Goal: Task Accomplishment & Management: Use online tool/utility

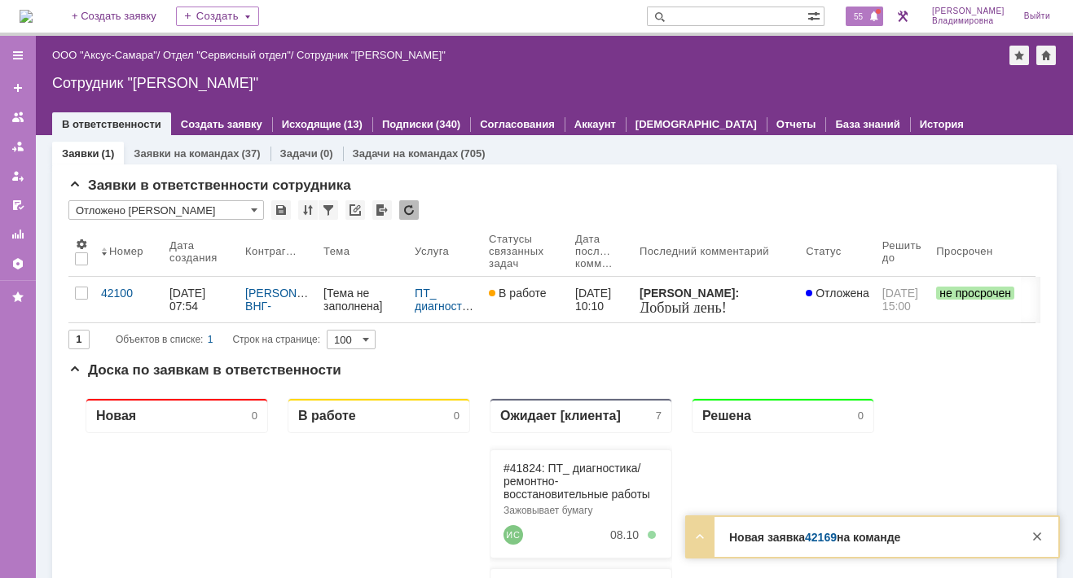
click at [864, 17] on span "55" at bounding box center [858, 16] width 19 height 11
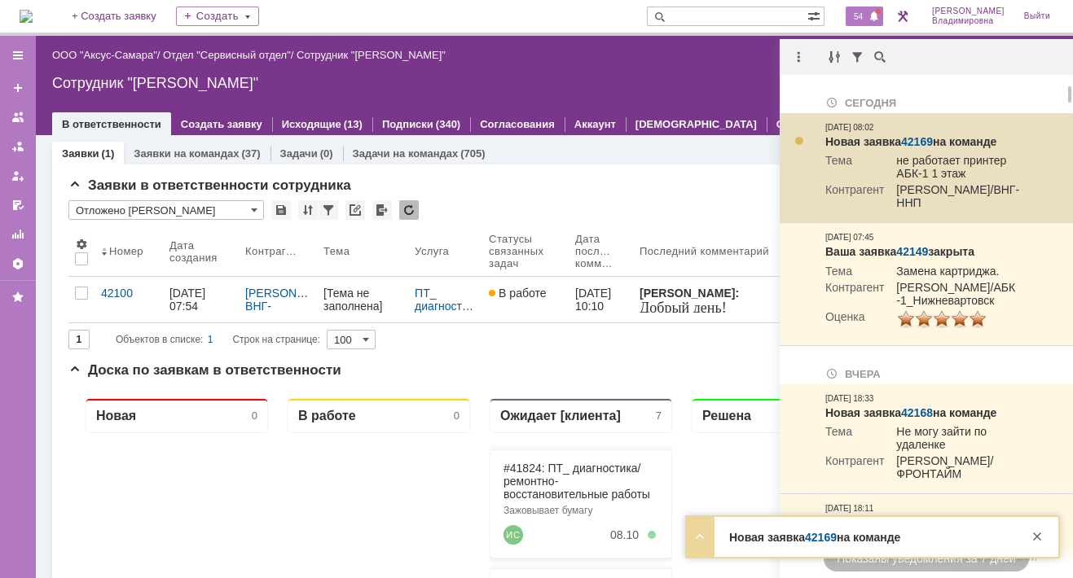
click at [915, 138] on link "42169" at bounding box center [917, 141] width 32 height 13
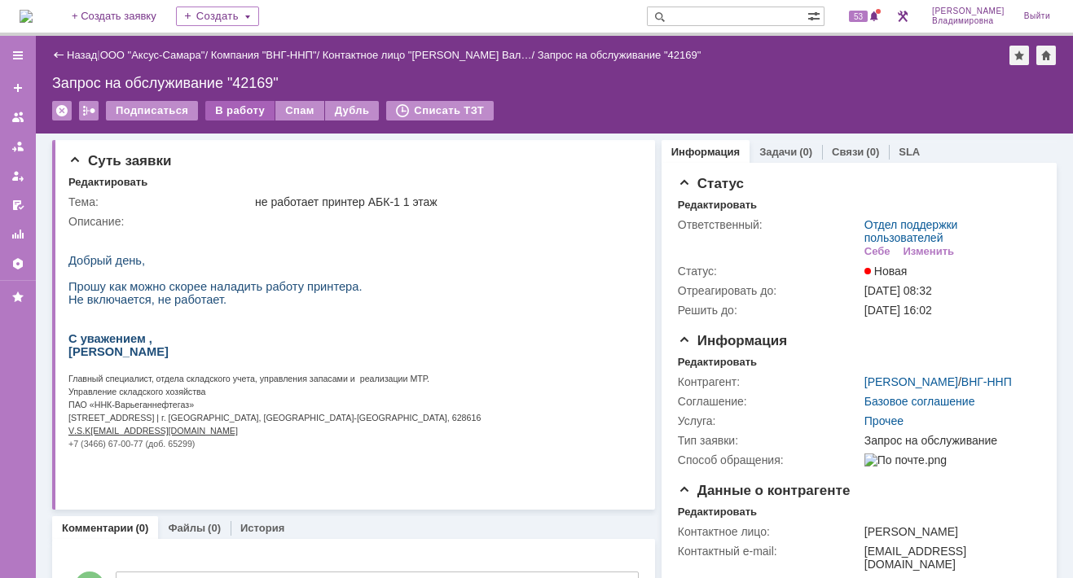
click at [225, 112] on div "В работу" at bounding box center [239, 111] width 69 height 20
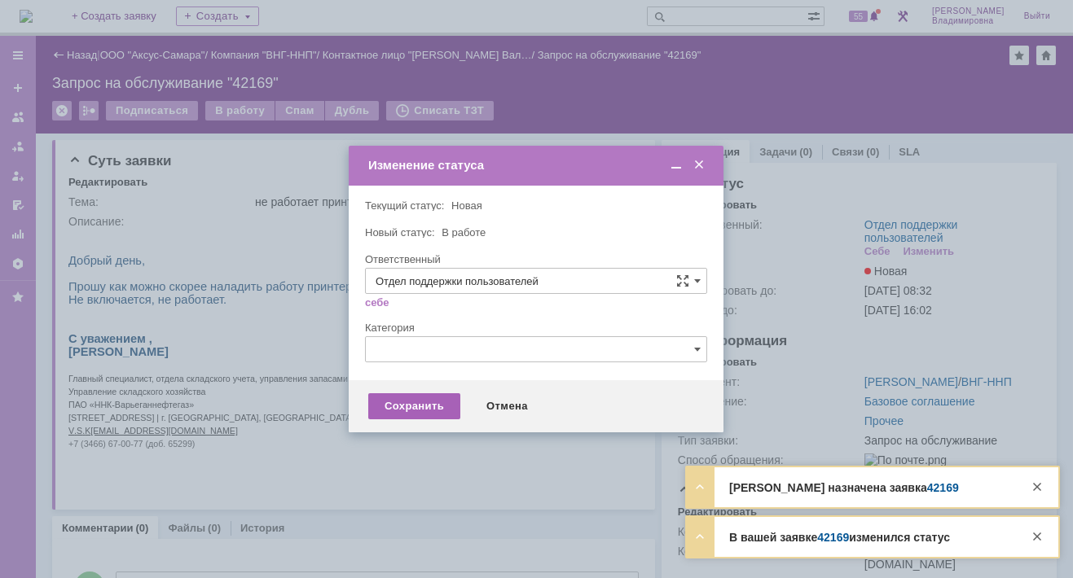
click at [413, 411] on div "Сохранить" at bounding box center [414, 407] width 92 height 26
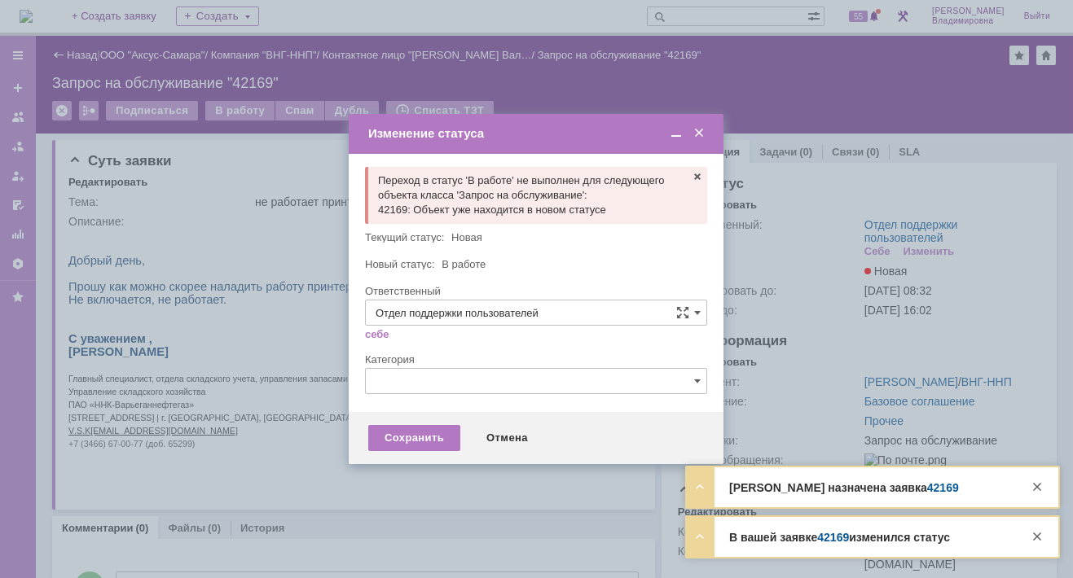
click at [700, 134] on span at bounding box center [699, 133] width 16 height 15
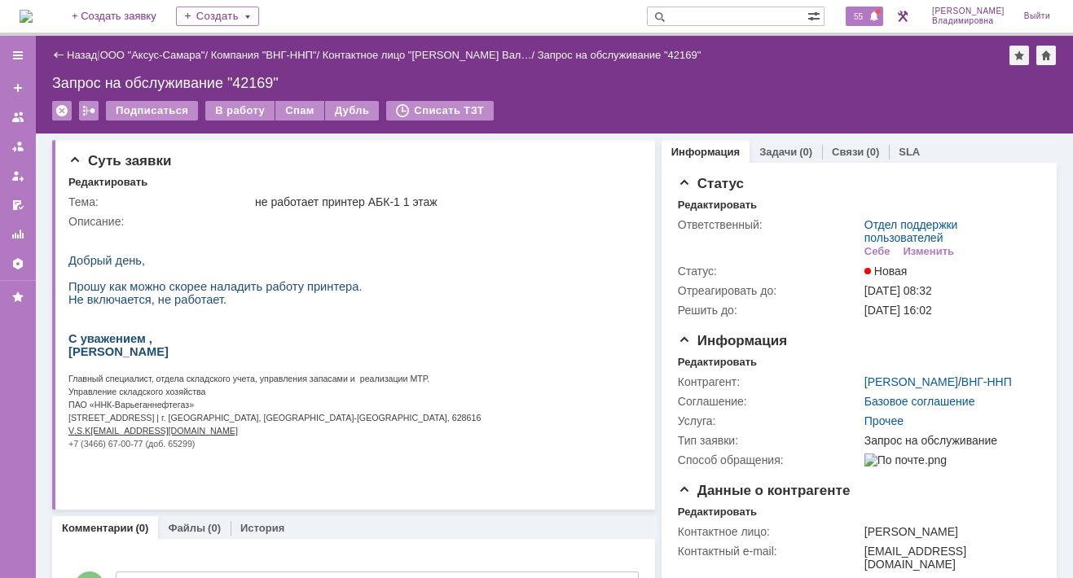
click at [864, 12] on span "55" at bounding box center [858, 16] width 19 height 11
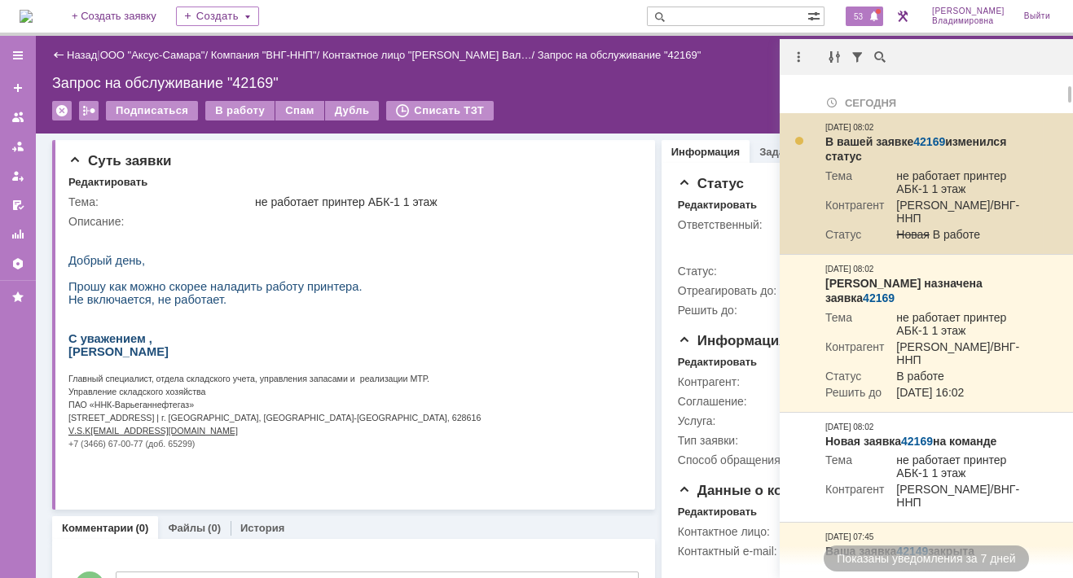
click at [926, 145] on link "42169" at bounding box center [929, 141] width 32 height 13
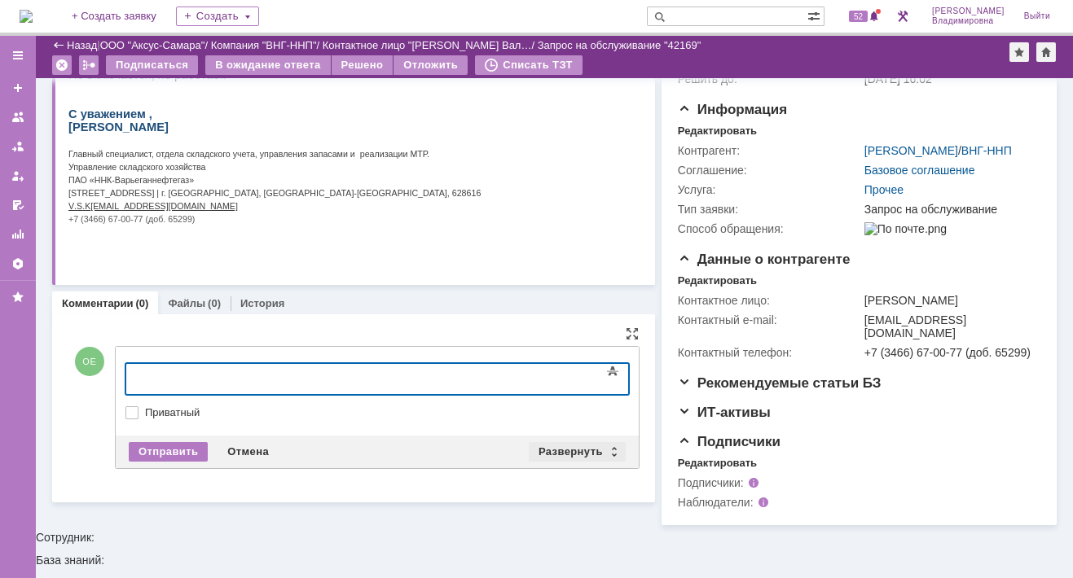
click at [574, 447] on div "Развернуть" at bounding box center [577, 452] width 97 height 20
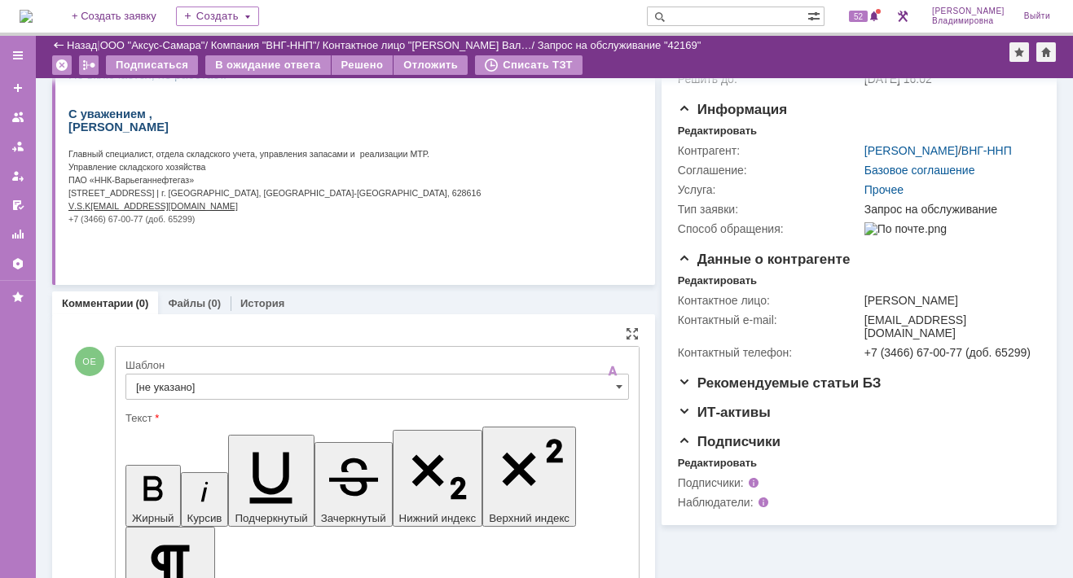
click at [172, 380] on input "[не указано]" at bounding box center [377, 387] width 504 height 26
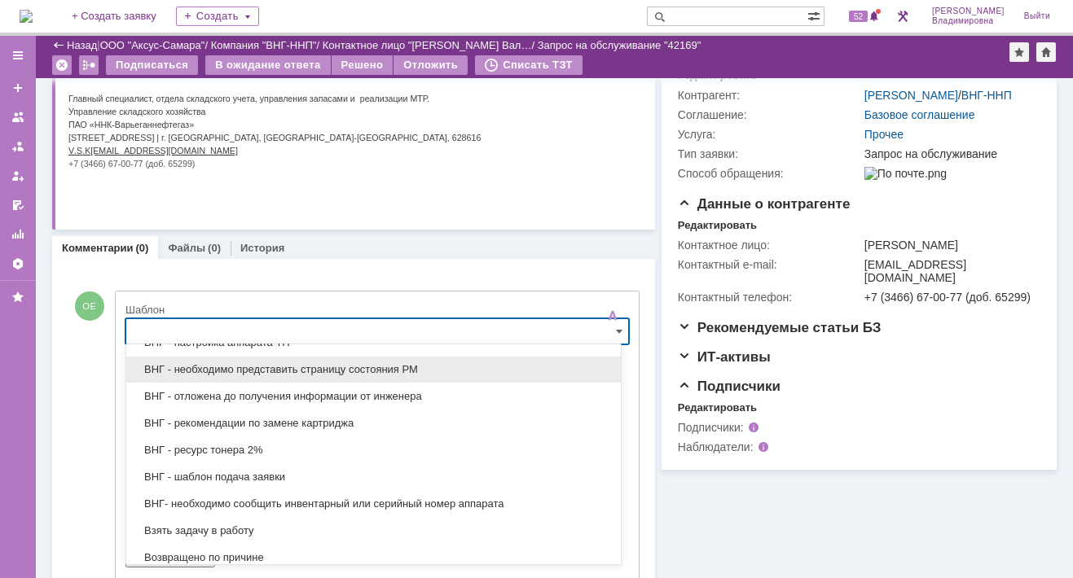
scroll to position [634, 0]
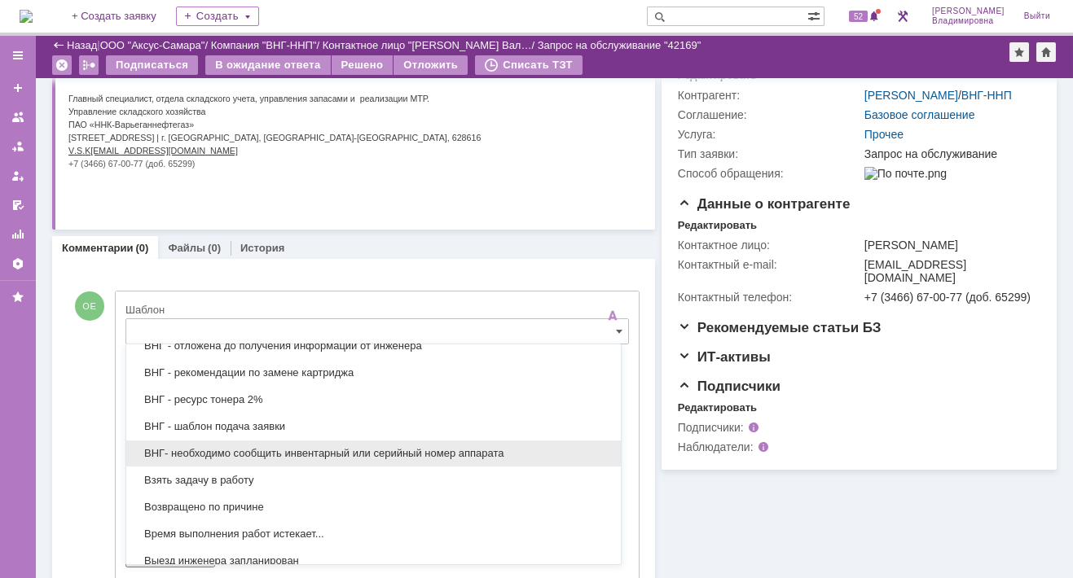
click at [262, 450] on span "ВНГ- необходимо сообщить инвентарный или серийный номер аппарата" at bounding box center [373, 453] width 475 height 13
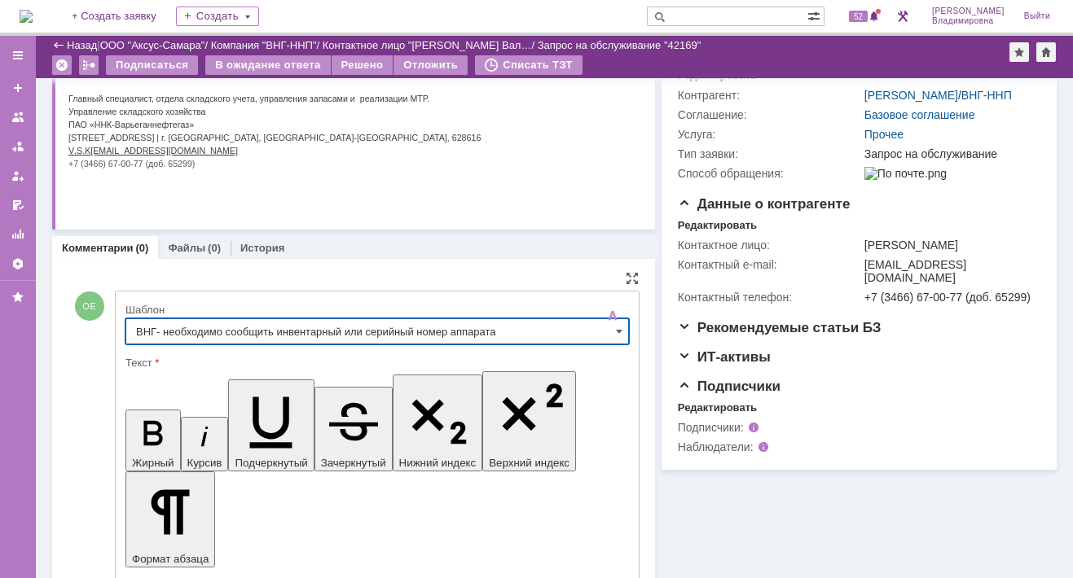
type input "ВНГ- необходимо сообщить инвентарный или серийный номер аппарата"
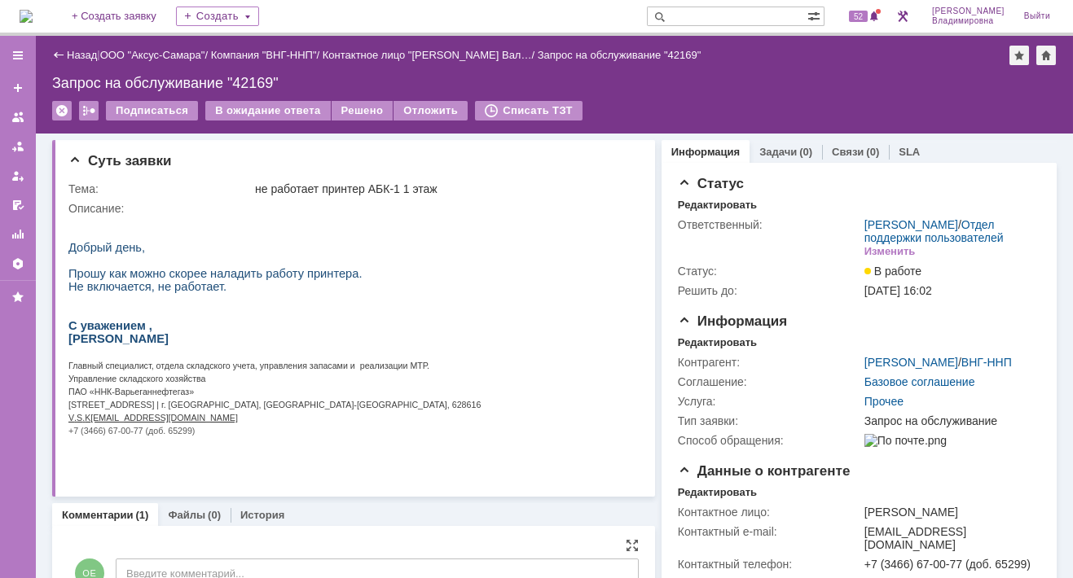
scroll to position [0, 0]
click at [287, 109] on div "В ожидание ответа" at bounding box center [267, 111] width 125 height 20
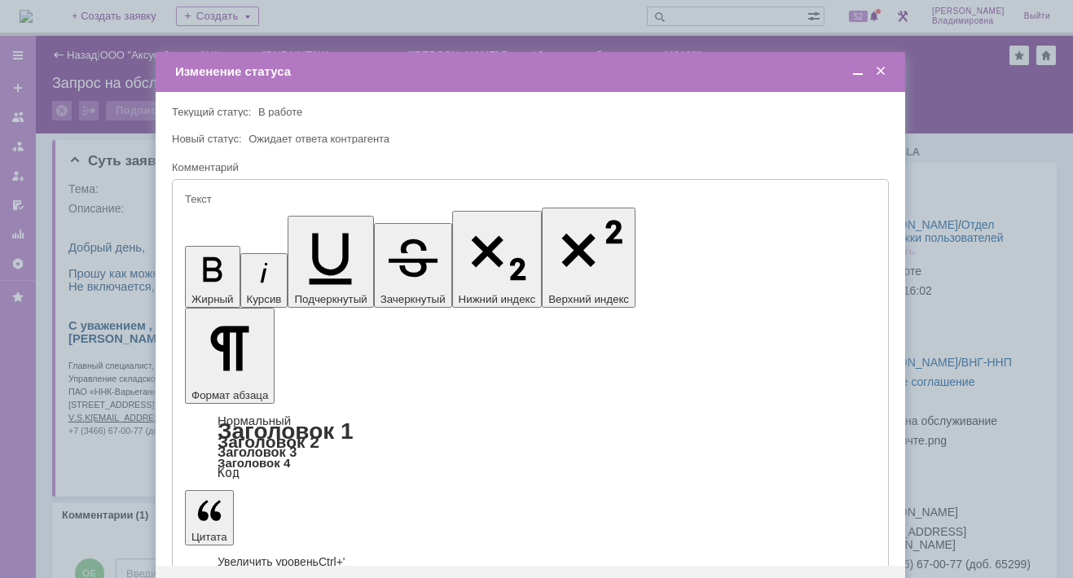
type input "[не указано]"
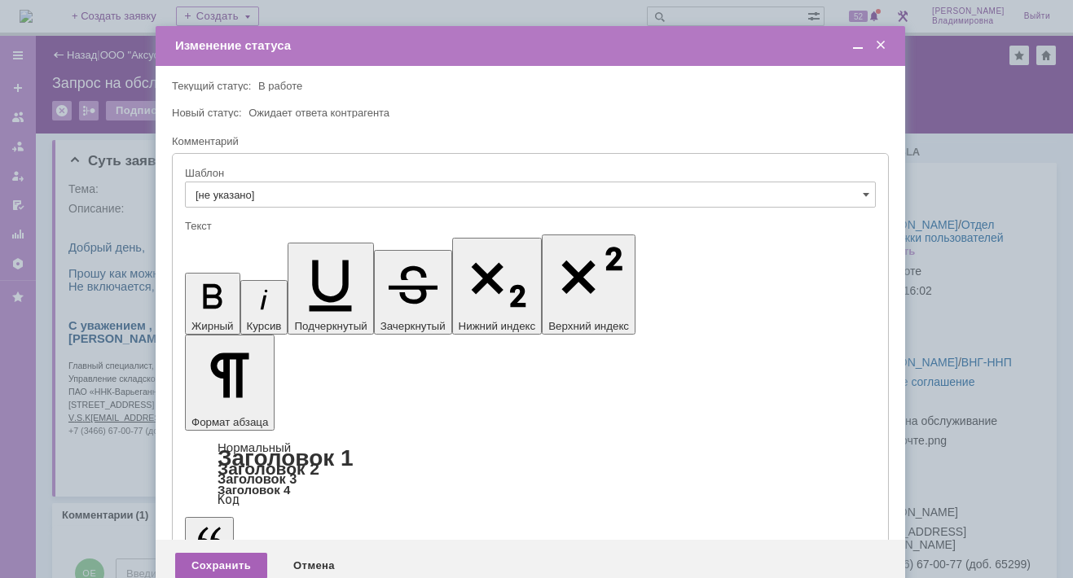
click at [207, 553] on div "Сохранить" at bounding box center [221, 566] width 92 height 26
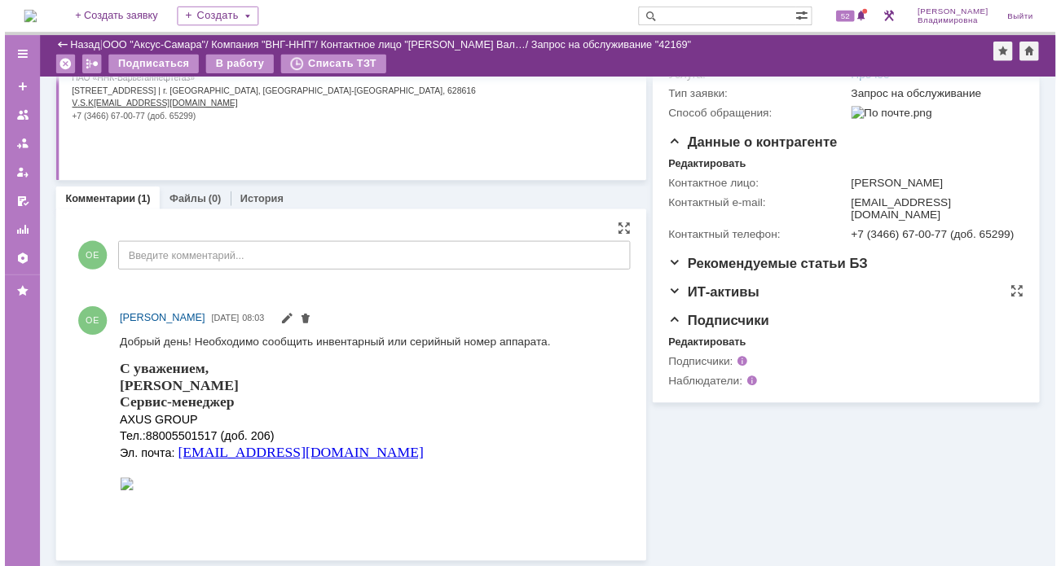
scroll to position [270, 0]
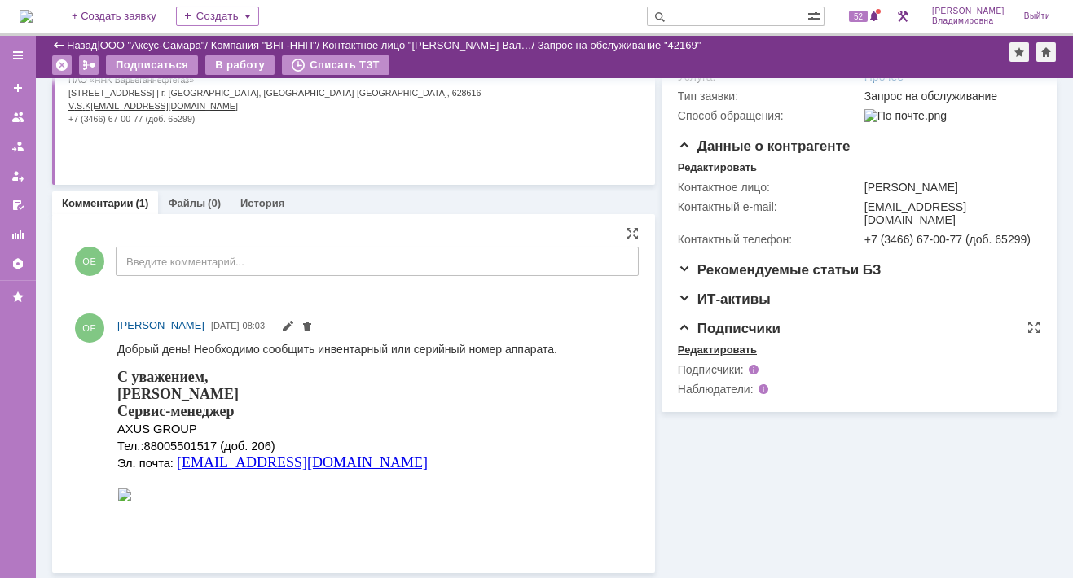
click at [693, 357] on div "Редактировать" at bounding box center [717, 350] width 79 height 13
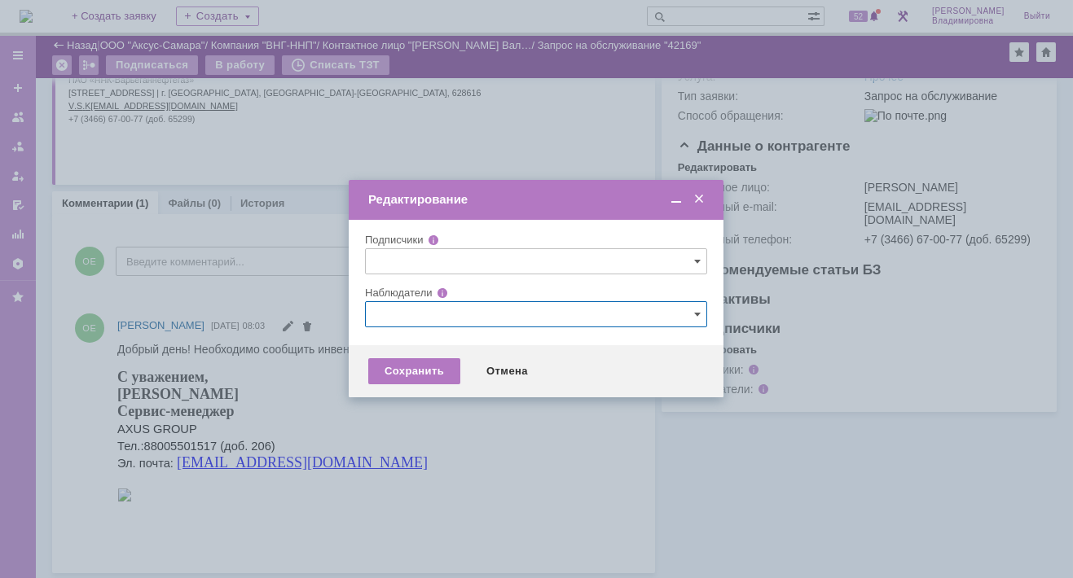
click at [393, 320] on input "text" at bounding box center [536, 314] width 342 height 26
type input "y"
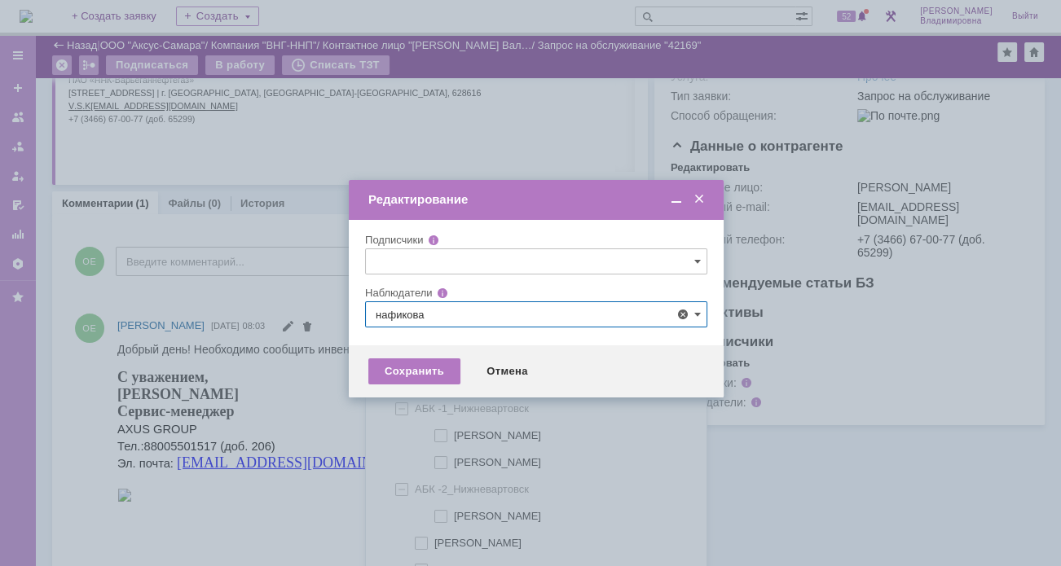
scroll to position [33, 0]
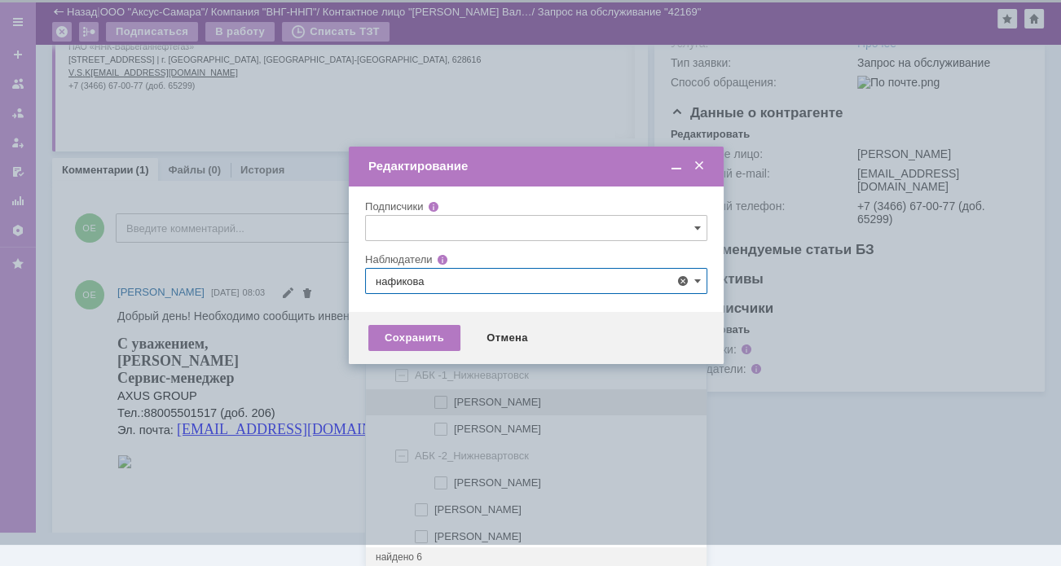
click at [454, 400] on span at bounding box center [454, 400] width 0 height 8
click at [442, 400] on input "нафикова евгения" at bounding box center [442, 403] width 11 height 11
type input "нафикова евгения"
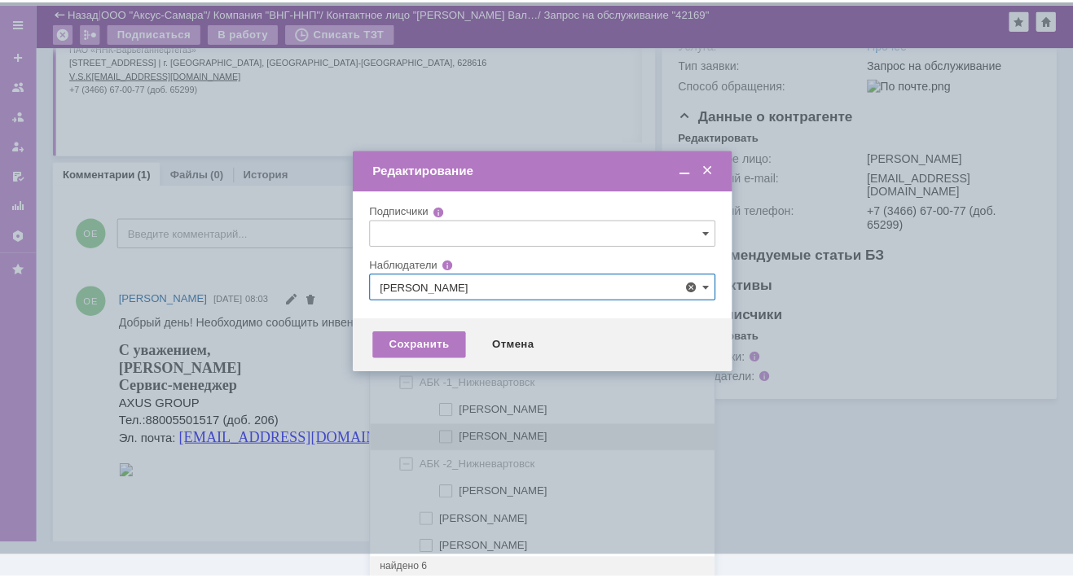
scroll to position [0, 0]
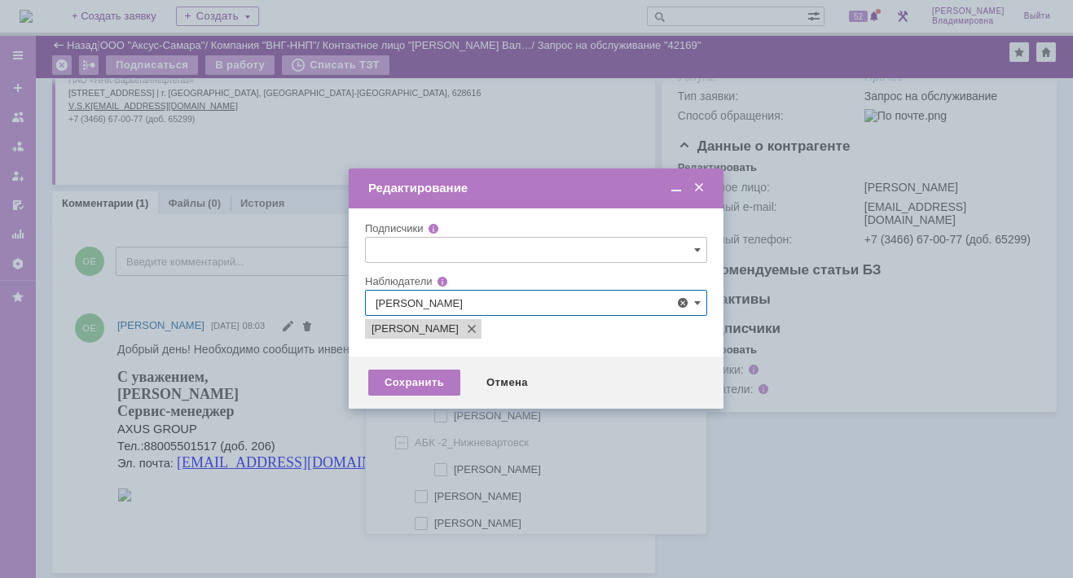
click at [321, 405] on div at bounding box center [536, 289] width 1073 height 578
click at [422, 382] on div "Сохранить" at bounding box center [414, 383] width 92 height 26
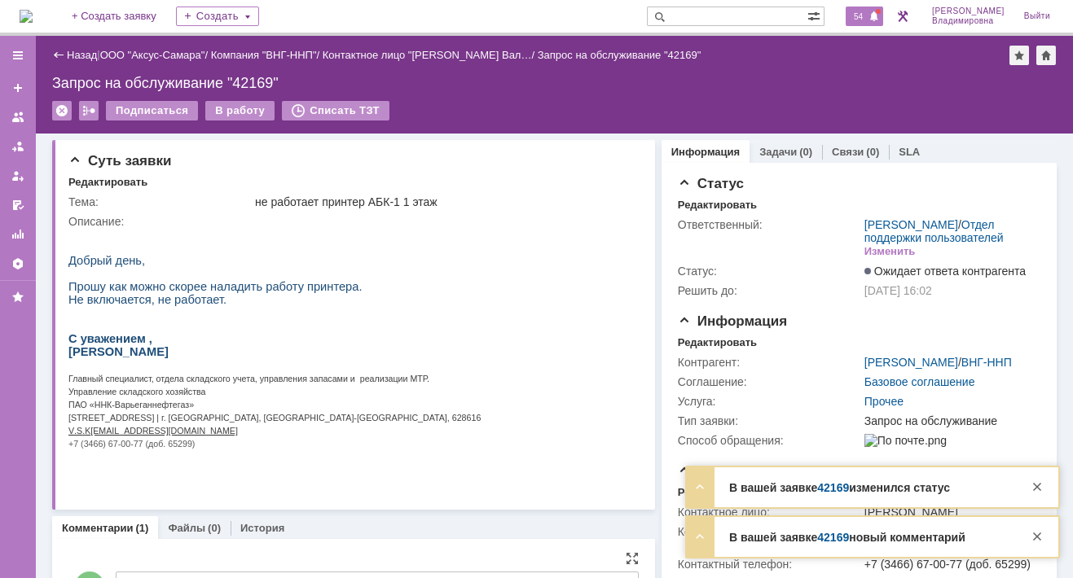
click at [865, 15] on span "54" at bounding box center [858, 16] width 19 height 11
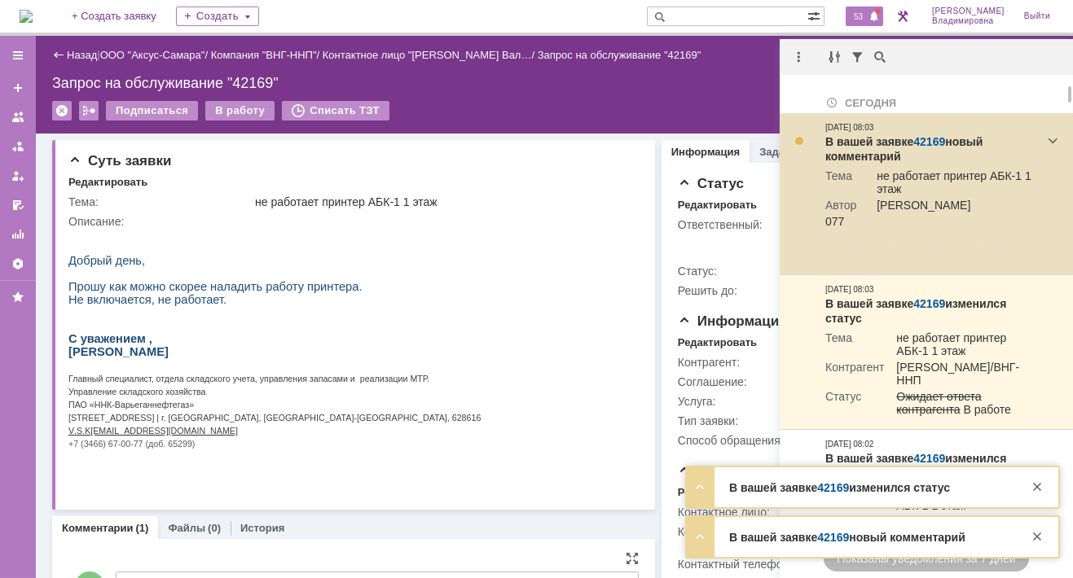
click at [931, 139] on link "42169" at bounding box center [929, 141] width 32 height 13
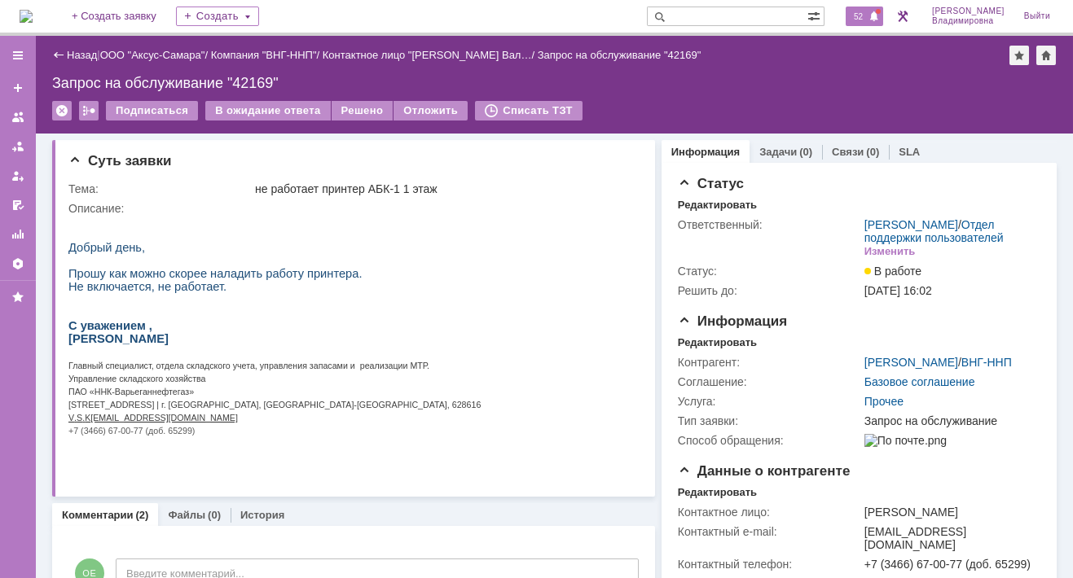
click at [858, 15] on span "52" at bounding box center [858, 16] width 19 height 11
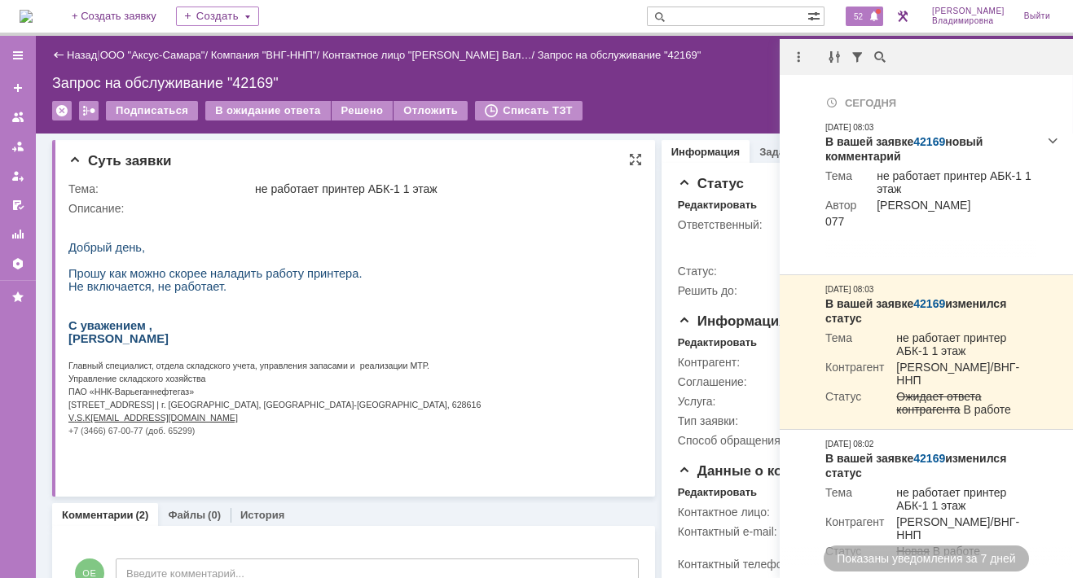
click at [542, 300] on html "Добрый день, Прошу как можно скорее наладить работу принтера. Не включается, не…" at bounding box center [348, 332] width 560 height 235
click at [729, 84] on div "Запрос на обслуживание "42169"" at bounding box center [554, 83] width 1005 height 16
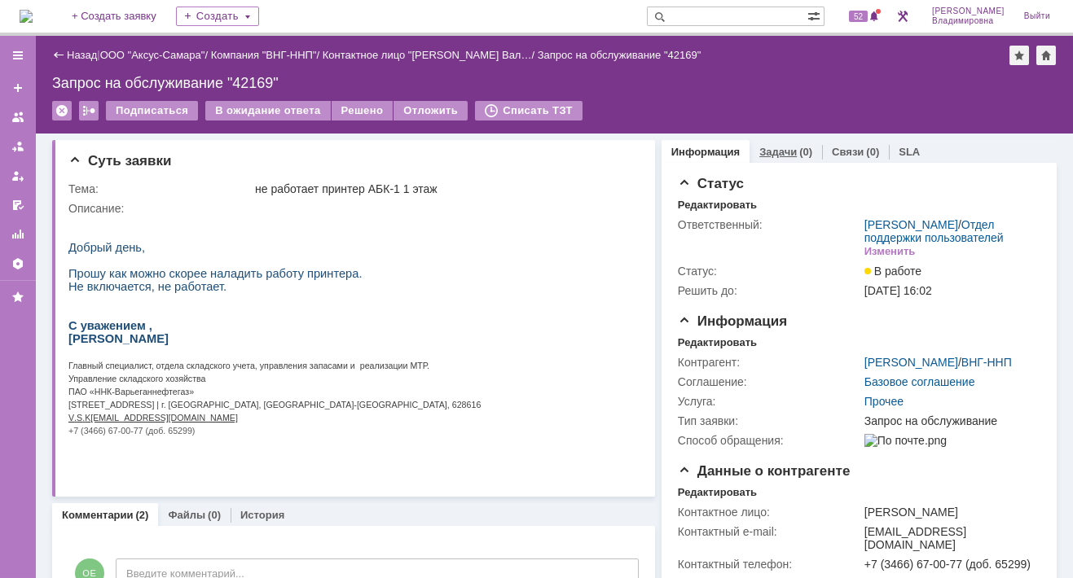
click at [769, 147] on link "Задачи" at bounding box center [777, 152] width 37 height 12
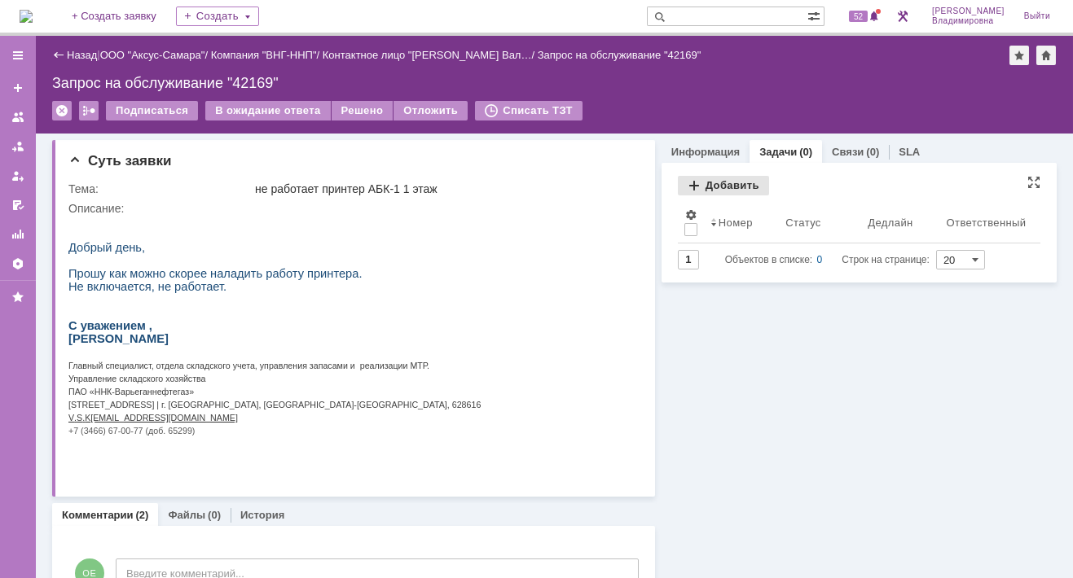
click at [710, 183] on div "Добавить" at bounding box center [723, 186] width 91 height 20
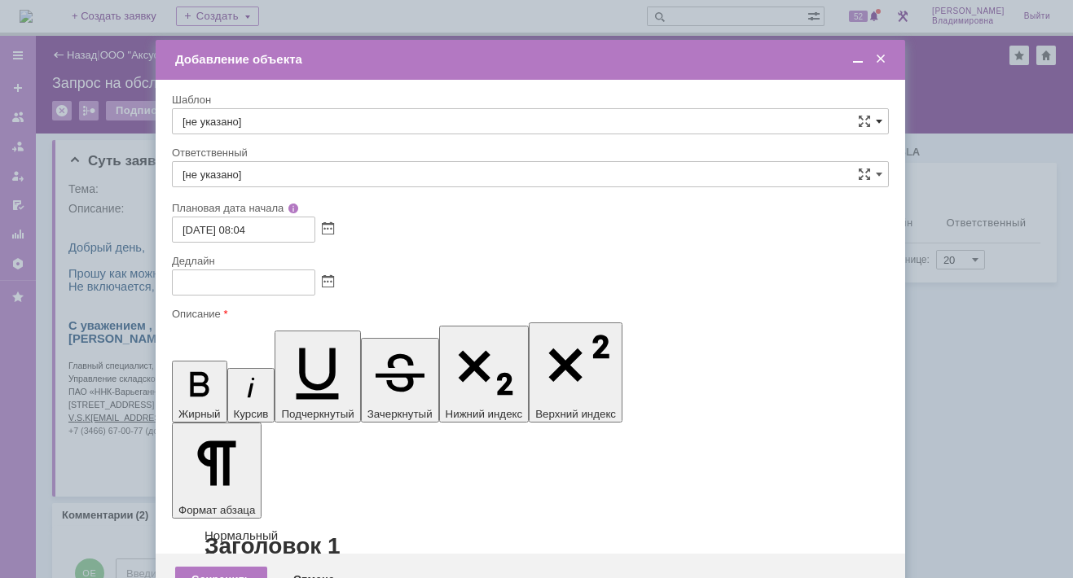
click at [879, 118] on span at bounding box center [879, 121] width 7 height 13
click at [260, 319] on span "ВНГ / ННП - диагностика, ремонт без использования ЗИП (Запрос на обслуживание)" at bounding box center [531, 325] width 696 height 13
type input "ВНГ / ННП - диагностика, ремонт без использования ЗИП (Запрос на обслуживание)"
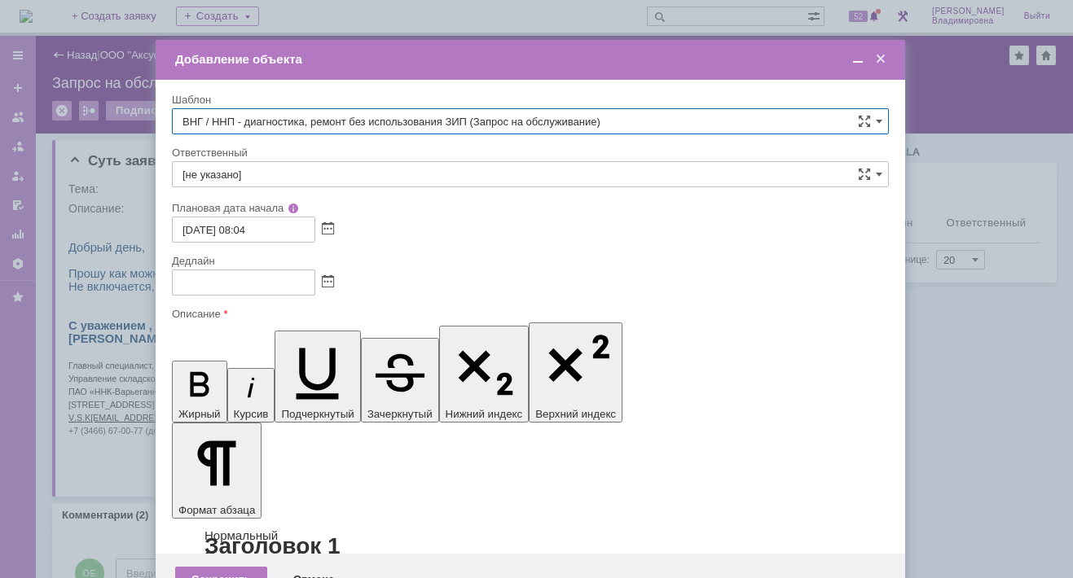
type input "[PERSON_NAME]"
type input "08.10.2025 16:04"
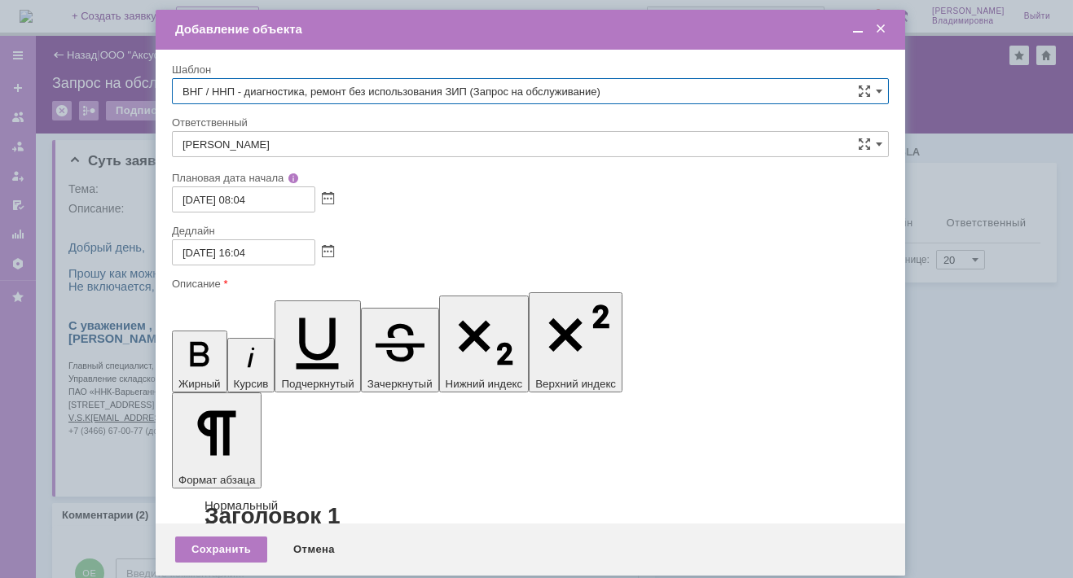
type input "ВНГ / ННП - диагностика, ремонт без использования ЗИП (Запрос на обслуживание)"
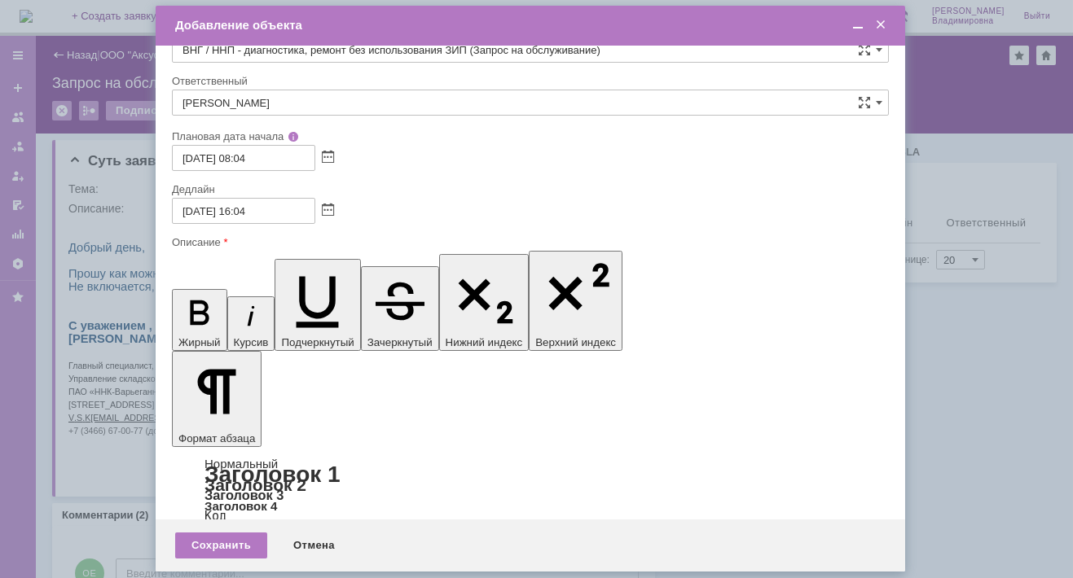
scroll to position [0, 0]
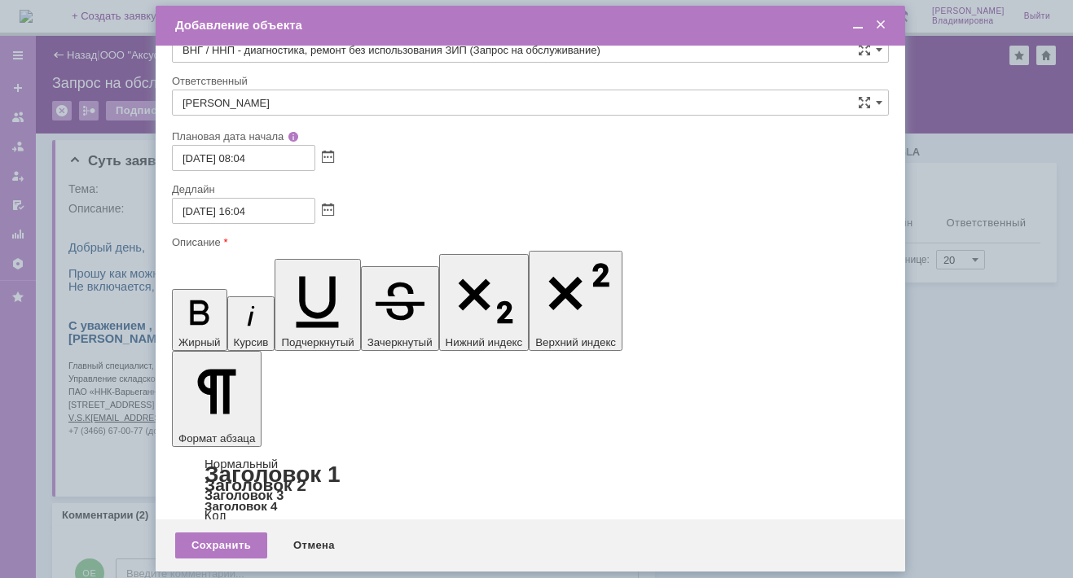
click at [249, 209] on input "08.10.2025 16:04" at bounding box center [243, 211] width 143 height 26
type input "08.10.2025 13:04"
click at [232, 543] on div "Сохранить" at bounding box center [221, 546] width 92 height 26
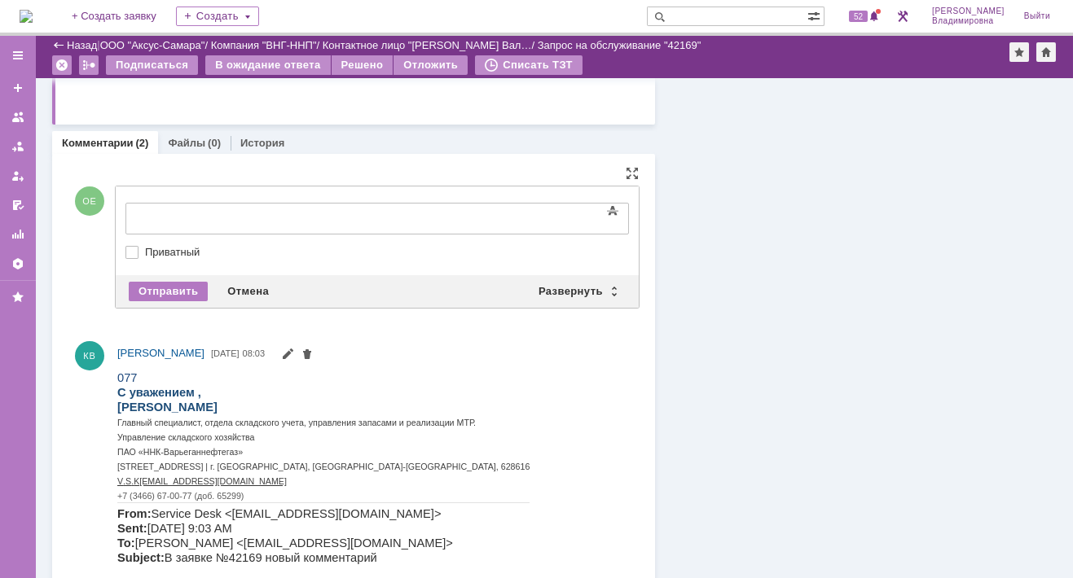
scroll to position [0, 0]
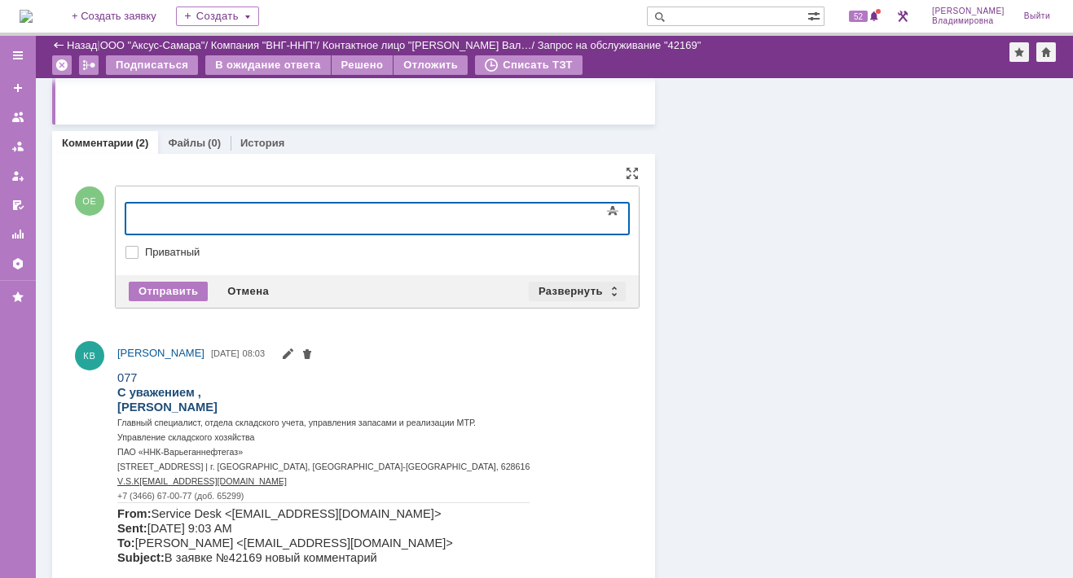
click at [582, 284] on div "Развернуть" at bounding box center [577, 292] width 97 height 20
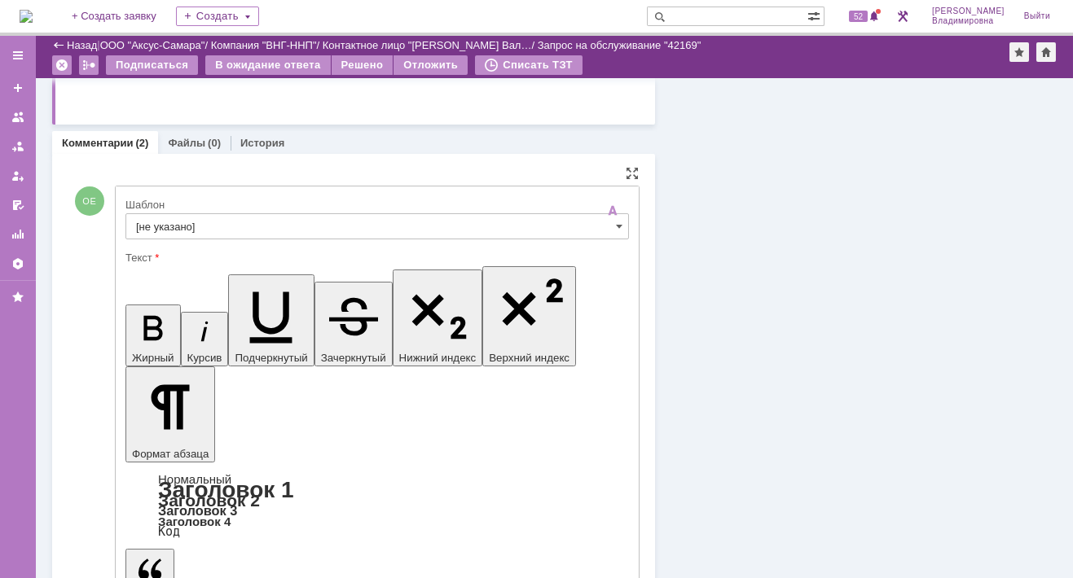
click at [158, 222] on input "[не указано]" at bounding box center [377, 226] width 504 height 26
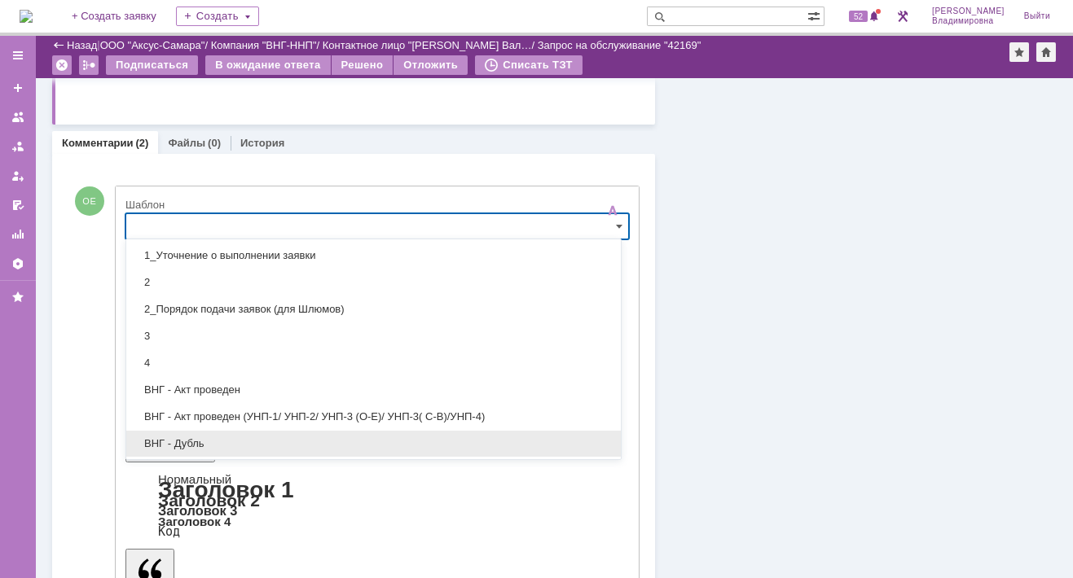
scroll to position [163, 0]
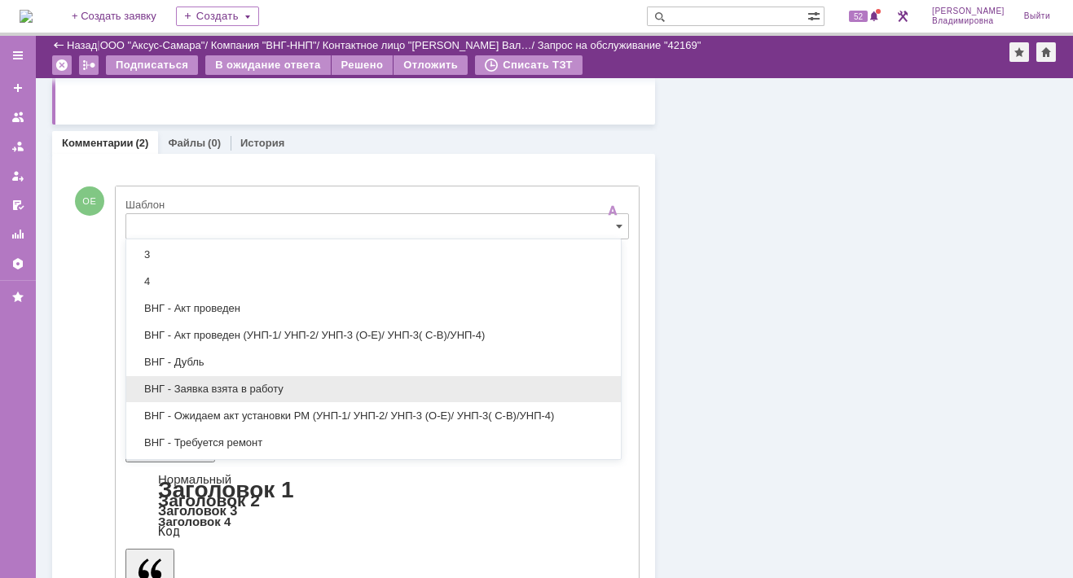
click at [223, 384] on span "ВНГ - Заявка взята в работу" at bounding box center [373, 389] width 475 height 13
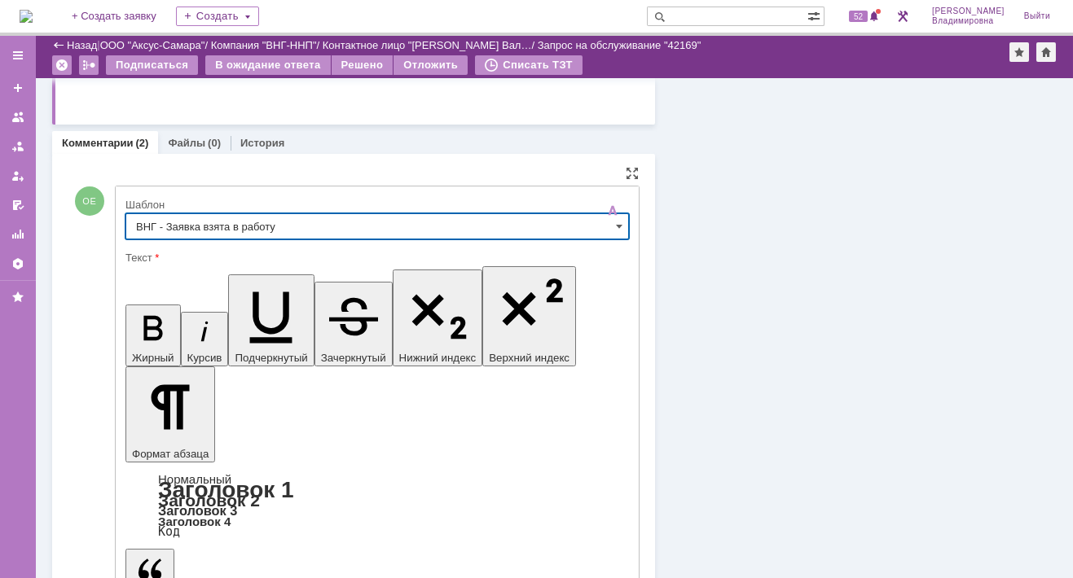
type input "ВНГ - Заявка взята в работу"
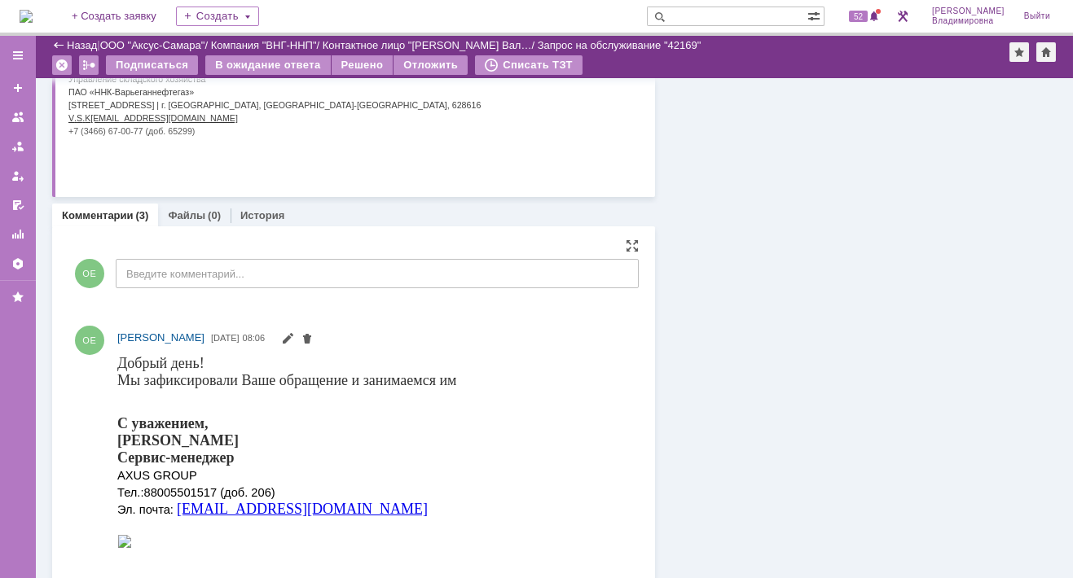
scroll to position [0, 0]
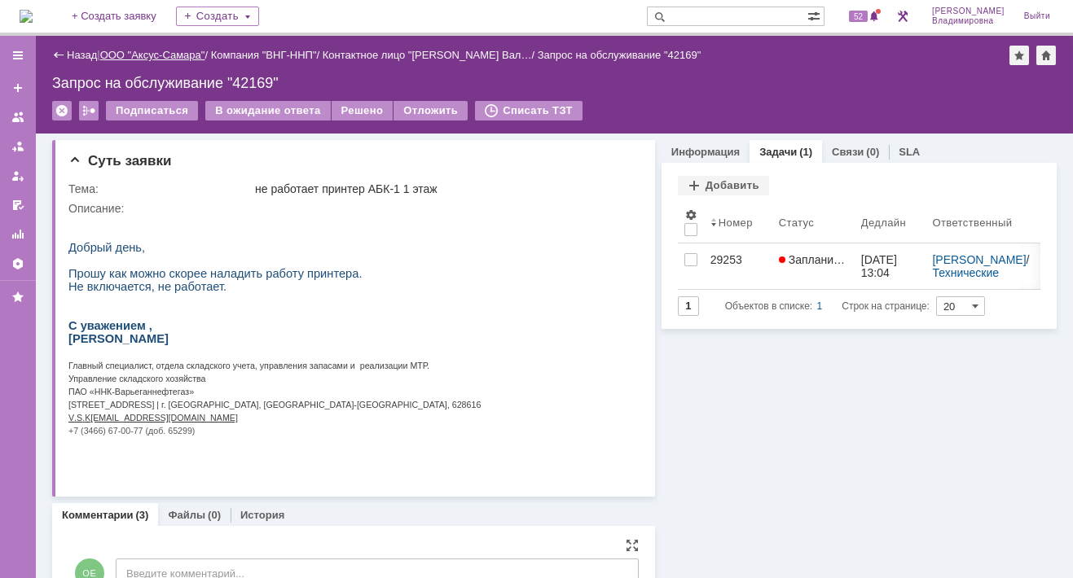
click at [176, 52] on link "ООО "Аксус-Самара"" at bounding box center [152, 55] width 105 height 12
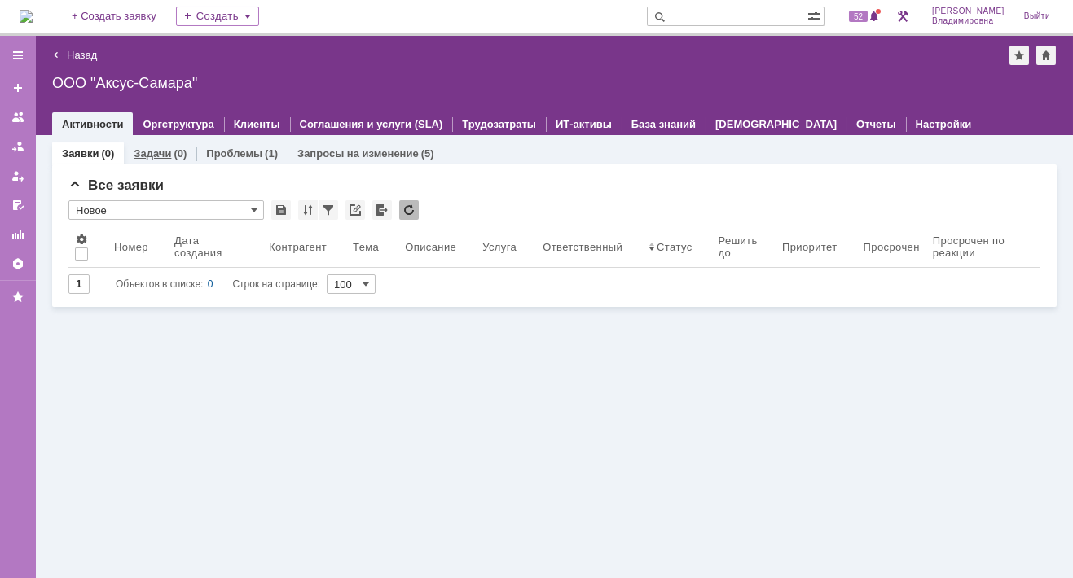
click at [148, 152] on link "Задачи" at bounding box center [152, 153] width 37 height 12
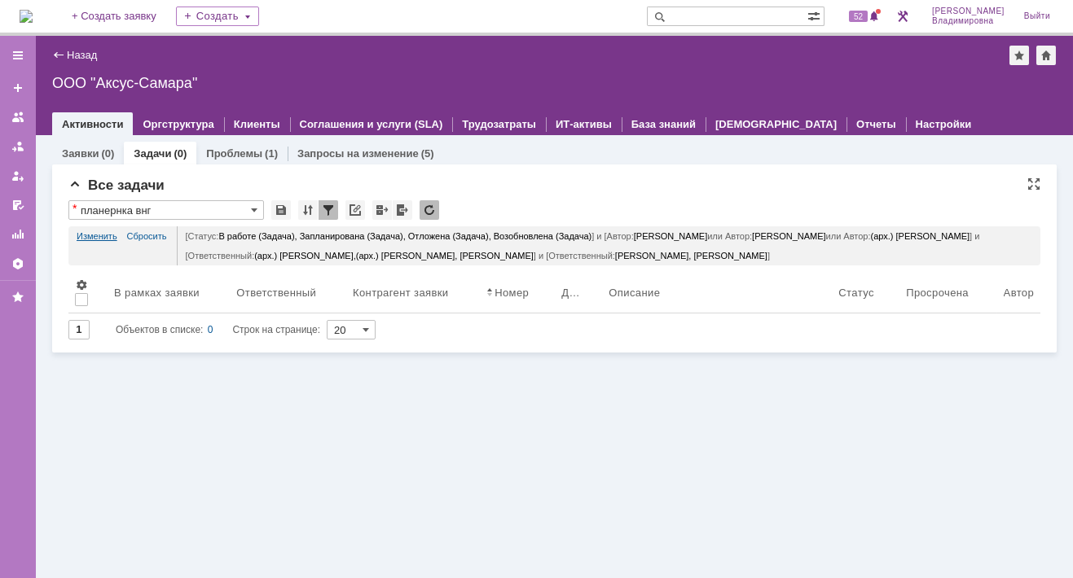
click at [96, 235] on link "Изменить" at bounding box center [97, 236] width 41 height 20
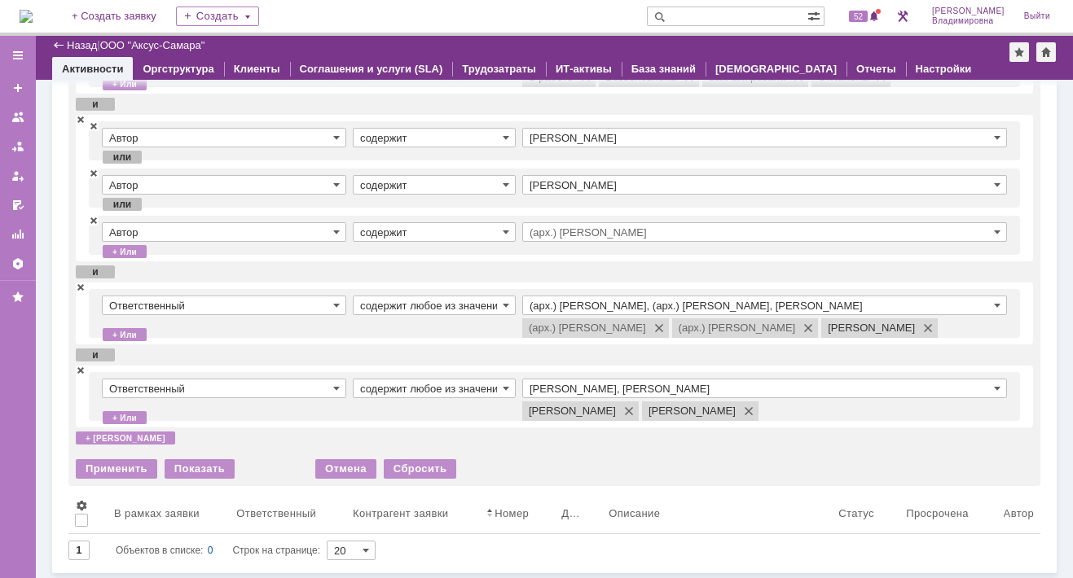
scroll to position [153, 0]
click at [81, 287] on span at bounding box center [81, 286] width 10 height 11
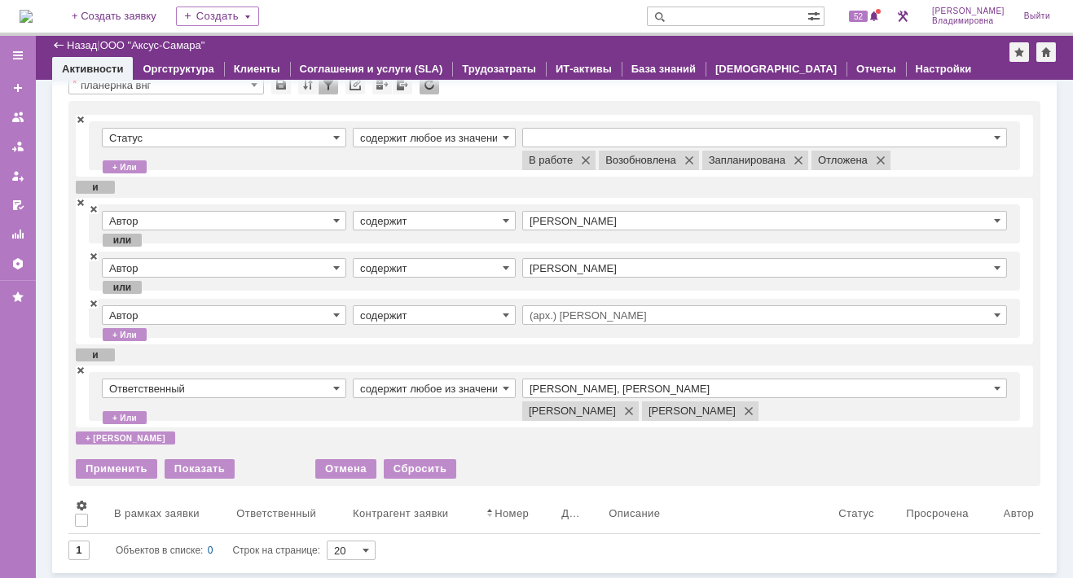
click at [609, 389] on input "Раков Константин Сергеевич, Татаринов Валерий Анатольевич" at bounding box center [764, 389] width 485 height 20
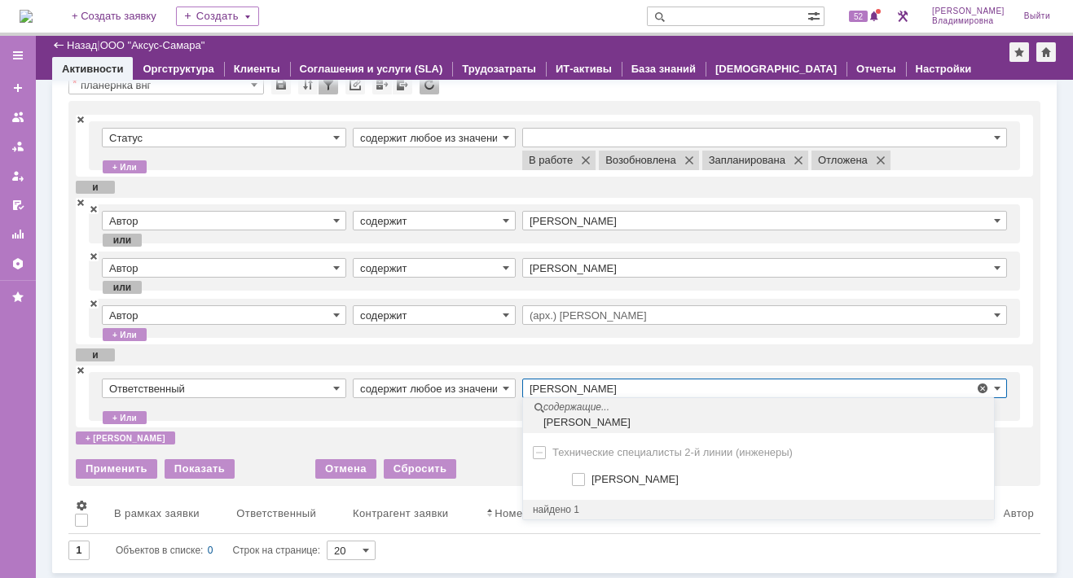
click at [592, 477] on span at bounding box center [592, 477] width 0 height 8
click at [579, 477] on input "Сидоров Евгений" at bounding box center [579, 480] width 11 height 11
type input "Раков Константин Сергеевич, Сидоров Евгений, Татаринов Валерий Анатольевич"
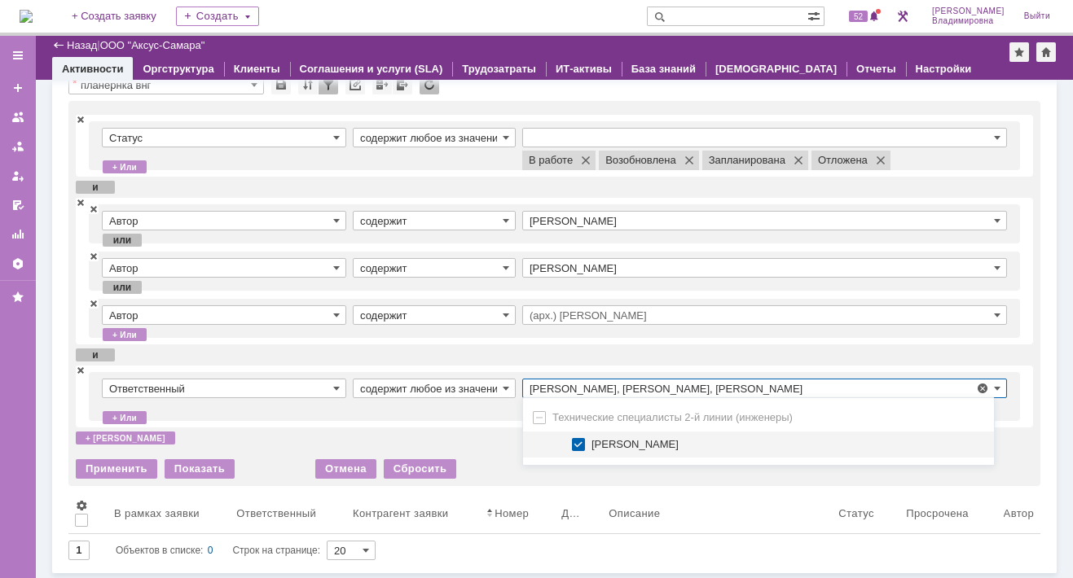
click at [102, 479] on div "Применить" at bounding box center [116, 470] width 81 height 20
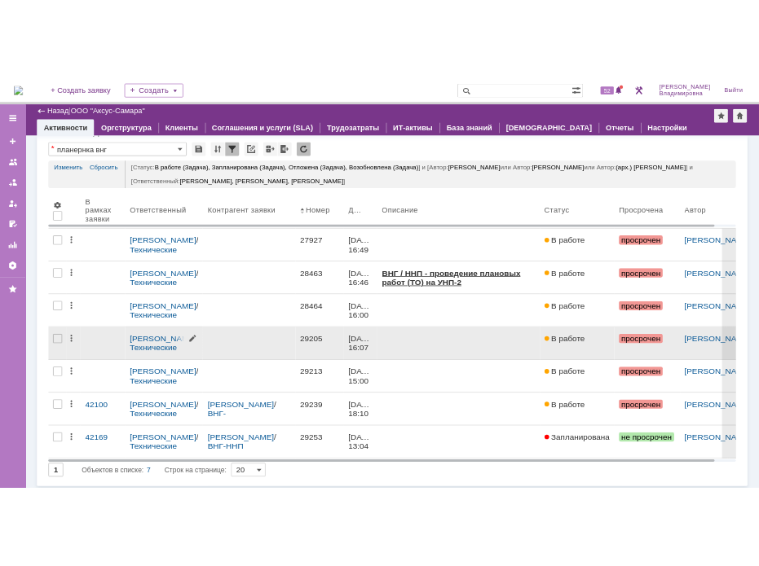
scroll to position [0, 0]
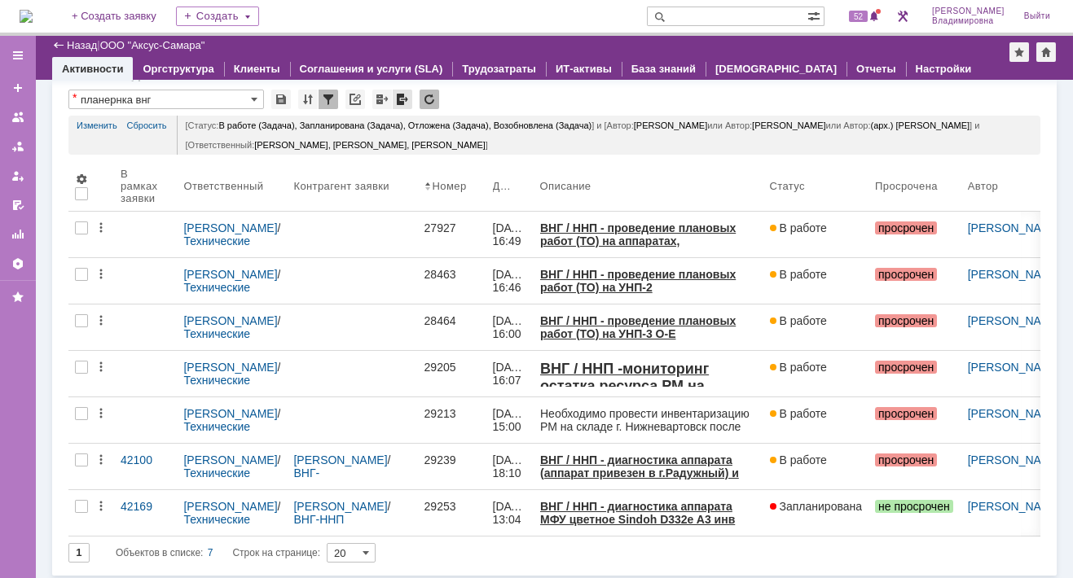
click at [401, 94] on div at bounding box center [403, 100] width 20 height 20
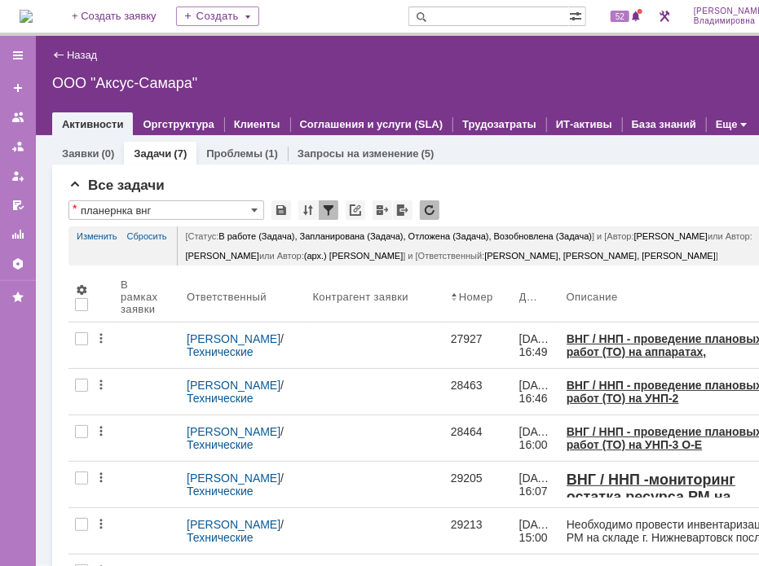
click at [517, 71] on div "Назад | ООО "Аксус-Самара" ООО "Аксус-Самара" root$101 Активности Оргструктура …" at bounding box center [435, 85] width 798 height 99
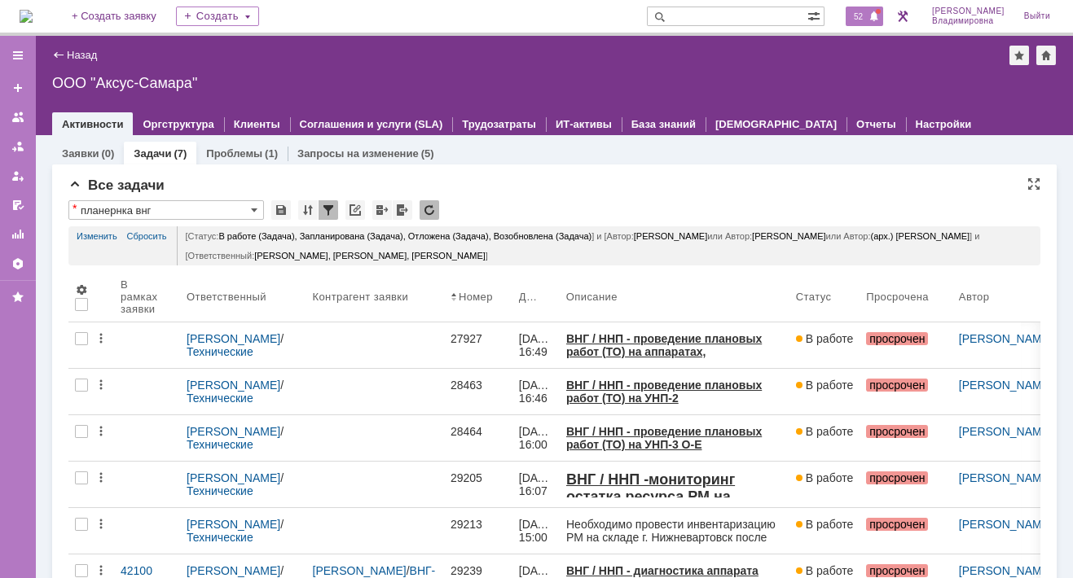
click at [868, 11] on span "52" at bounding box center [858, 16] width 19 height 11
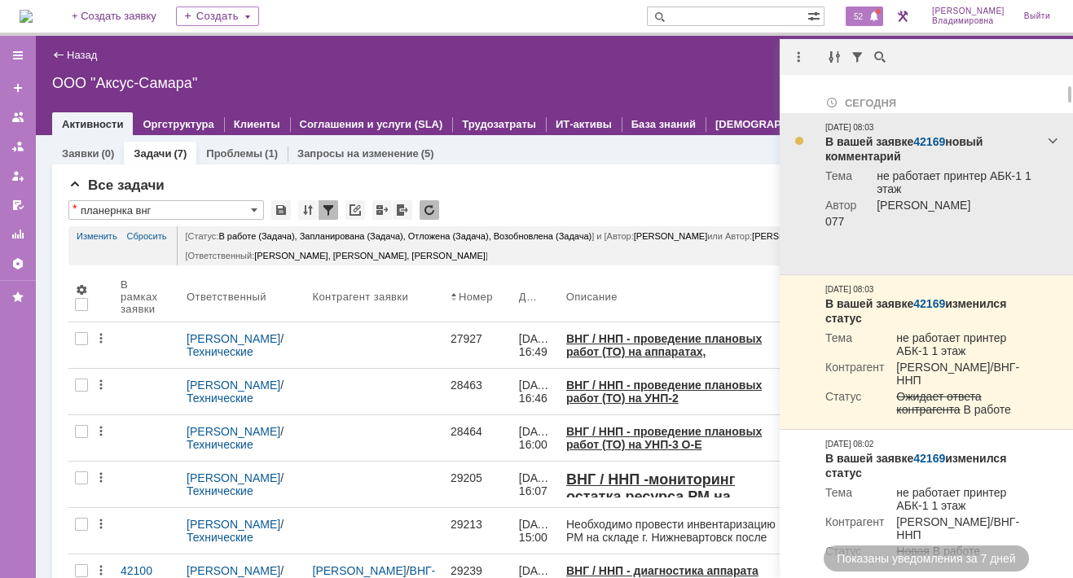
click at [931, 143] on link "42169" at bounding box center [929, 141] width 32 height 13
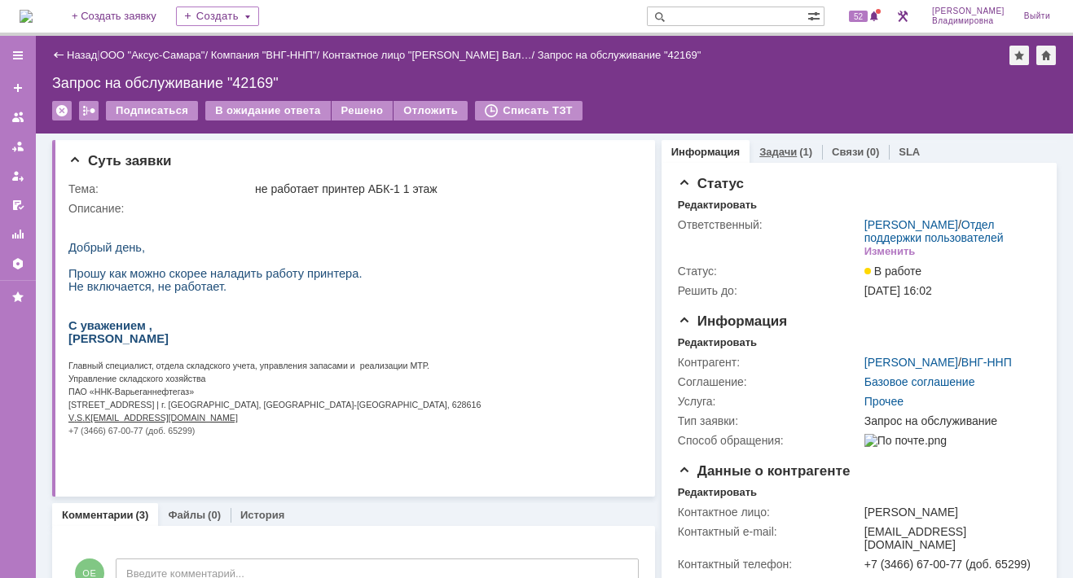
click at [759, 147] on link "Задачи" at bounding box center [777, 152] width 37 height 12
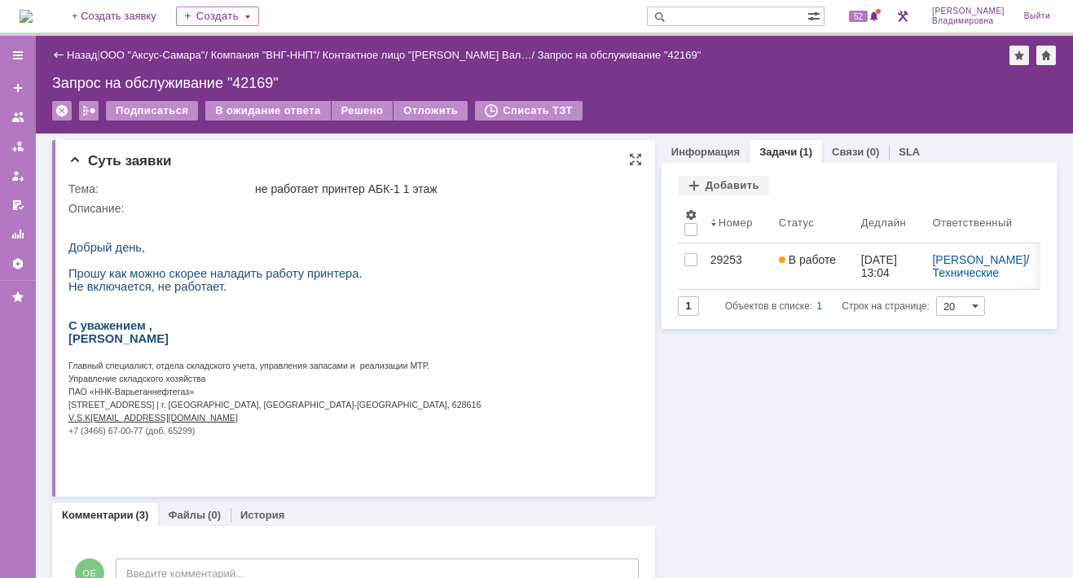
click at [517, 248] on html "Добрый день, Прошу как можно скорее наладить работу принтера. Не включается, не…" at bounding box center [348, 332] width 560 height 235
drag, startPoint x: 715, startPoint y: 358, endPoint x: 715, endPoint y: 376, distance: 18.7
click at [860, 15] on span "52" at bounding box center [858, 16] width 19 height 11
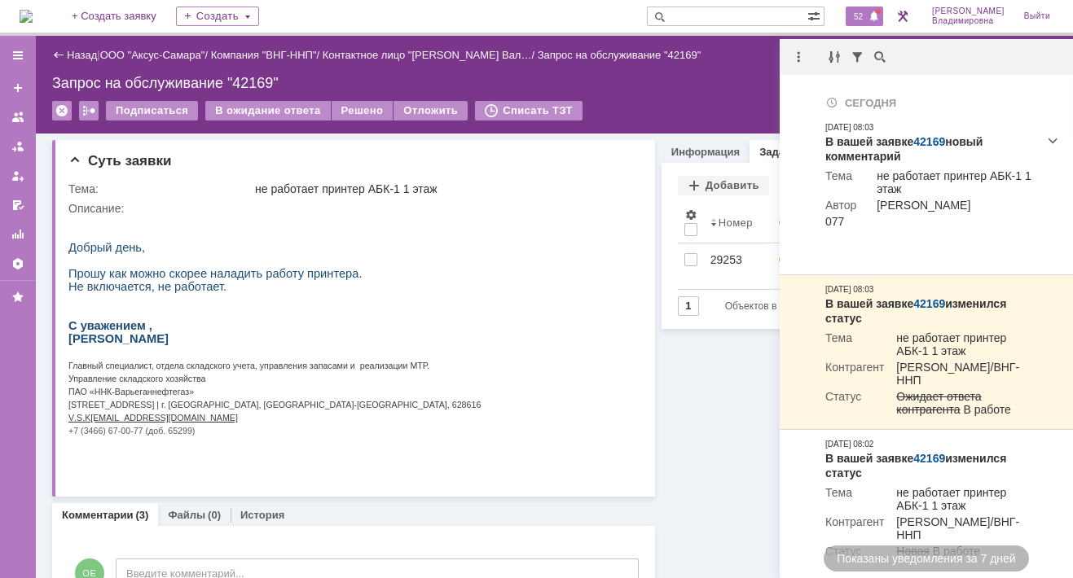
click at [33, 19] on img at bounding box center [26, 16] width 13 height 13
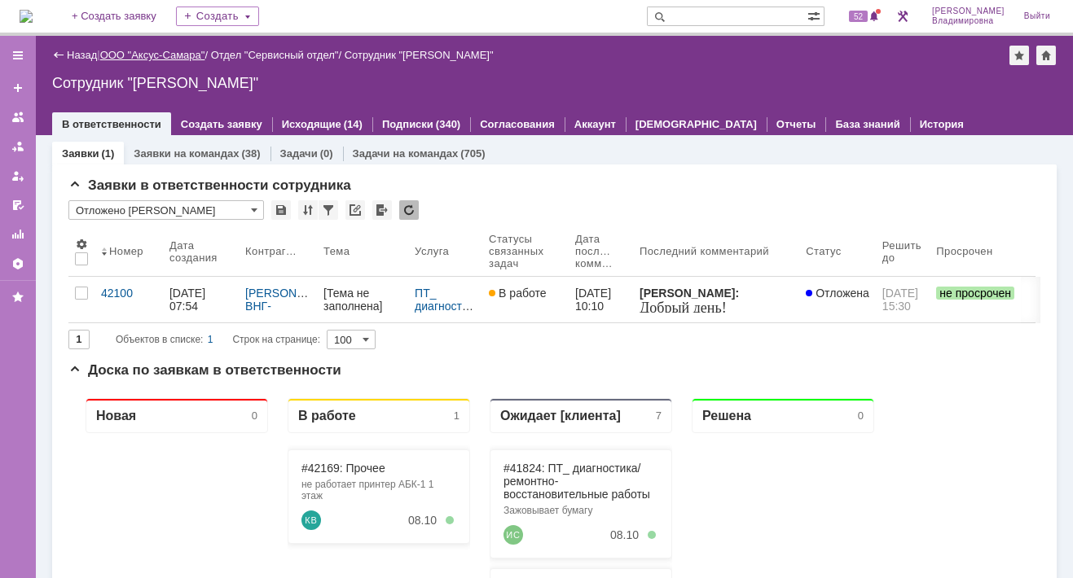
click at [155, 54] on link "ООО "Аксус-Самара"" at bounding box center [152, 55] width 105 height 12
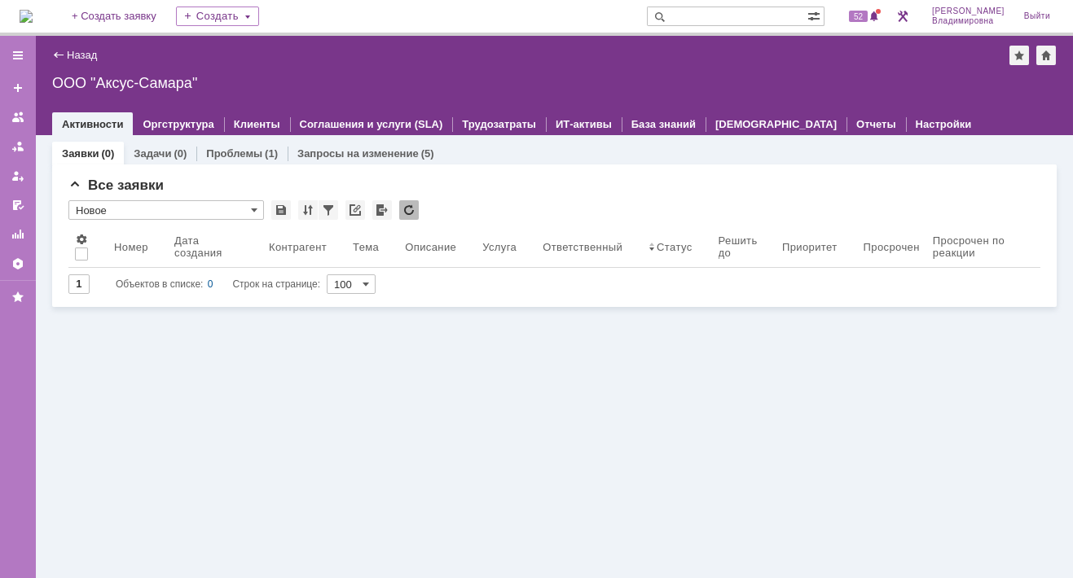
click at [33, 10] on img at bounding box center [26, 16] width 13 height 13
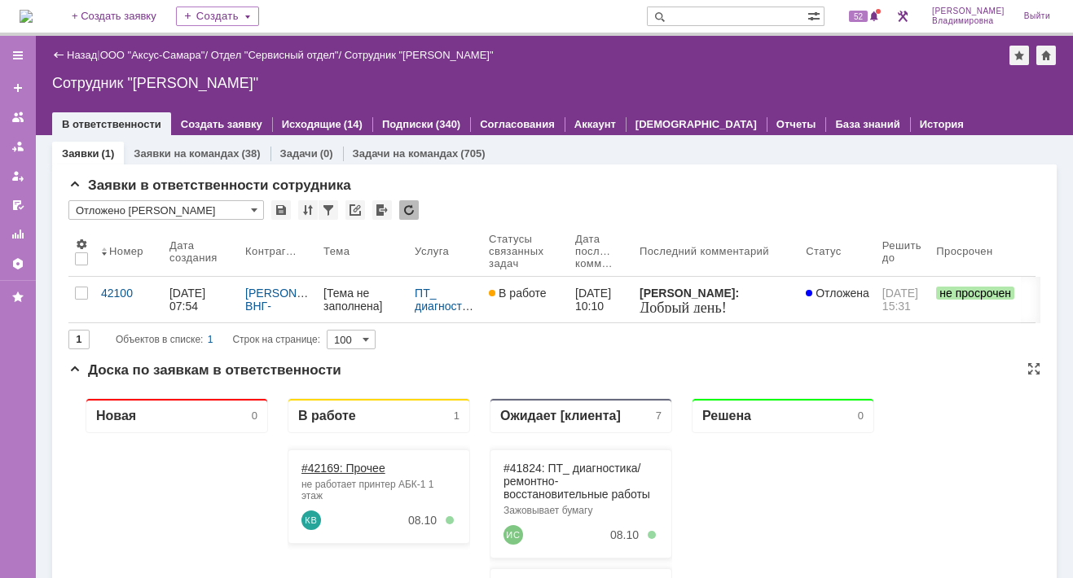
click at [323, 468] on link "#42169: Прочее" at bounding box center [343, 467] width 84 height 13
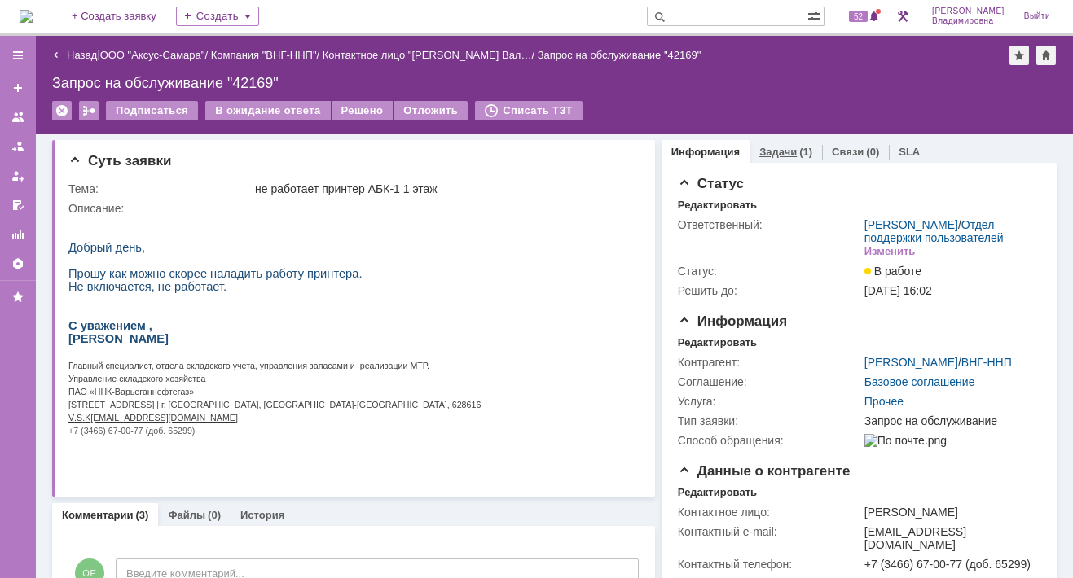
click at [759, 147] on link "Задачи" at bounding box center [777, 152] width 37 height 12
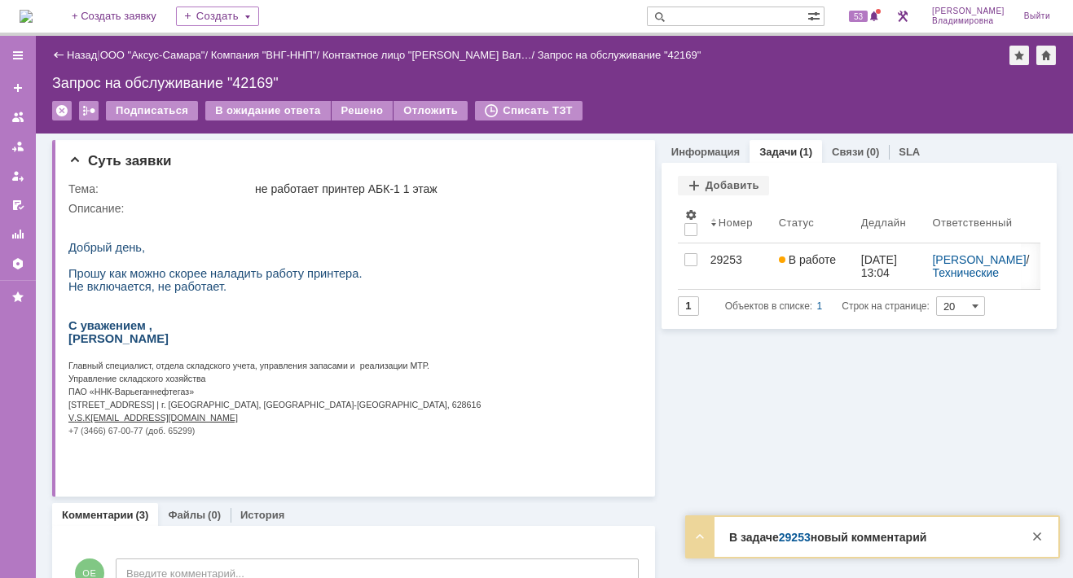
click at [805, 536] on link "29253" at bounding box center [795, 537] width 32 height 13
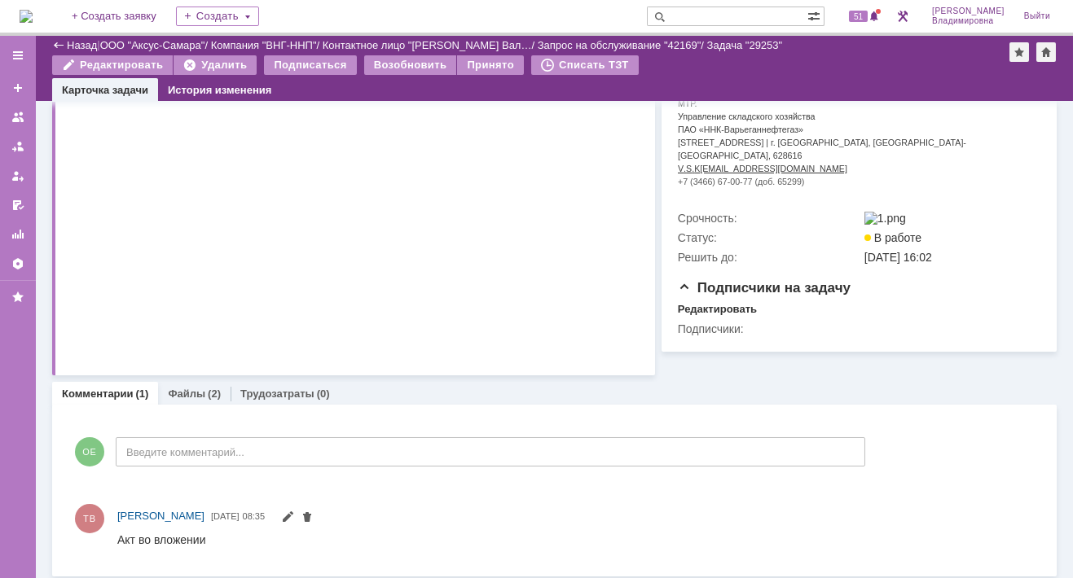
scroll to position [418, 0]
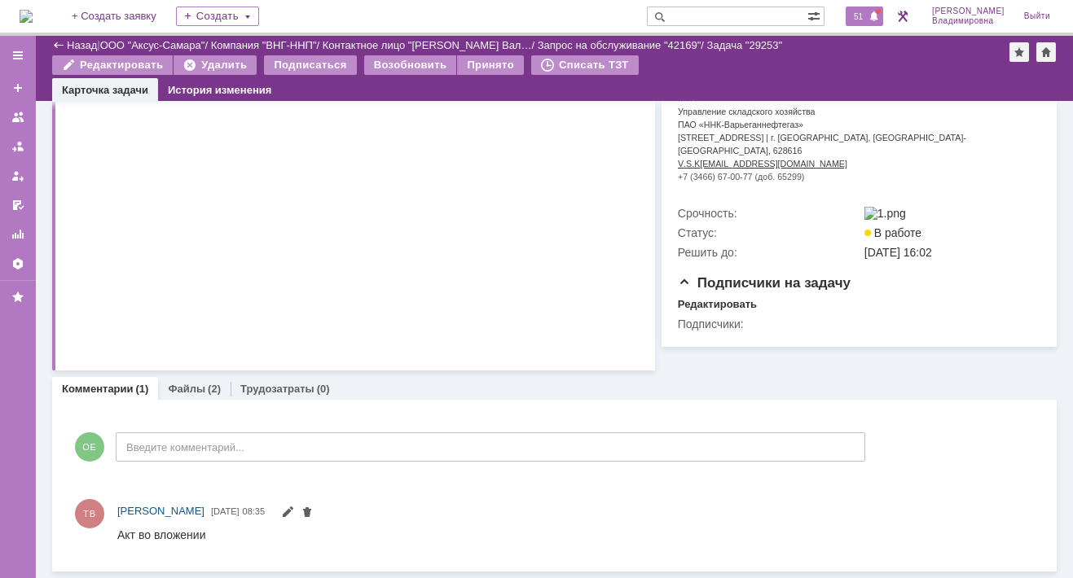
click at [868, 11] on span "51" at bounding box center [858, 16] width 19 height 11
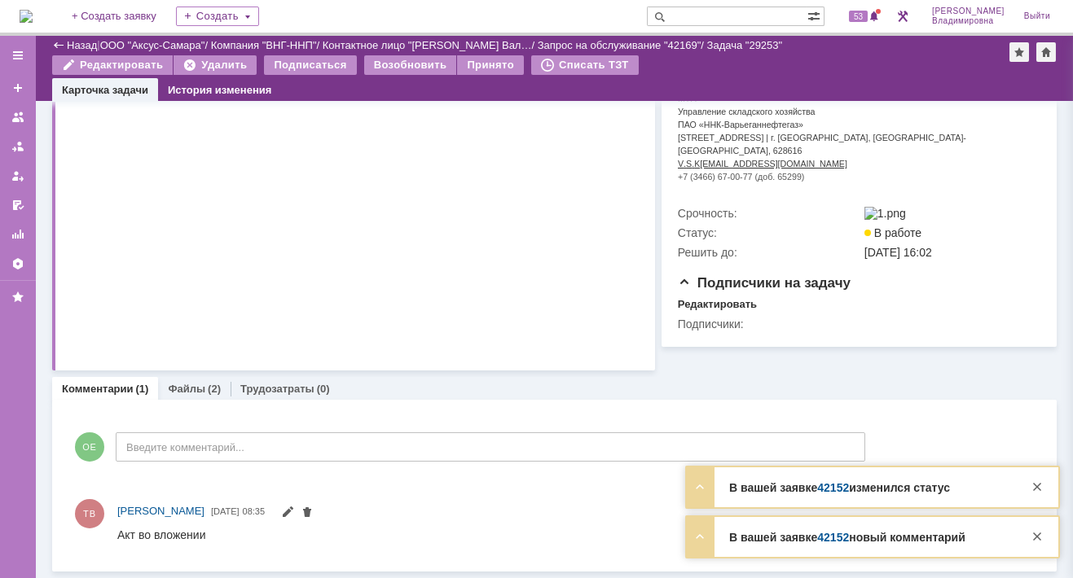
click at [838, 488] on link "42152" at bounding box center [833, 488] width 32 height 13
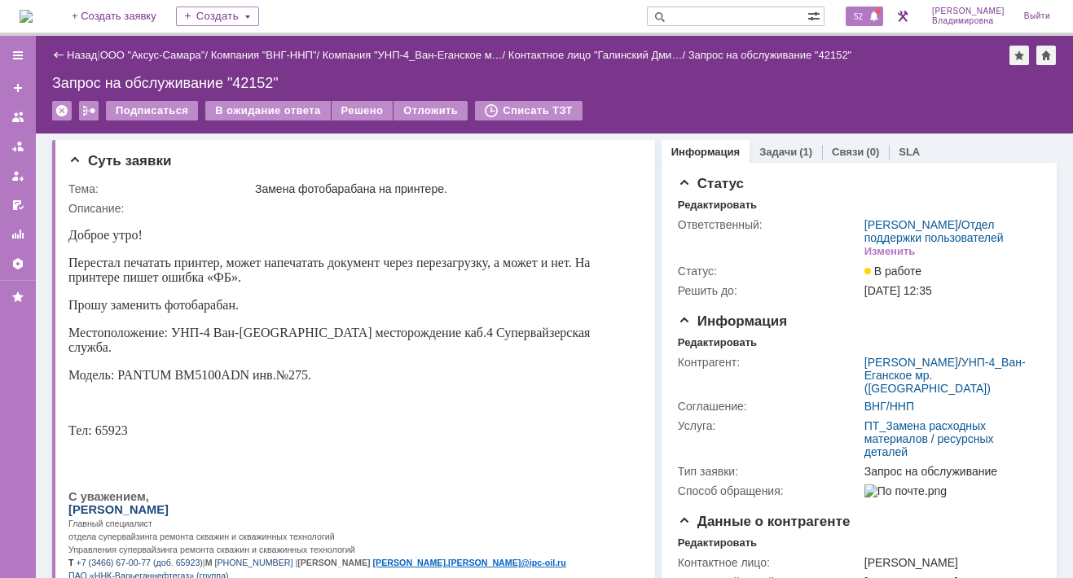
click at [868, 11] on span "52" at bounding box center [858, 16] width 19 height 11
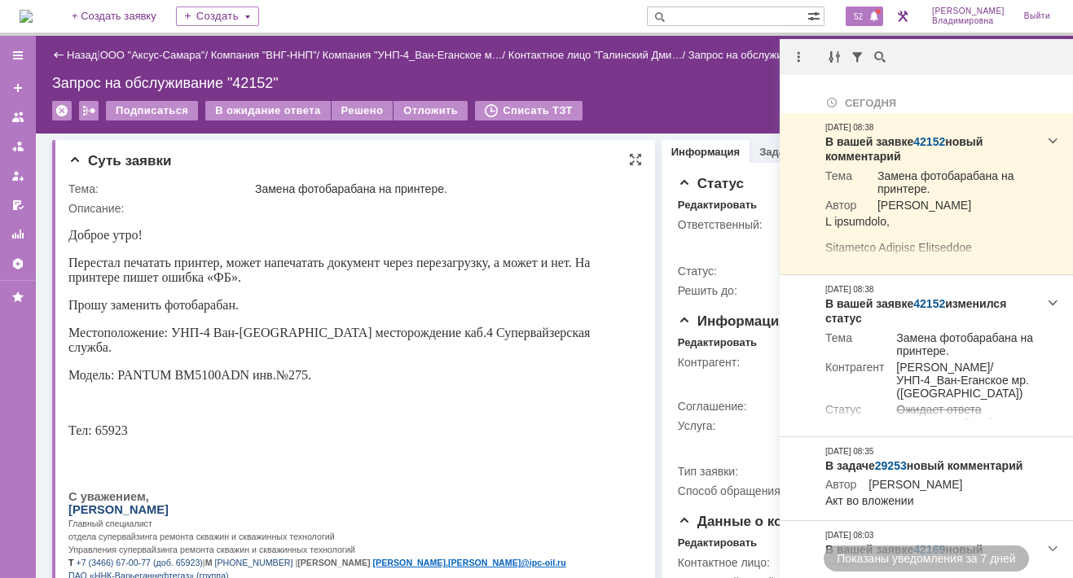
click at [223, 406] on div "Доброе утро! Перестал печатать принтер, может напечатать документ через перезаг…" at bounding box center [348, 497] width 560 height 538
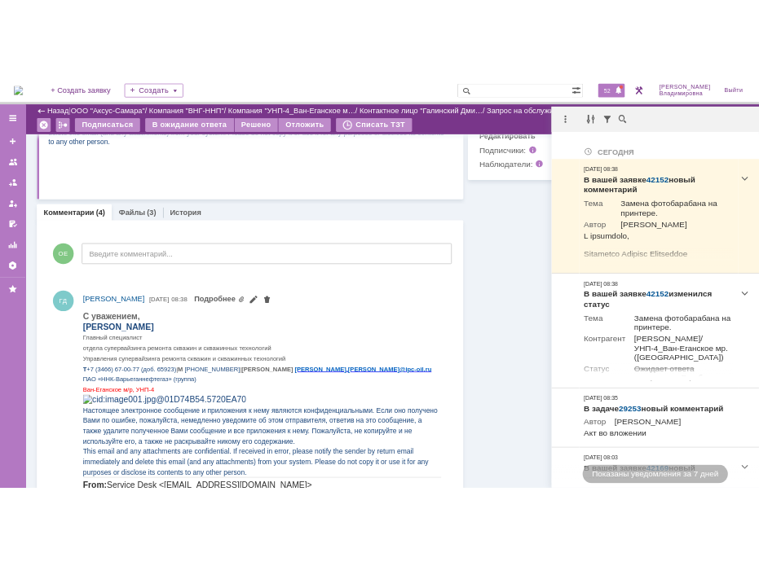
scroll to position [652, 0]
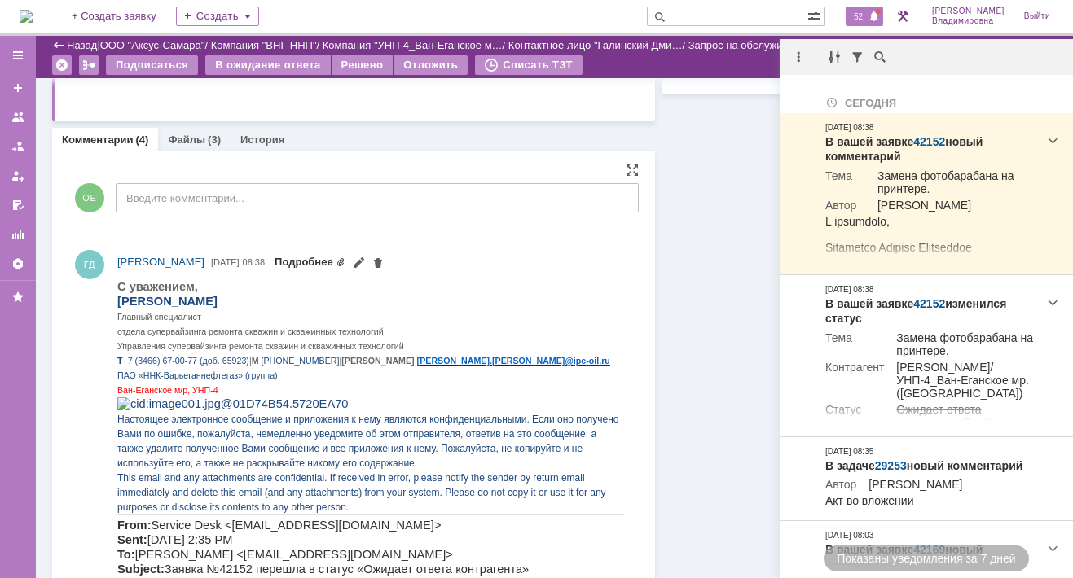
click at [345, 260] on link "Подробнее" at bounding box center [310, 262] width 71 height 12
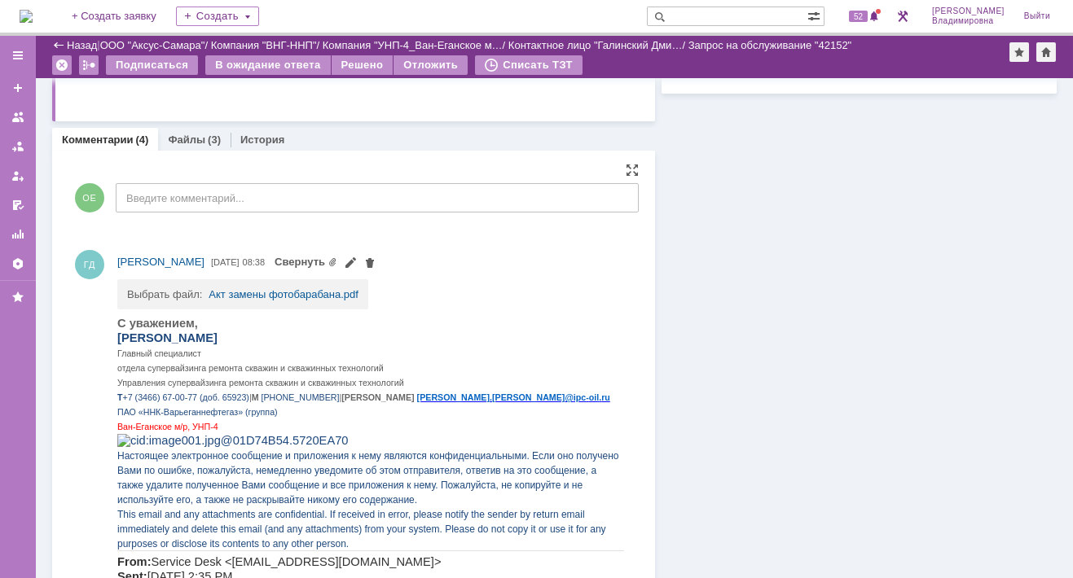
click at [266, 284] on td "Акт замены фотобарабана.pdf" at bounding box center [284, 289] width 150 height 20
click at [265, 292] on link "Акт замены фотобарабана.pdf" at bounding box center [284, 294] width 150 height 12
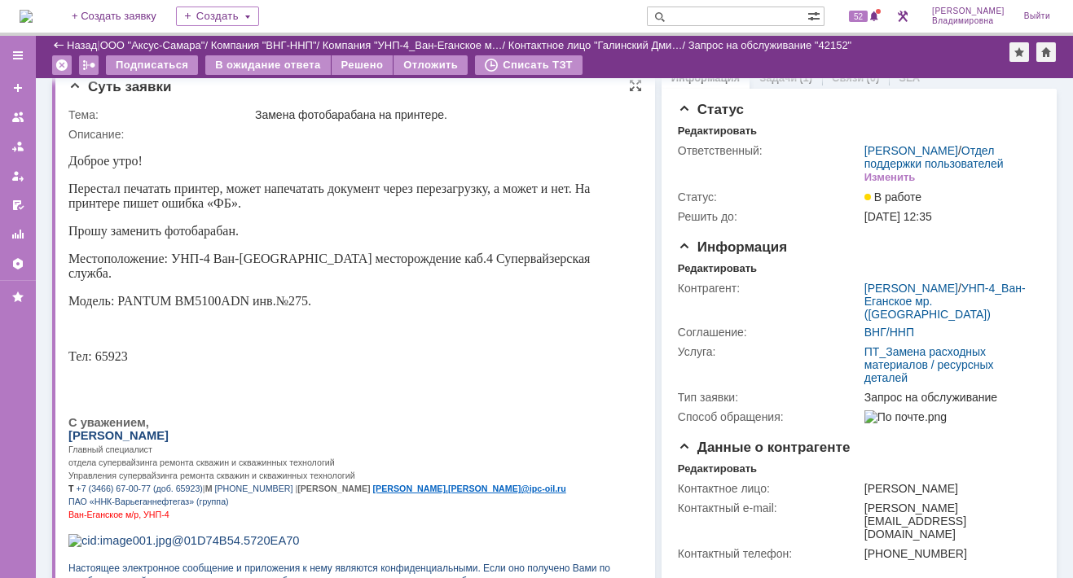
scroll to position [0, 0]
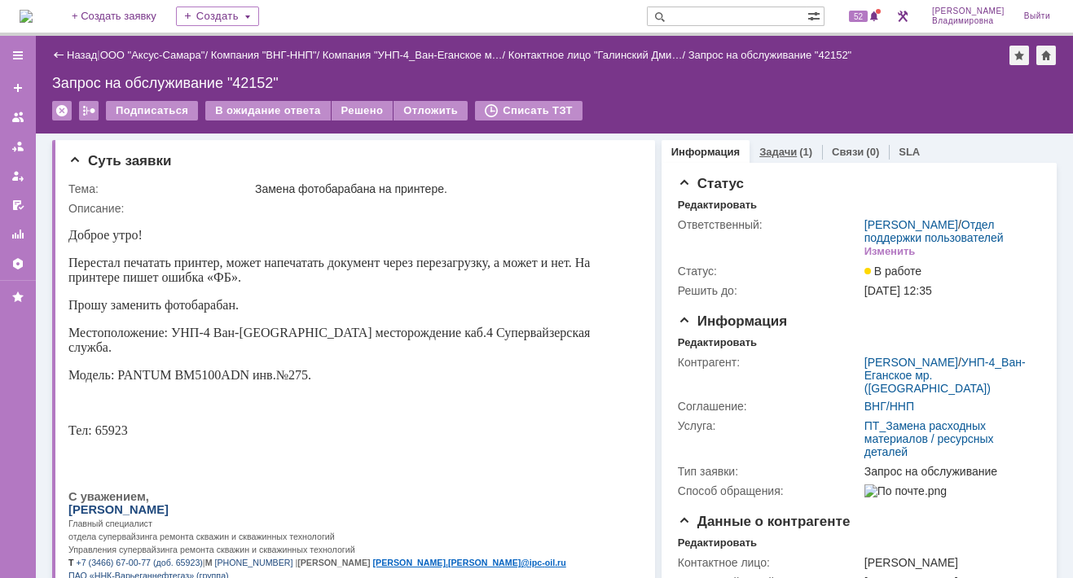
click at [777, 147] on link "Задачи" at bounding box center [777, 152] width 37 height 12
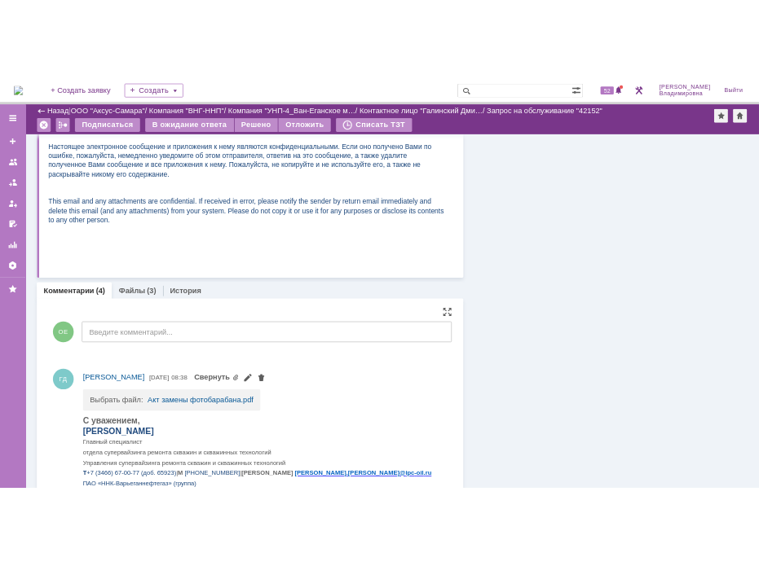
scroll to position [652, 0]
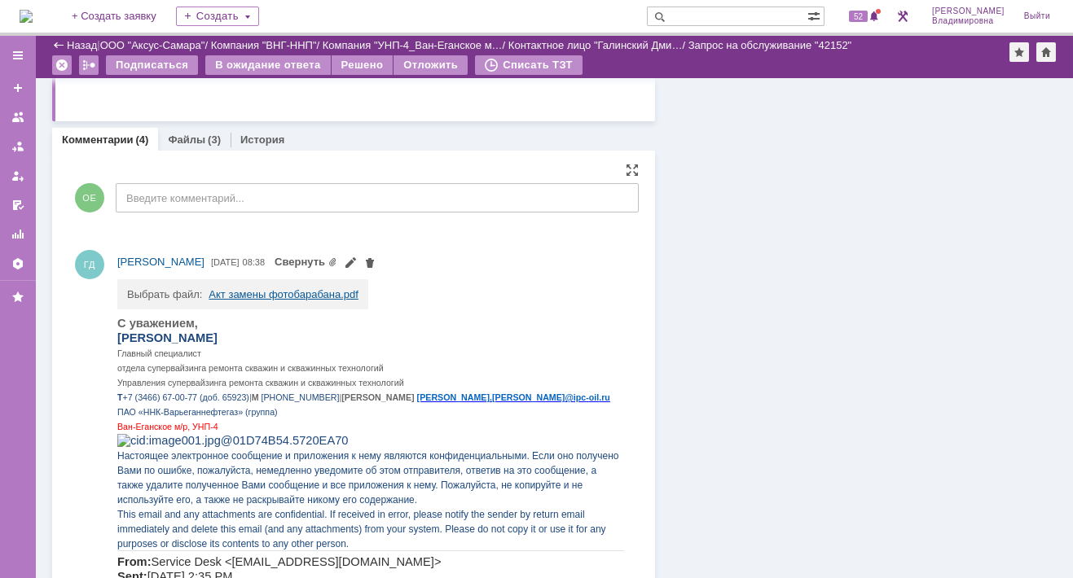
click at [253, 293] on link "Акт замены фотобарабана.pdf" at bounding box center [284, 294] width 150 height 12
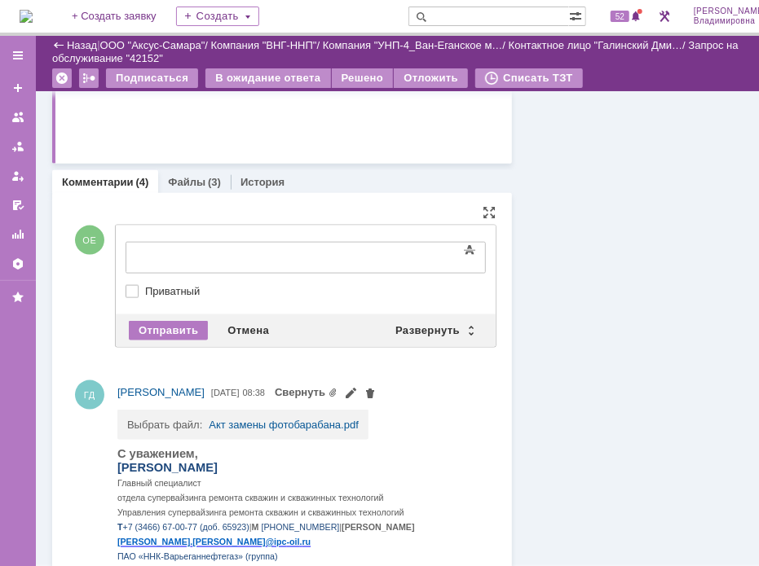
scroll to position [0, 0]
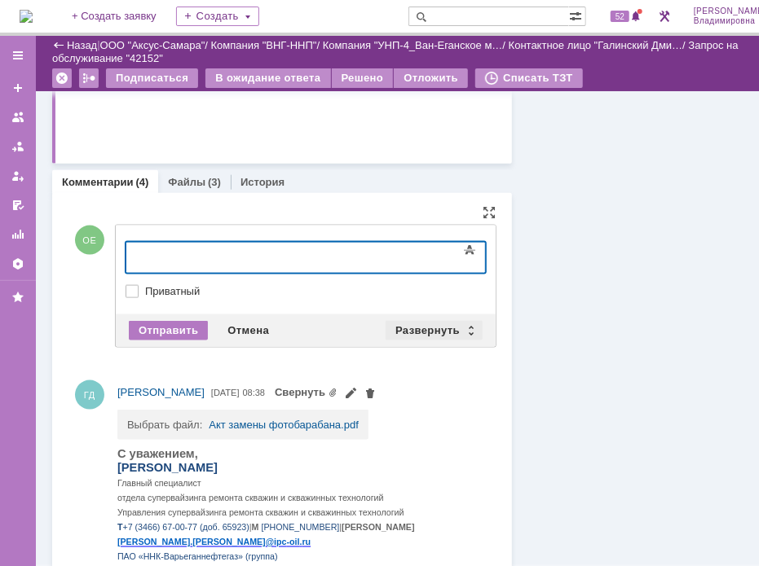
click at [424, 325] on div "Развернуть" at bounding box center [433, 331] width 97 height 20
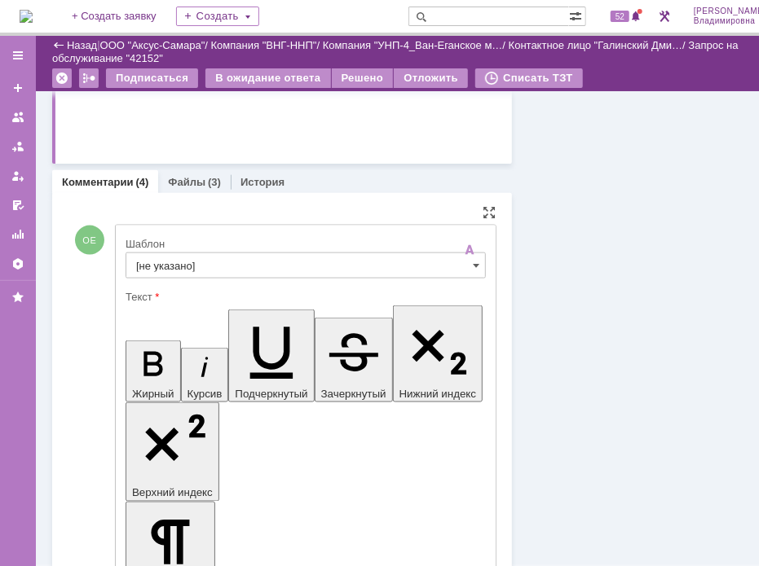
click at [176, 266] on input "[не указано]" at bounding box center [305, 266] width 360 height 26
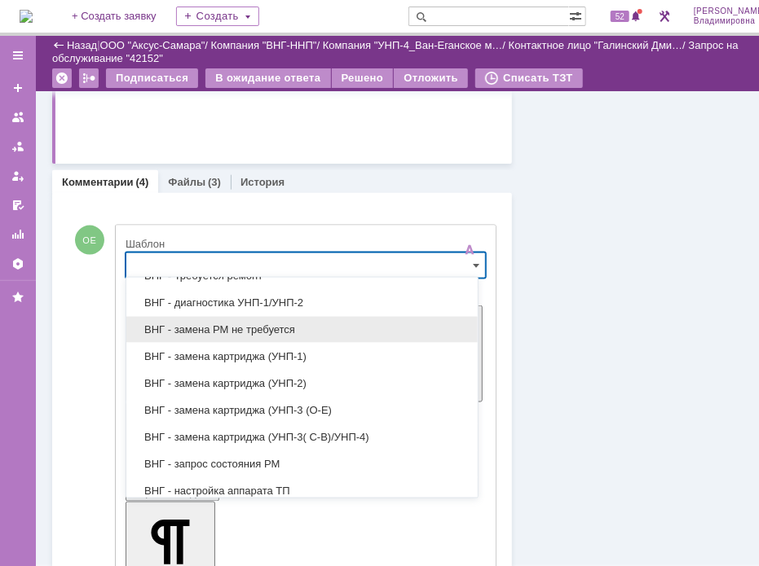
scroll to position [244, 0]
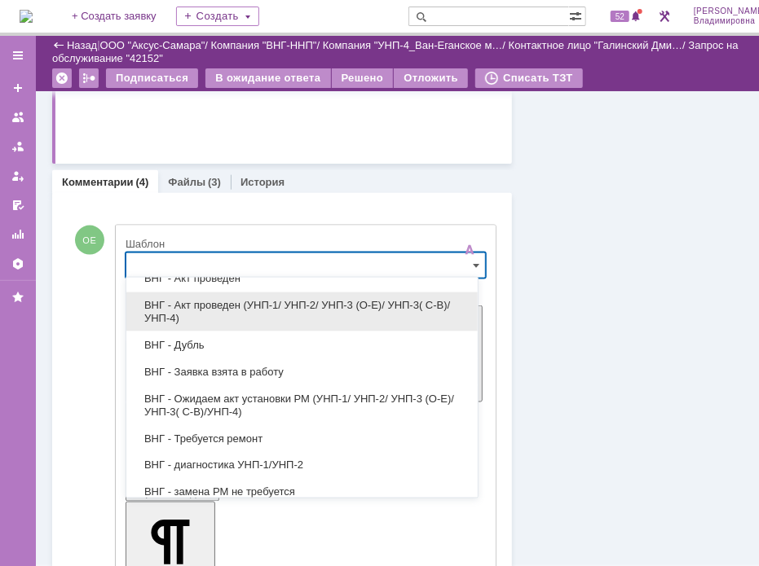
click at [218, 301] on span "ВНГ - Акт проведен (УНП-1/ УНП-2/ УНП-3 (О-Е)/ УНП-3( С-В)/УНП-4)" at bounding box center [302, 312] width 332 height 26
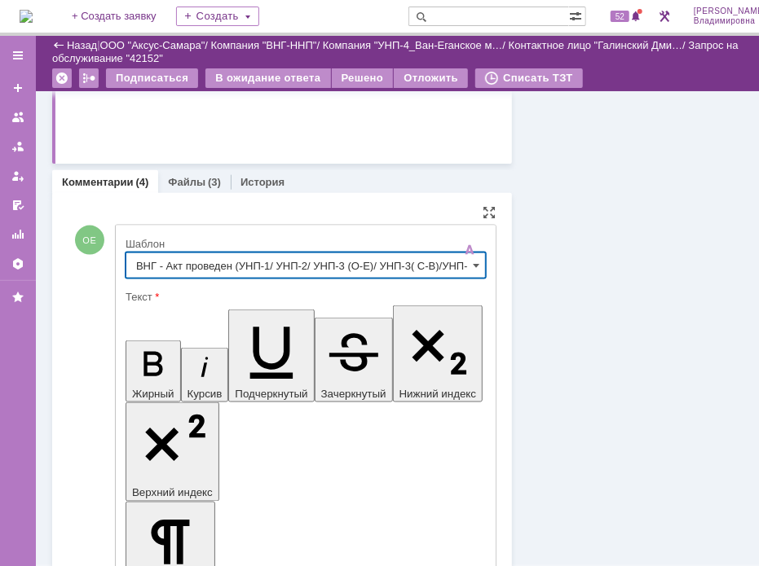
type input "ВНГ - Акт проведен (УНП-1/ УНП-2/ УНП-3 (О-Е)/ УНП-3( С-В)/УНП-4)"
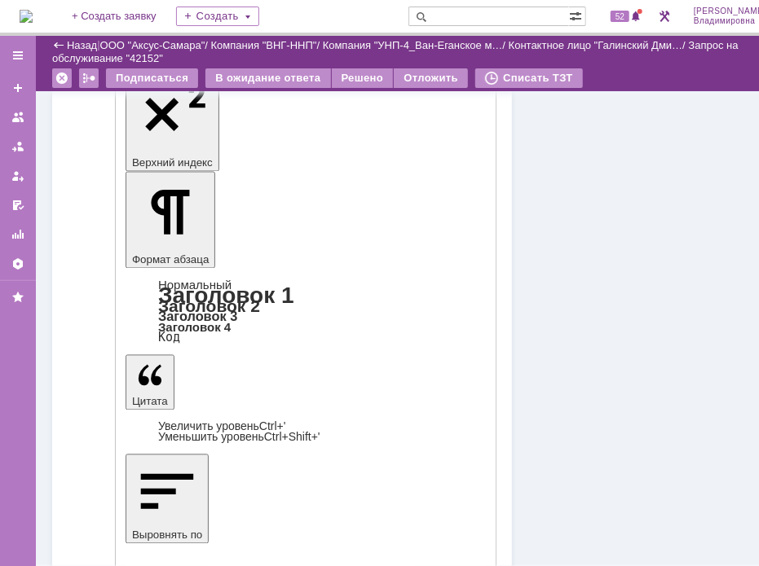
scroll to position [1058, 0]
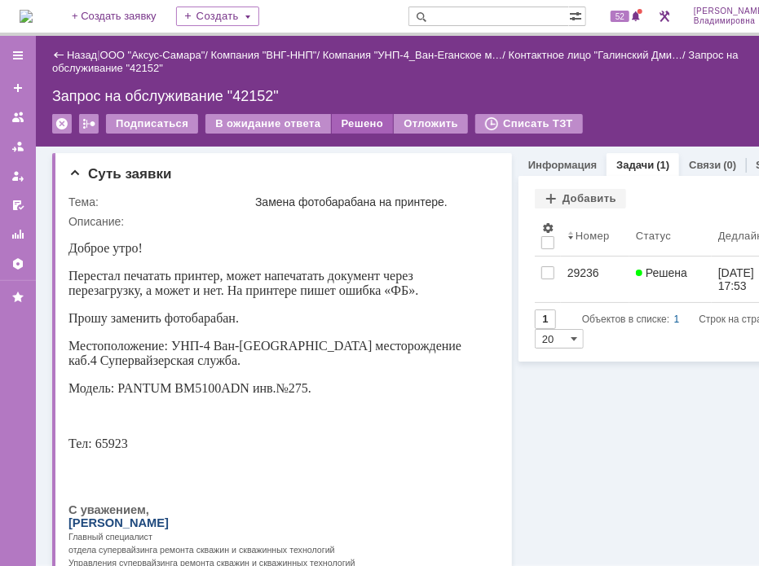
scroll to position [0, 0]
click at [358, 122] on div "Решено" at bounding box center [363, 124] width 62 height 20
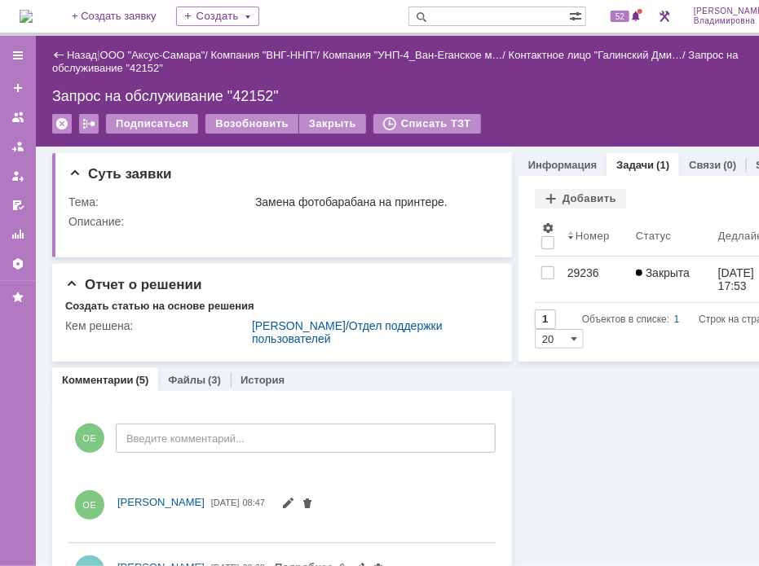
click at [595, 95] on div "Запрос на обслуживание "42152"" at bounding box center [435, 96] width 766 height 16
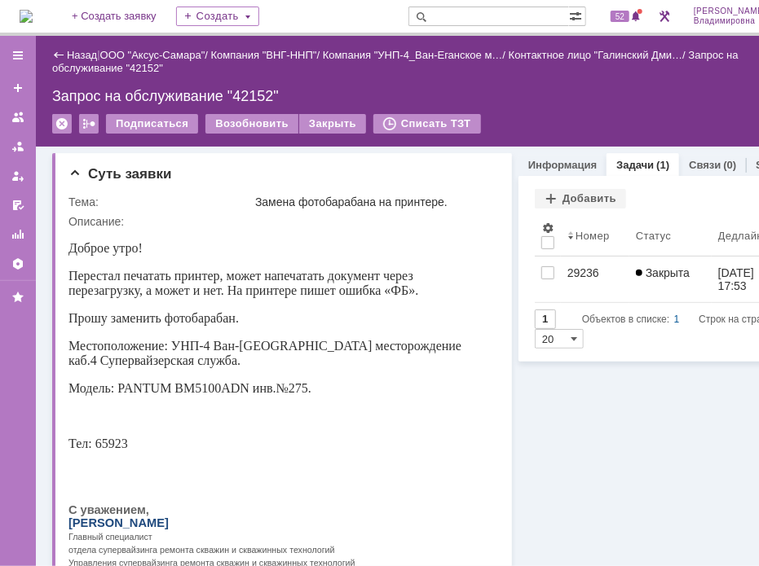
click at [662, 111] on div "Назад | ООО "Аксус-Самара" / Компания "ВНГ-ННП" / Компания "УНП-4_Ван-Еганское …" at bounding box center [435, 91] width 798 height 111
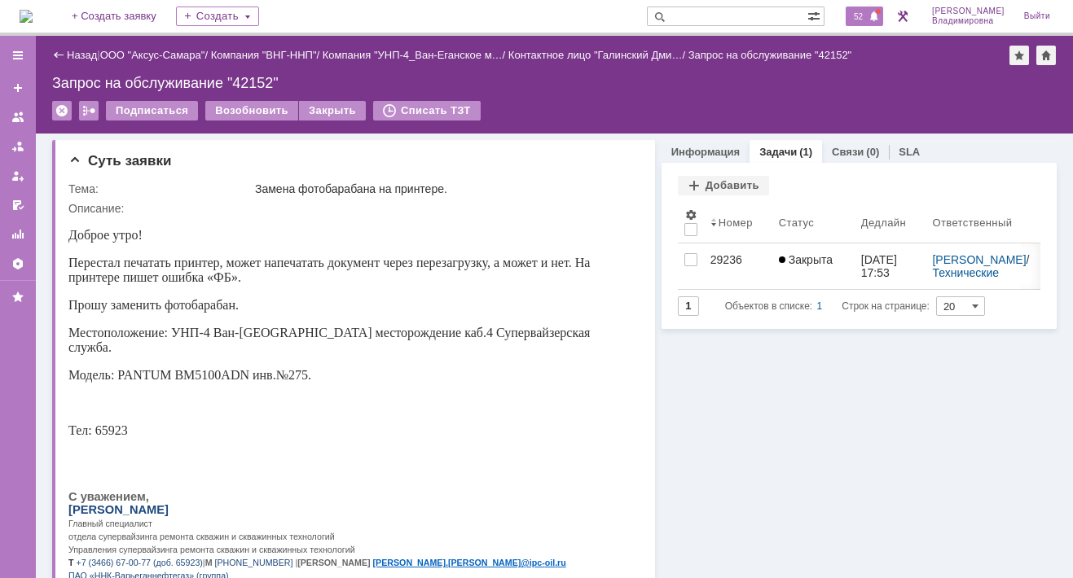
click at [868, 17] on span "52" at bounding box center [858, 16] width 19 height 11
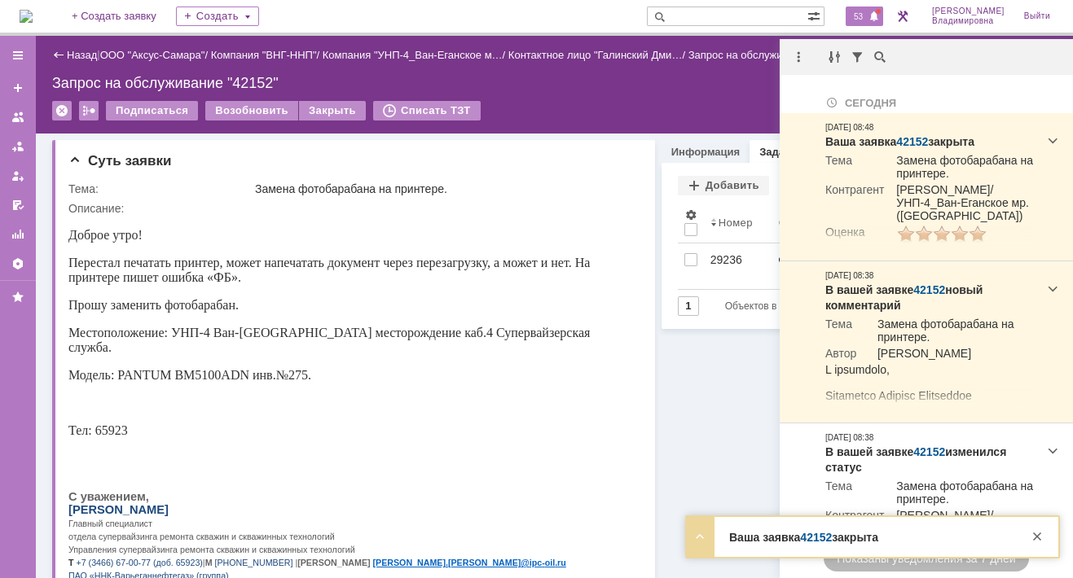
click at [819, 534] on link "42152" at bounding box center [816, 537] width 32 height 13
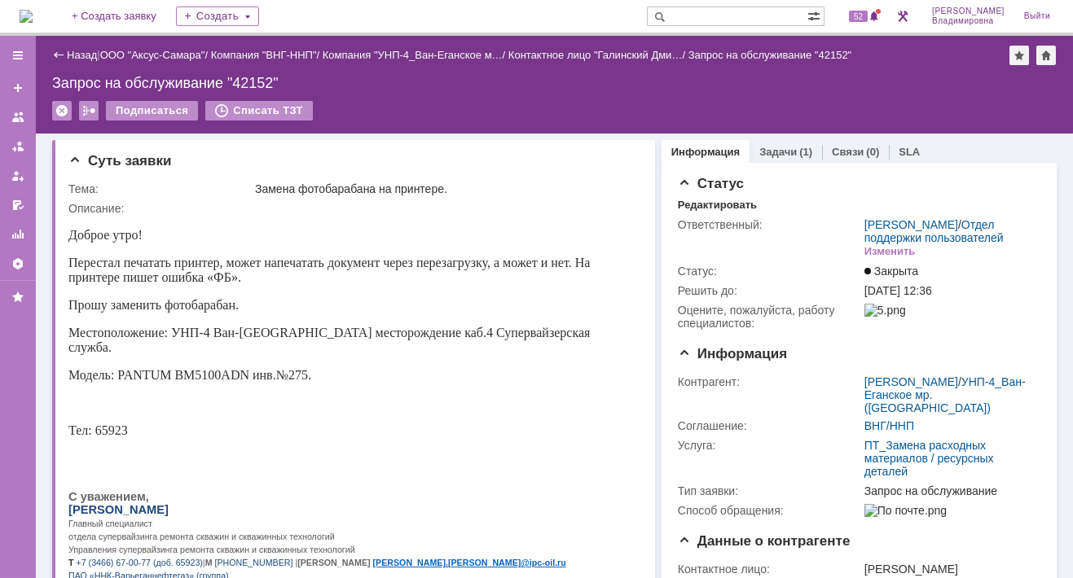
click at [701, 13] on input "text" at bounding box center [727, 17] width 161 height 20
type input "42126"
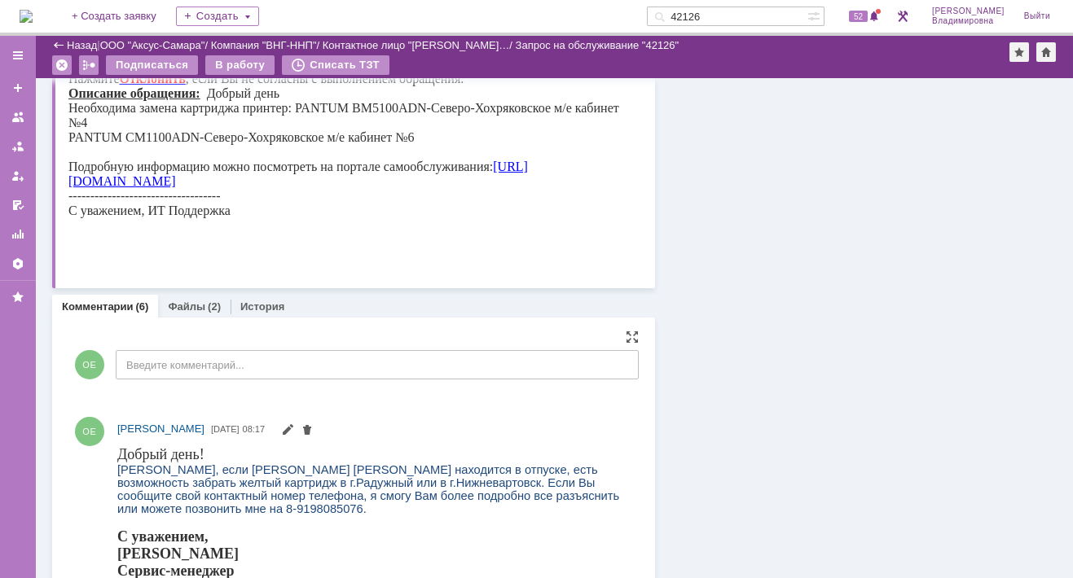
scroll to position [1140, 0]
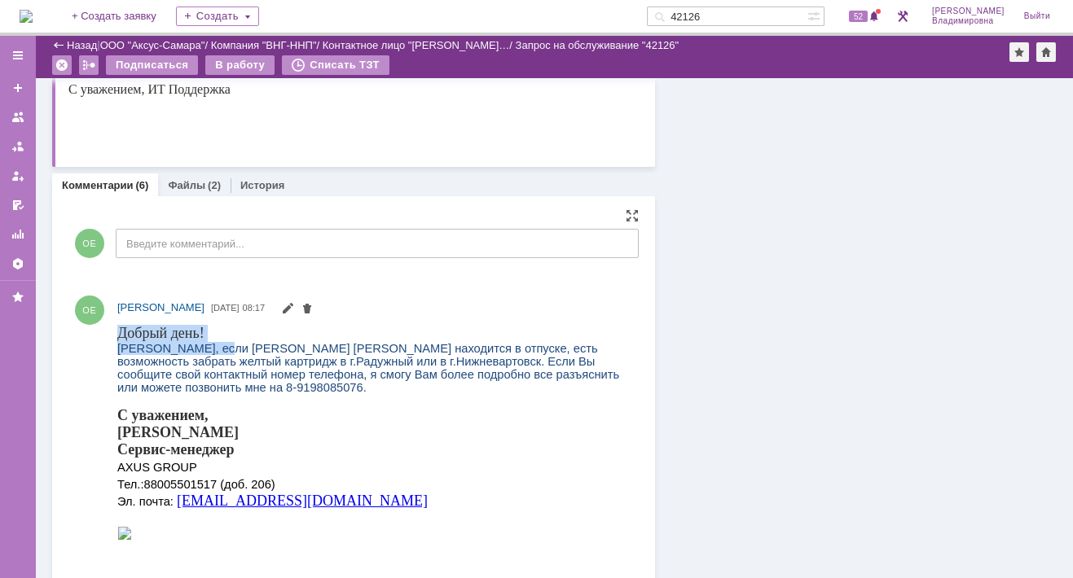
drag, startPoint x: 118, startPoint y: 325, endPoint x: 216, endPoint y: 345, distance: 99.9
click at [216, 345] on body "Добрый день! [PERSON_NAME], если [PERSON_NAME] [PERSON_NAME] находится в отпуск…" at bounding box center [370, 440] width 507 height 232
drag, startPoint x: 216, startPoint y: 345, endPoint x: 178, endPoint y: 331, distance: 41.0
copy body "Добрый день! [PERSON_NAME]"
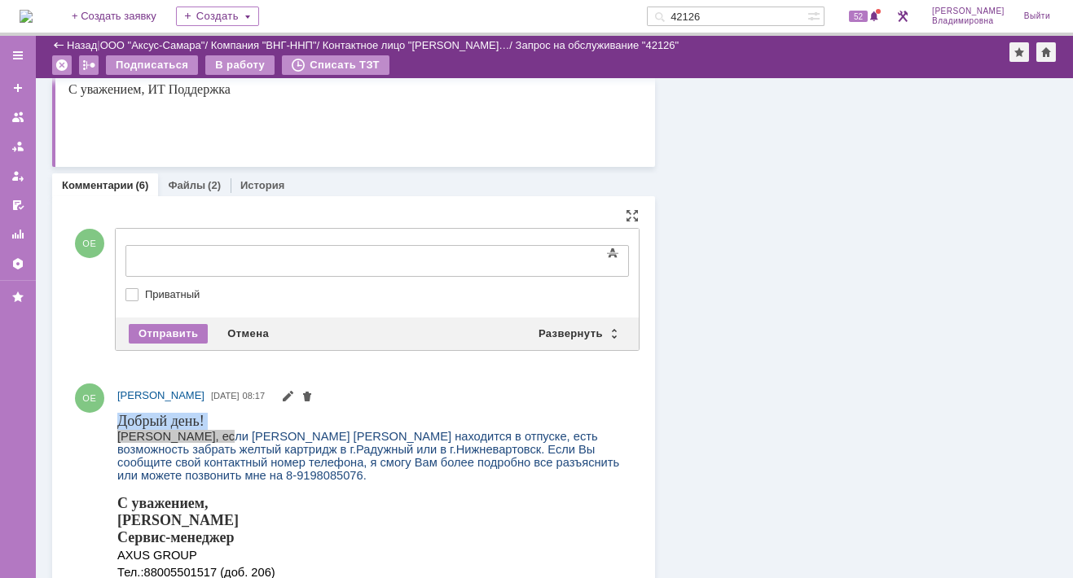
scroll to position [0, 0]
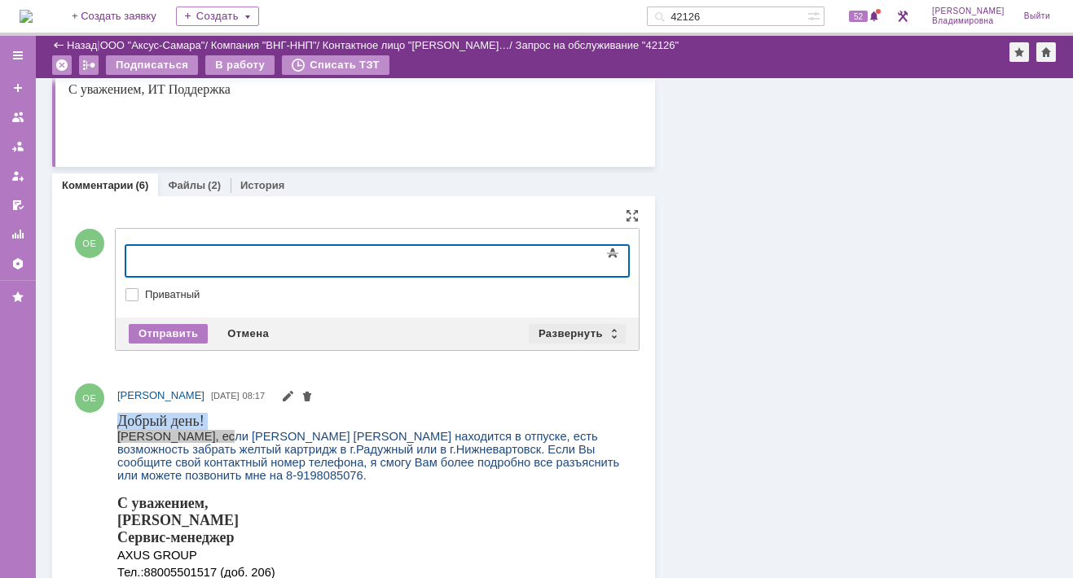
click at [560, 329] on div "Развернуть" at bounding box center [577, 334] width 97 height 20
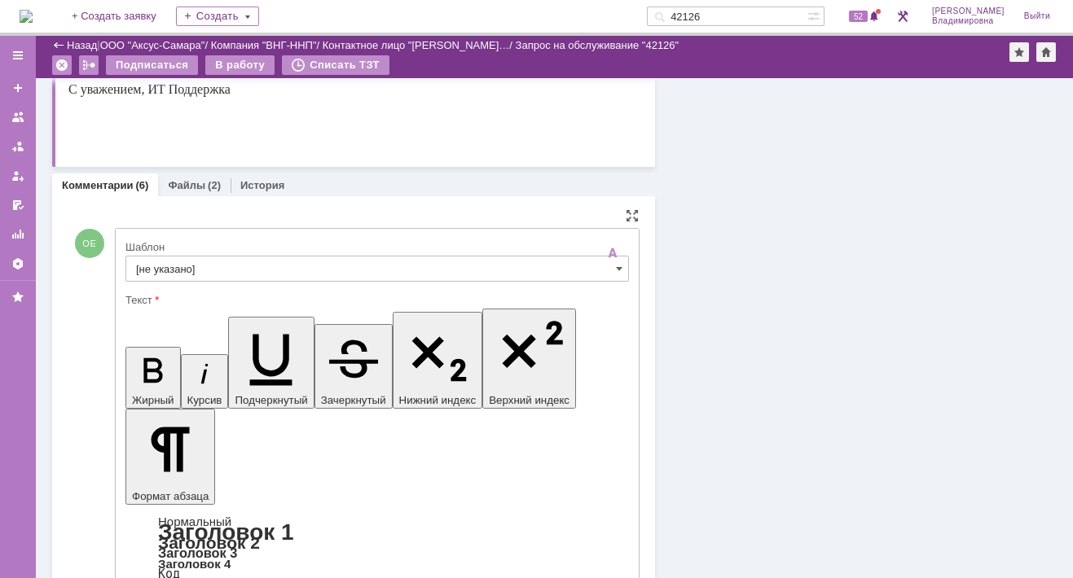
click at [161, 266] on input "[не указано]" at bounding box center [377, 269] width 504 height 26
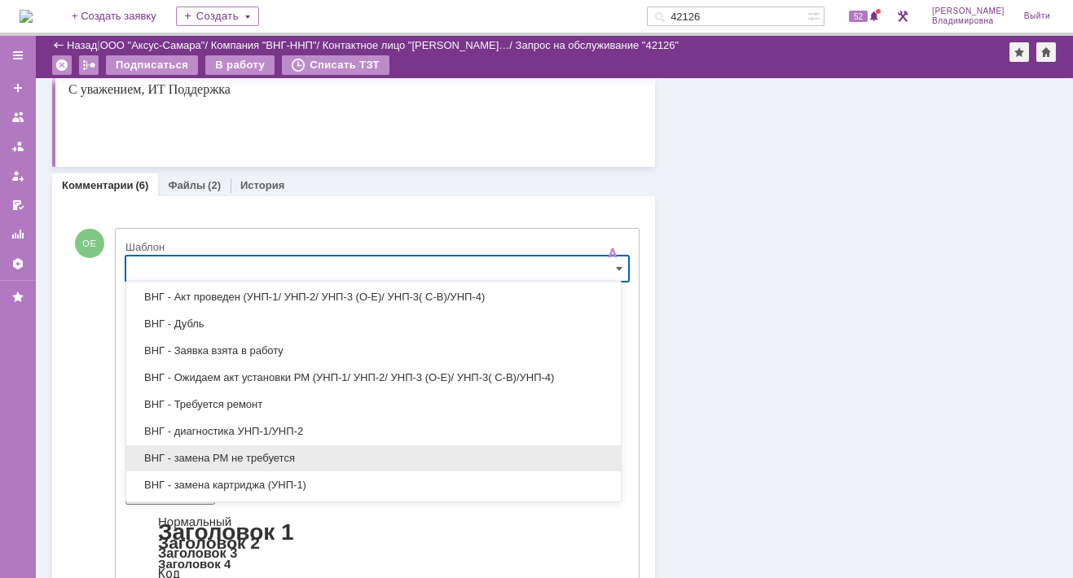
scroll to position [244, 0]
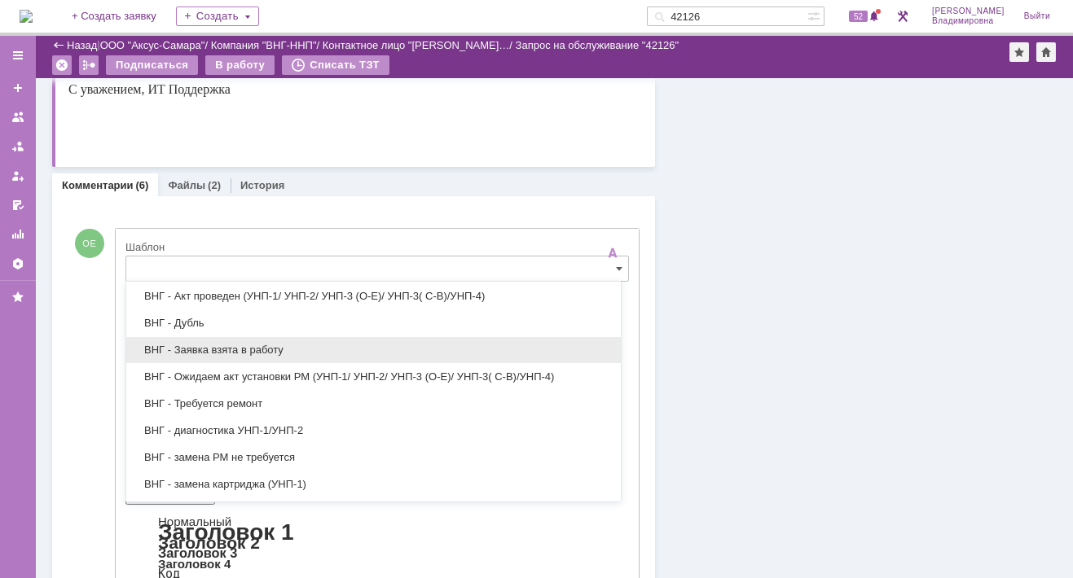
click at [198, 339] on div "ВНГ - Заявка взята в работу" at bounding box center [373, 350] width 495 height 26
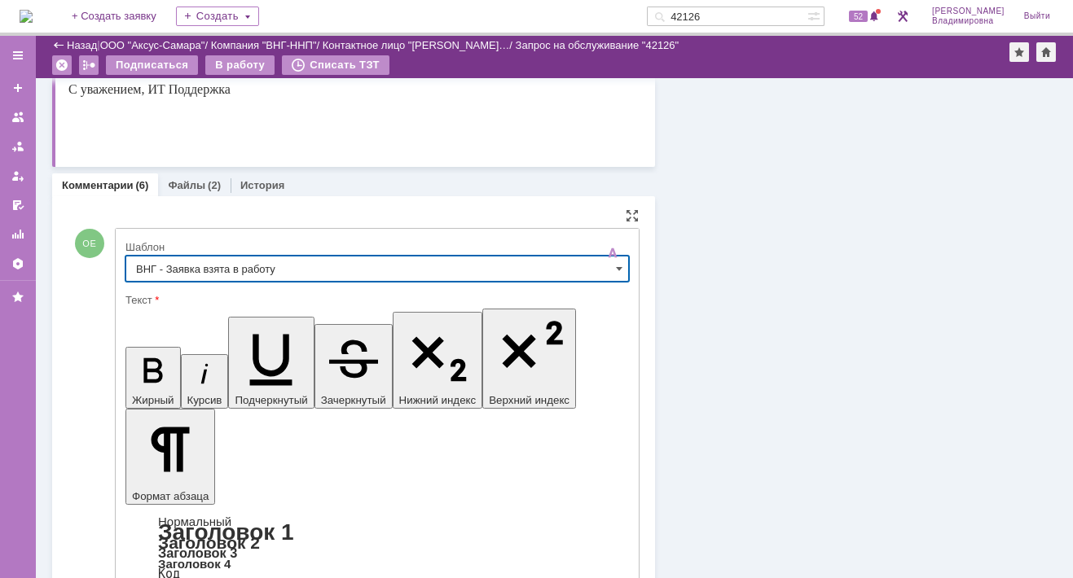
type input "ВНГ - Заявка взята в работу"
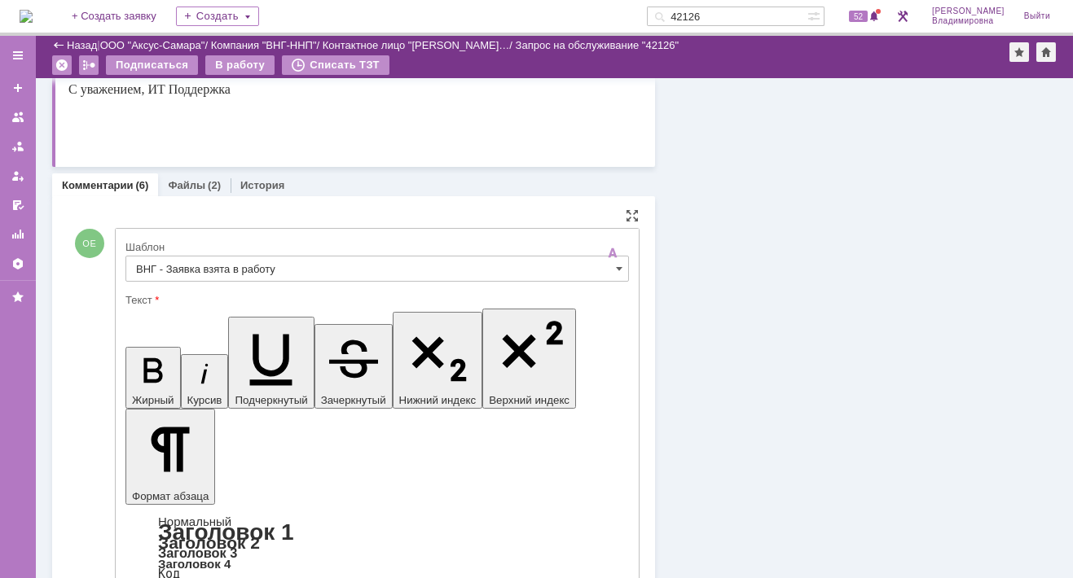
drag, startPoint x: 145, startPoint y: 3952, endPoint x: 518, endPoint y: 3980, distance: 374.2
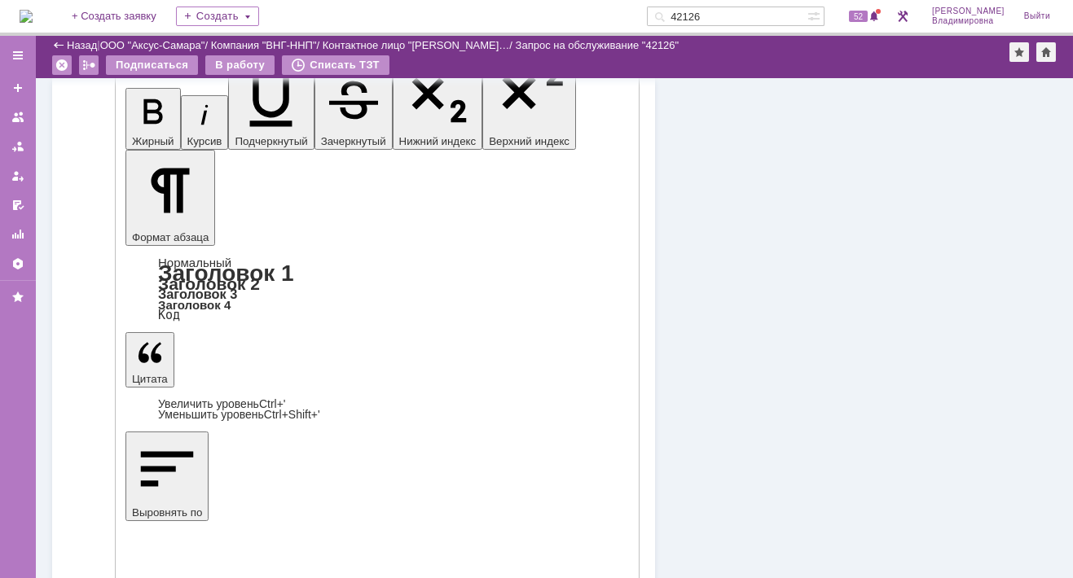
scroll to position [1547, 0]
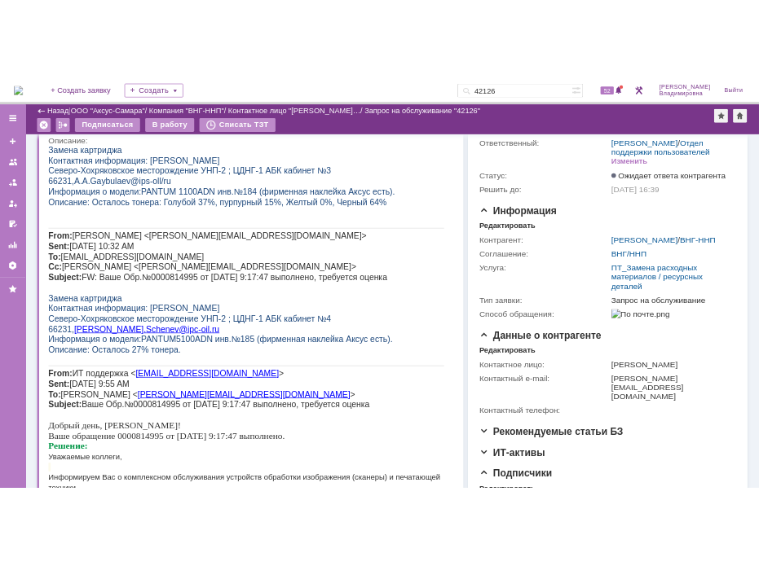
scroll to position [0, 0]
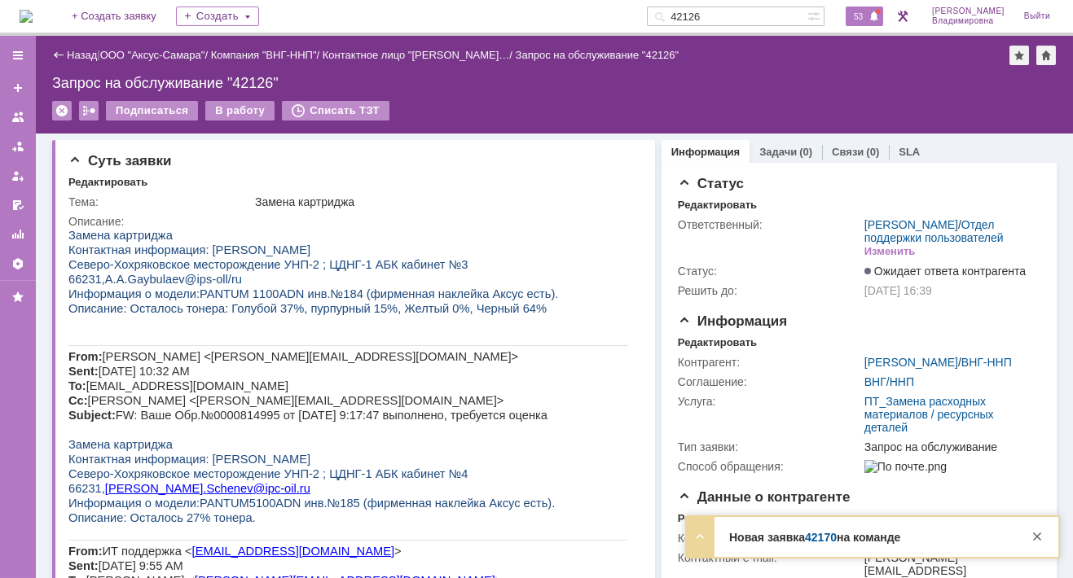
click at [868, 19] on span "53" at bounding box center [858, 16] width 19 height 11
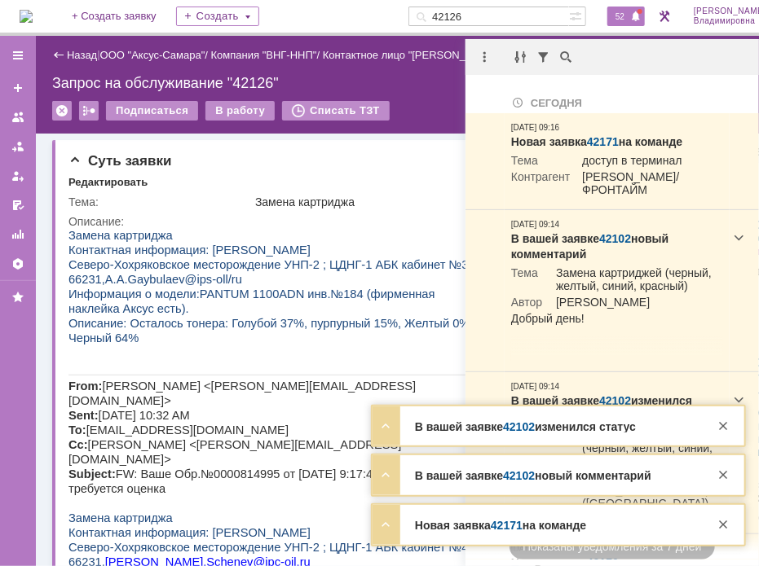
click at [419, 99] on div "Назад | ООО "Аксус-Самара" / Компания "ВНГ-ННП" / Контактное лицо "[PERSON_NAME…" at bounding box center [435, 85] width 798 height 98
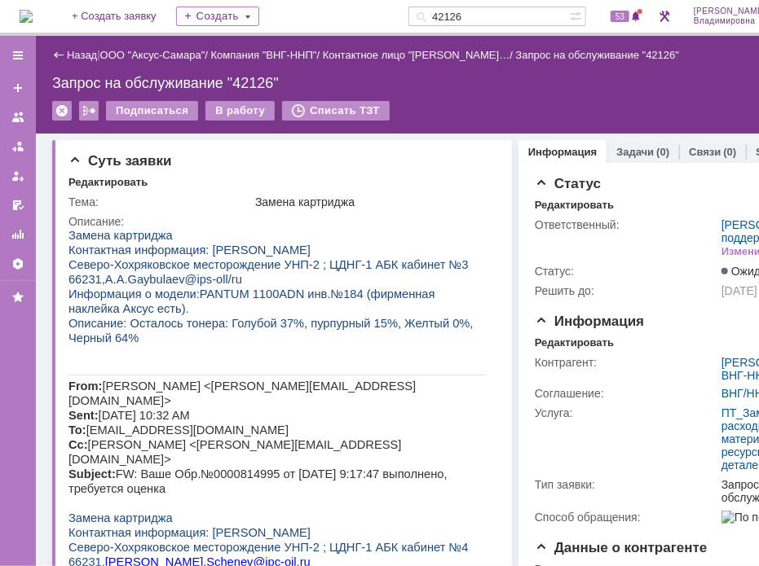
click at [484, 14] on input "42126" at bounding box center [488, 17] width 161 height 20
type input "42060"
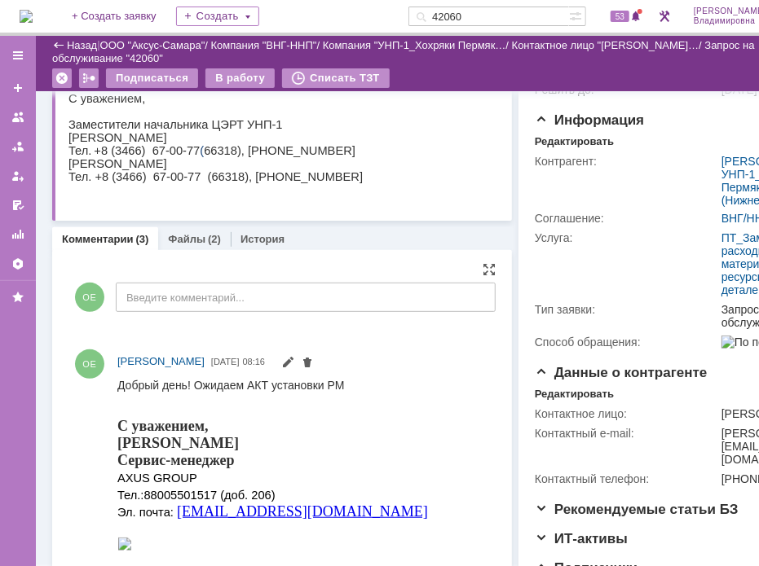
scroll to position [163, 0]
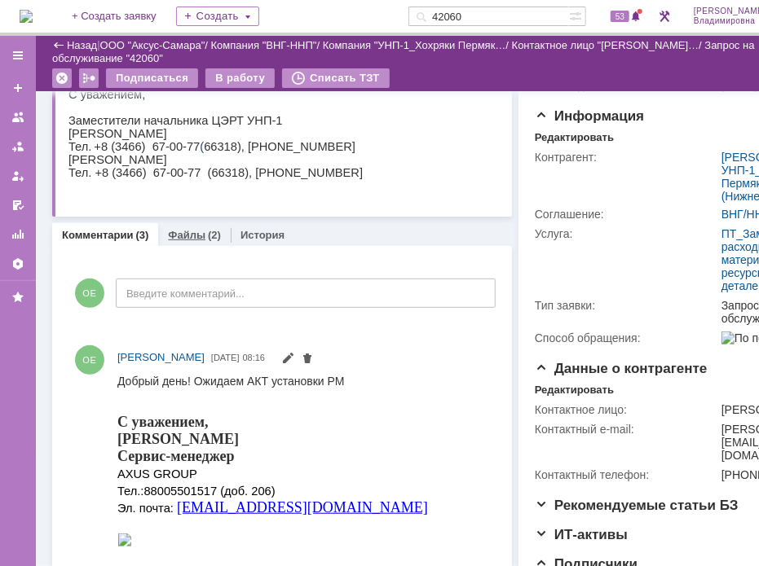
click at [196, 231] on link "Файлы" at bounding box center [186, 235] width 37 height 12
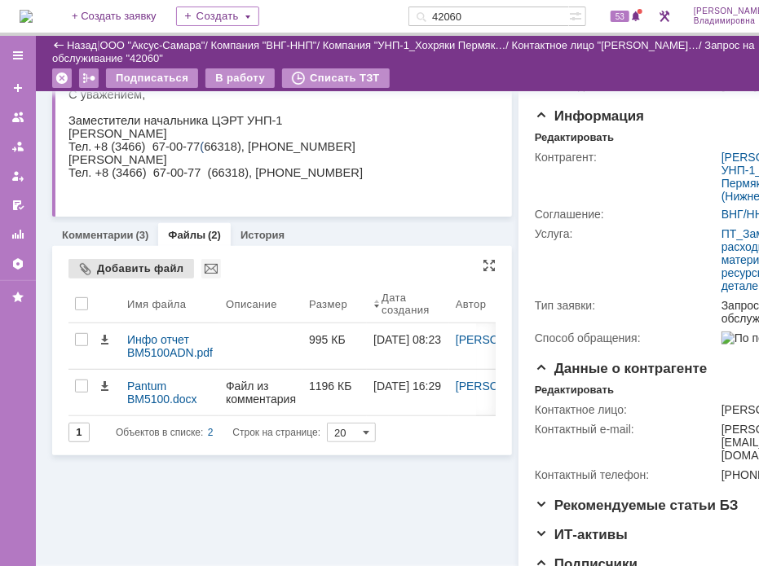
click at [114, 270] on div "Добавить файл" at bounding box center [130, 269] width 125 height 20
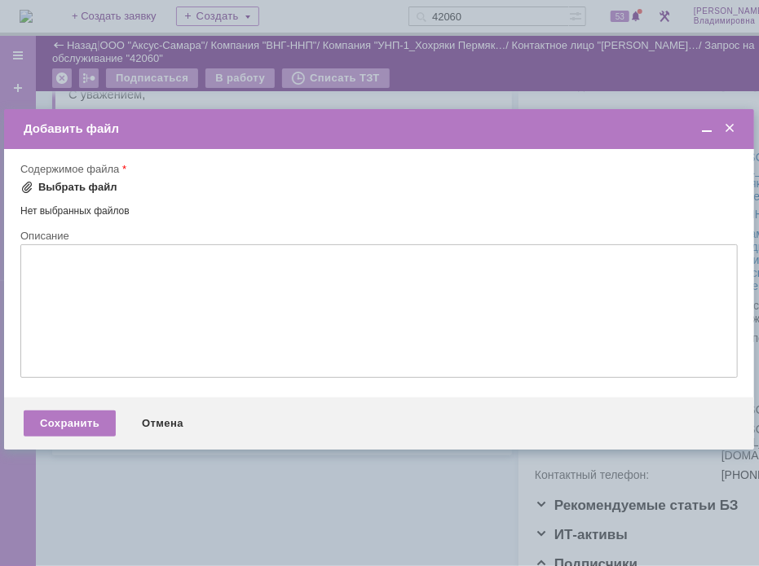
click at [27, 184] on span at bounding box center [26, 187] width 13 height 13
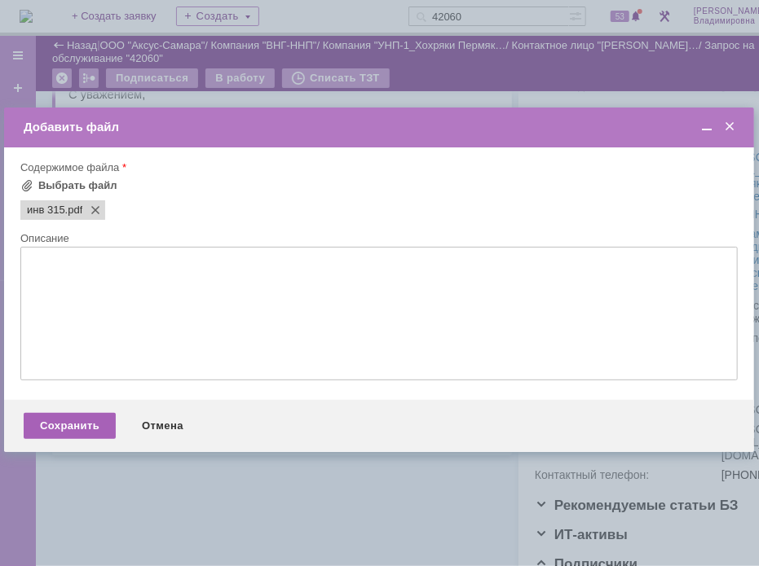
click at [58, 429] on div "Сохранить" at bounding box center [70, 426] width 92 height 26
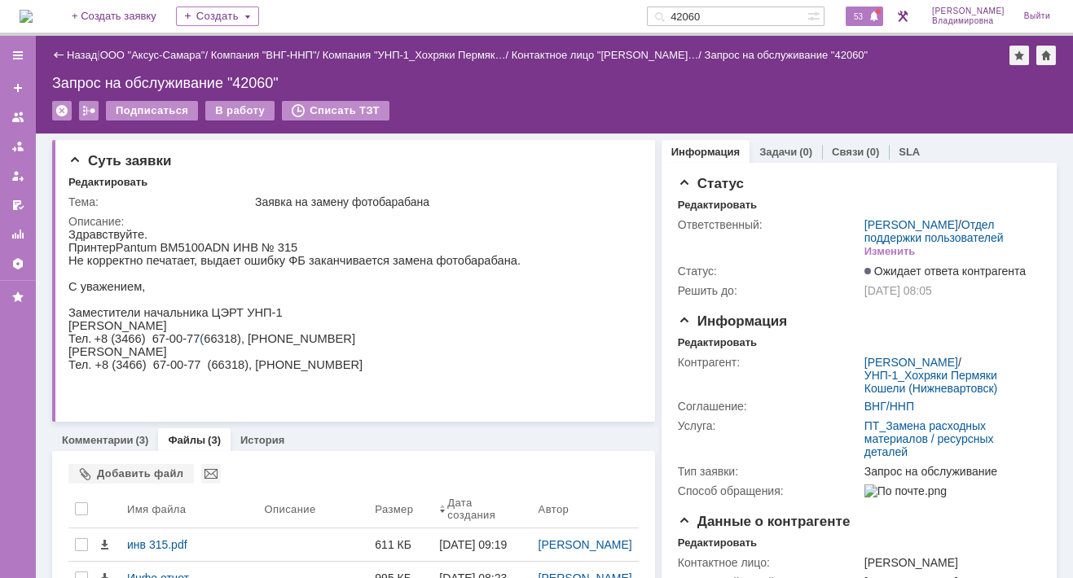
click at [867, 9] on div "53" at bounding box center [864, 17] width 37 height 20
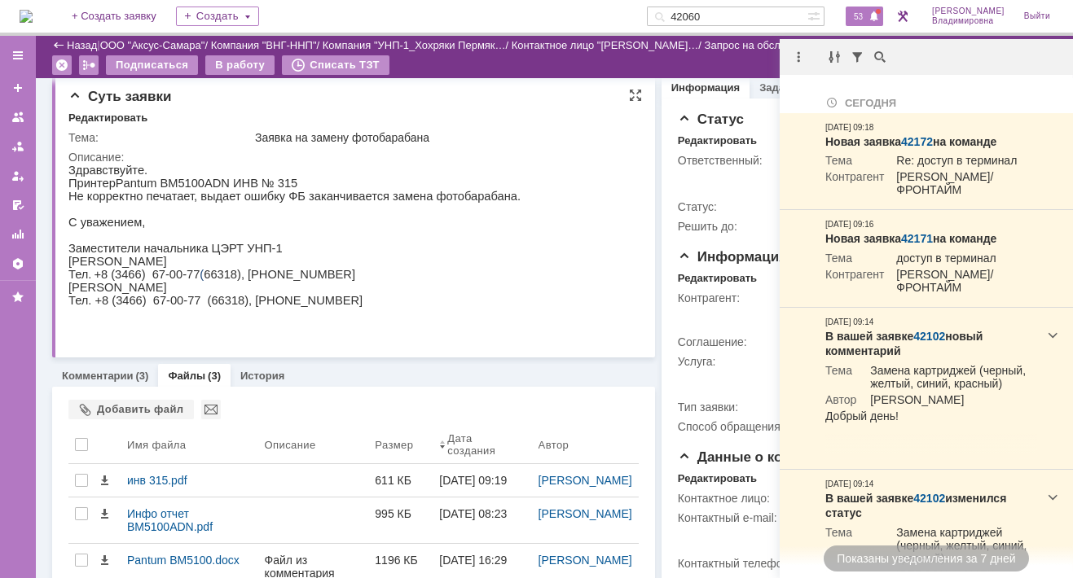
scroll to position [7, 0]
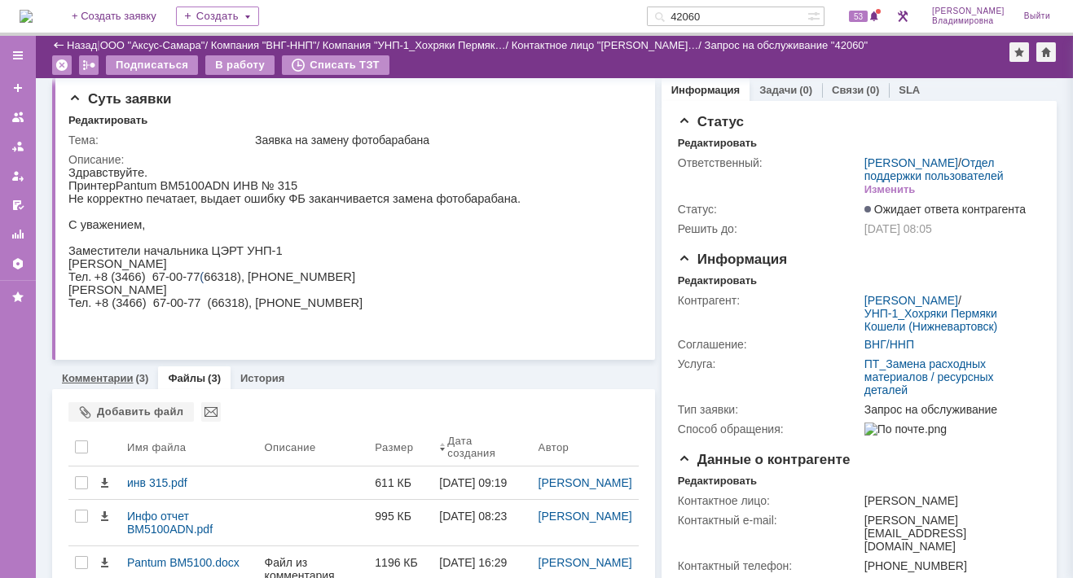
click at [103, 374] on link "Комментарии" at bounding box center [98, 378] width 72 height 12
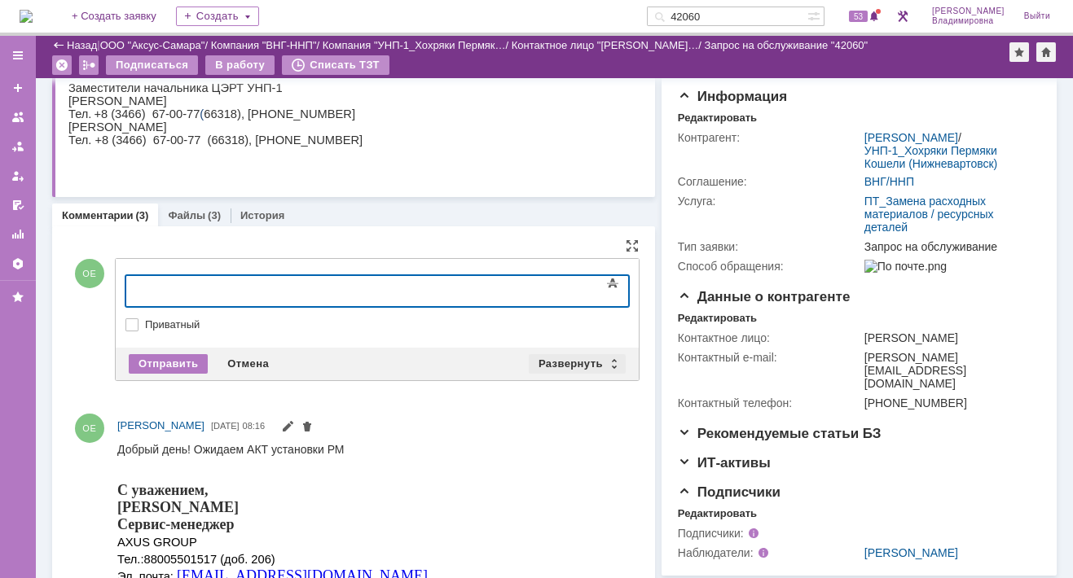
click at [548, 354] on div "Развернуть" at bounding box center [577, 364] width 97 height 20
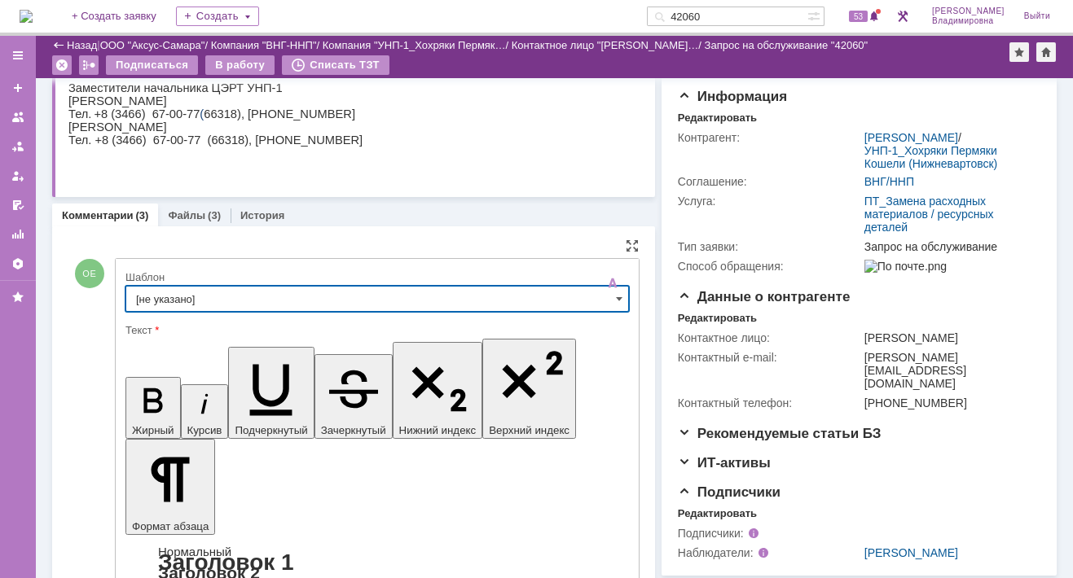
click at [149, 295] on input "[не указано]" at bounding box center [377, 299] width 504 height 26
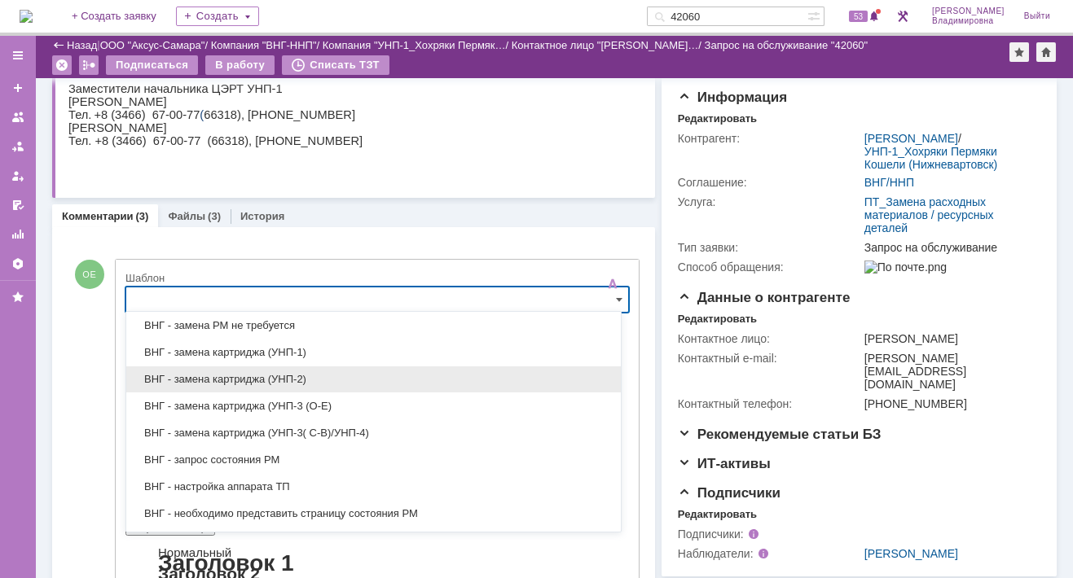
scroll to position [407, 0]
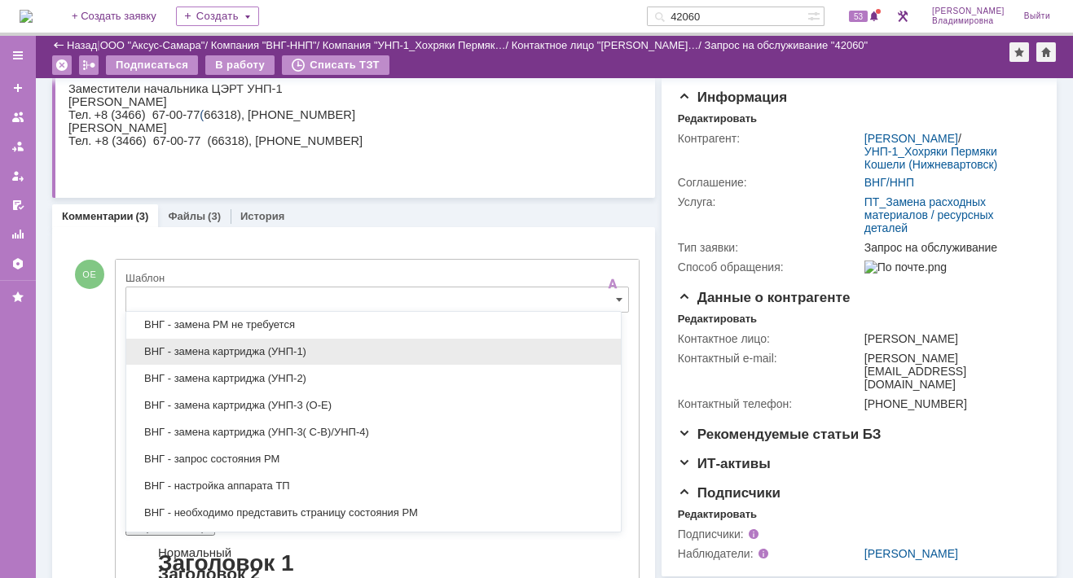
click at [222, 349] on span "ВНГ - замена картриджа (УНП-1)" at bounding box center [373, 351] width 475 height 13
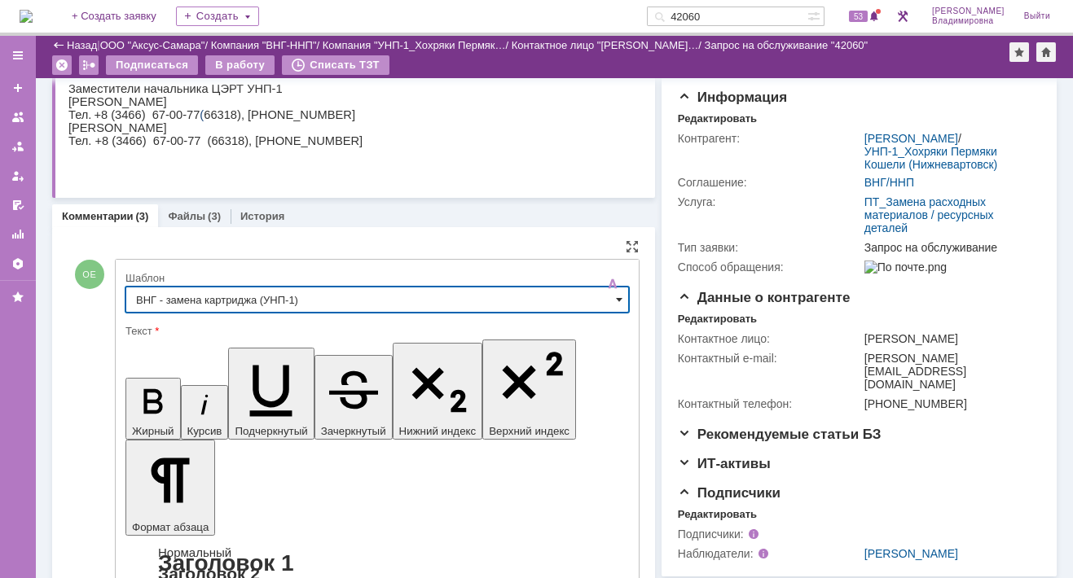
click at [616, 295] on span at bounding box center [619, 299] width 7 height 13
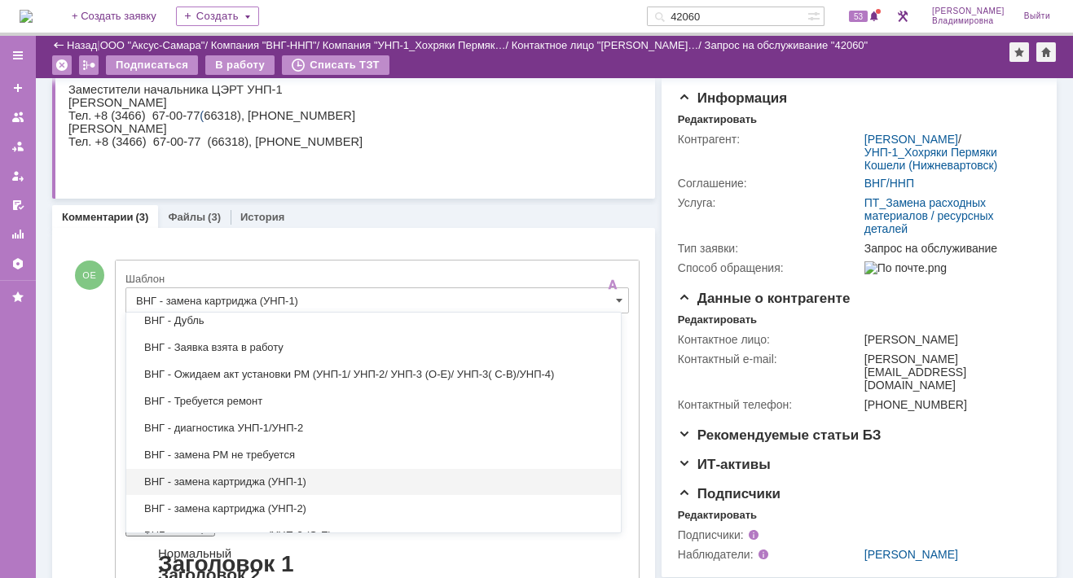
scroll to position [226, 0]
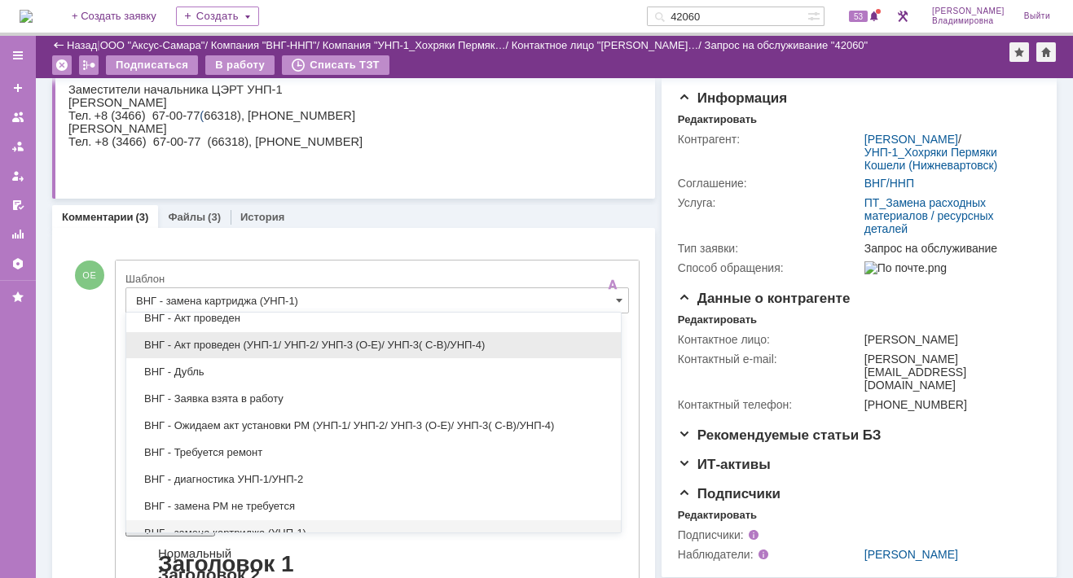
click at [264, 344] on span "ВНГ - Акт проведен (УНП-1/ УНП-2/ УНП-3 (О-Е)/ УНП-3( С-В)/УНП-4)" at bounding box center [373, 345] width 475 height 13
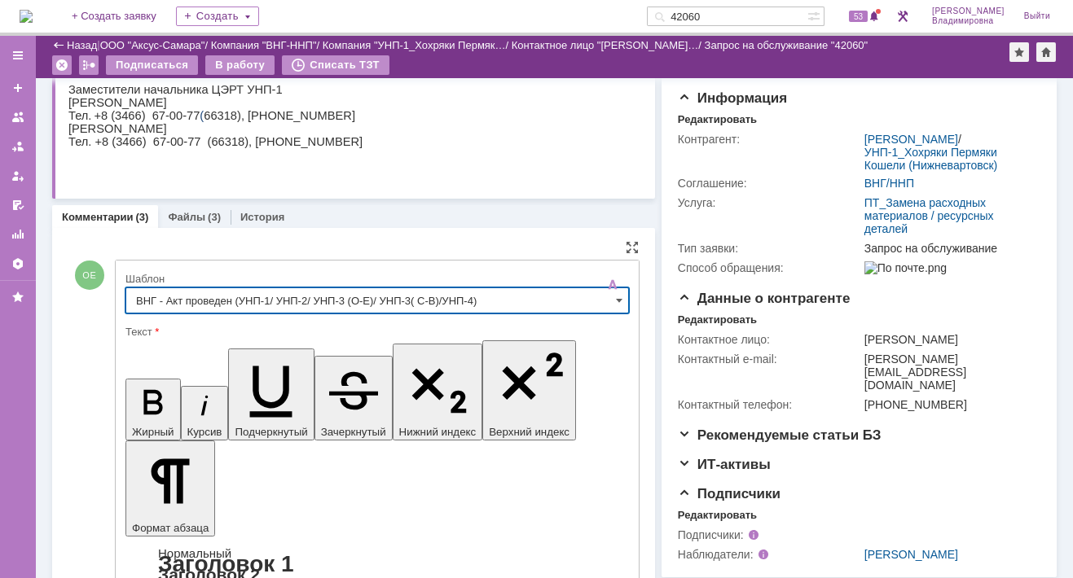
type input "ВНГ - Акт проведен (УНП-1/ УНП-2/ УНП-3 (О-Е)/ УНП-3( С-В)/УНП-4)"
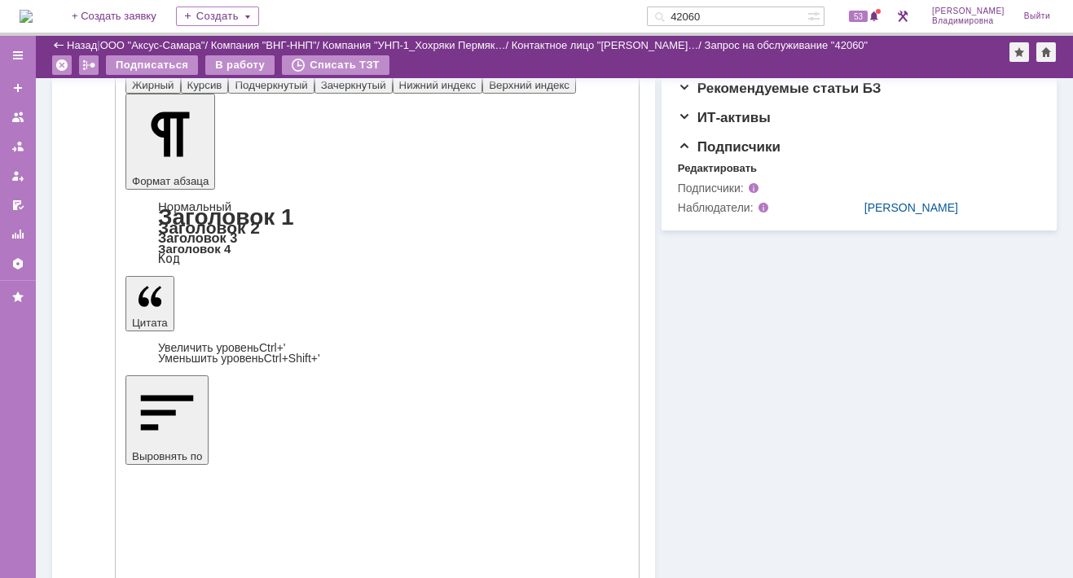
scroll to position [657, 0]
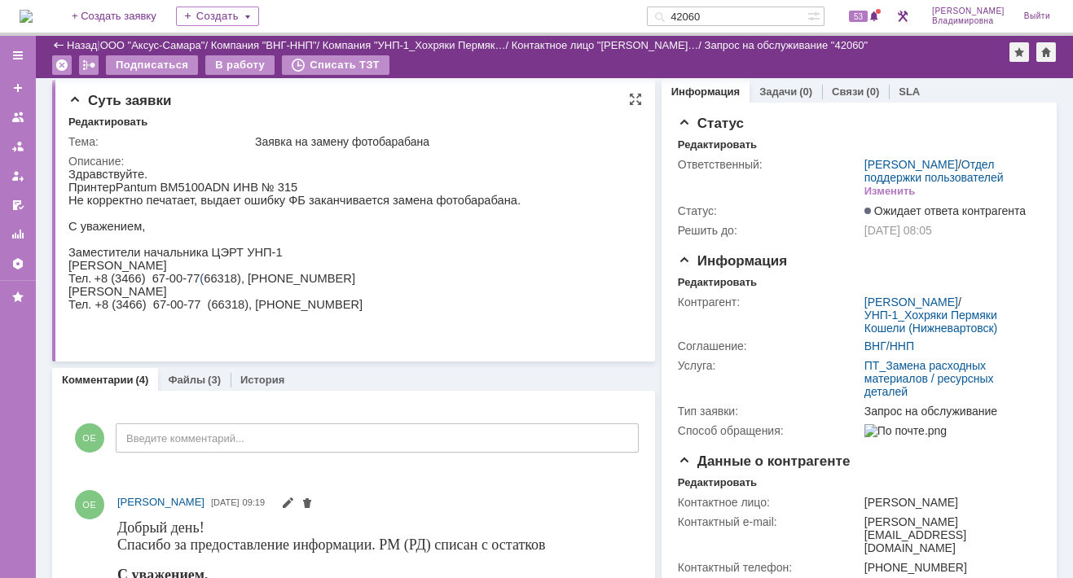
scroll to position [0, 0]
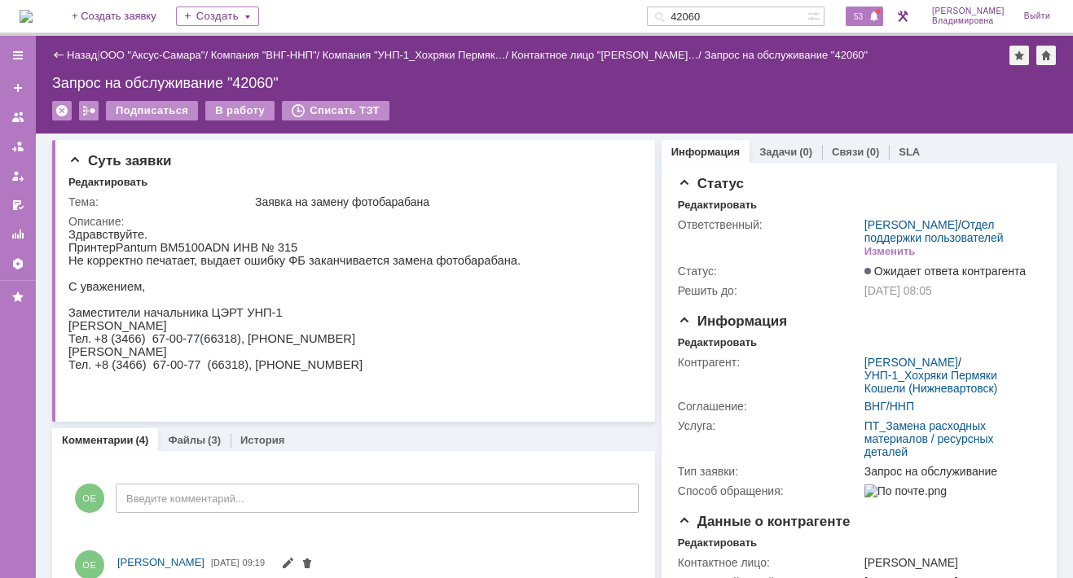
click at [867, 11] on span "53" at bounding box center [858, 16] width 19 height 11
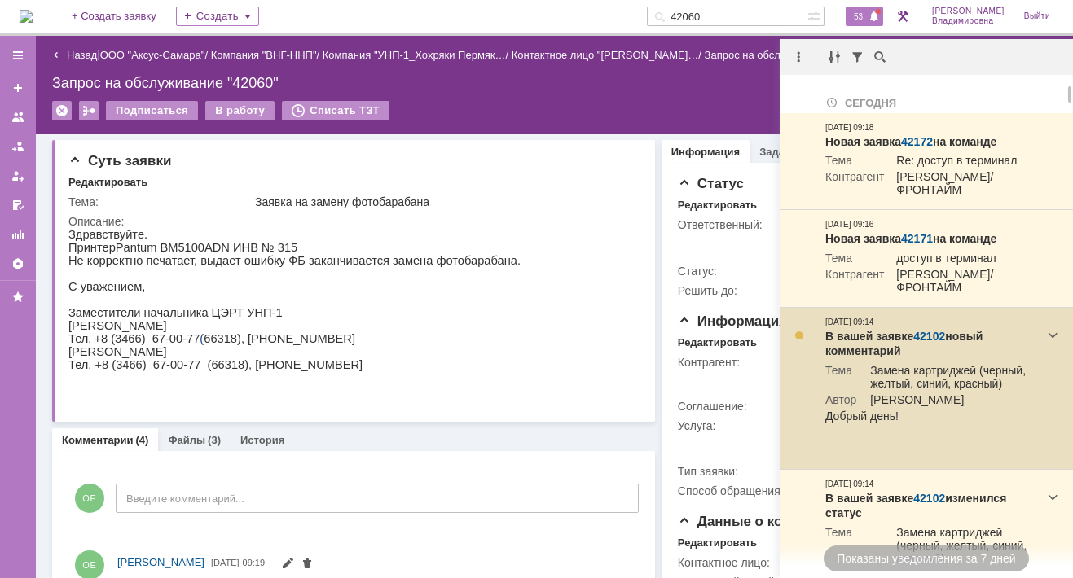
click at [926, 338] on link "42102" at bounding box center [929, 336] width 32 height 13
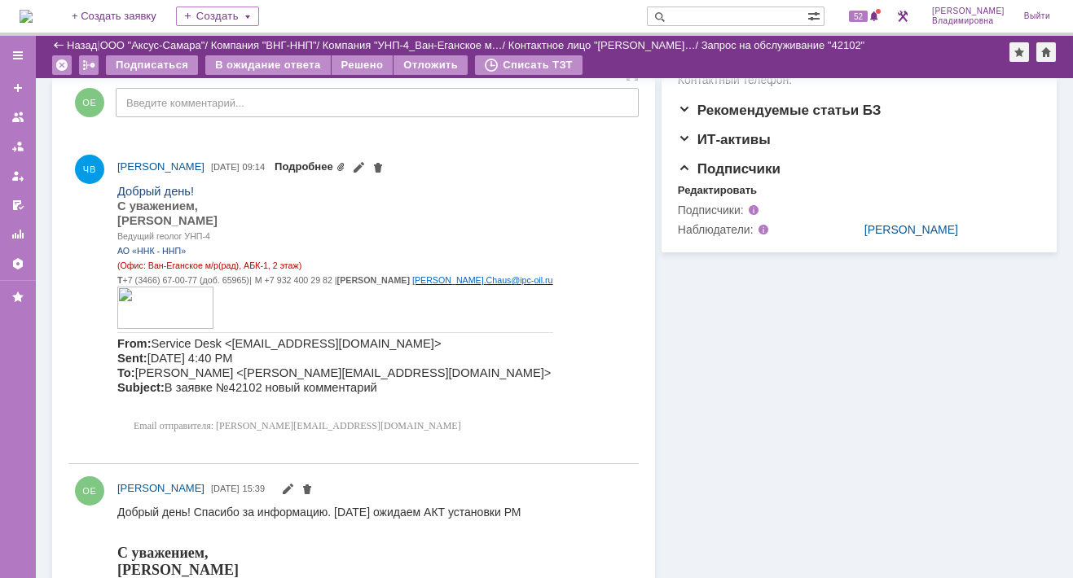
click at [345, 165] on link "Подробнее" at bounding box center [310, 167] width 71 height 12
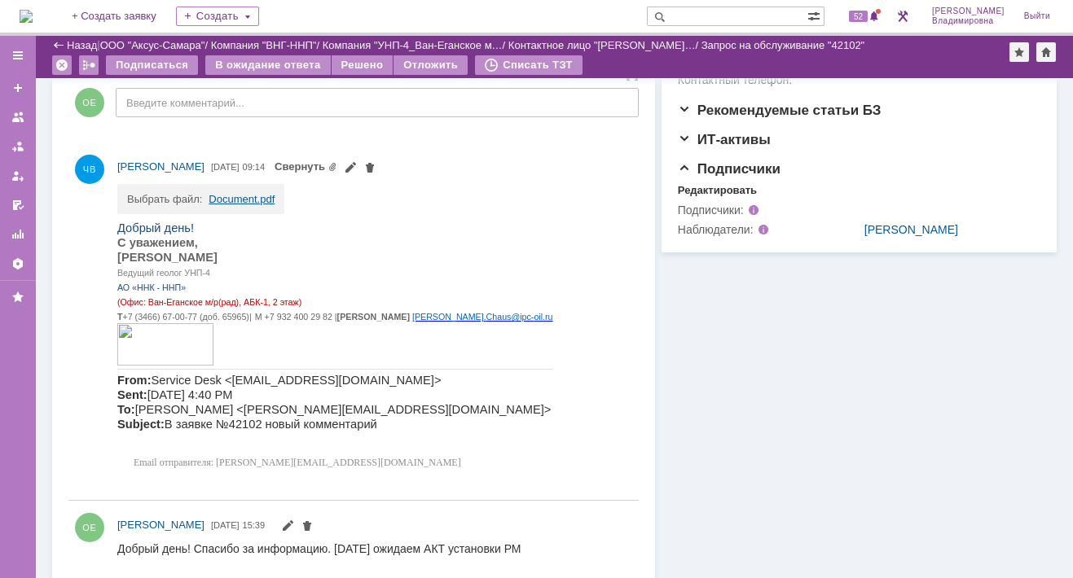
click at [226, 200] on link "Document.pdf" at bounding box center [242, 199] width 66 height 12
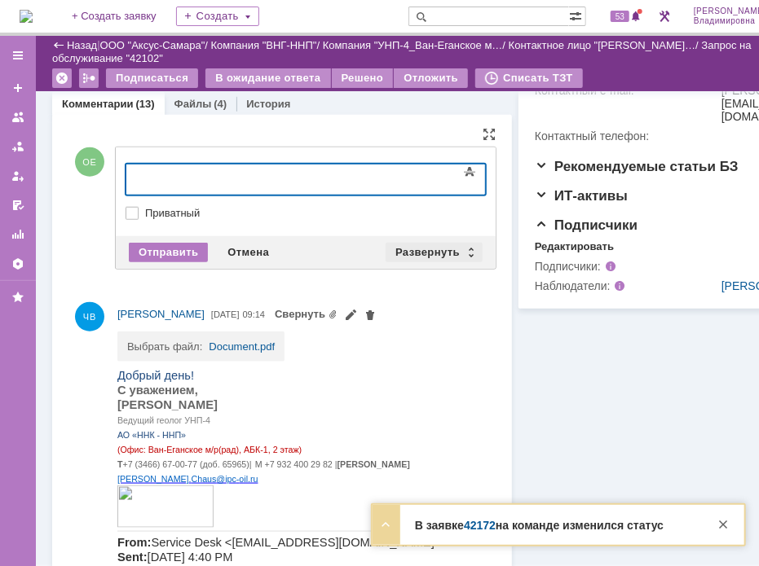
click at [411, 244] on div "Развернуть" at bounding box center [433, 253] width 97 height 20
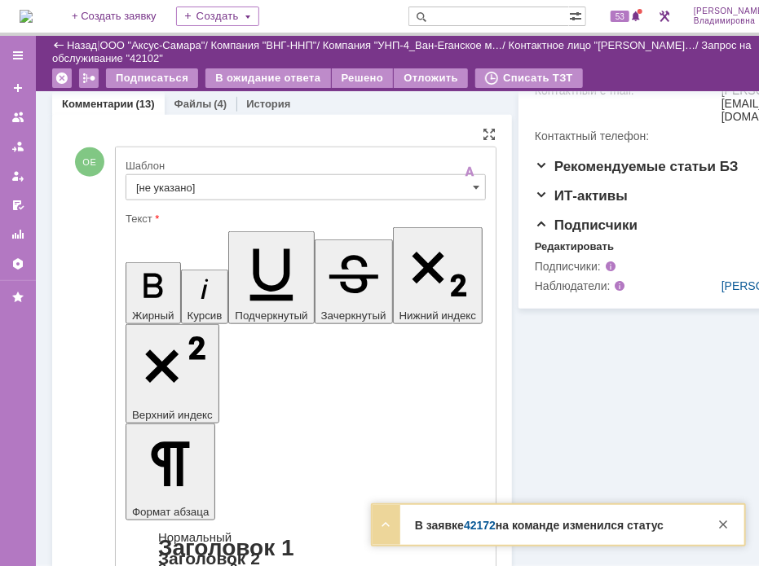
click at [175, 187] on input "[не указано]" at bounding box center [305, 187] width 360 height 26
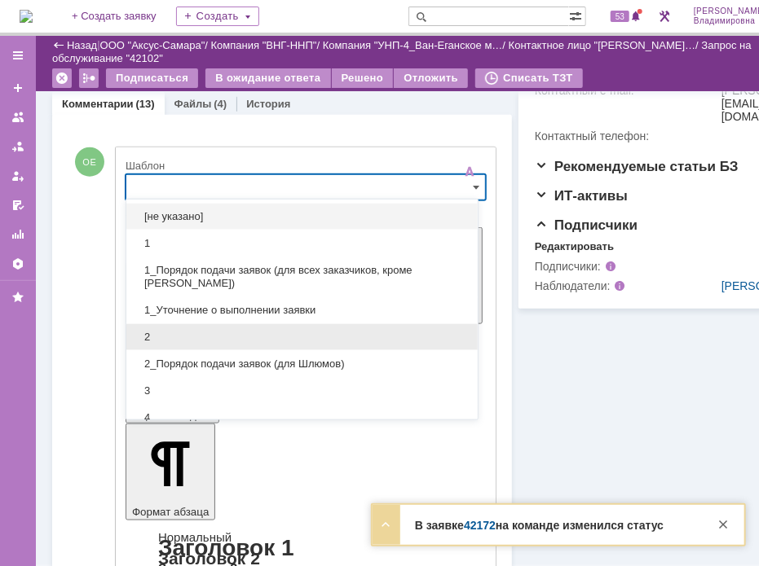
scroll to position [244, 0]
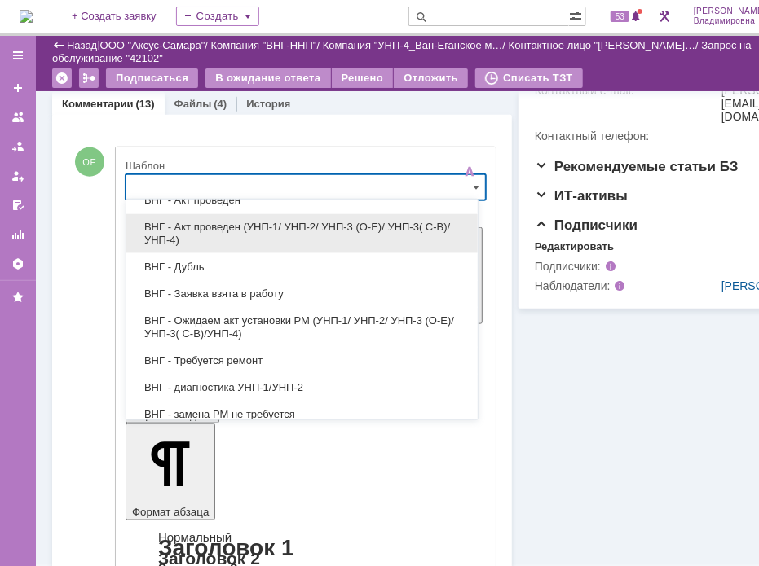
click at [198, 225] on span "ВНГ - Акт проведен (УНП-1/ УНП-2/ УНП-3 (О-Е)/ УНП-3( С-В)/УНП-4)" at bounding box center [302, 234] width 332 height 26
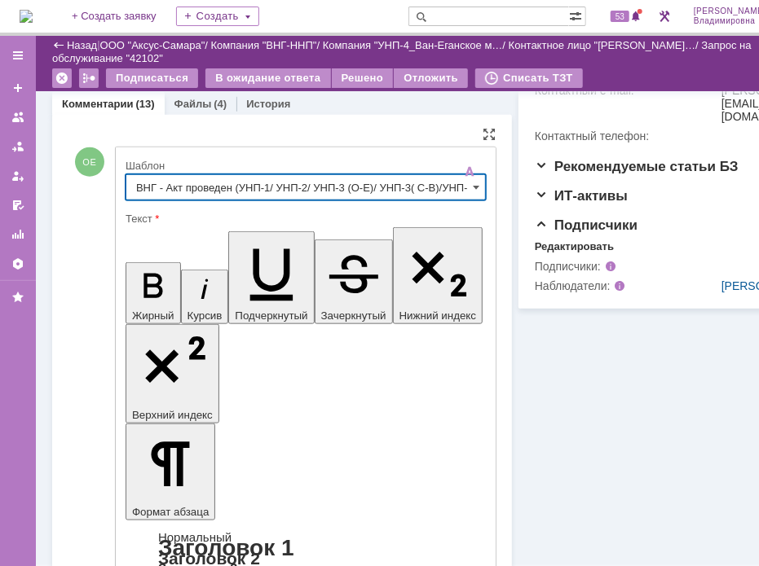
type input "ВНГ - Акт проведен (УНП-1/ УНП-2/ УНП-3 (О-Е)/ УНП-3( С-В)/УНП-4)"
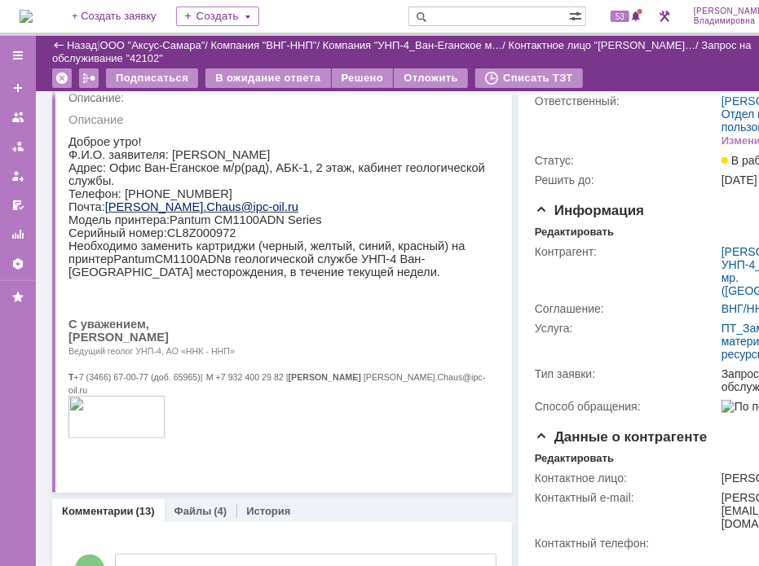
scroll to position [0, 0]
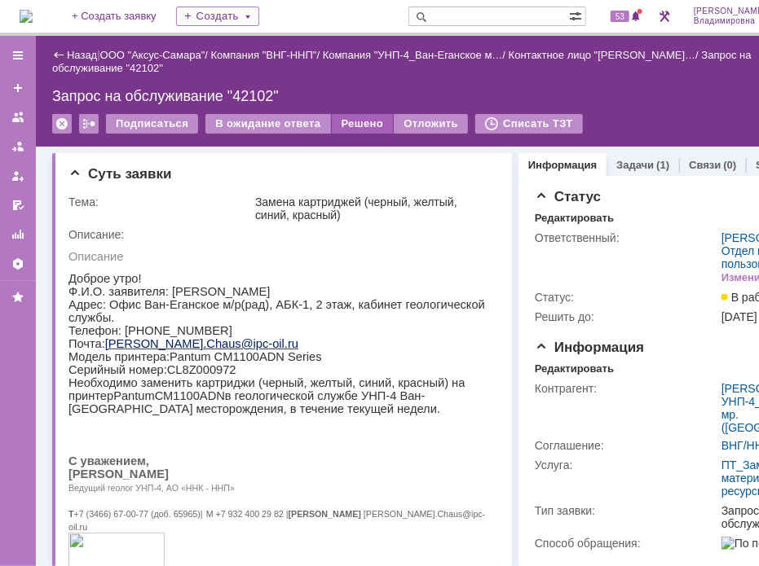
click at [354, 122] on div "Решено" at bounding box center [363, 124] width 62 height 20
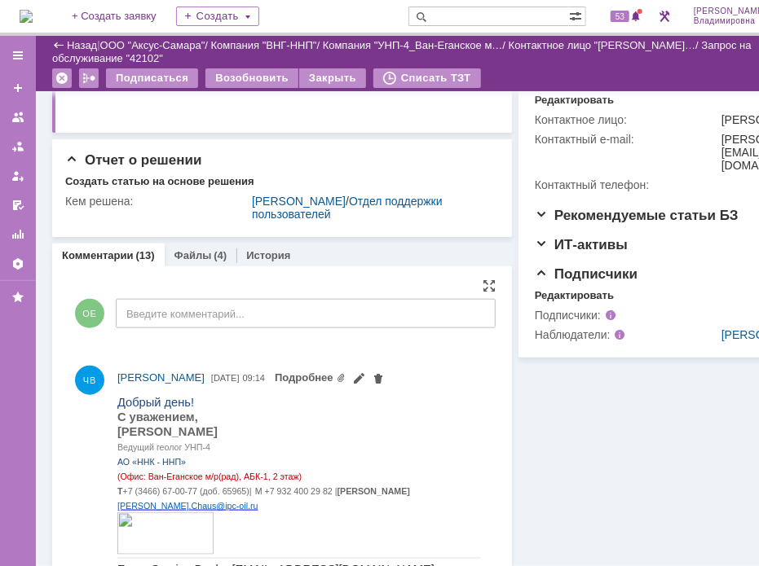
scroll to position [407, 0]
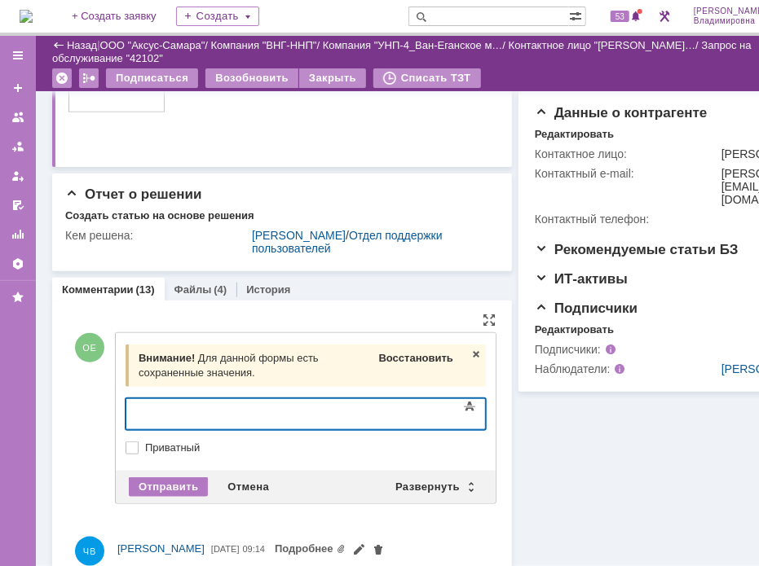
click at [400, 358] on span "Восстановить" at bounding box center [416, 358] width 74 height 12
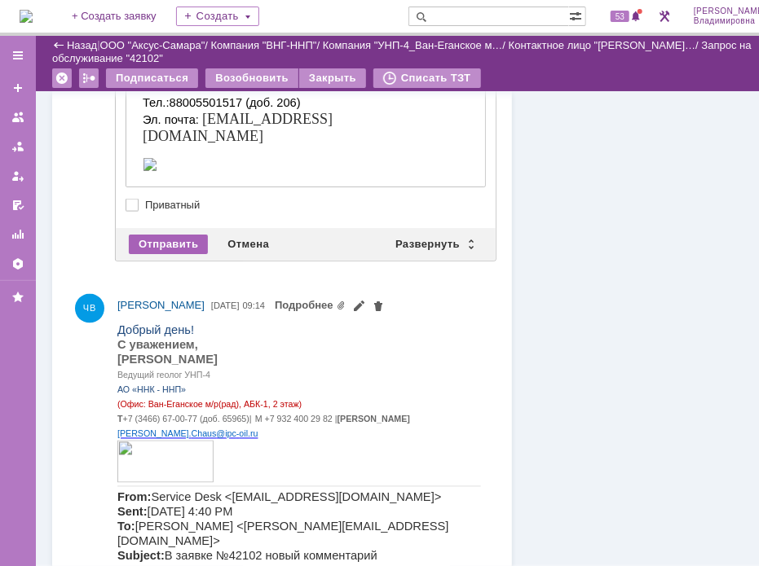
click at [168, 242] on div "Отправить" at bounding box center [168, 245] width 79 height 20
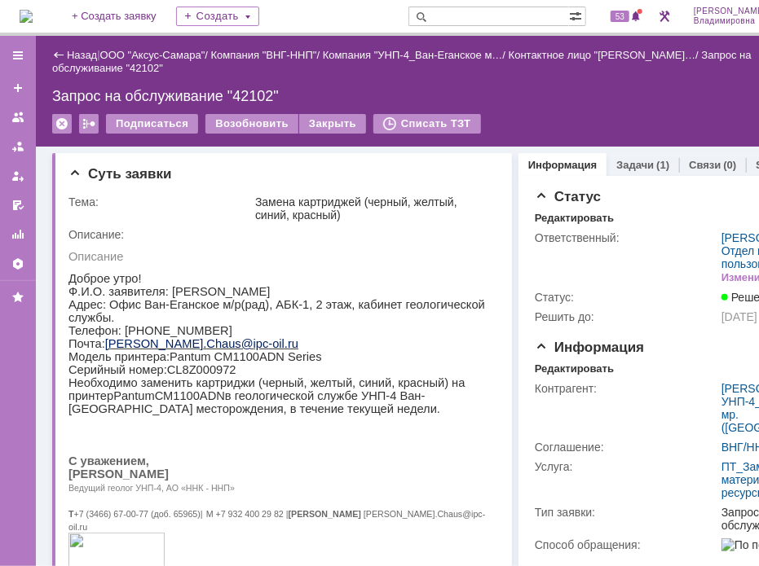
click at [608, 82] on div "Назад | ООО "Аксус-Самара" / Компания "ВНГ-ННП" / Компания "УНП-4_Ван-Еганское …" at bounding box center [435, 91] width 798 height 111
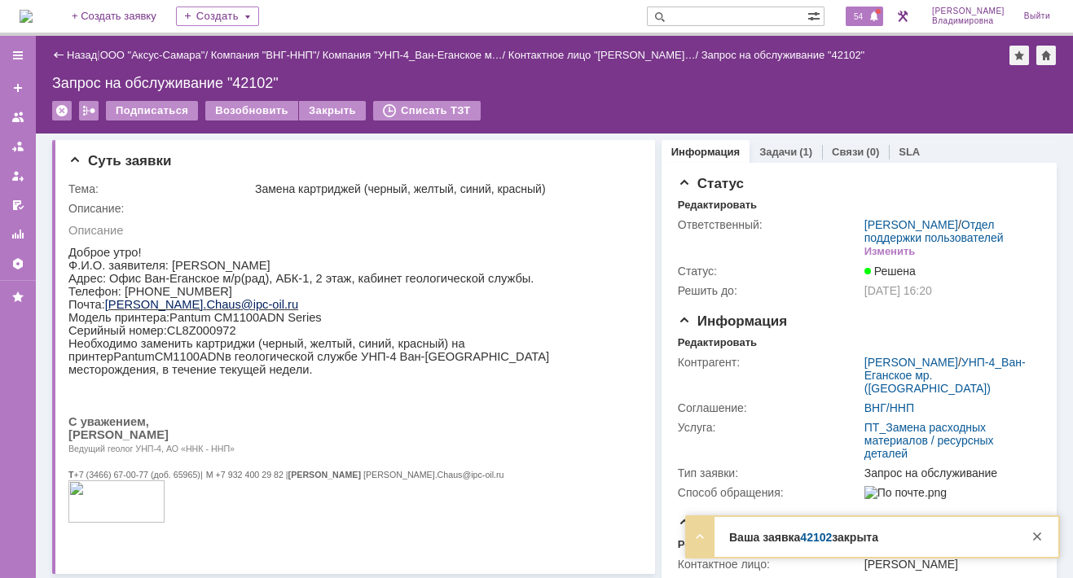
click at [862, 13] on span "54" at bounding box center [858, 16] width 19 height 11
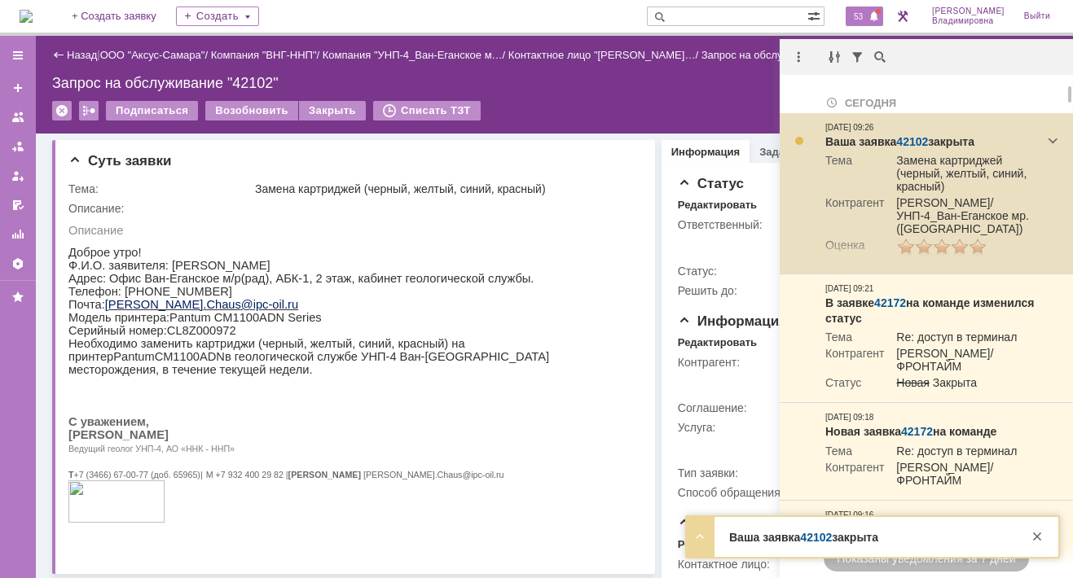
click at [919, 139] on link "42102" at bounding box center [912, 141] width 32 height 13
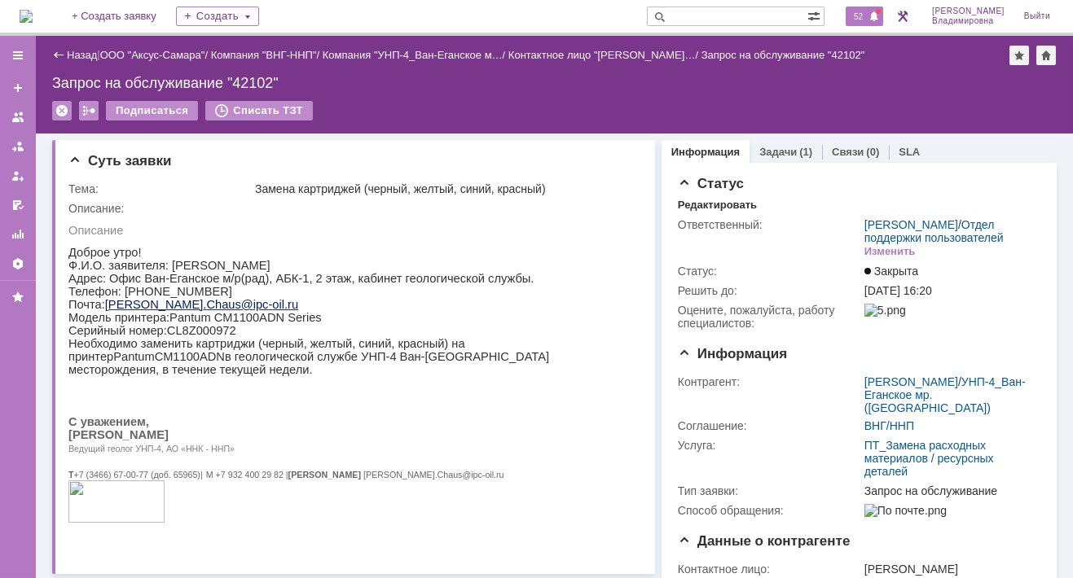
click at [868, 14] on span "52" at bounding box center [858, 16] width 19 height 11
drag, startPoint x: 420, startPoint y: 86, endPoint x: 389, endPoint y: 72, distance: 34.3
click at [421, 86] on div "Запрос на обслуживание "42102"" at bounding box center [554, 83] width 1005 height 16
click at [865, 15] on span "52" at bounding box center [858, 16] width 19 height 11
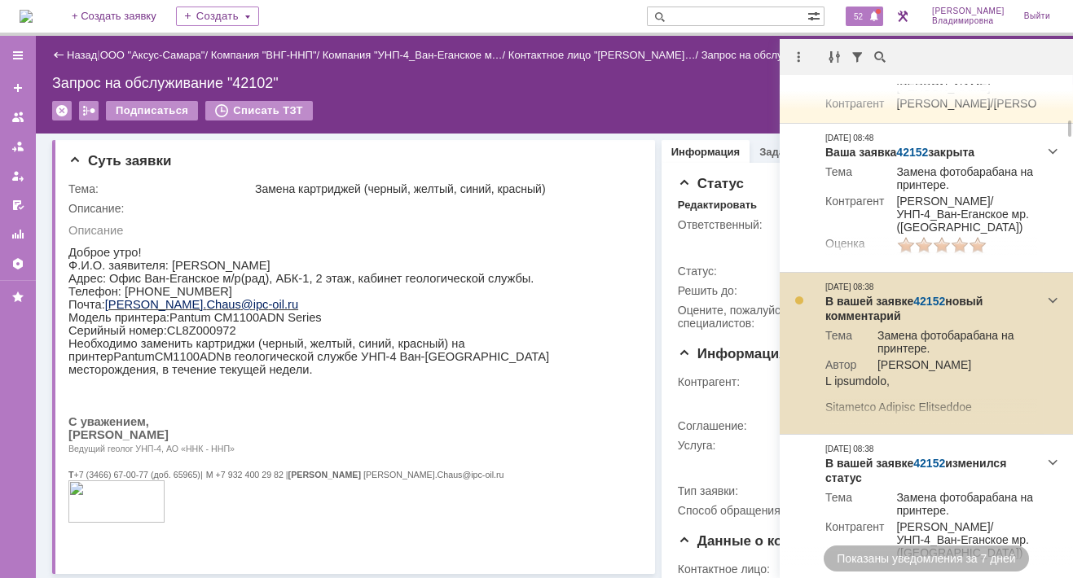
scroll to position [977, 0]
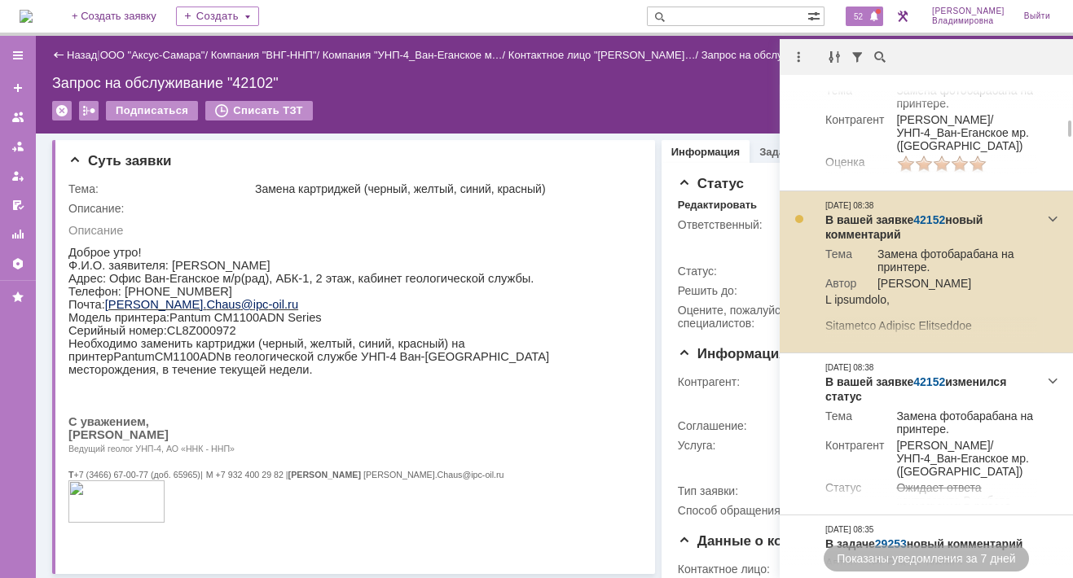
click at [921, 226] on link "42152" at bounding box center [929, 219] width 32 height 13
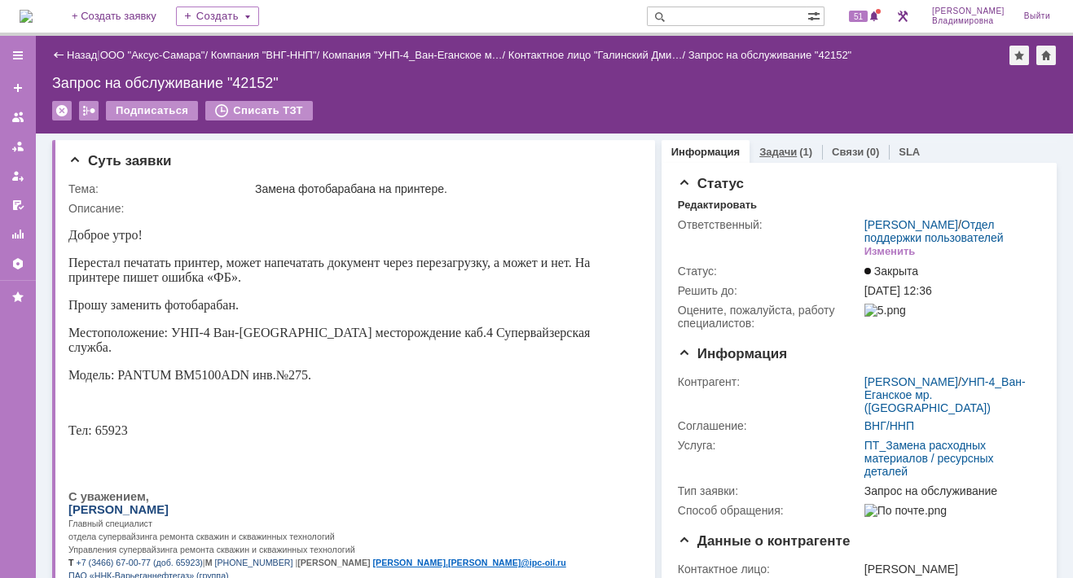
click at [774, 150] on link "Задачи" at bounding box center [777, 152] width 37 height 12
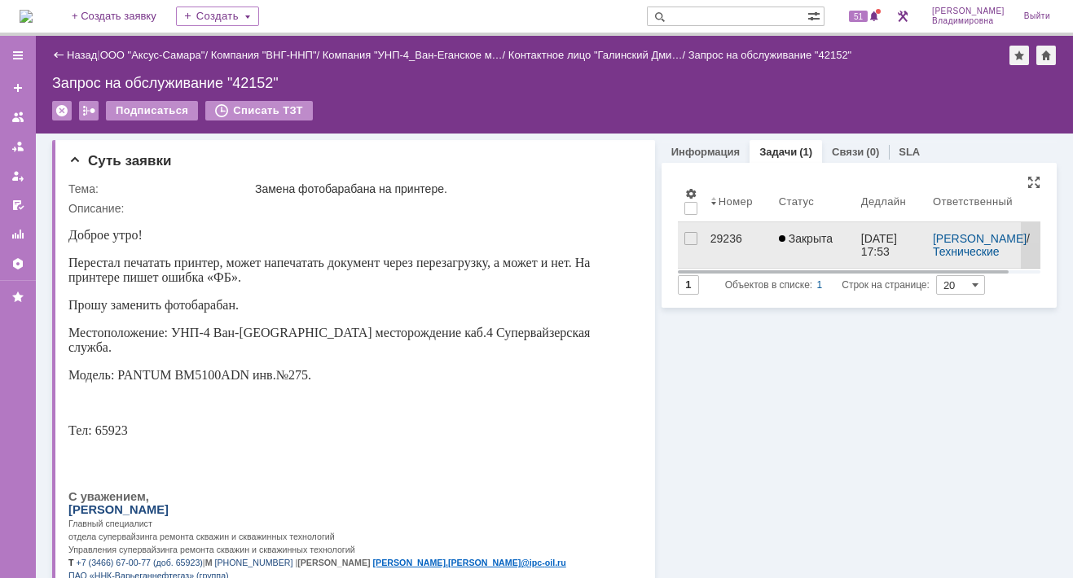
click at [718, 240] on div "29236" at bounding box center [737, 238] width 55 height 13
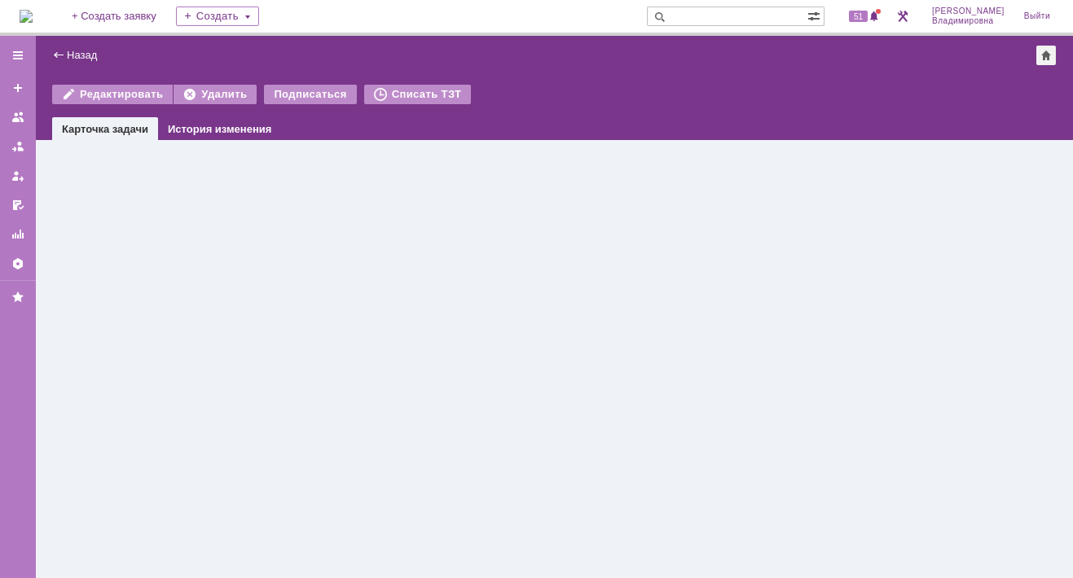
click at [718, 240] on div "Назад | Редактировать Удалить Подписаться Списать ТЗТ task$47094213 Карточка за…" at bounding box center [554, 307] width 1037 height 543
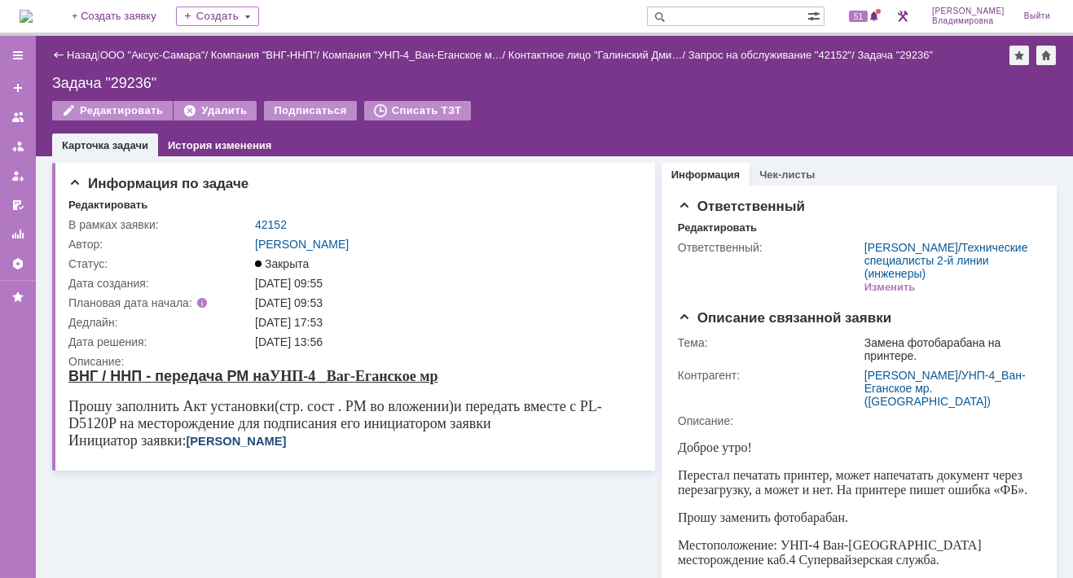
click at [763, 134] on div "Карточка задачи История изменения" at bounding box center [554, 145] width 1005 height 23
click at [666, 15] on span at bounding box center [657, 17] width 20 height 20
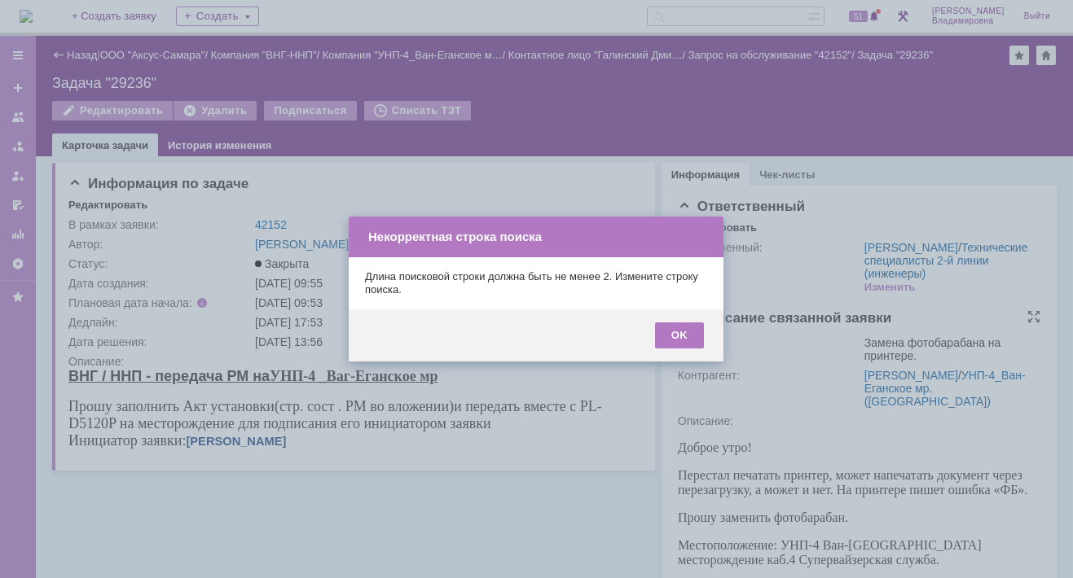
click at [679, 330] on div "OK" at bounding box center [679, 336] width 49 height 26
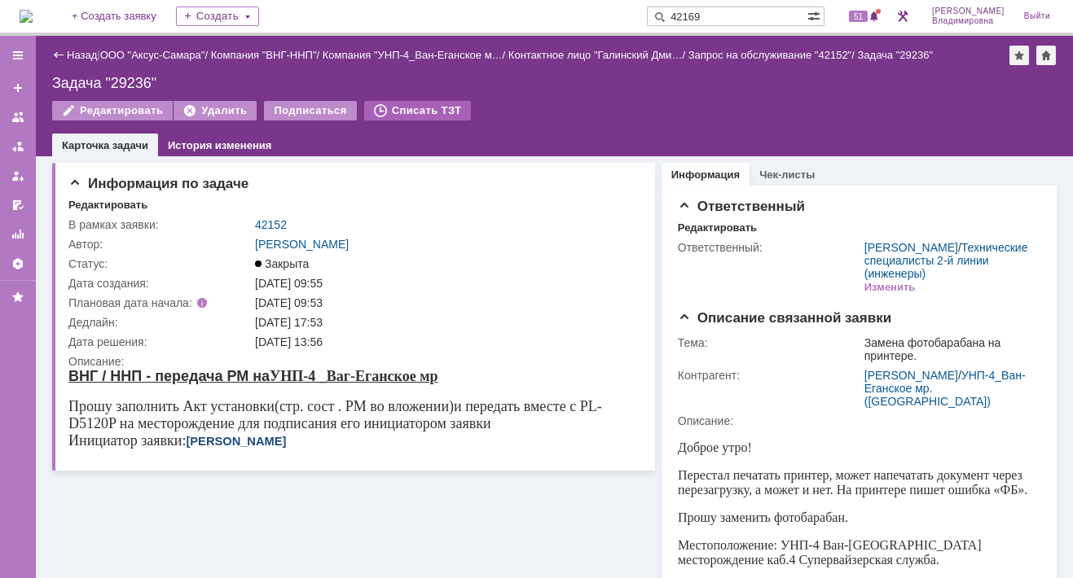
type input "42169"
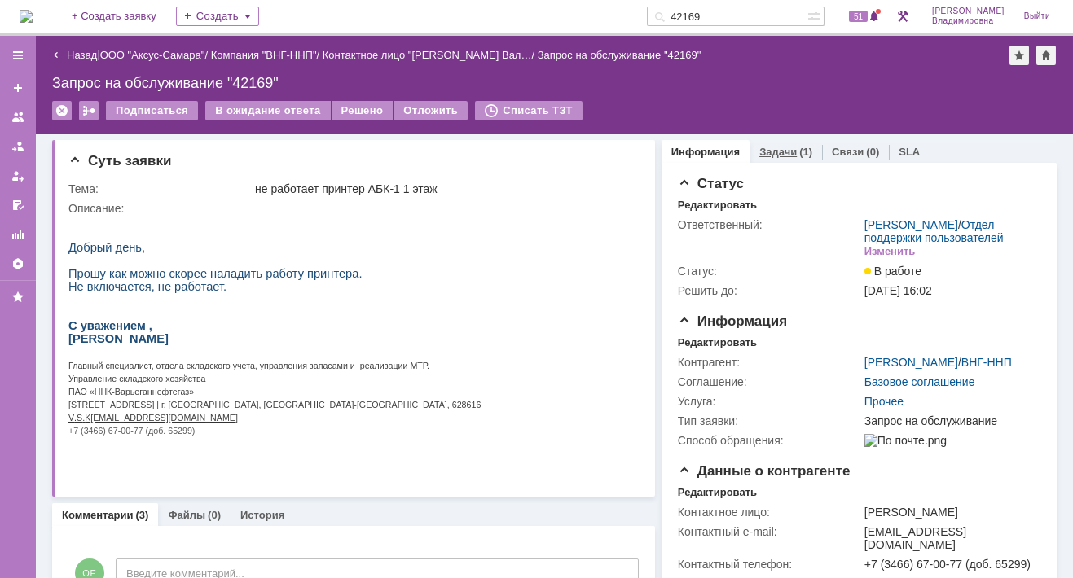
click at [767, 148] on link "Задачи" at bounding box center [777, 152] width 37 height 12
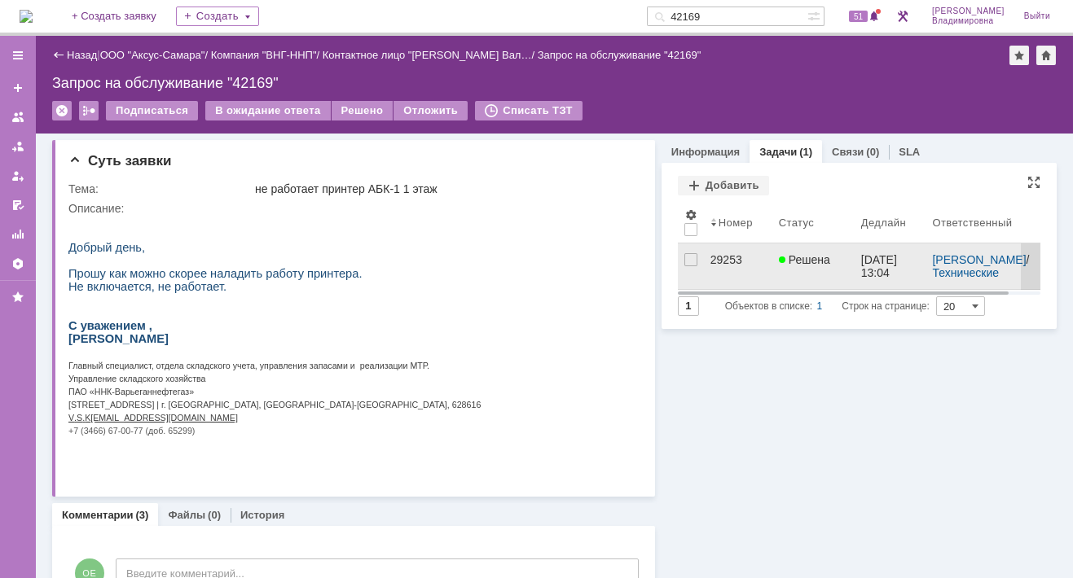
click at [715, 253] on div "29253" at bounding box center [737, 259] width 55 height 13
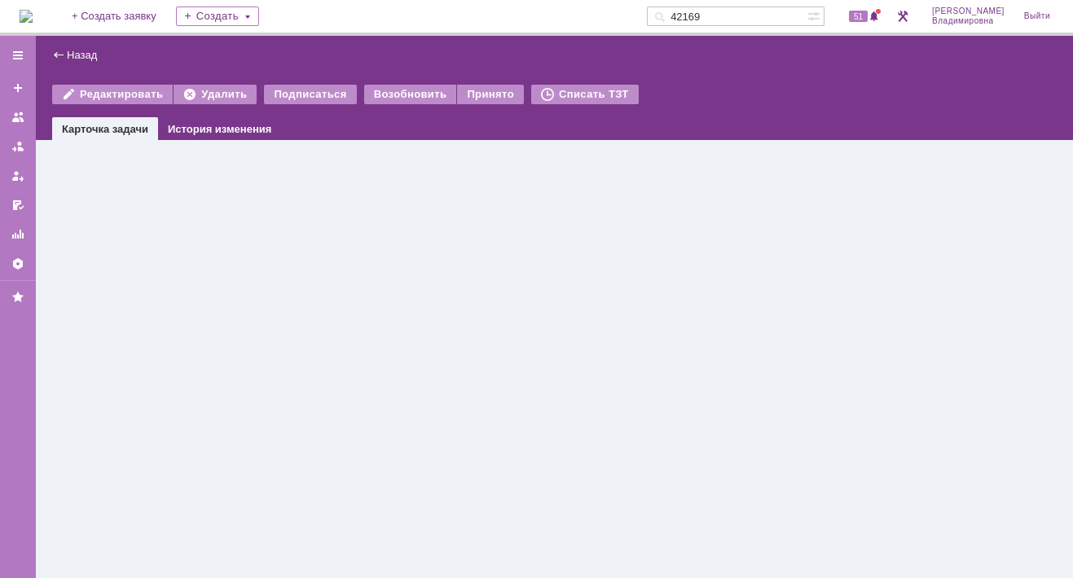
click at [715, 253] on div "Назад | Редактировать Удалить Подписаться Возобновить Принято Списать ТЗТ task$…" at bounding box center [554, 307] width 1037 height 543
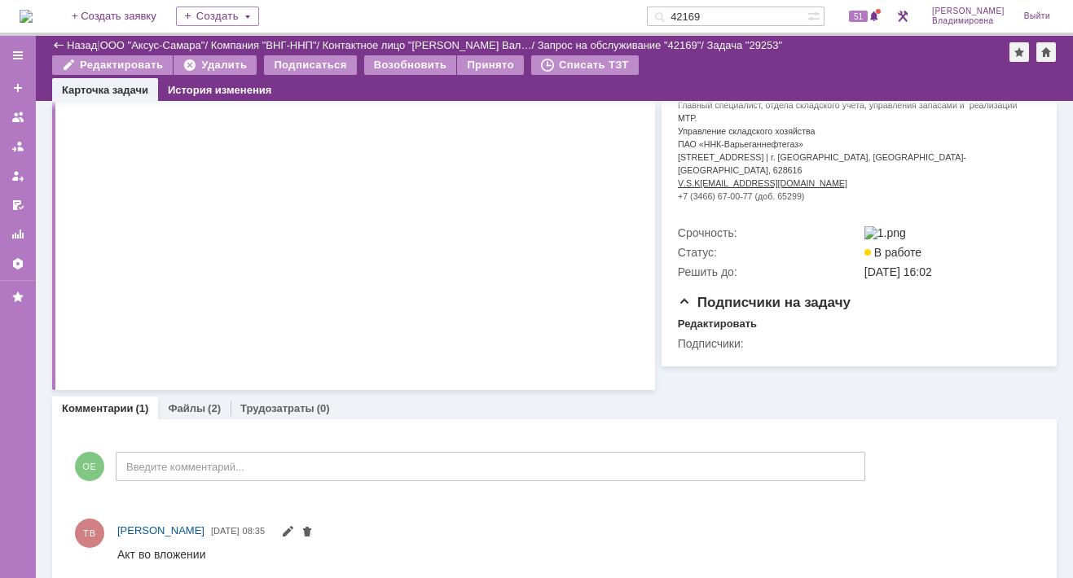
scroll to position [418, 0]
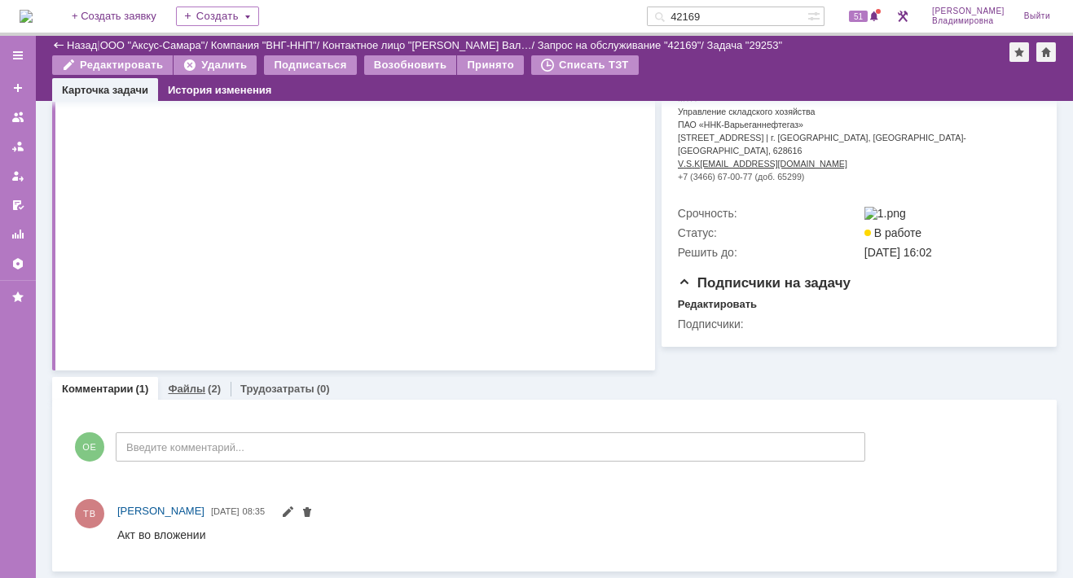
click at [187, 381] on div "Файлы (2)" at bounding box center [194, 389] width 73 height 24
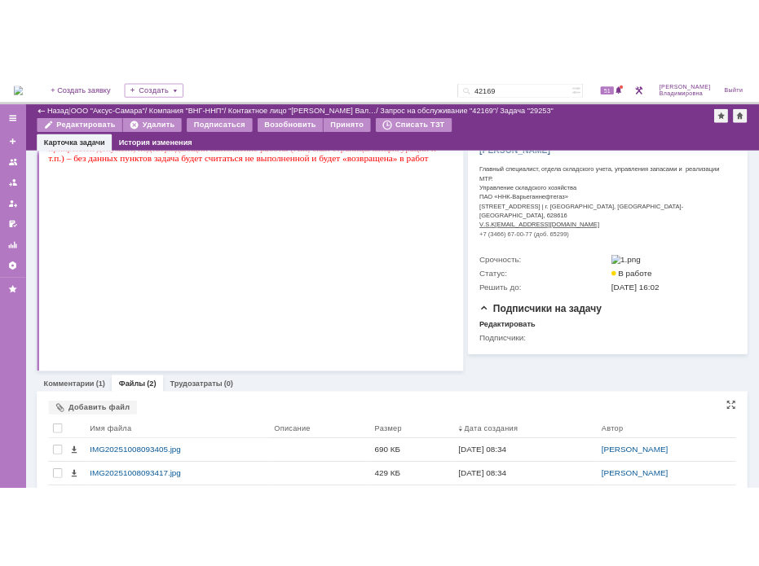
scroll to position [418, 0]
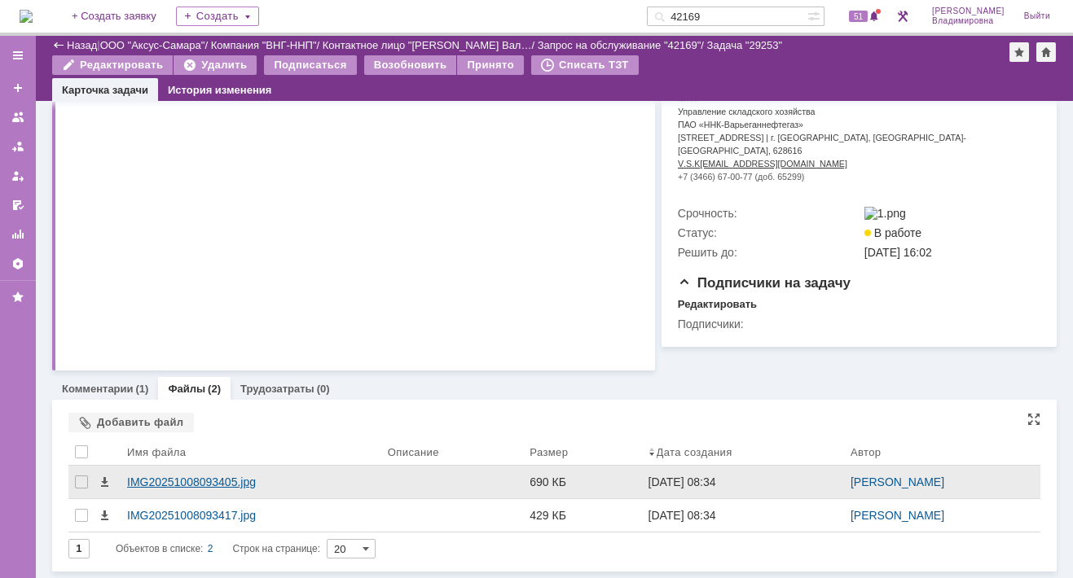
click at [183, 480] on div "IMG20251008093405.jpg" at bounding box center [251, 482] width 248 height 13
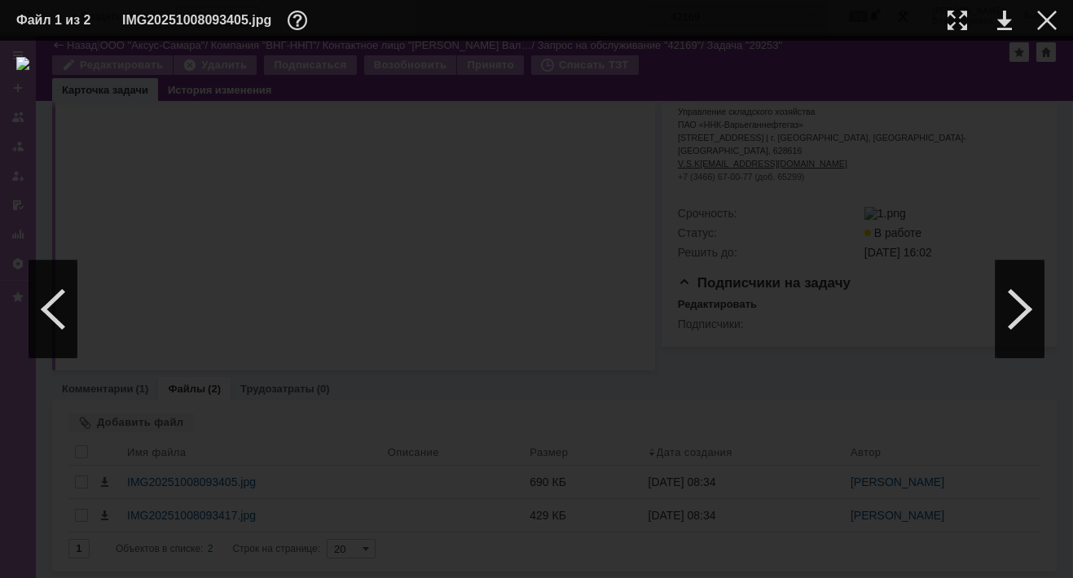
click at [556, 276] on img at bounding box center [536, 309] width 1040 height 505
click at [1007, 19] on link at bounding box center [1004, 21] width 15 height 20
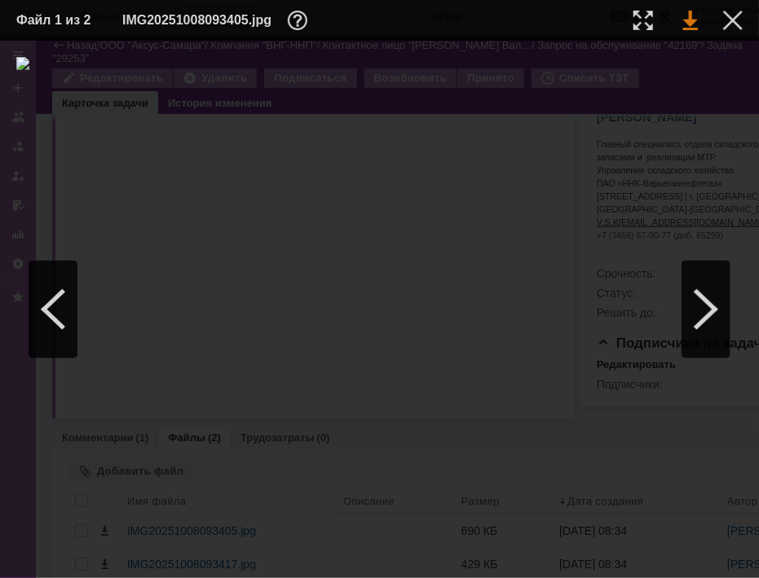
click at [689, 17] on link at bounding box center [690, 21] width 15 height 20
click at [490, 134] on img at bounding box center [379, 309] width 726 height 505
click at [688, 15] on link at bounding box center [690, 21] width 15 height 20
click at [440, 119] on img at bounding box center [379, 309] width 726 height 505
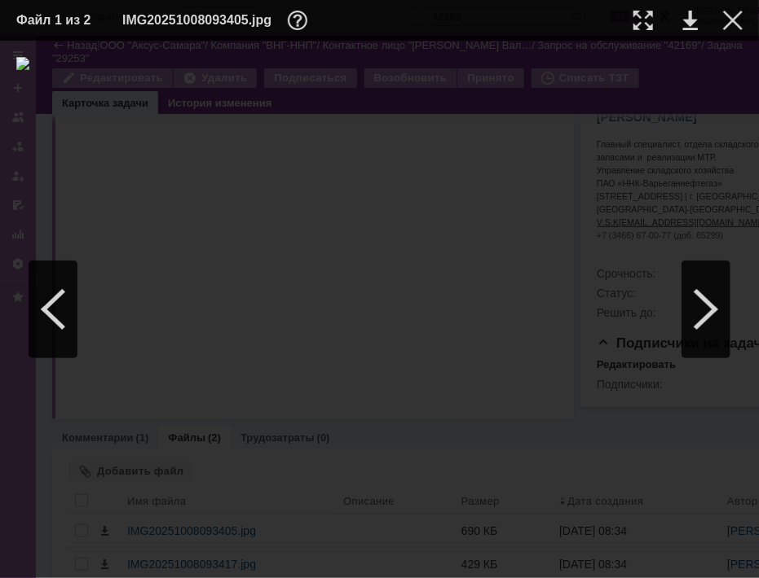
click at [441, 118] on img at bounding box center [379, 309] width 726 height 505
click at [730, 11] on div at bounding box center [733, 21] width 20 height 20
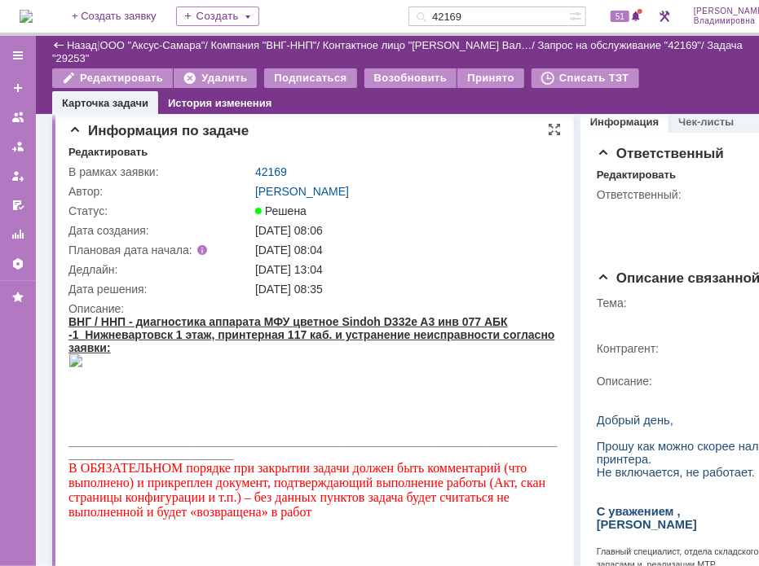
scroll to position [0, 0]
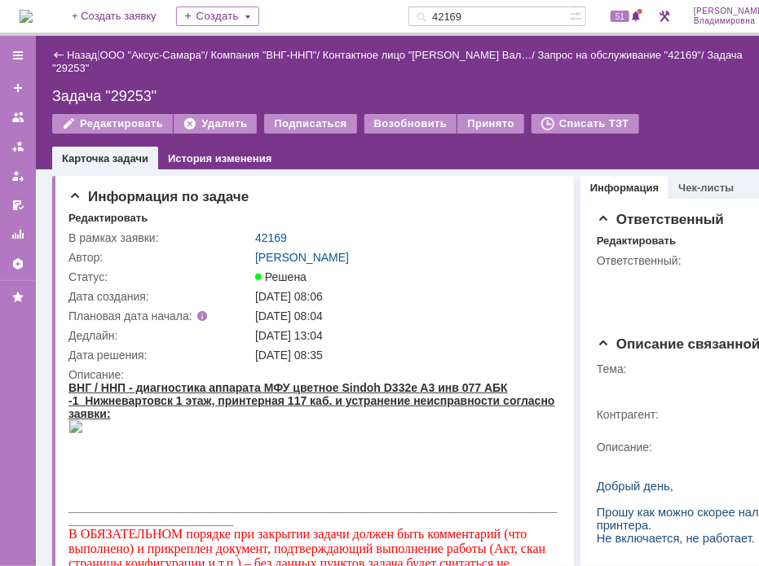
click at [262, 231] on link "42169" at bounding box center [271, 237] width 32 height 13
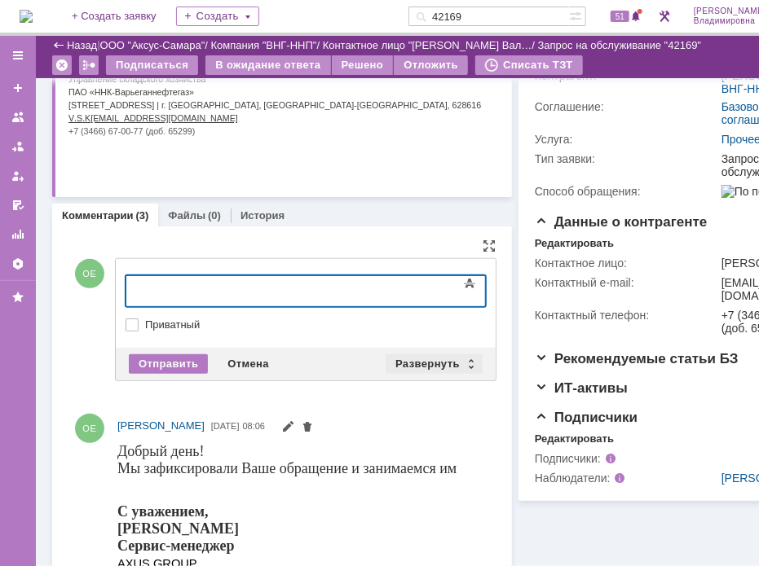
click at [404, 354] on div "Развернуть" at bounding box center [433, 364] width 97 height 20
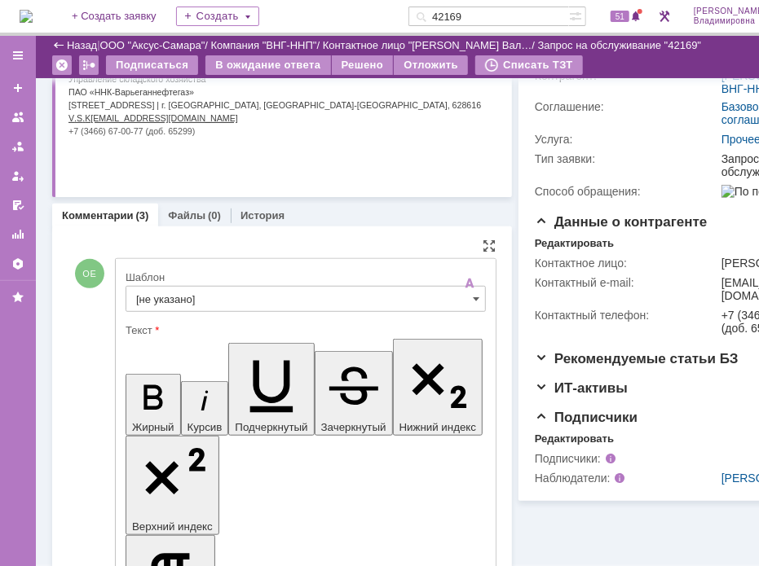
click at [168, 295] on input "[не указано]" at bounding box center [305, 299] width 360 height 26
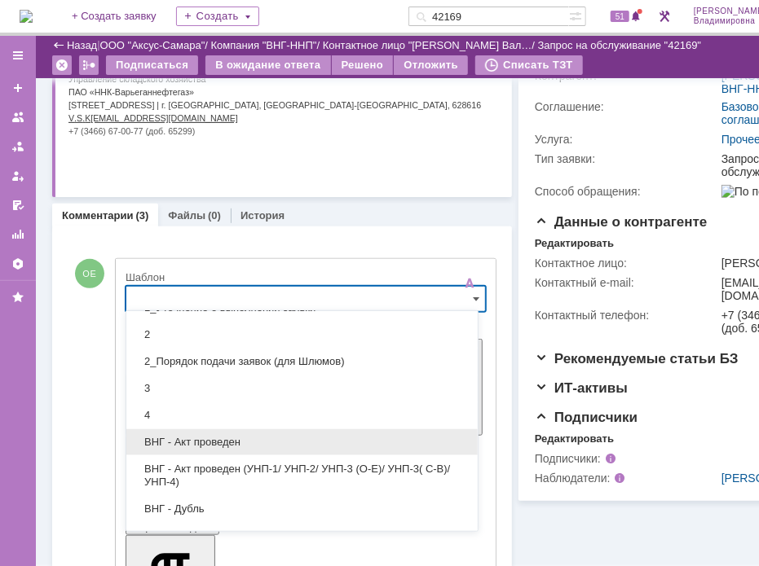
scroll to position [326, 0]
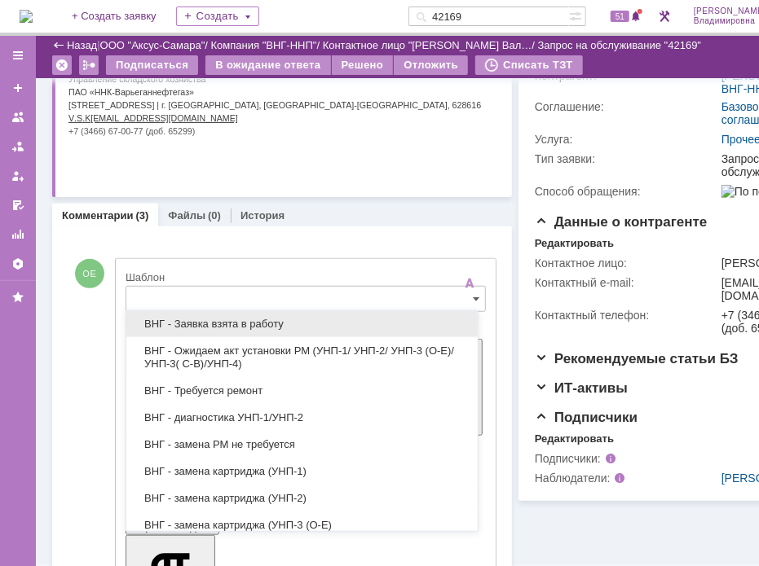
click at [216, 318] on span "ВНГ - Заявка взята в работу" at bounding box center [302, 324] width 332 height 13
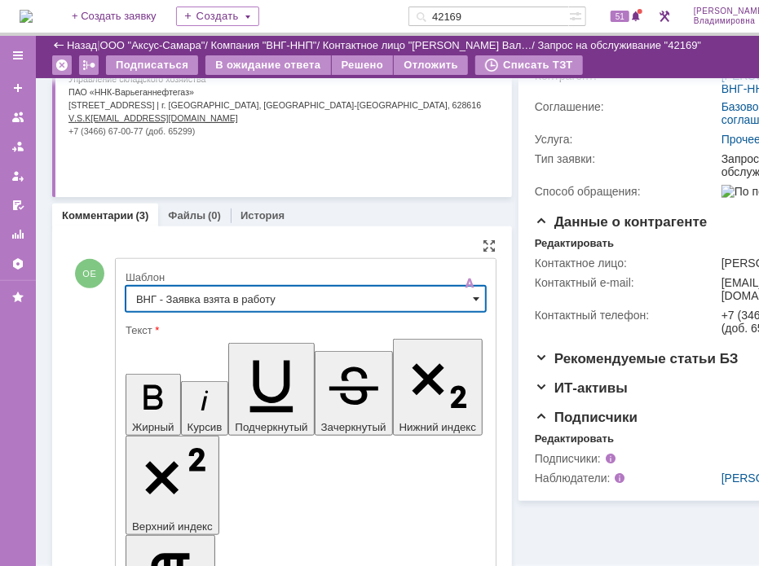
click at [473, 298] on span at bounding box center [476, 298] width 7 height 13
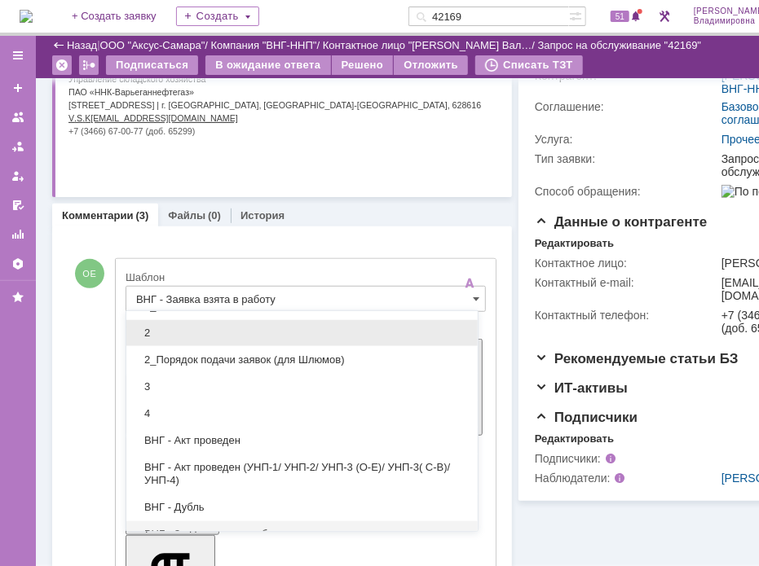
scroll to position [77, 0]
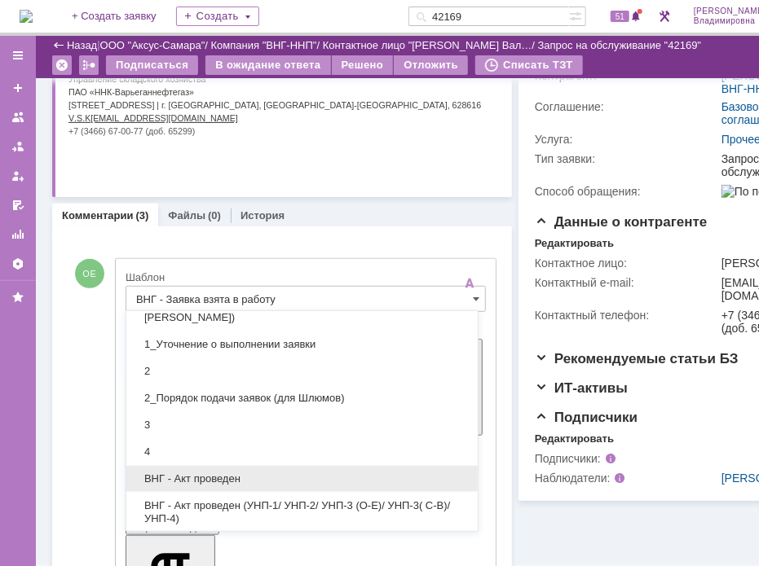
click at [213, 477] on span "ВНГ - Акт проведен" at bounding box center [302, 479] width 332 height 13
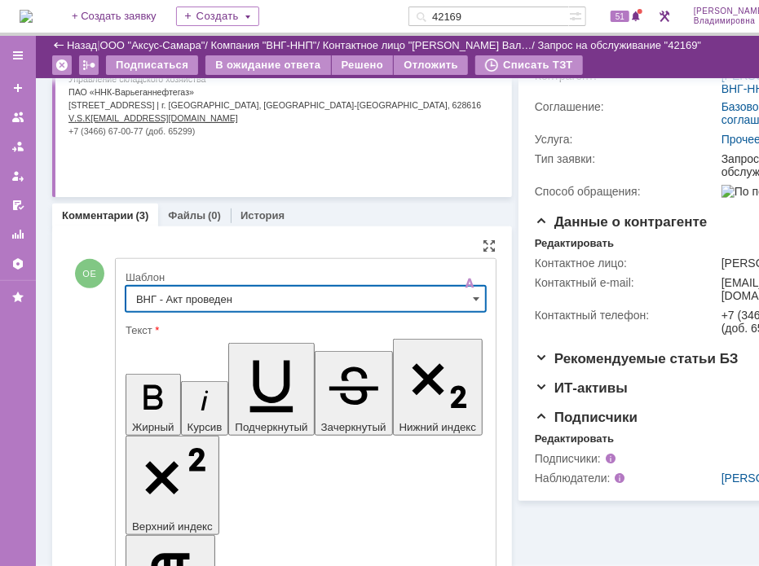
type input "ВНГ - Акт проведен"
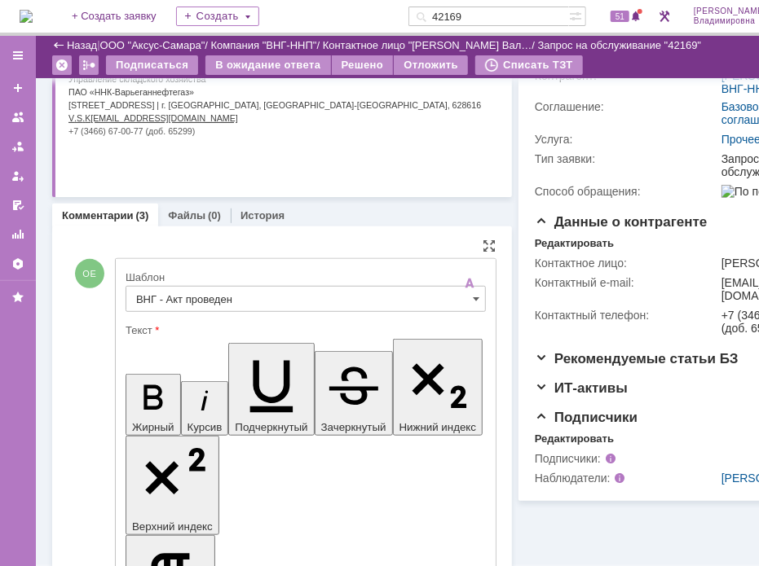
drag, startPoint x: 328, startPoint y: 3638, endPoint x: 354, endPoint y: 3674, distance: 45.0
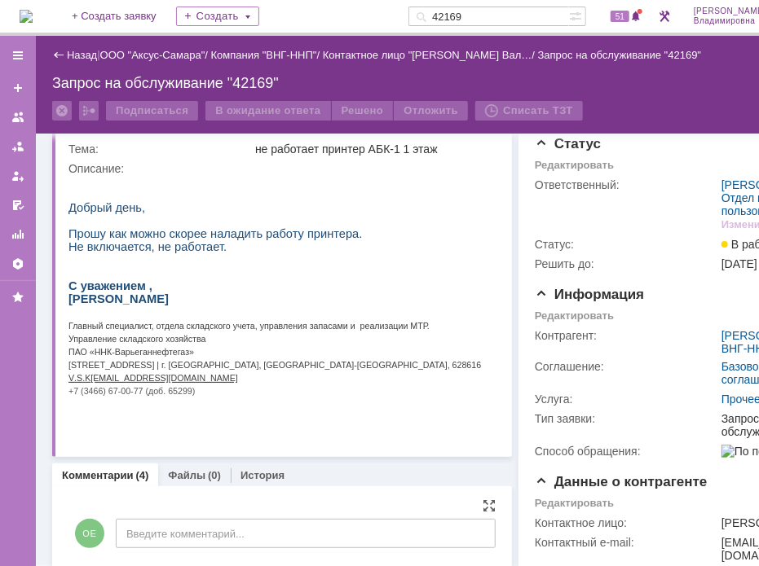
scroll to position [0, 0]
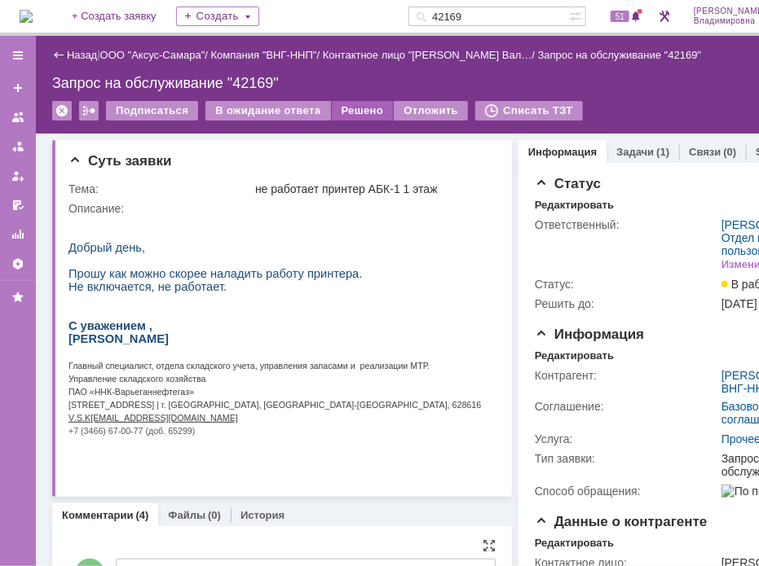
click at [348, 110] on div "Решено" at bounding box center [363, 111] width 62 height 20
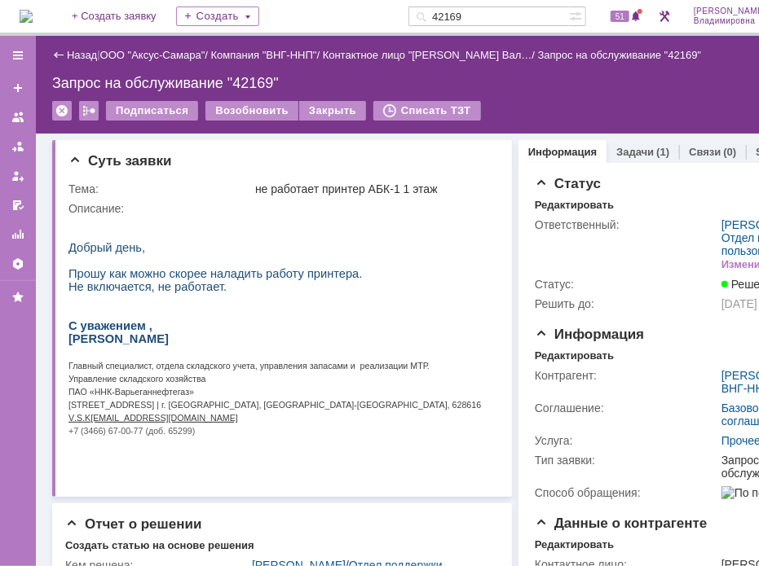
click at [521, 86] on div "Запрос на обслуживание "42169"" at bounding box center [435, 83] width 766 height 16
click at [691, 75] on div "Запрос на обслуживание "42169"" at bounding box center [435, 83] width 766 height 16
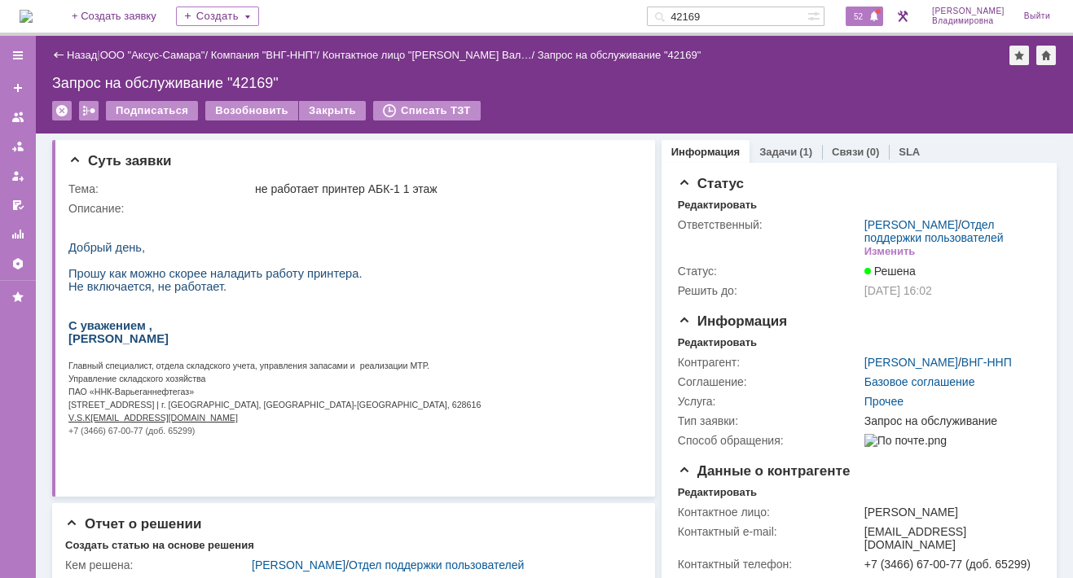
click at [868, 16] on span "52" at bounding box center [858, 16] width 19 height 11
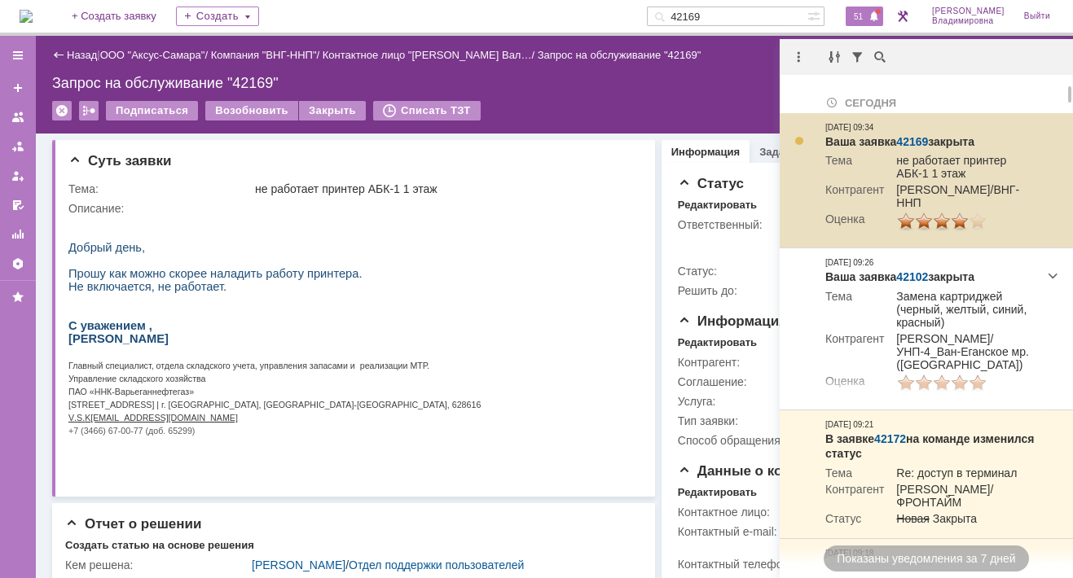
click at [921, 141] on link "42169" at bounding box center [912, 141] width 32 height 13
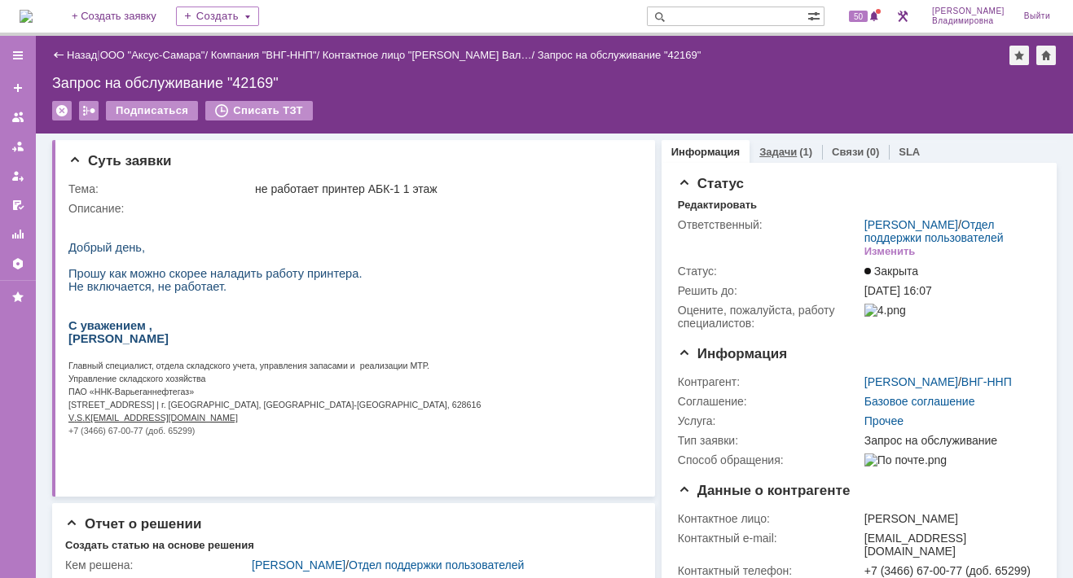
click at [760, 147] on link "Задачи" at bounding box center [777, 152] width 37 height 12
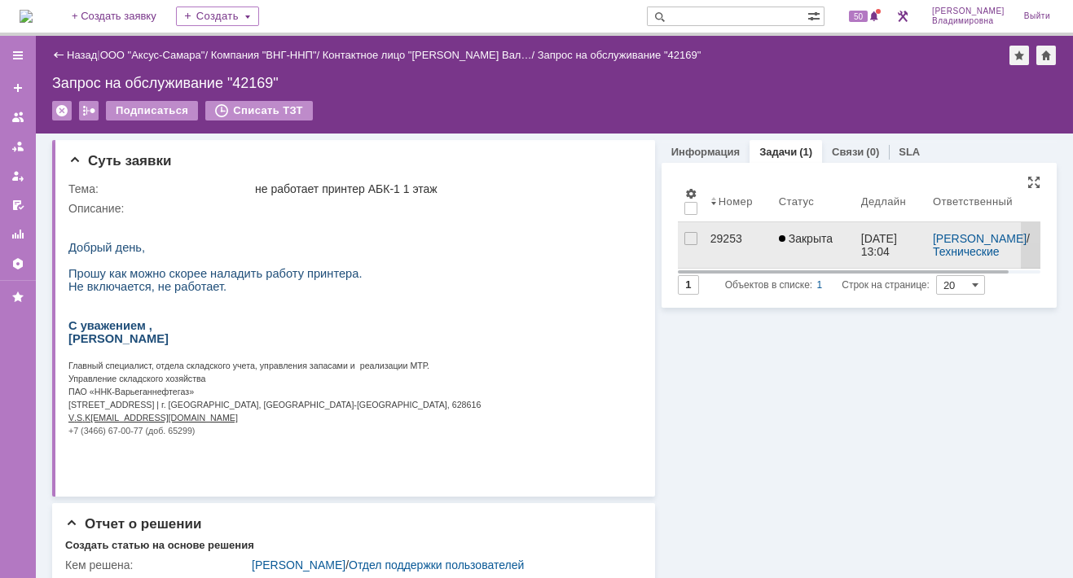
click at [716, 236] on div "29253" at bounding box center [737, 238] width 55 height 13
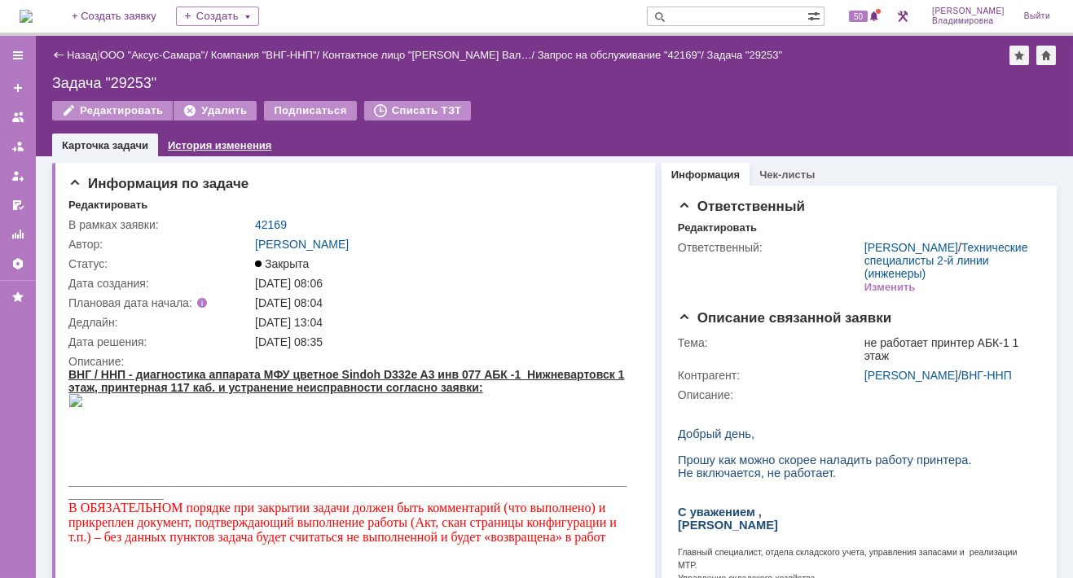
click at [194, 143] on link "История изменения" at bounding box center [219, 145] width 103 height 12
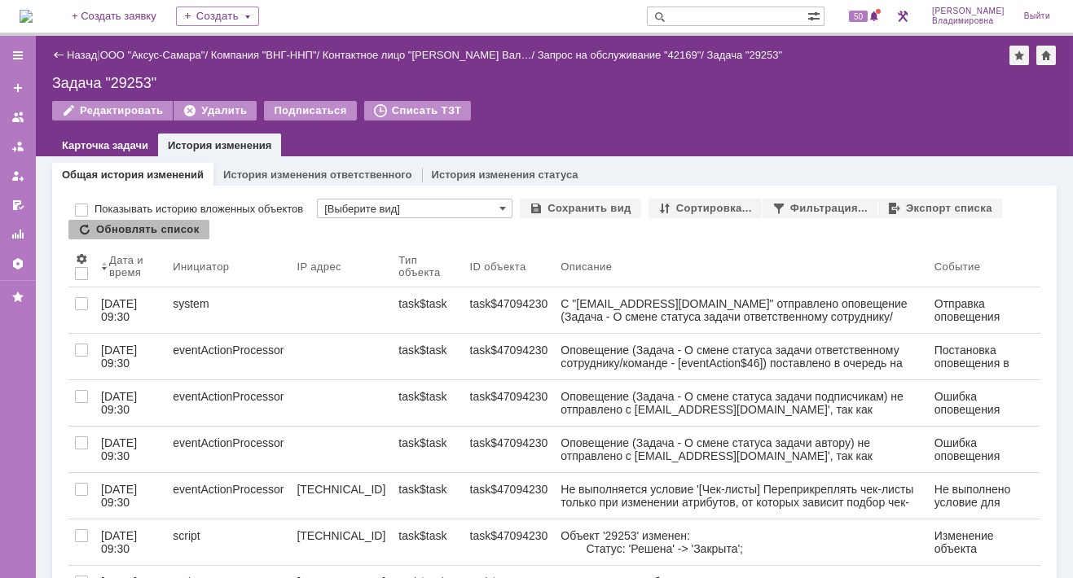
click at [609, 110] on div "Редактировать Удалить Подписаться Списать ТЗТ" at bounding box center [554, 118] width 1005 height 34
click at [868, 11] on span "50" at bounding box center [858, 16] width 19 height 11
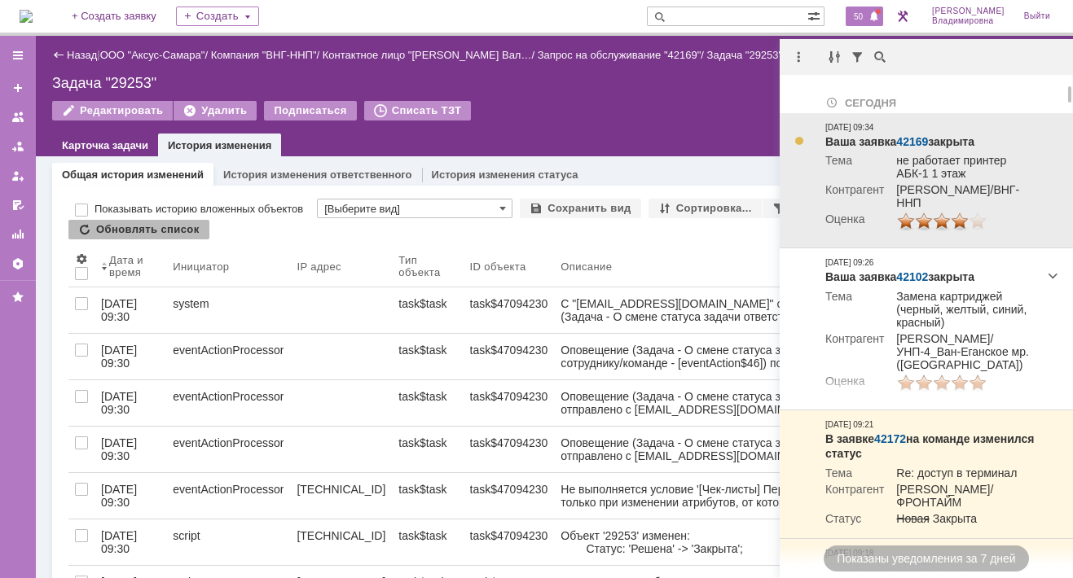
click at [916, 140] on link "42169" at bounding box center [912, 141] width 32 height 13
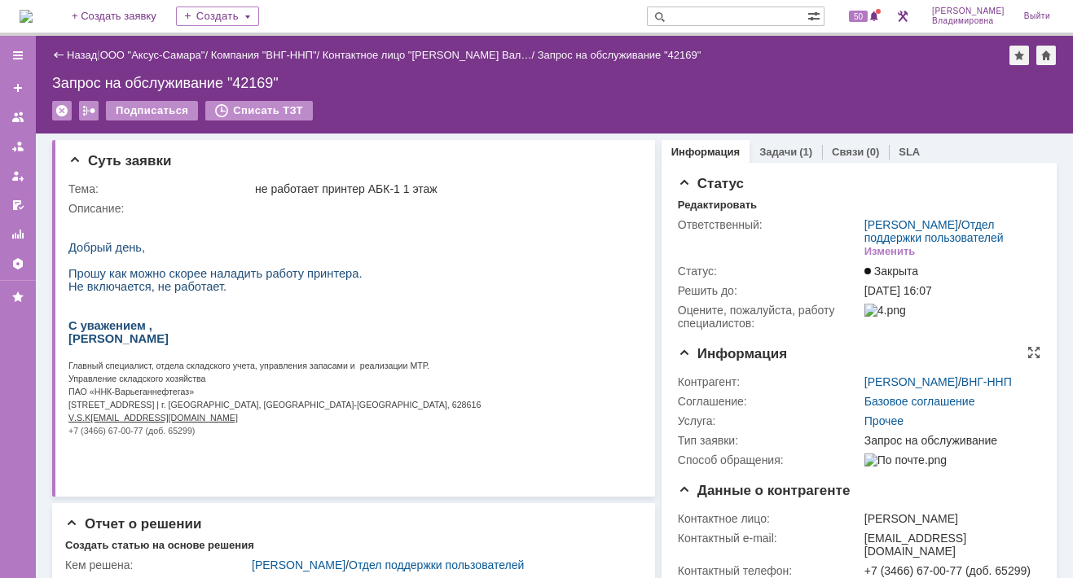
click at [728, 362] on span "Информация" at bounding box center [732, 353] width 109 height 15
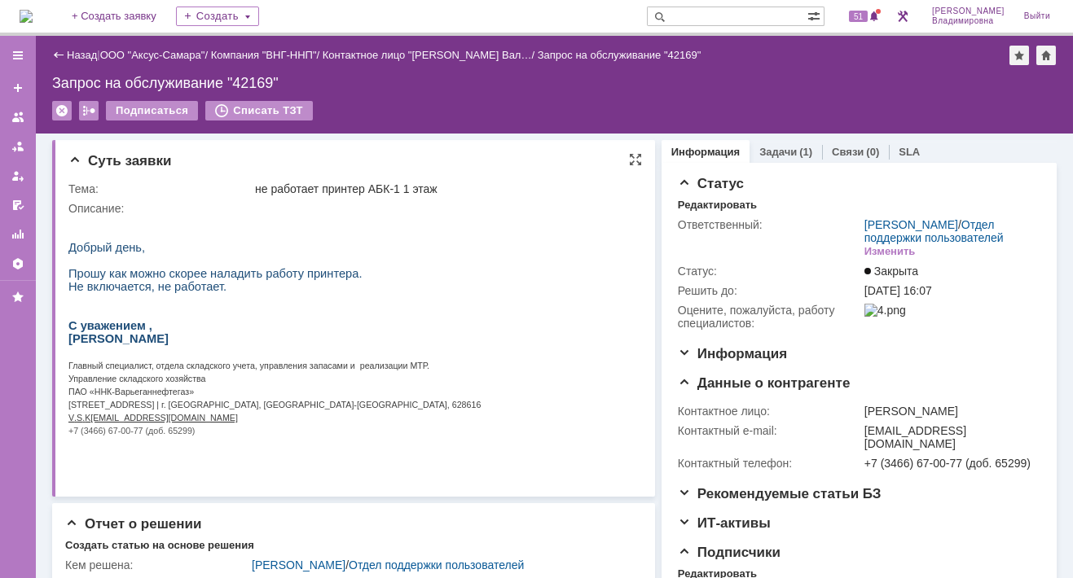
click at [262, 232] on p at bounding box center [274, 234] width 412 height 13
click at [33, 15] on img at bounding box center [26, 16] width 13 height 13
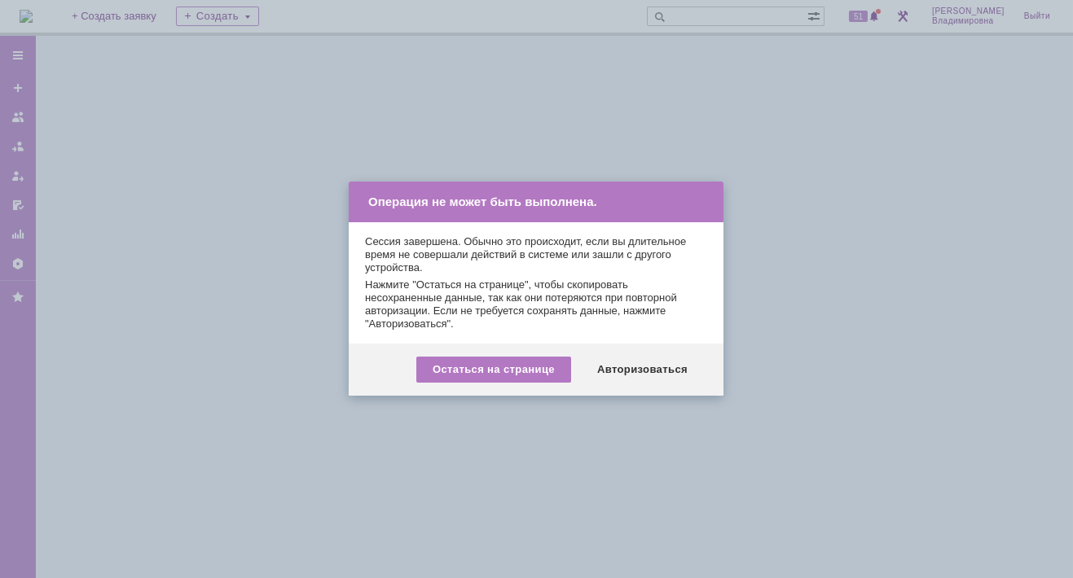
click at [634, 353] on div "Остаться на странице Авторизоваться" at bounding box center [536, 370] width 375 height 52
click at [626, 371] on div "Авторизоваться" at bounding box center [642, 370] width 123 height 26
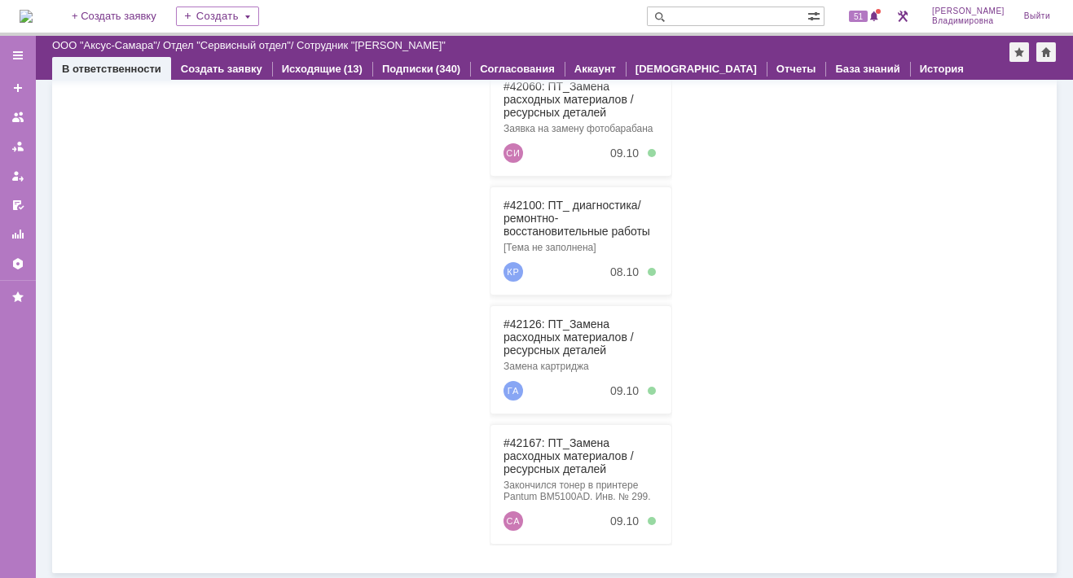
scroll to position [32, 0]
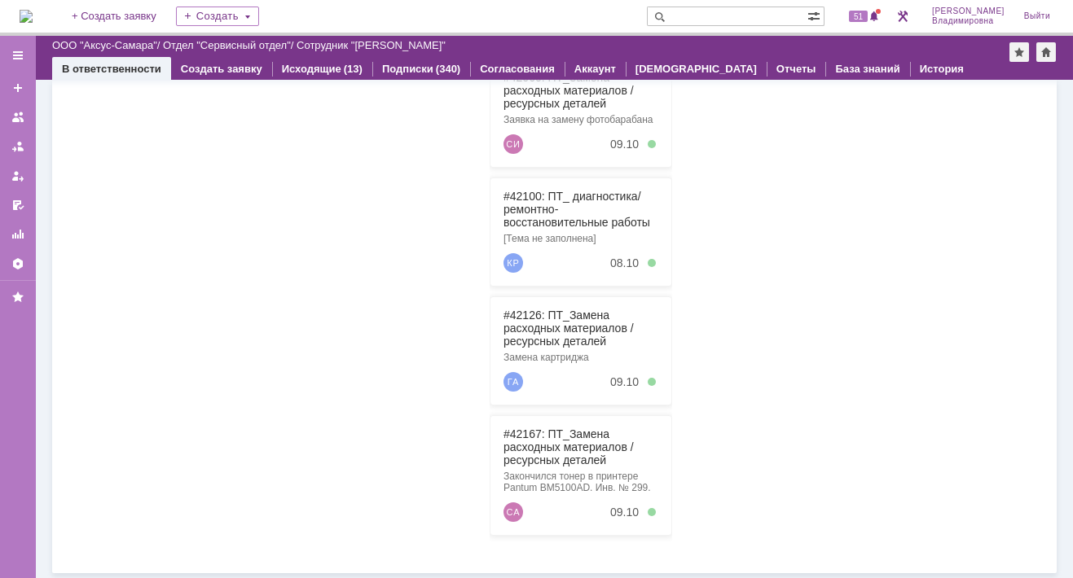
click at [710, 14] on input "text" at bounding box center [727, 17] width 161 height 20
type input "42167"
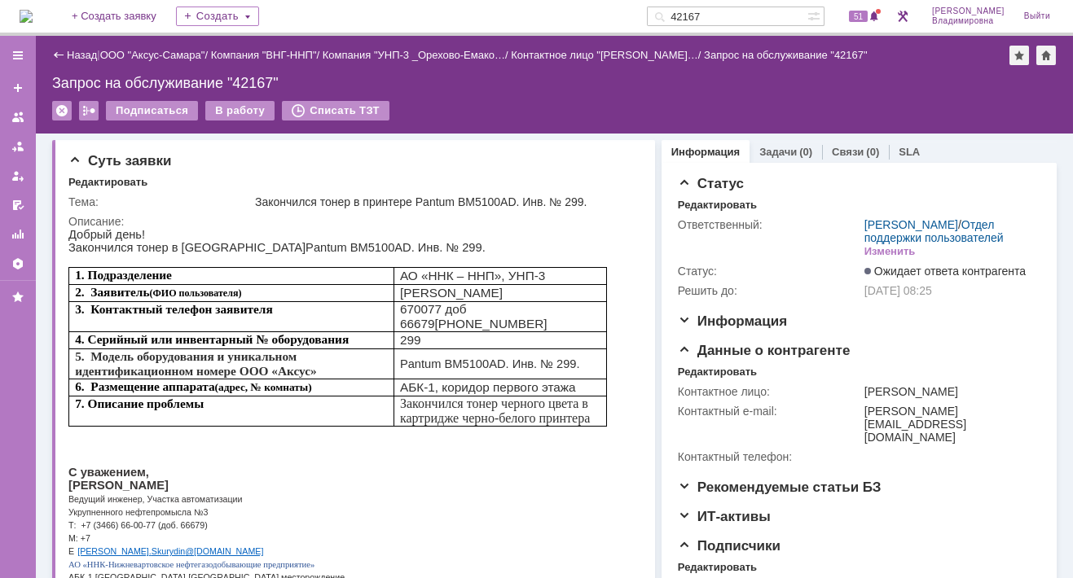
click at [248, 86] on div "Запрос на обслуживание "42167"" at bounding box center [554, 83] width 1005 height 16
drag, startPoint x: 917, startPoint y: 402, endPoint x: 931, endPoint y: 419, distance: 21.9
click at [931, 398] on div "Скурыдин Алексей Вячеславович" at bounding box center [948, 391] width 169 height 13
copy div "Алексей Вячеславович"
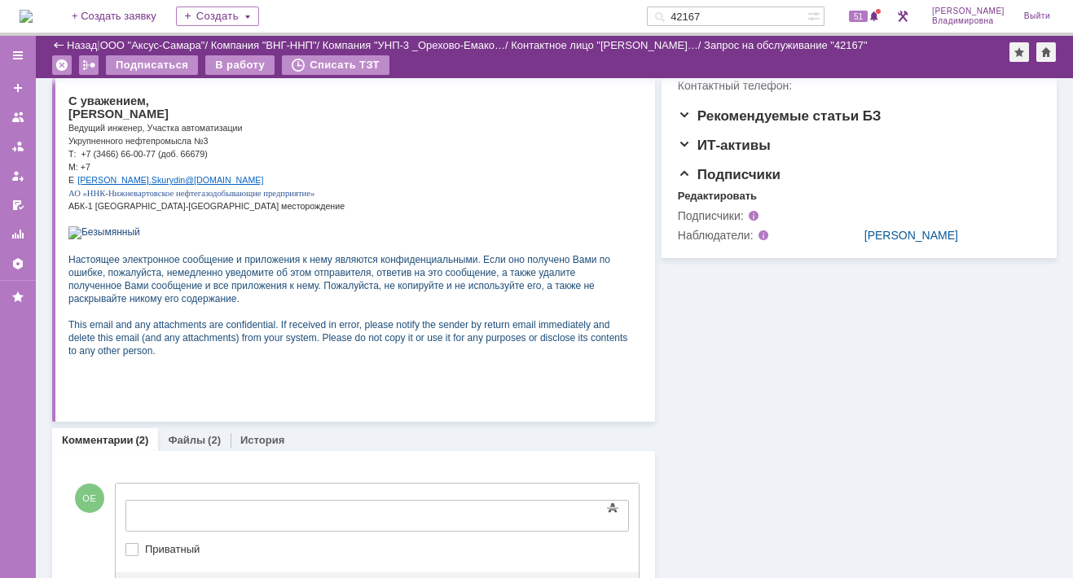
scroll to position [407, 0]
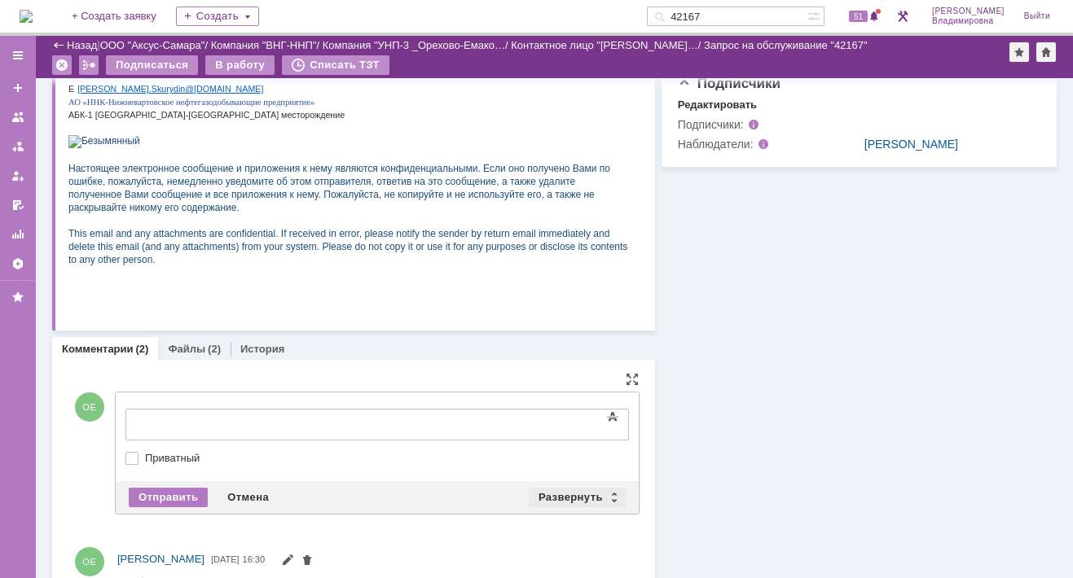
click at [548, 493] on div "Развернуть" at bounding box center [577, 498] width 97 height 20
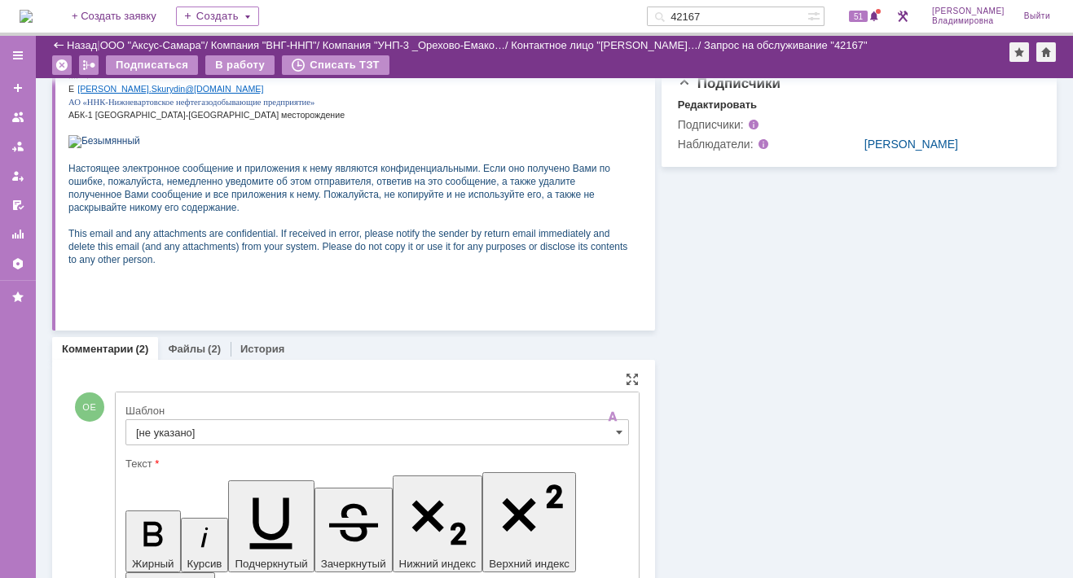
scroll to position [0, 0]
click at [147, 431] on input "[не указано]" at bounding box center [377, 433] width 504 height 26
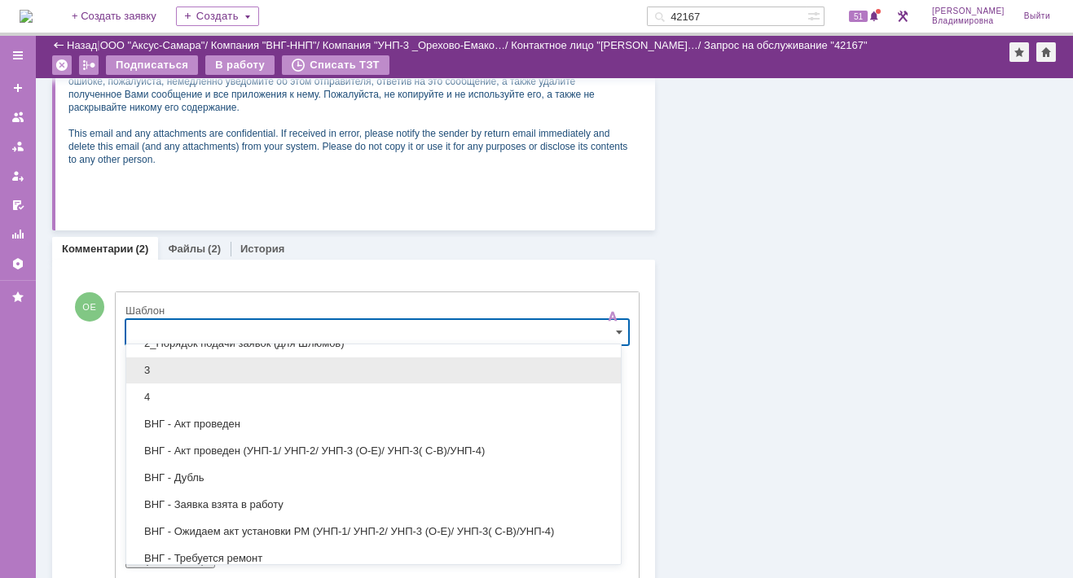
scroll to position [244, 0]
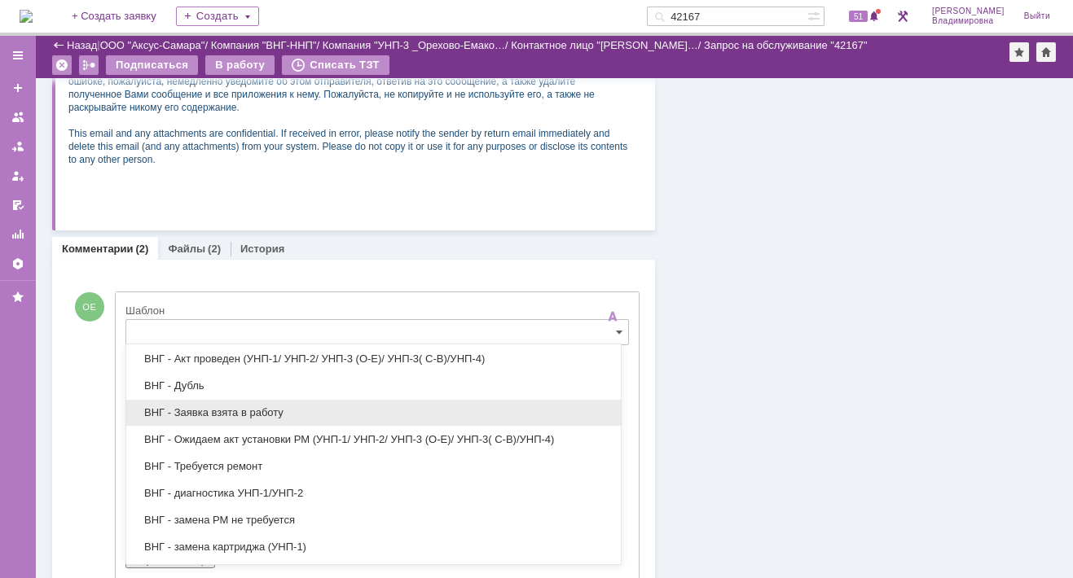
click at [196, 409] on span "ВНГ - Заявка взята в работу" at bounding box center [373, 413] width 475 height 13
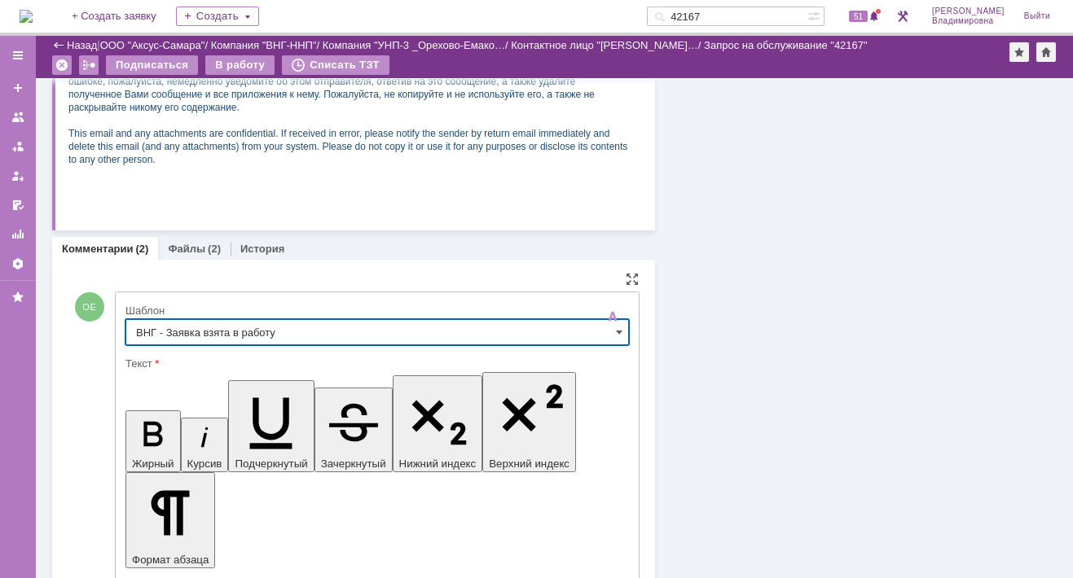
type input "ВНГ - Заявка взята в работу"
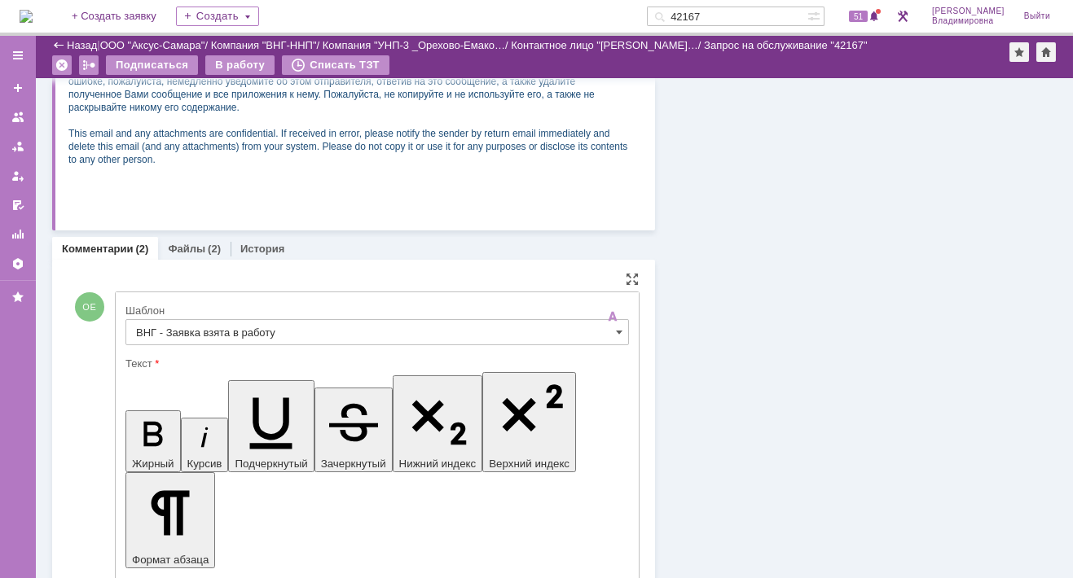
drag, startPoint x: 138, startPoint y: 4035, endPoint x: 534, endPoint y: 4036, distance: 396.8
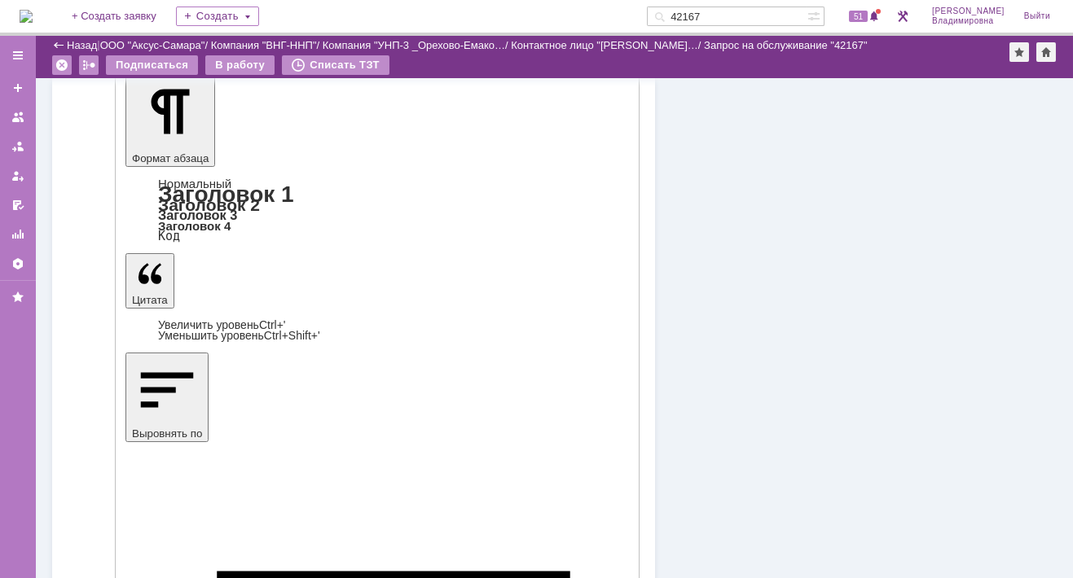
scroll to position [996, 0]
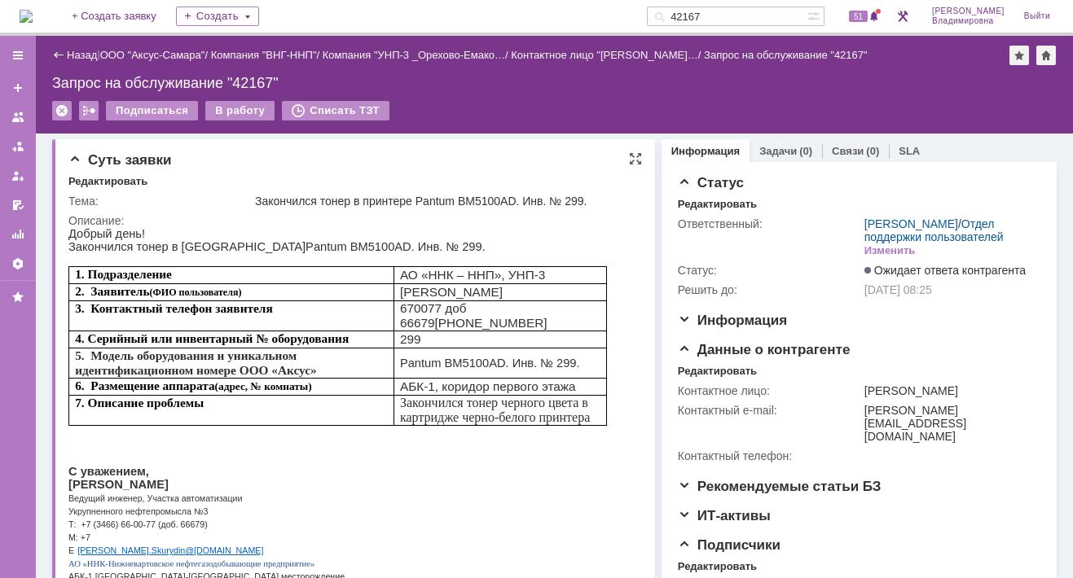
scroll to position [0, 0]
drag, startPoint x: 731, startPoint y: 17, endPoint x: 679, endPoint y: 15, distance: 51.4
click at [679, 15] on div "42167" at bounding box center [727, 17] width 161 height 20
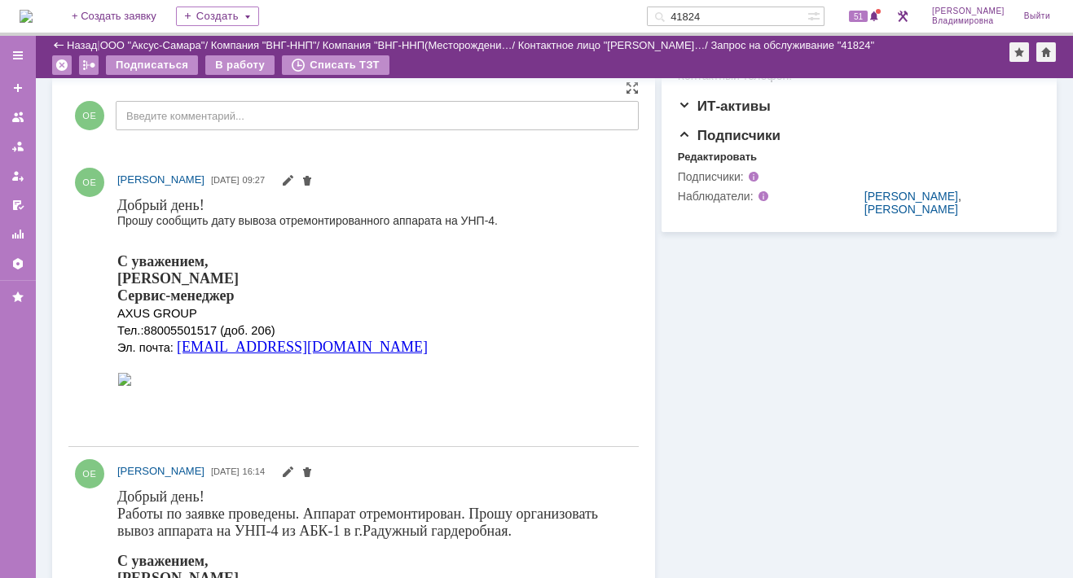
scroll to position [326, 0]
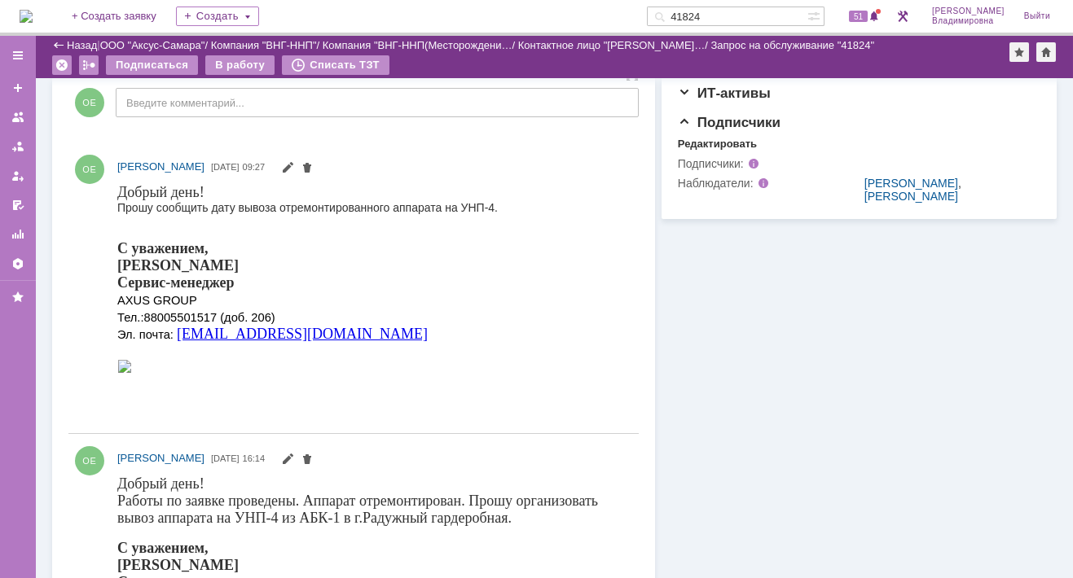
drag, startPoint x: 234, startPoint y: 373, endPoint x: 402, endPoint y: 219, distance: 228.4
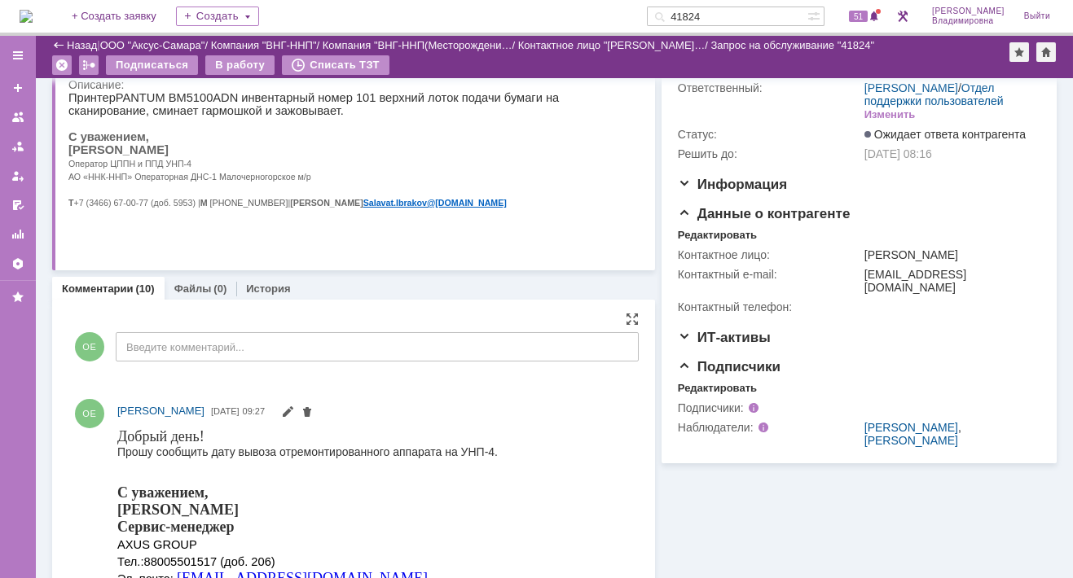
scroll to position [0, 0]
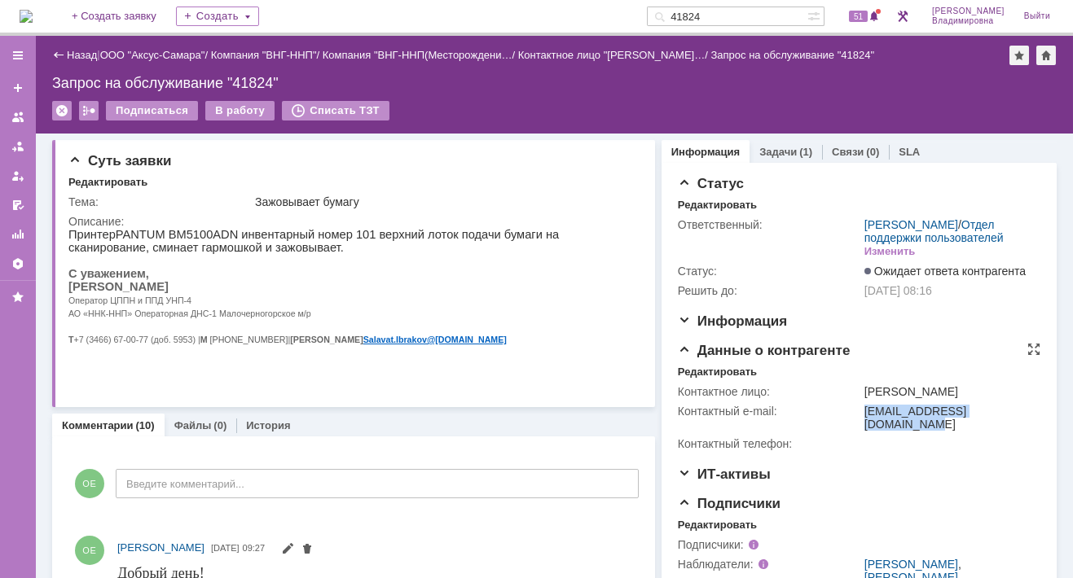
drag, startPoint x: 856, startPoint y: 424, endPoint x: 999, endPoint y: 426, distance: 142.6
click at [999, 426] on div "salavat.ibrakov@ipc-oil.ru" at bounding box center [948, 418] width 169 height 26
copy div "salavat.ibrakov@ipc-oil.ru"
click at [868, 18] on span "51" at bounding box center [858, 16] width 19 height 11
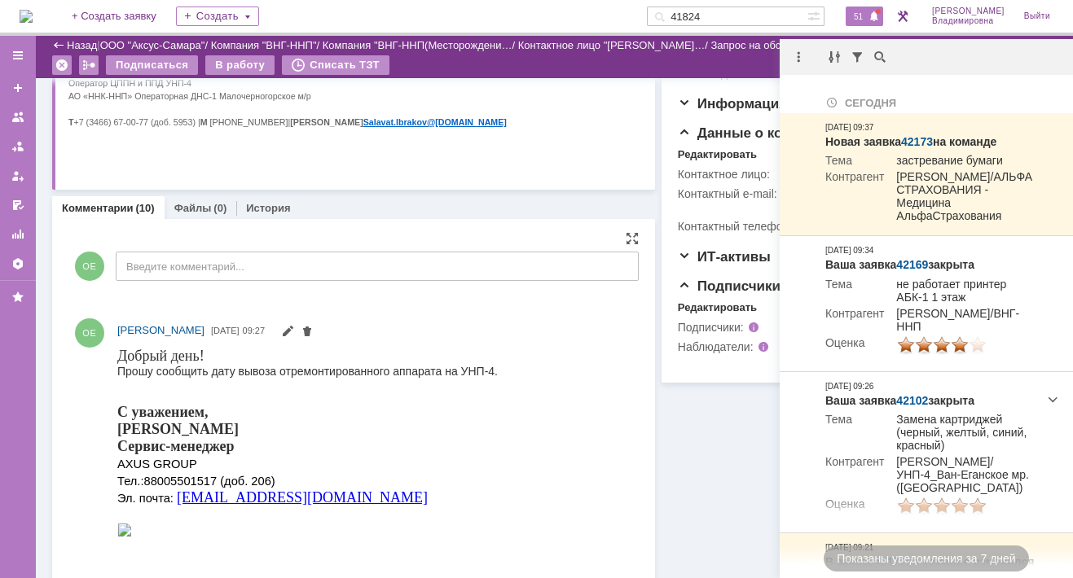
scroll to position [163, 0]
click at [866, 11] on span "51" at bounding box center [858, 16] width 19 height 11
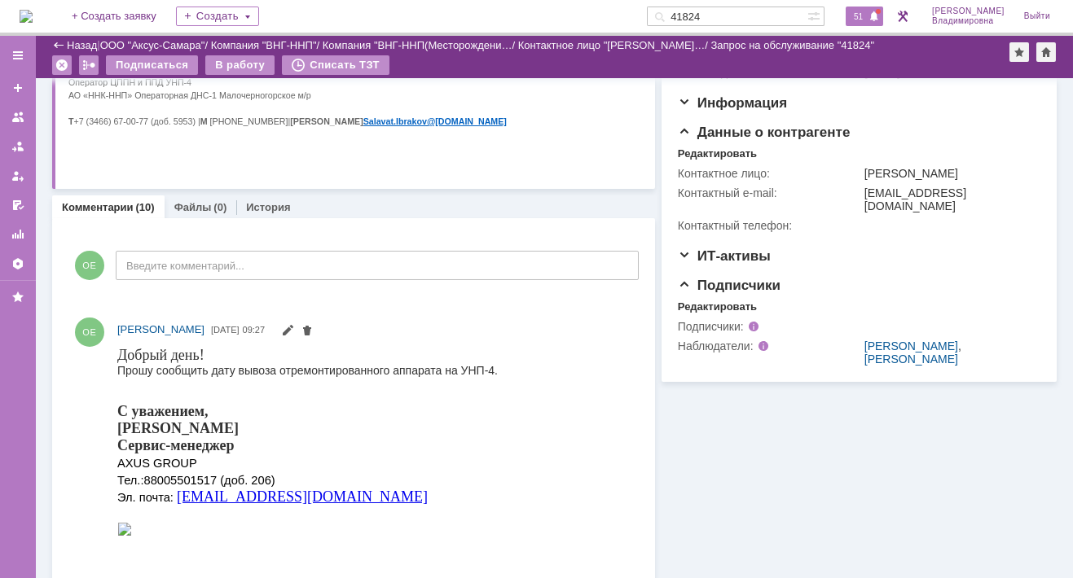
click at [860, 12] on span "51" at bounding box center [858, 16] width 19 height 11
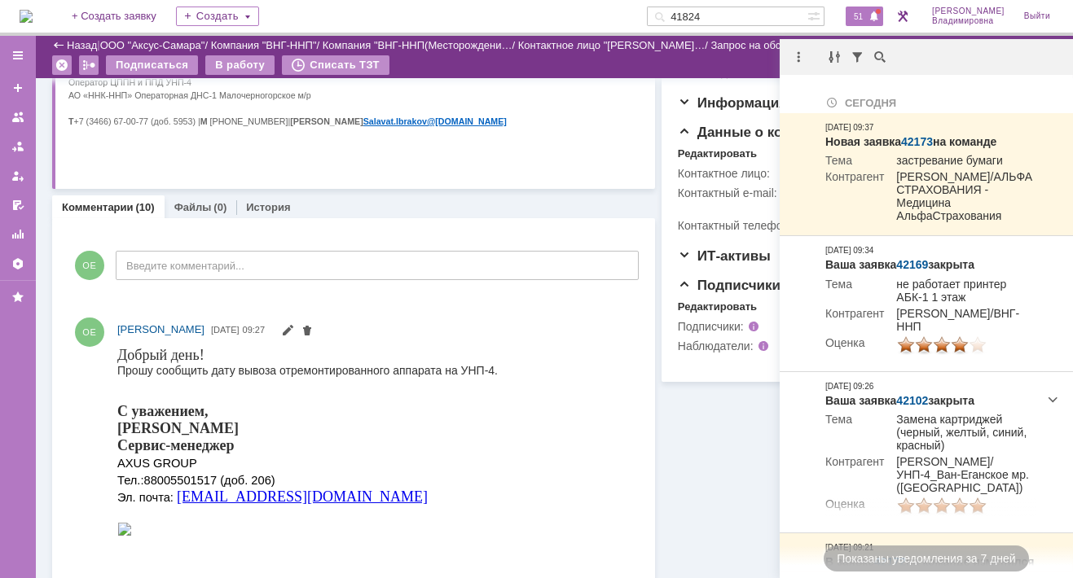
click at [868, 12] on span "51" at bounding box center [858, 16] width 19 height 11
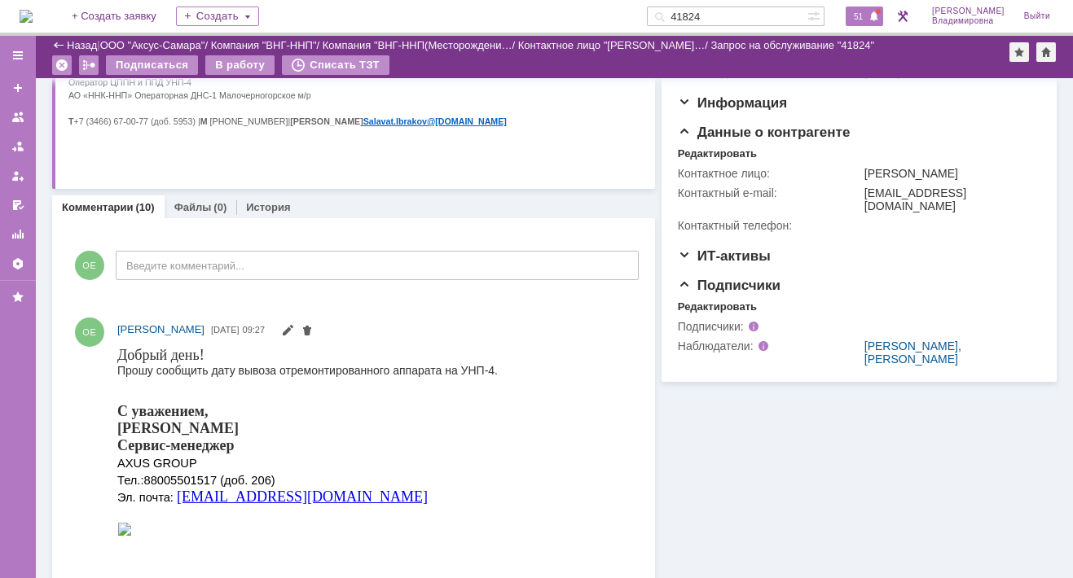
click at [868, 12] on span "51" at bounding box center [858, 16] width 19 height 11
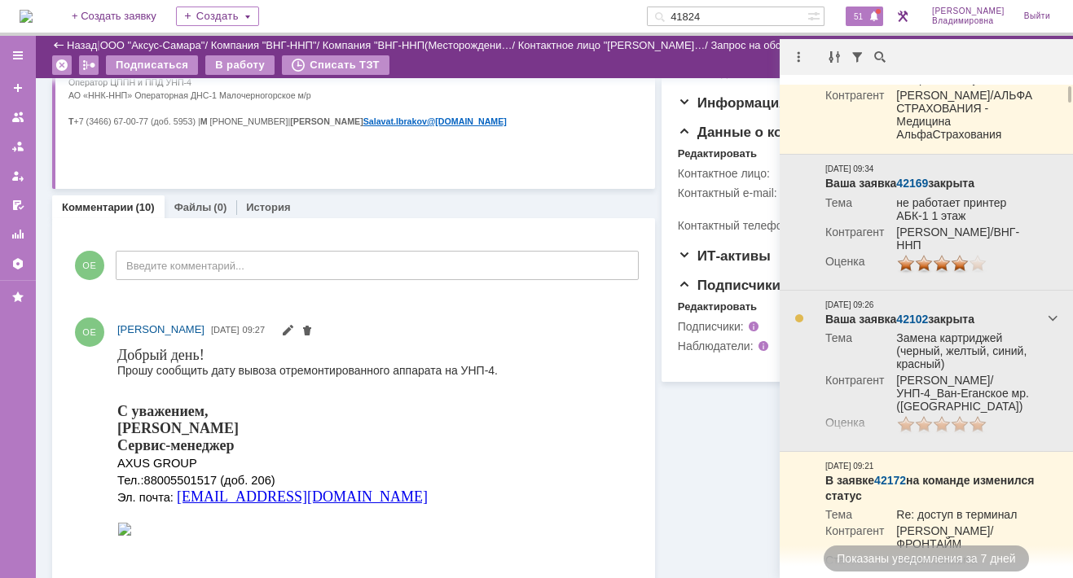
scroll to position [0, 0]
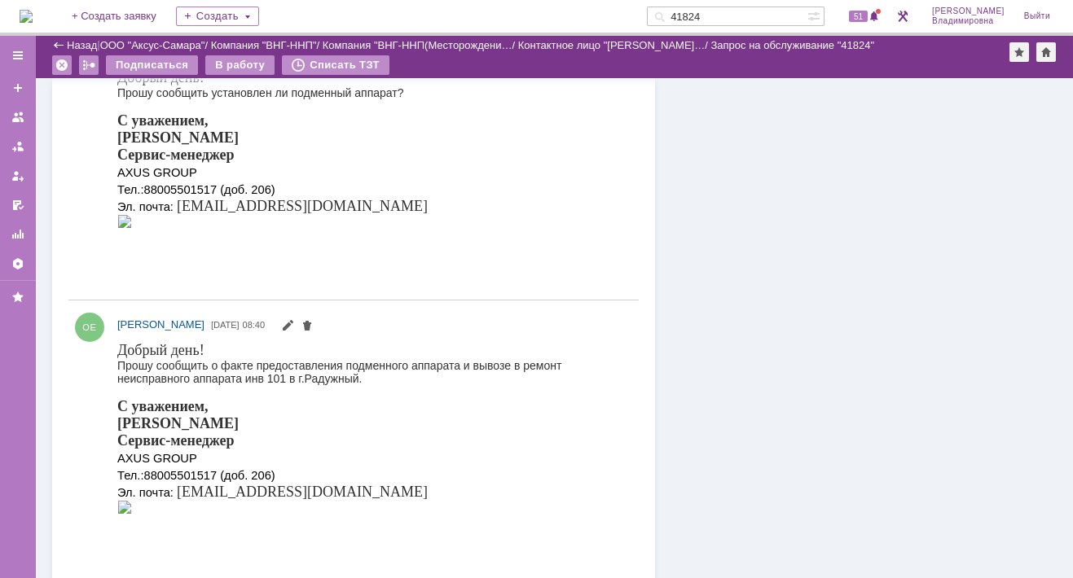
scroll to position [1547, 0]
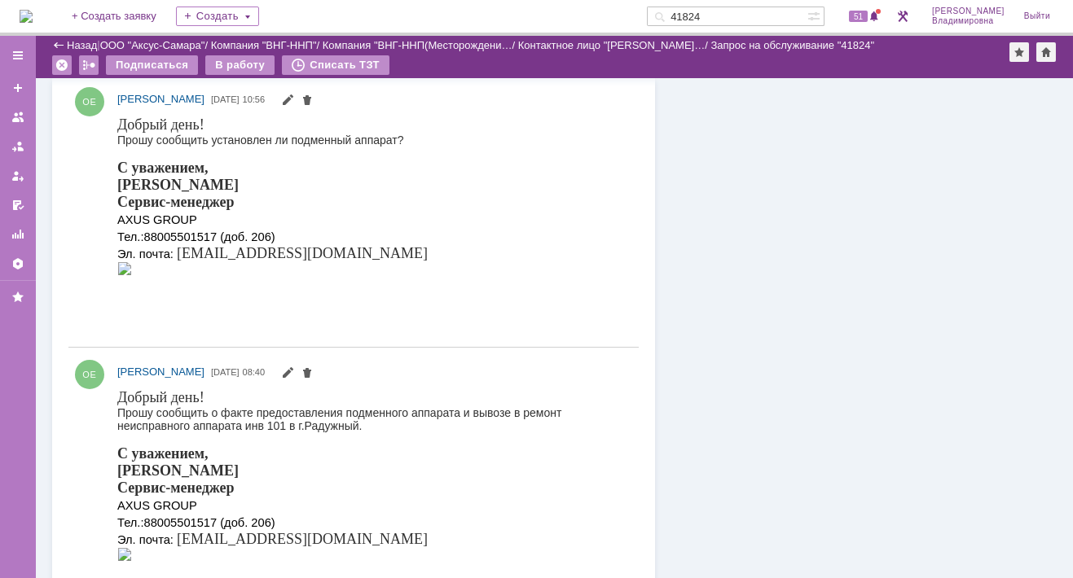
drag, startPoint x: 728, startPoint y: 15, endPoint x: 666, endPoint y: 14, distance: 62.7
click at [666, 14] on div "На домашнюю + Создать заявку Создать 41824 51 Орлова Елена Владимировна Выйти" at bounding box center [536, 18] width 1073 height 36
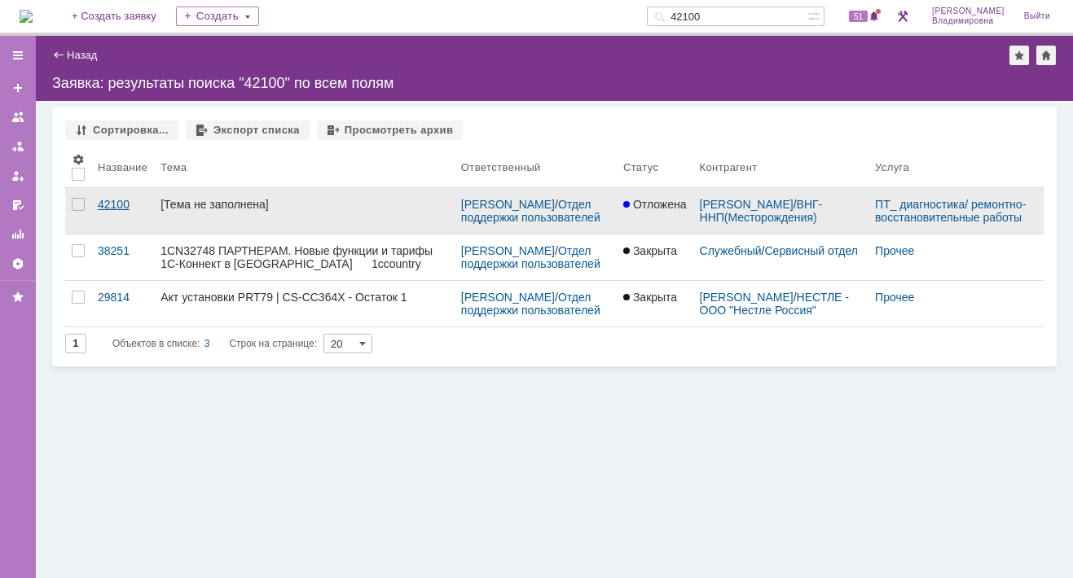
click at [116, 202] on div "42100" at bounding box center [123, 204] width 50 height 13
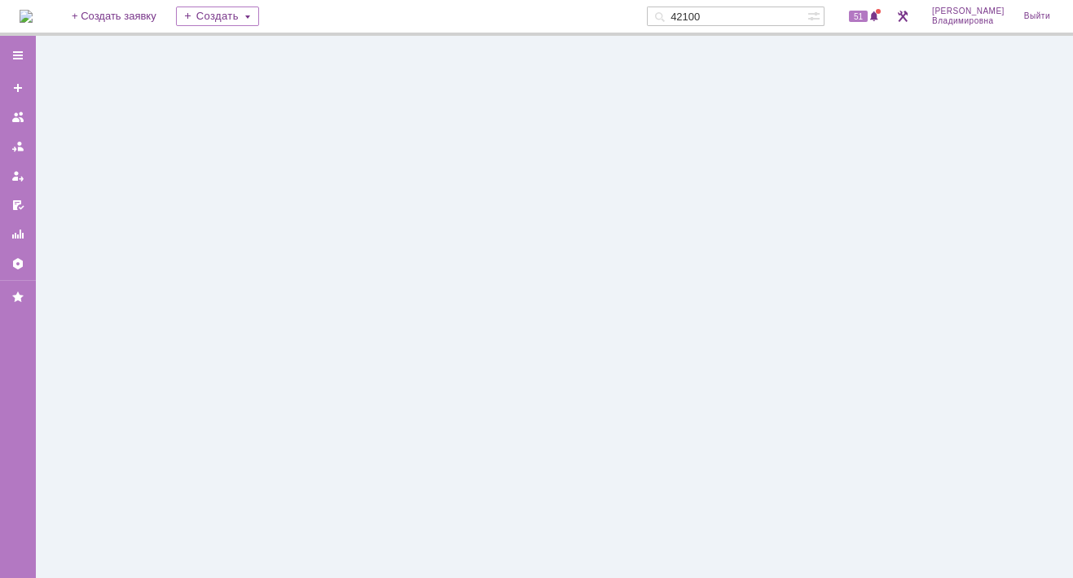
click at [116, 202] on div at bounding box center [554, 307] width 1037 height 543
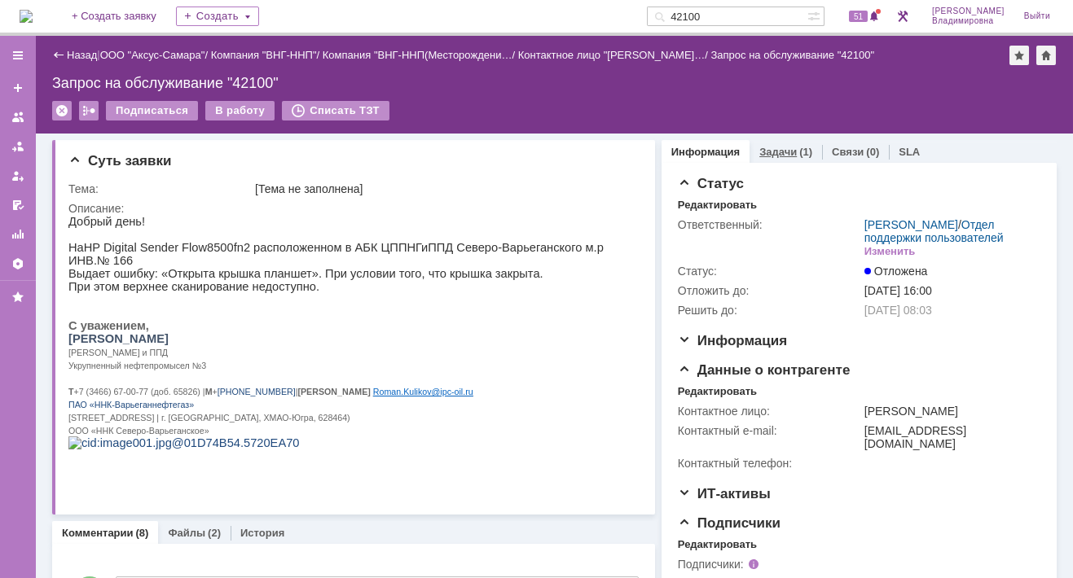
click at [775, 149] on link "Задачи" at bounding box center [777, 152] width 37 height 12
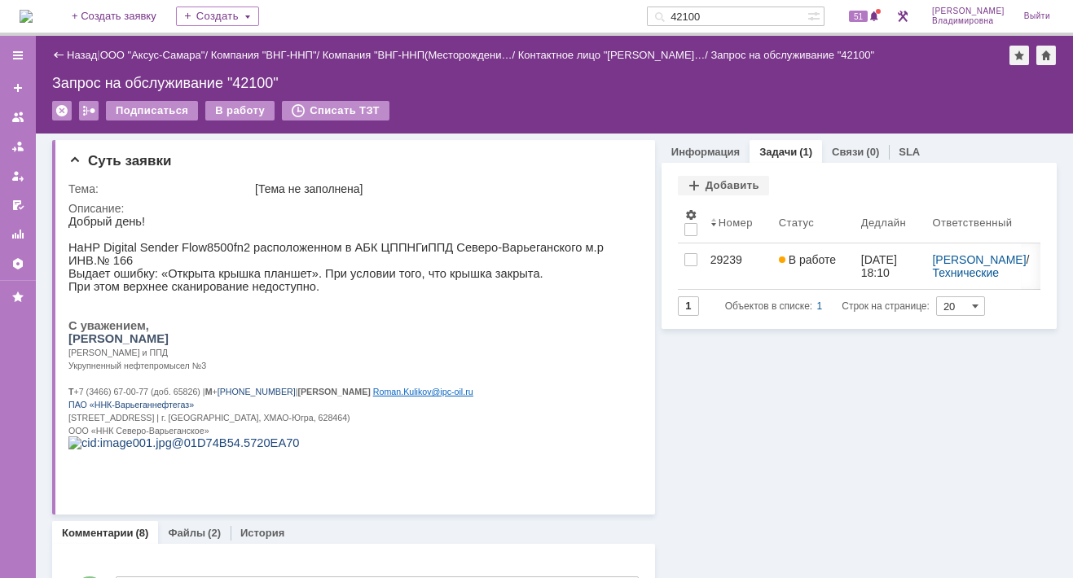
drag, startPoint x: 736, startPoint y: 14, endPoint x: 672, endPoint y: 14, distance: 63.6
click at [672, 14] on div "На домашнюю + Создать заявку Создать 42100 51 Орлова Елена Владимировна Выйти" at bounding box center [536, 18] width 1073 height 36
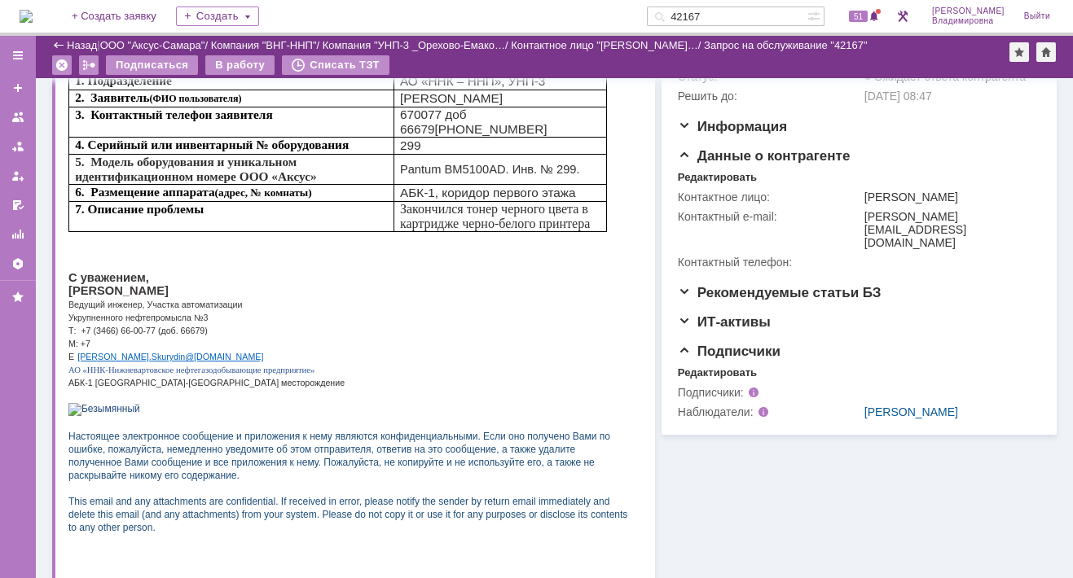
scroll to position [163, 0]
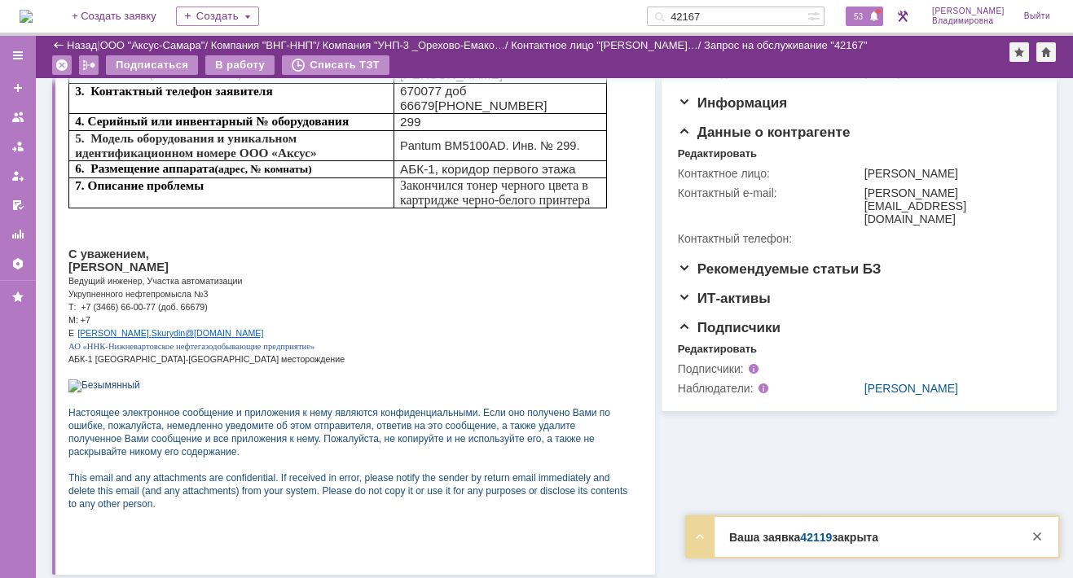
click at [868, 11] on span "53" at bounding box center [858, 16] width 19 height 11
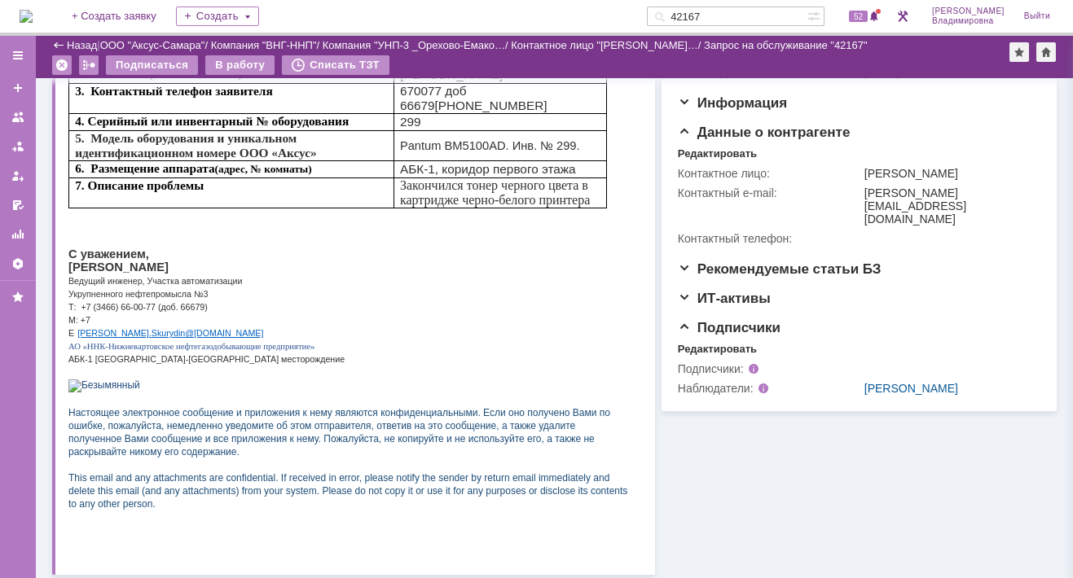
click at [678, 95] on div "Статус Редактировать Ответственный: Орлова Елена Владимировна / Отдел поддержки…" at bounding box center [859, 27] width 363 height 138
drag, startPoint x: 736, startPoint y: 15, endPoint x: 669, endPoint y: 14, distance: 66.8
click at [669, 14] on div "На домашнюю + Создать заявку Создать 42167 52 Орлова Елена Владимировна Выйти" at bounding box center [536, 18] width 1073 height 36
type input "29156"
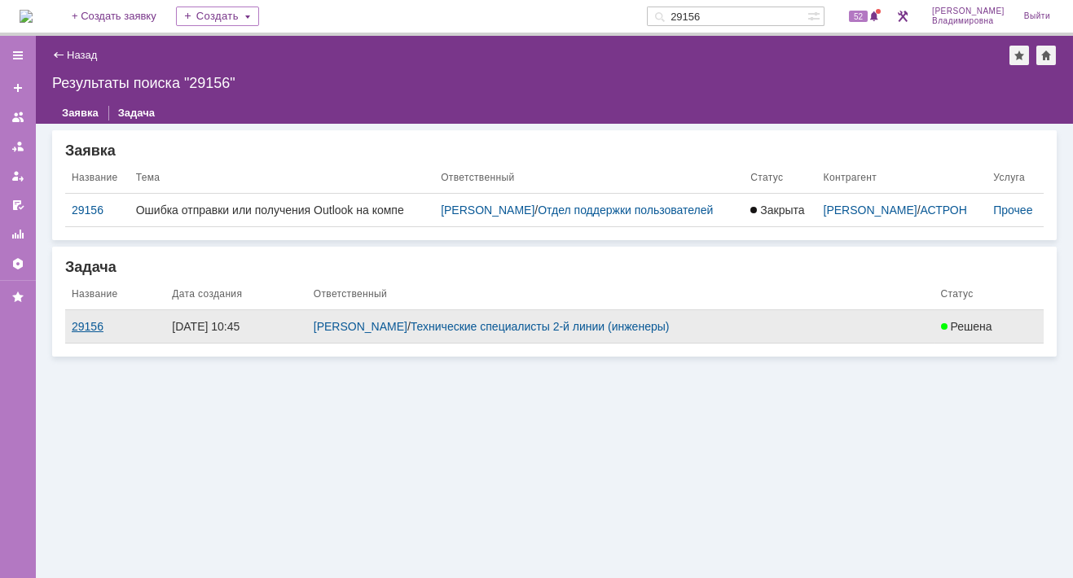
click at [86, 333] on div "29156" at bounding box center [115, 326] width 87 height 13
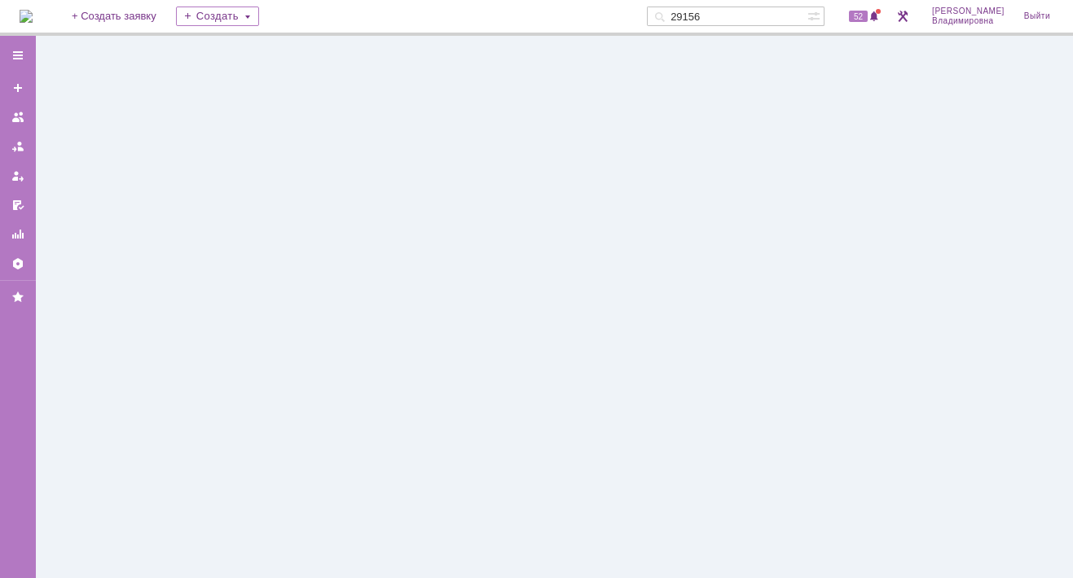
click at [86, 341] on div at bounding box center [554, 307] width 1037 height 543
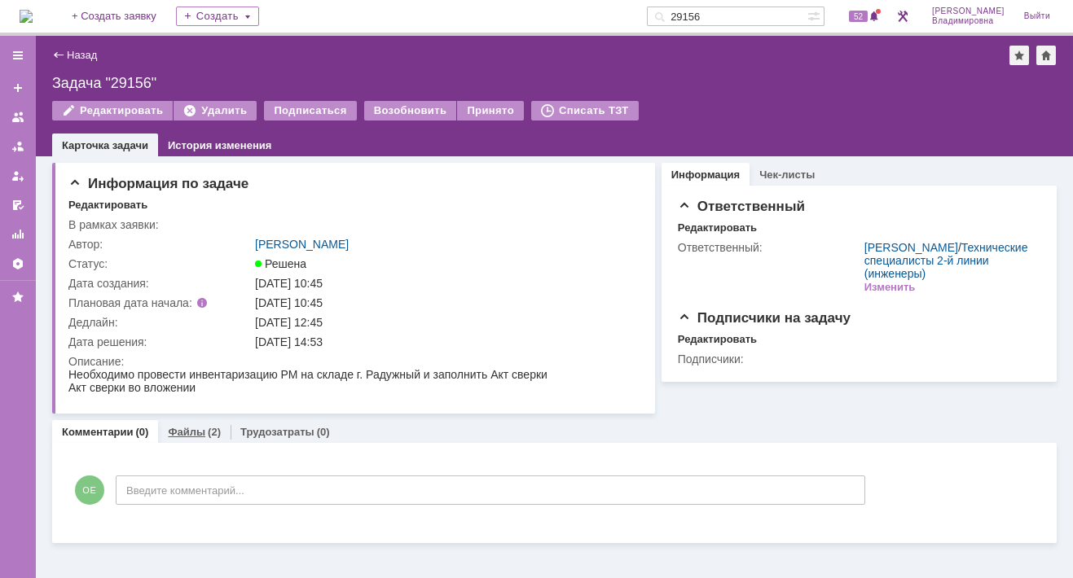
click at [184, 429] on link "Файлы" at bounding box center [186, 432] width 37 height 12
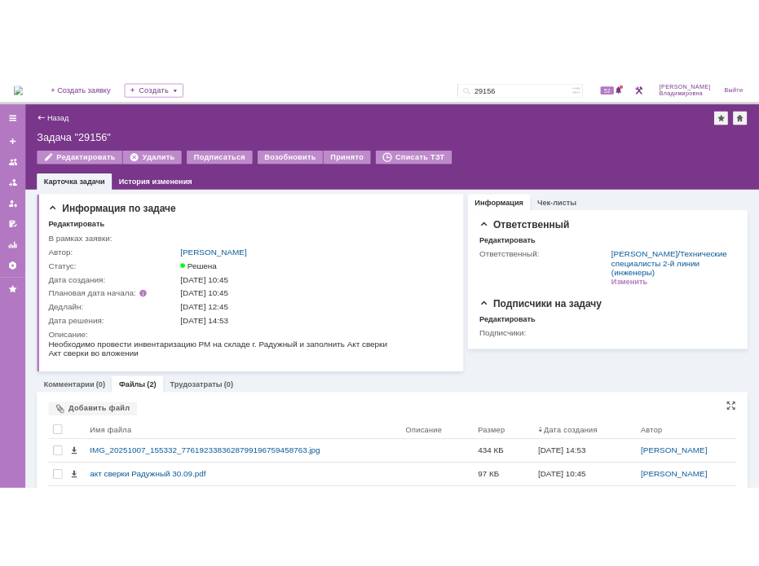
scroll to position [42, 0]
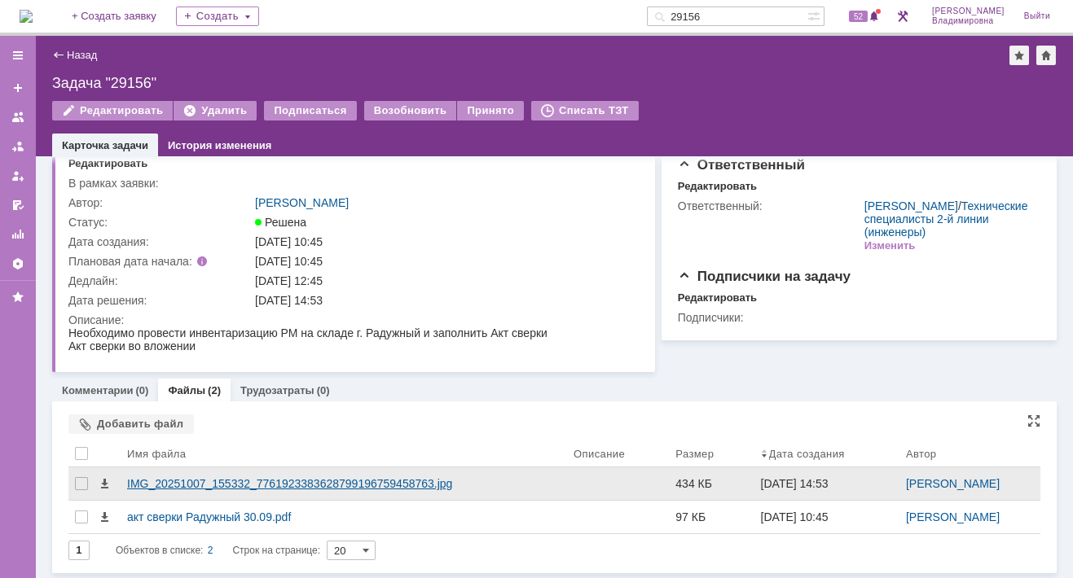
click at [200, 483] on div "IMG_20251007_155332_7761923383628799196759458763.jpg" at bounding box center [343, 483] width 433 height 13
click at [200, 483] on body "Идет загрузка, пожалуйста, подождите. На домашнюю + Создать заявку Создать 2915…" at bounding box center [536, 289] width 1073 height 578
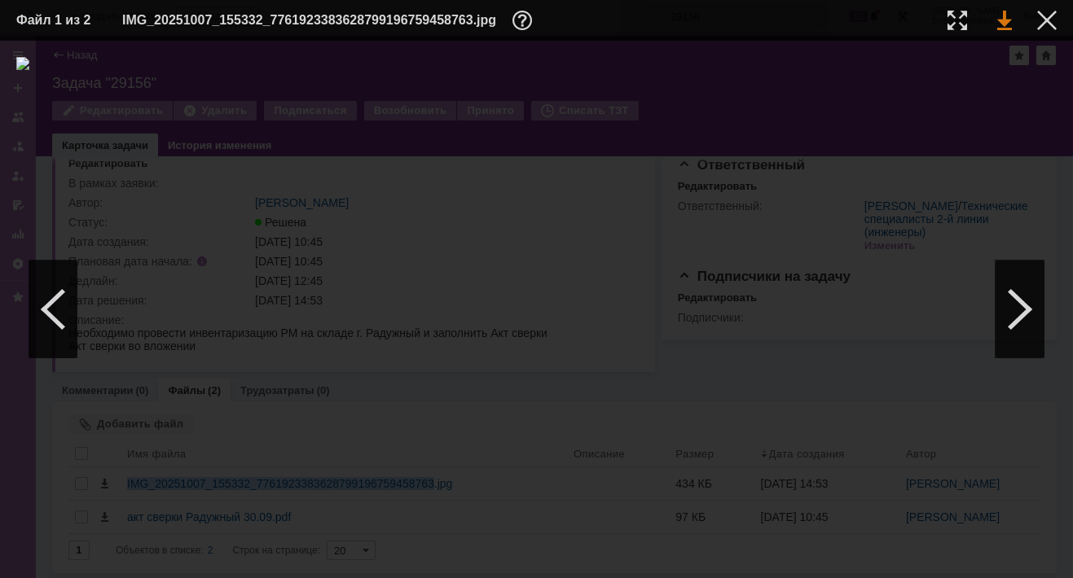
click at [1005, 20] on link at bounding box center [1004, 21] width 15 height 20
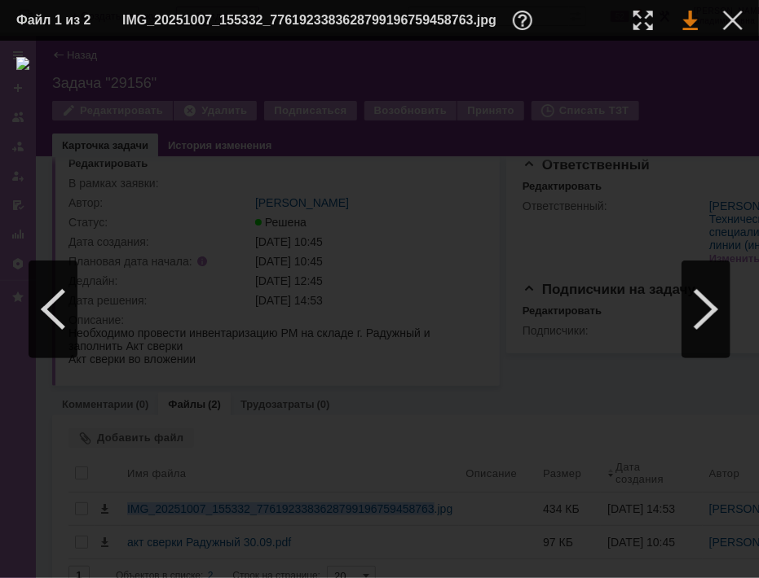
click at [684, 20] on link at bounding box center [690, 21] width 15 height 20
click at [728, 20] on div at bounding box center [733, 21] width 20 height 20
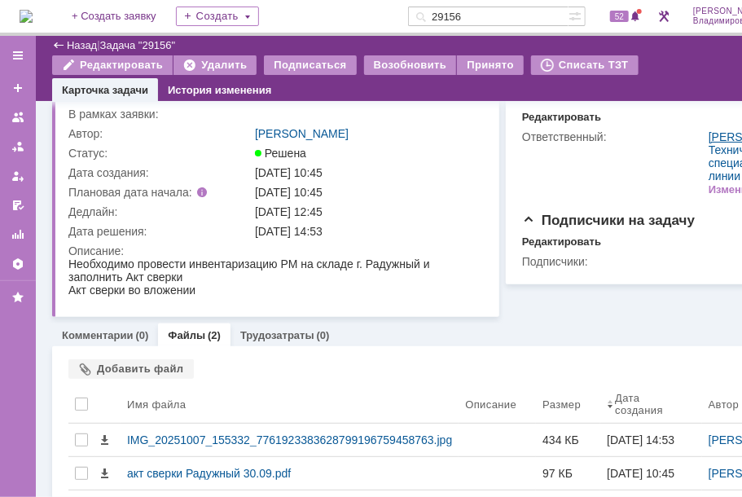
scroll to position [55, 0]
click at [233, 13] on div "Создать" at bounding box center [217, 17] width 83 height 20
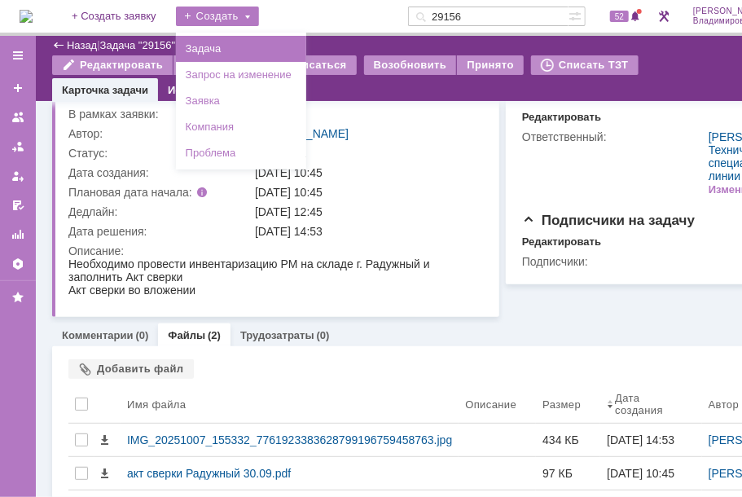
click at [234, 46] on link "Задача" at bounding box center [241, 49] width 124 height 20
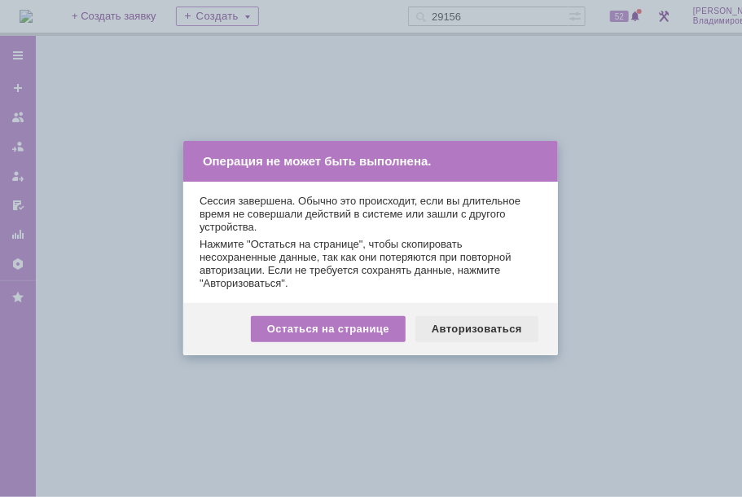
click at [504, 332] on div "Авторизоваться" at bounding box center [477, 329] width 123 height 26
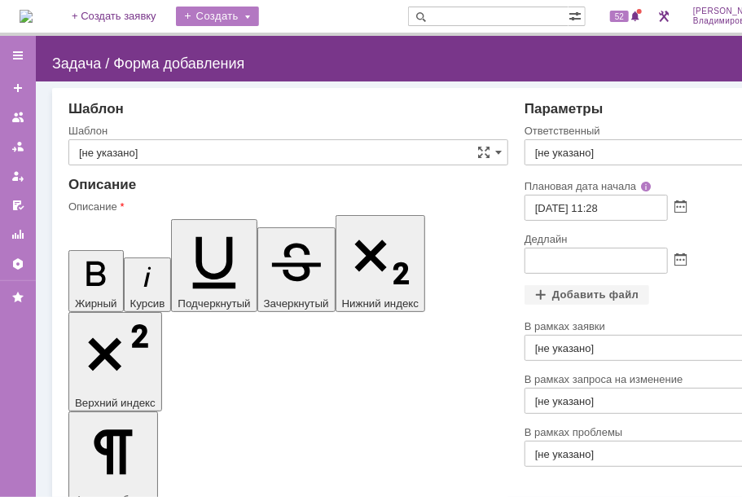
click at [242, 17] on div "Создать" at bounding box center [217, 17] width 83 height 20
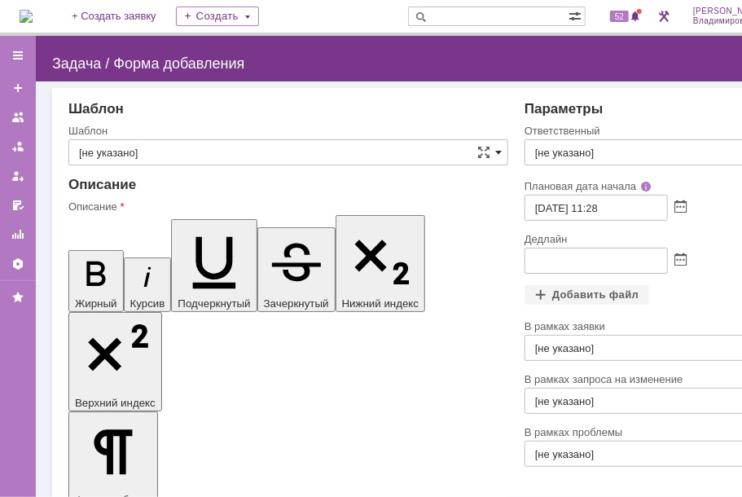
click at [495, 150] on span at bounding box center [498, 152] width 7 height 13
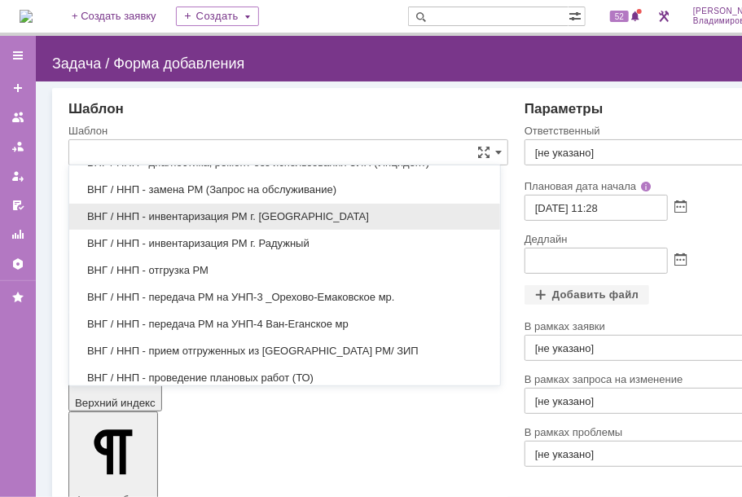
scroll to position [755, 0]
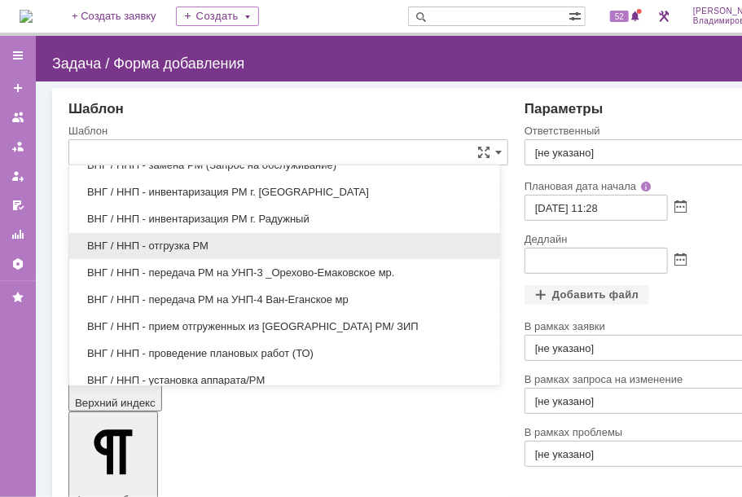
click at [152, 240] on span "ВНГ / ННП - отгрузка РМ" at bounding box center [284, 246] width 411 height 13
type input "ВНГ / ННП - отгрузка РМ"
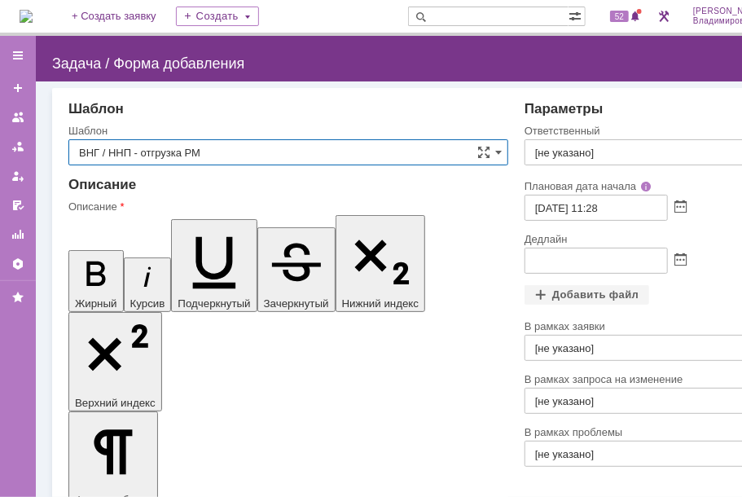
type input "[PERSON_NAME]"
type input "[DATE] 12:28"
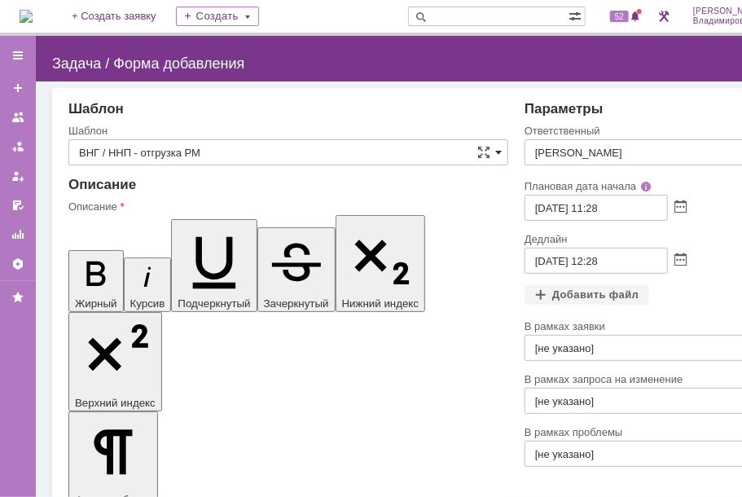
click at [495, 147] on span at bounding box center [498, 152] width 7 height 13
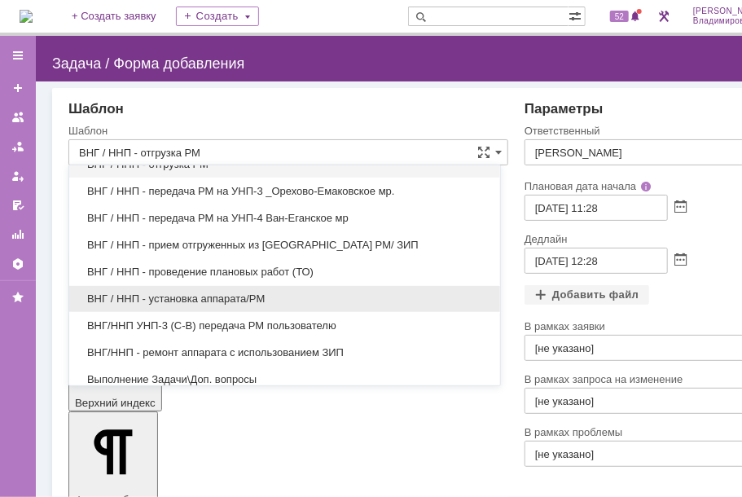
scroll to position [814, 0]
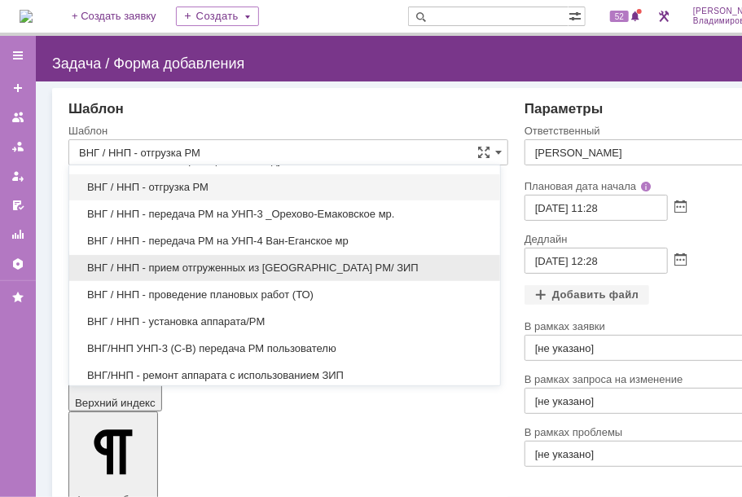
click at [193, 262] on span "ВНГ / ННП - прием отгруженных из [GEOGRAPHIC_DATA] РМ/ ЗИП" at bounding box center [284, 268] width 411 height 13
type input "ВНГ / ННП - прием отгруженных из [GEOGRAPHIC_DATA] РМ/ ЗИП"
type input "[PERSON_NAME]"
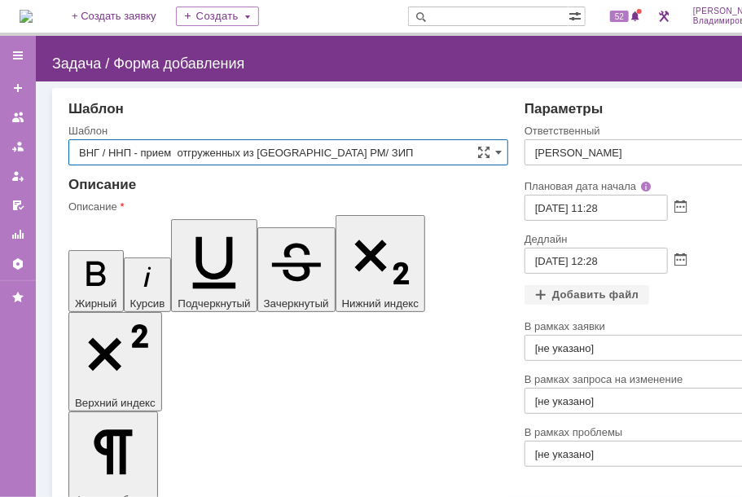
type input "ВНГ / ННП - прием отгруженных из [GEOGRAPHIC_DATA] РМ/ ЗИП"
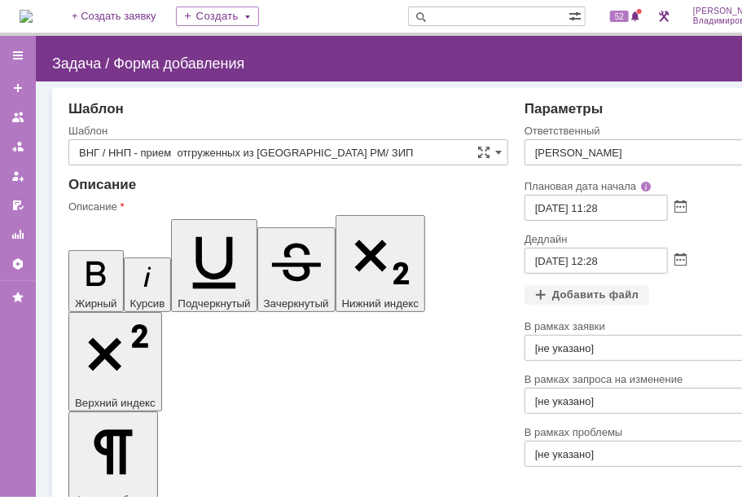
drag, startPoint x: 354, startPoint y: 3808, endPoint x: 396, endPoint y: 3812, distance: 41.8
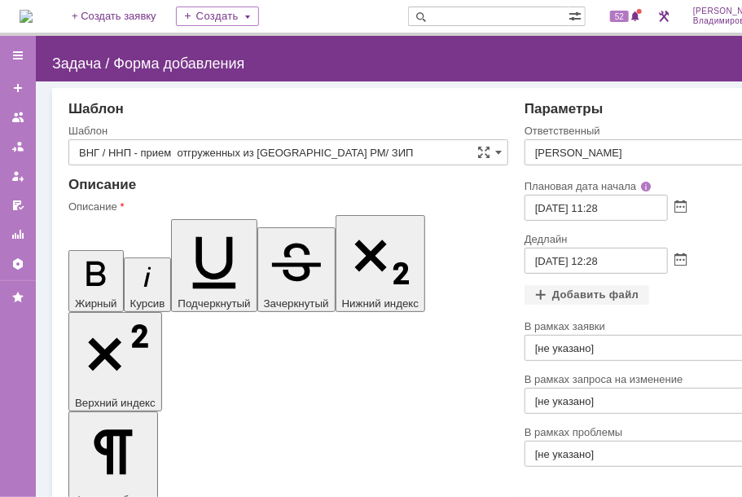
click at [707, 152] on input "[PERSON_NAME]" at bounding box center [663, 152] width 277 height 26
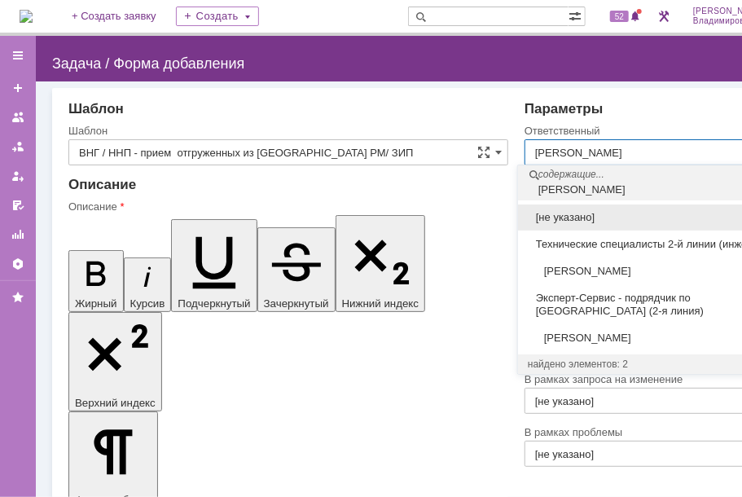
click at [583, 278] on span "[PERSON_NAME]" at bounding box center [653, 271] width 251 height 13
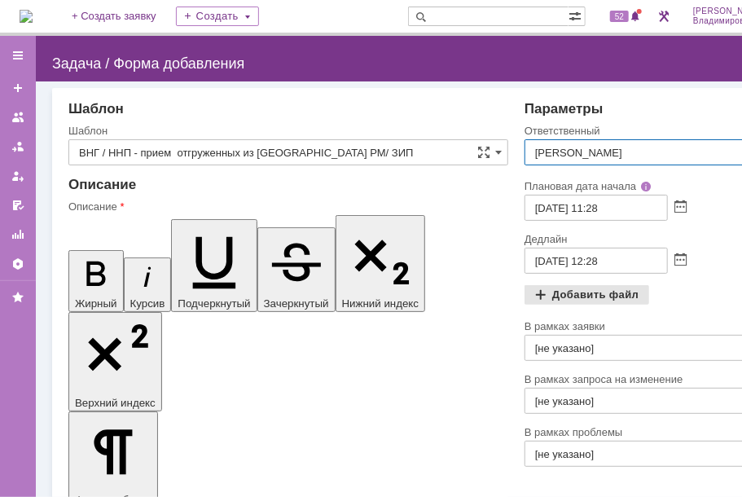
scroll to position [0, 46]
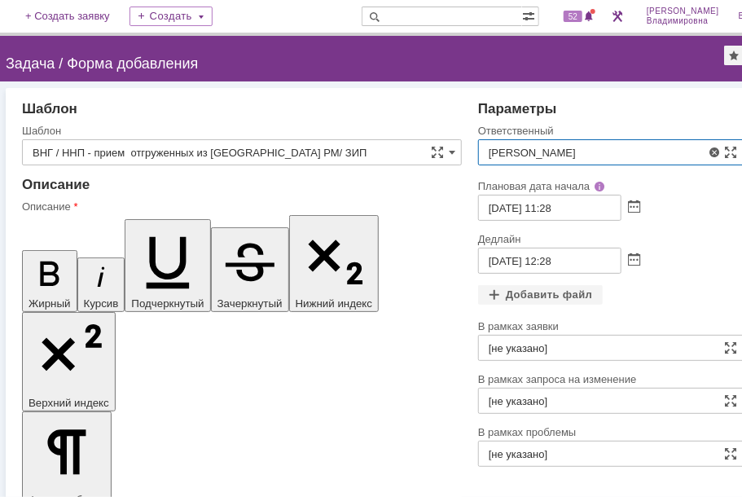
type input "[PERSON_NAME]"
click at [631, 257] on span at bounding box center [634, 260] width 12 height 13
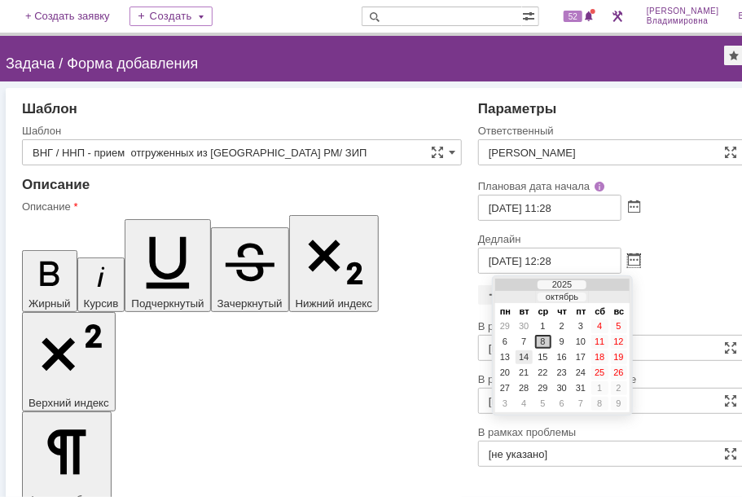
click at [526, 356] on div "14" at bounding box center [524, 357] width 16 height 14
type input "[DATE] 12:28"
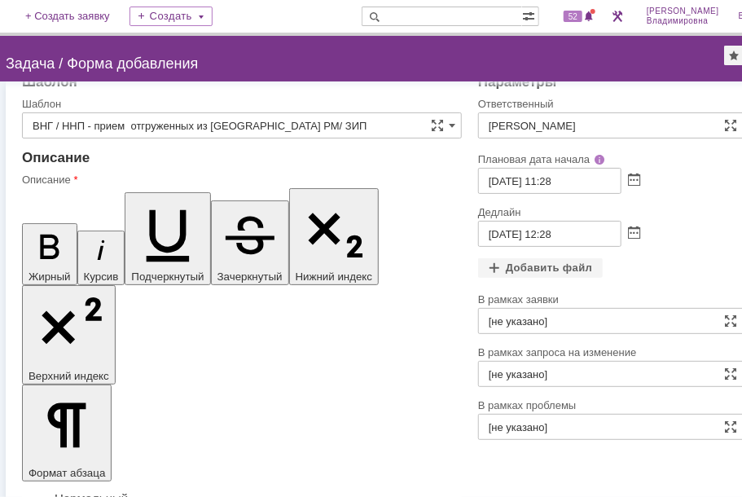
scroll to position [39, 0]
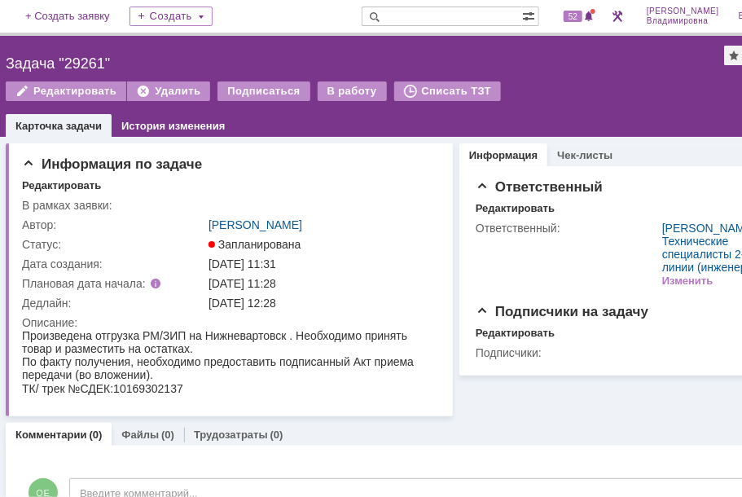
click at [551, 73] on div "Назад | Задача "29261" Задача "29261" Редактировать Удалить Подписаться В работ…" at bounding box center [388, 86] width 798 height 101
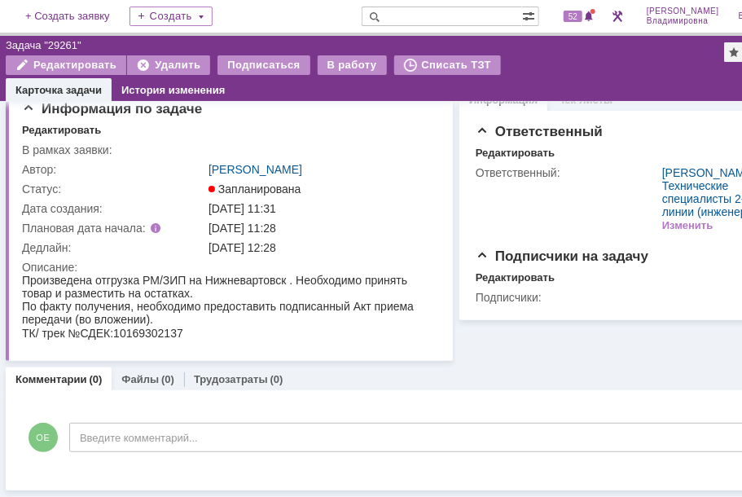
scroll to position [20, 0]
click at [143, 378] on link "Файлы" at bounding box center [139, 379] width 37 height 12
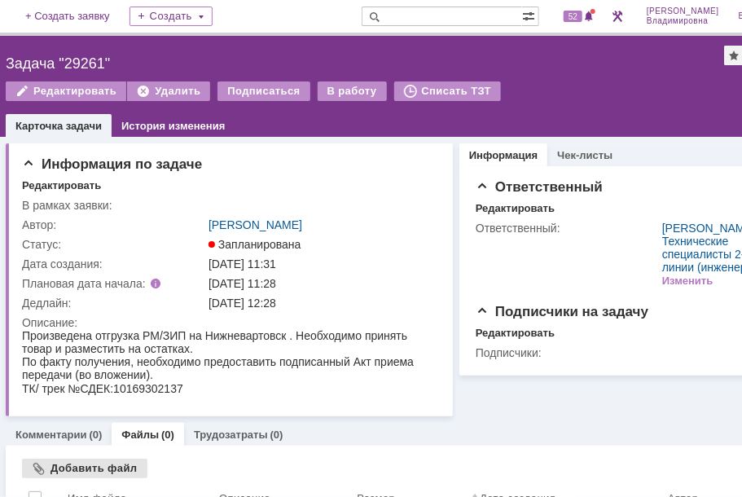
click at [74, 471] on div "Добавить файл" at bounding box center [84, 469] width 125 height 20
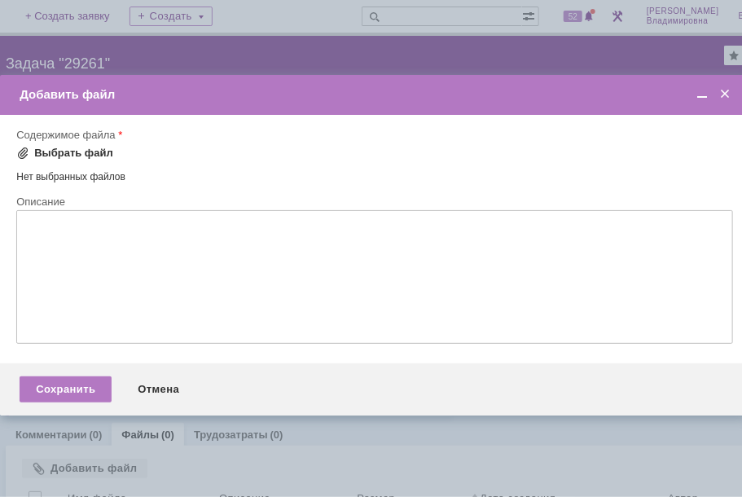
click at [24, 156] on span at bounding box center [22, 153] width 13 height 13
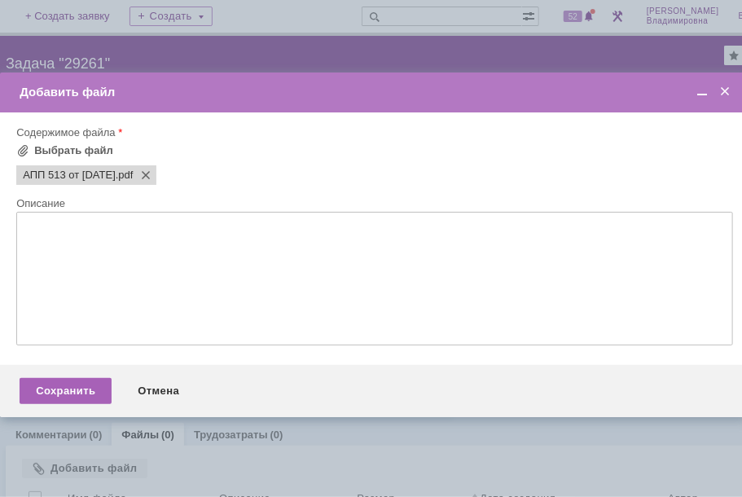
click at [76, 395] on div "Сохранить" at bounding box center [66, 391] width 92 height 26
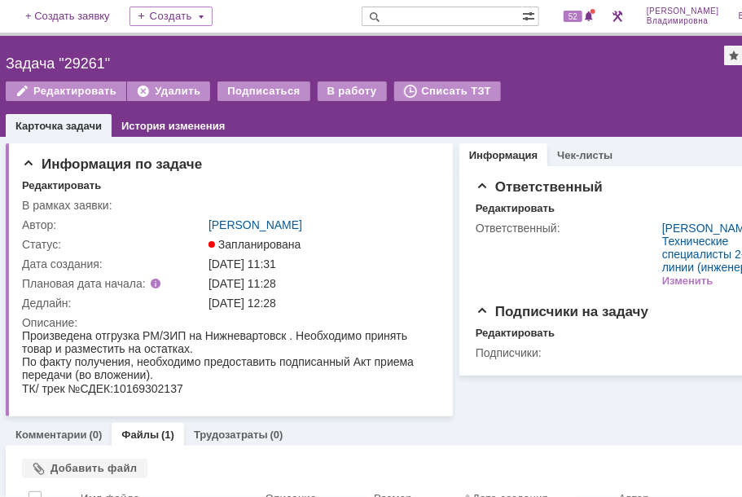
drag, startPoint x: 611, startPoint y: 77, endPoint x: 623, endPoint y: 62, distance: 19.7
click at [612, 77] on div "Назад | Задача "29261" Задача "29261" Редактировать Удалить Подписаться В работ…" at bounding box center [388, 86] width 798 height 101
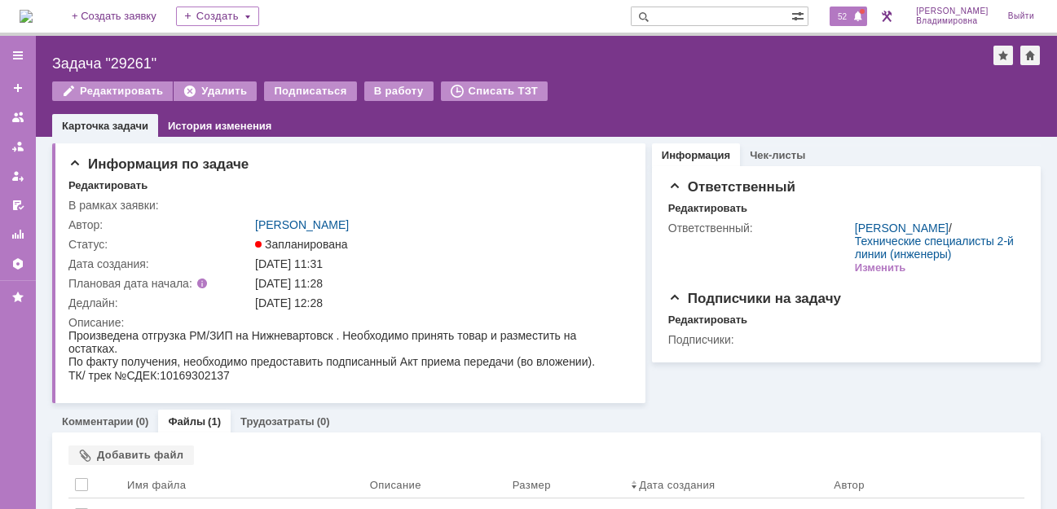
click at [741, 15] on span "52" at bounding box center [842, 16] width 19 height 11
